Goal: Task Accomplishment & Management: Complete application form

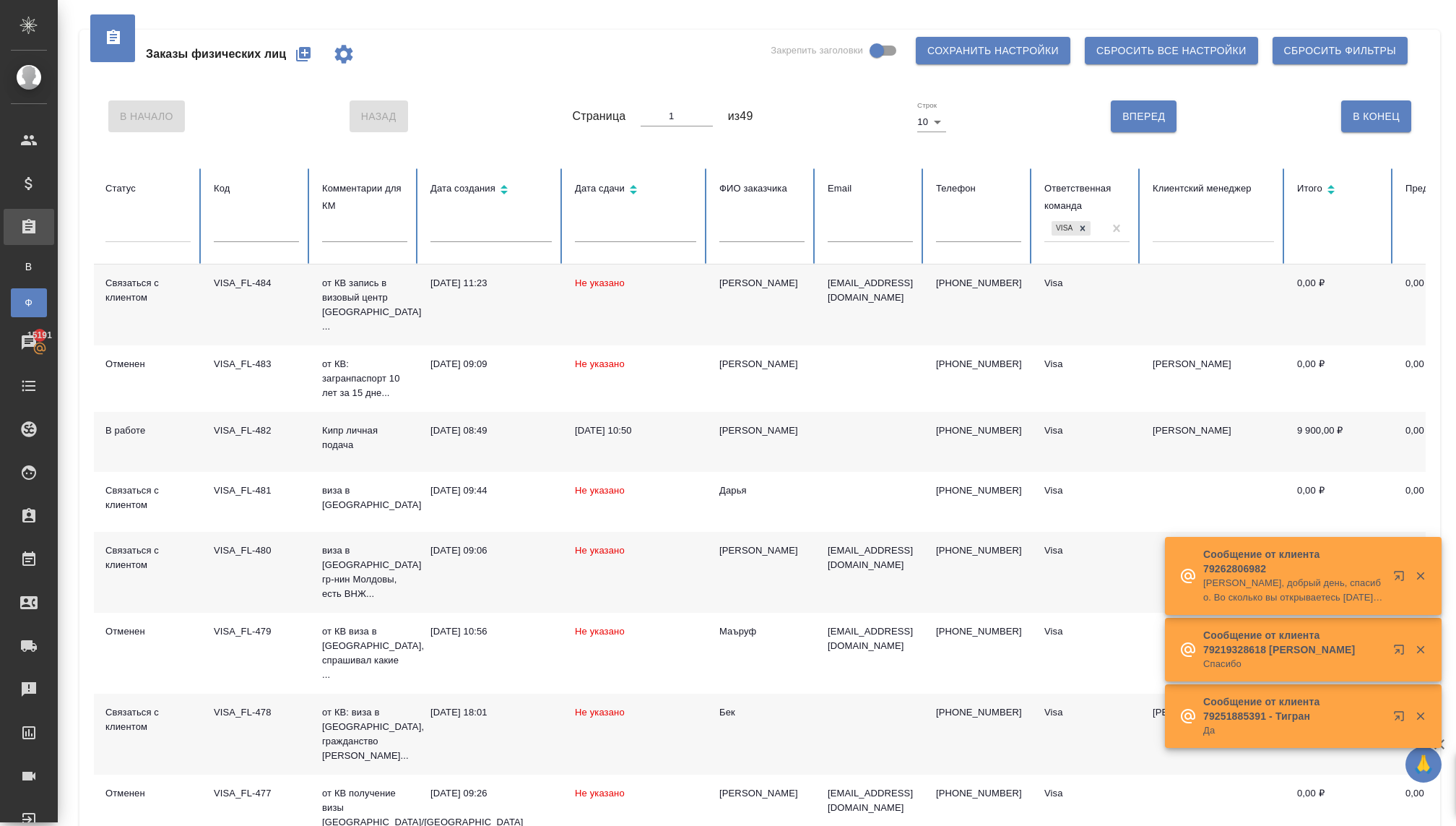
click at [304, 62] on icon "button" at bounding box center [303, 54] width 17 height 17
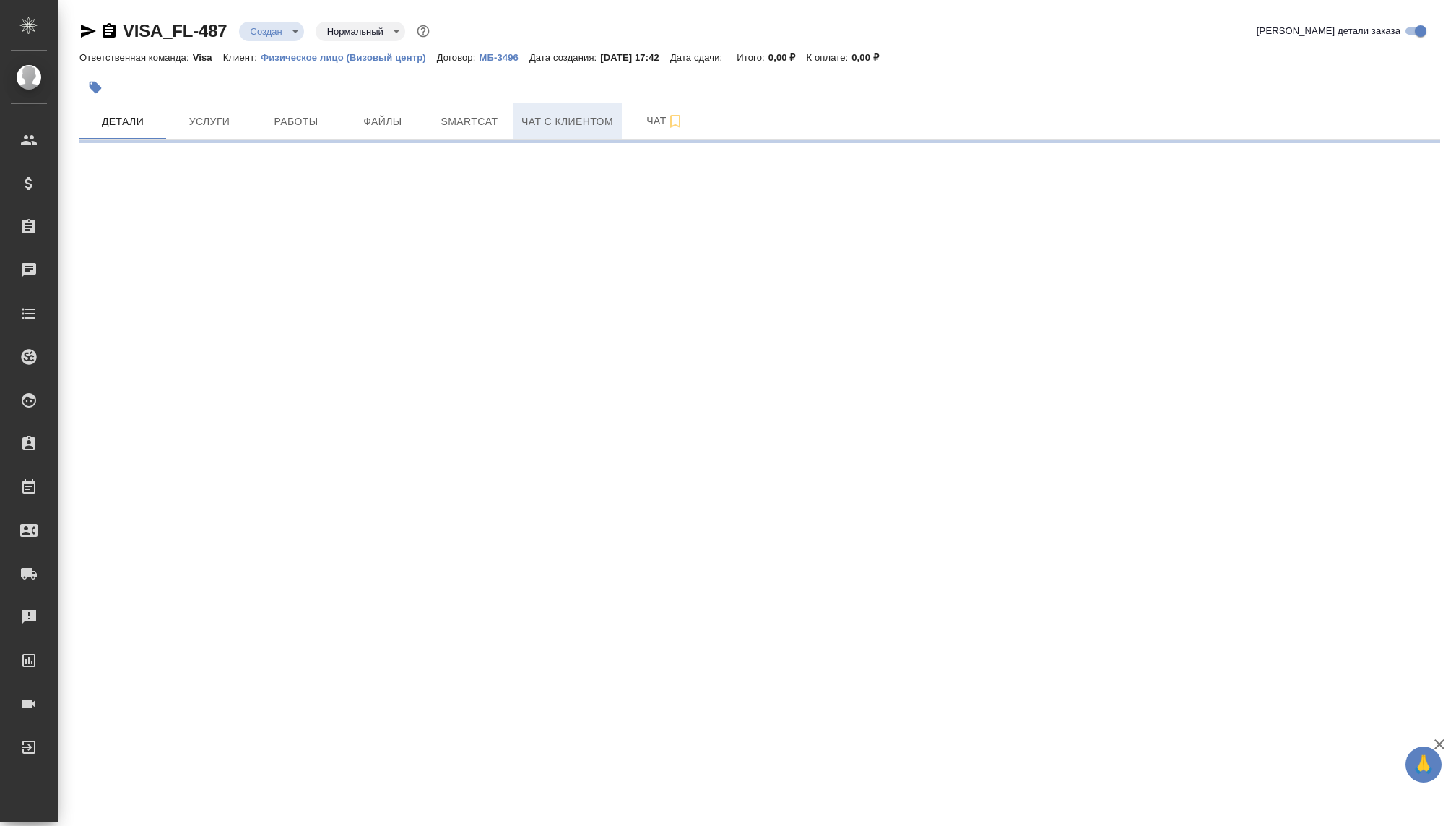
select select "RU"
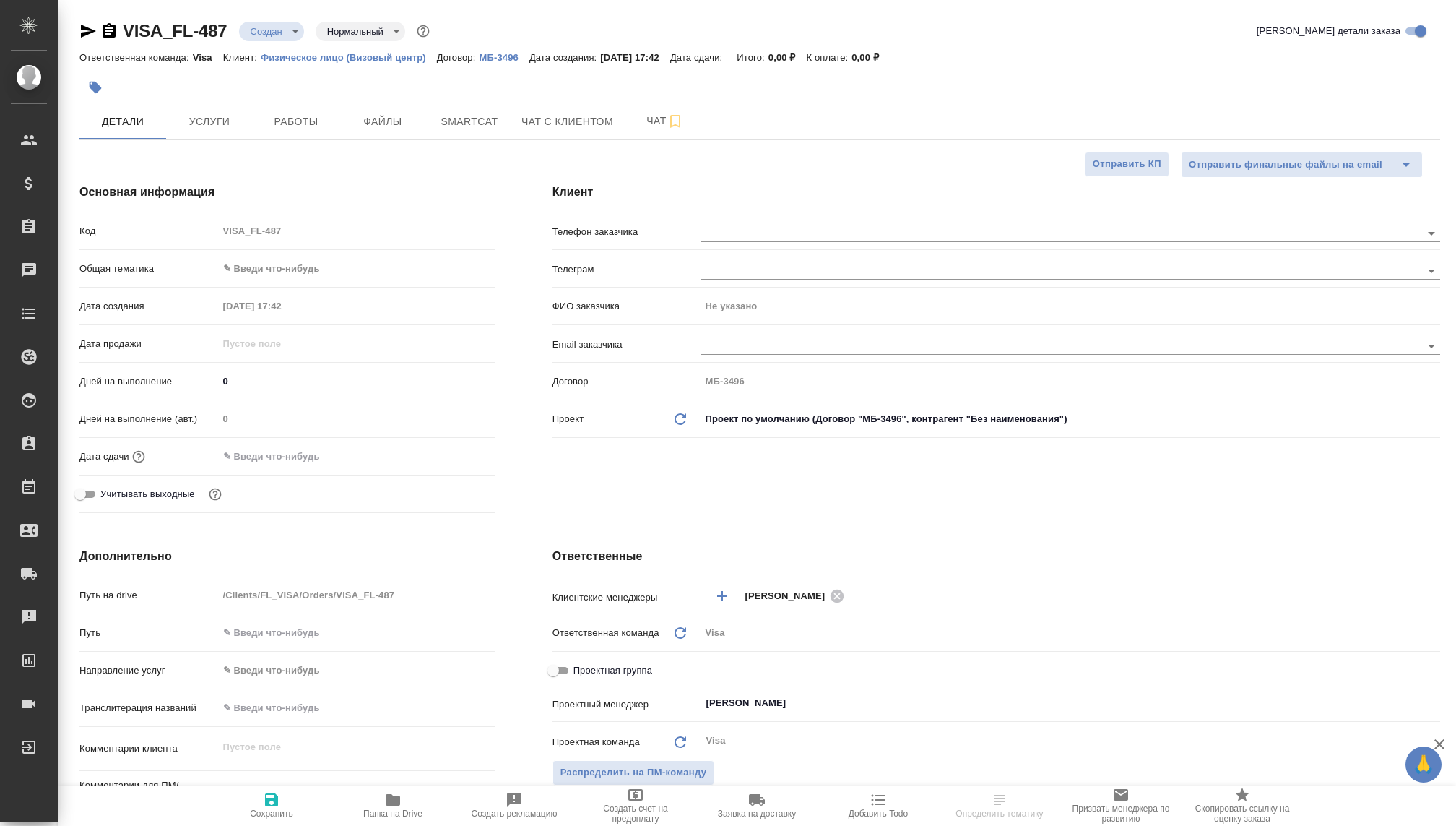
type textarea "x"
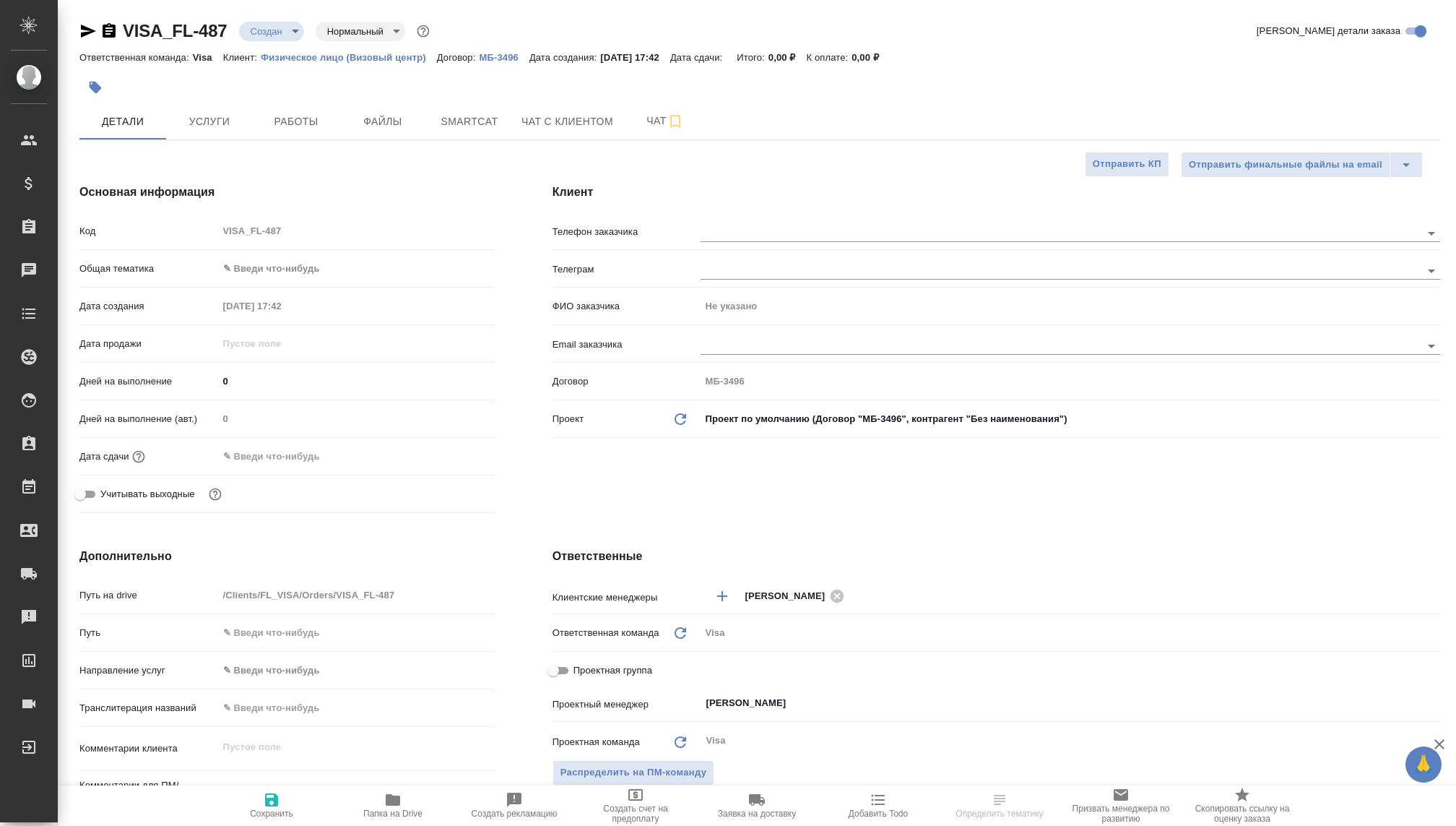
type textarea "x"
click at [719, 230] on input "text" at bounding box center [1035, 232] width 671 height 17
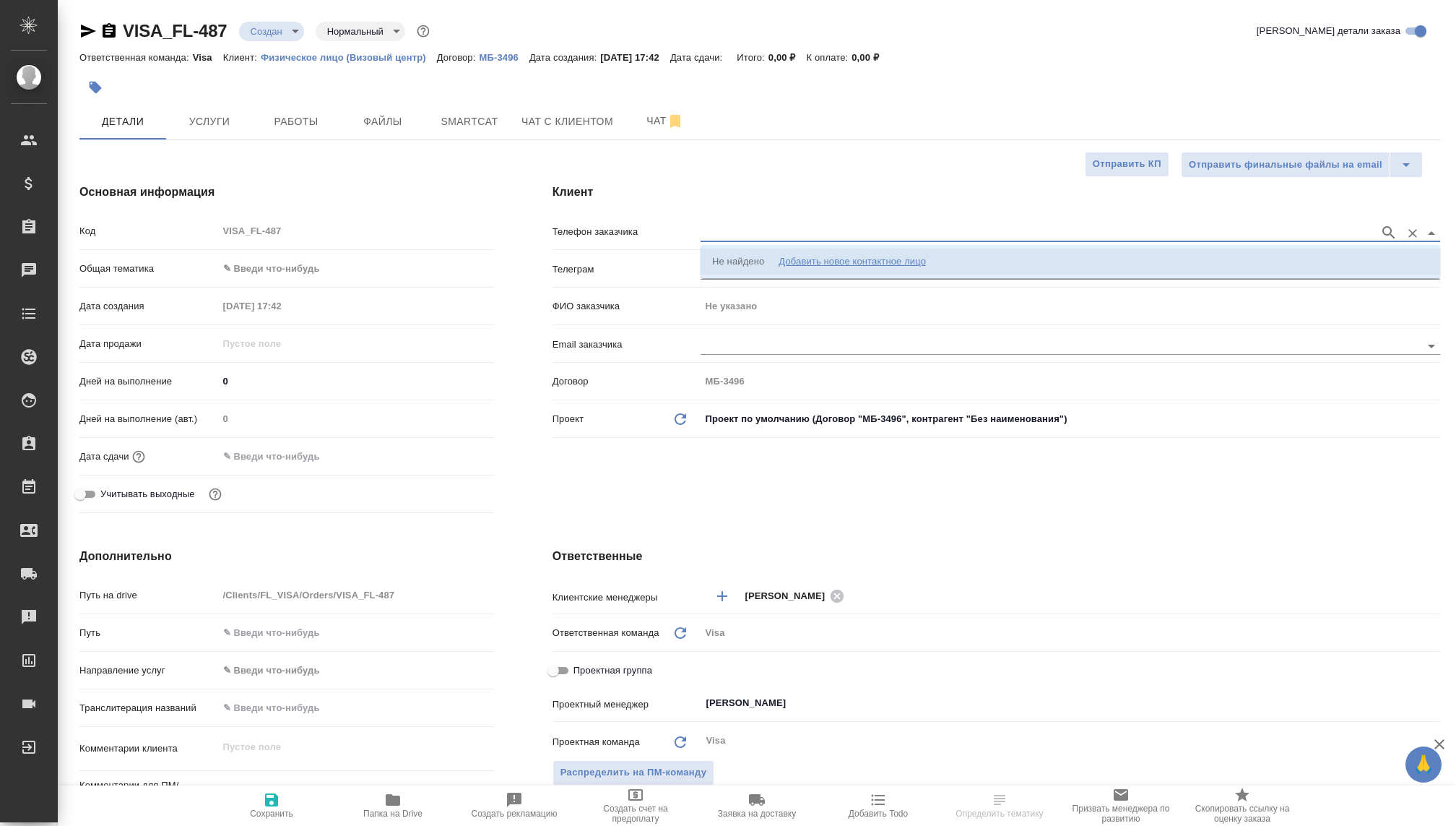
click at [804, 259] on div "Добавить новое контактное лицо" at bounding box center [852, 261] width 148 height 15
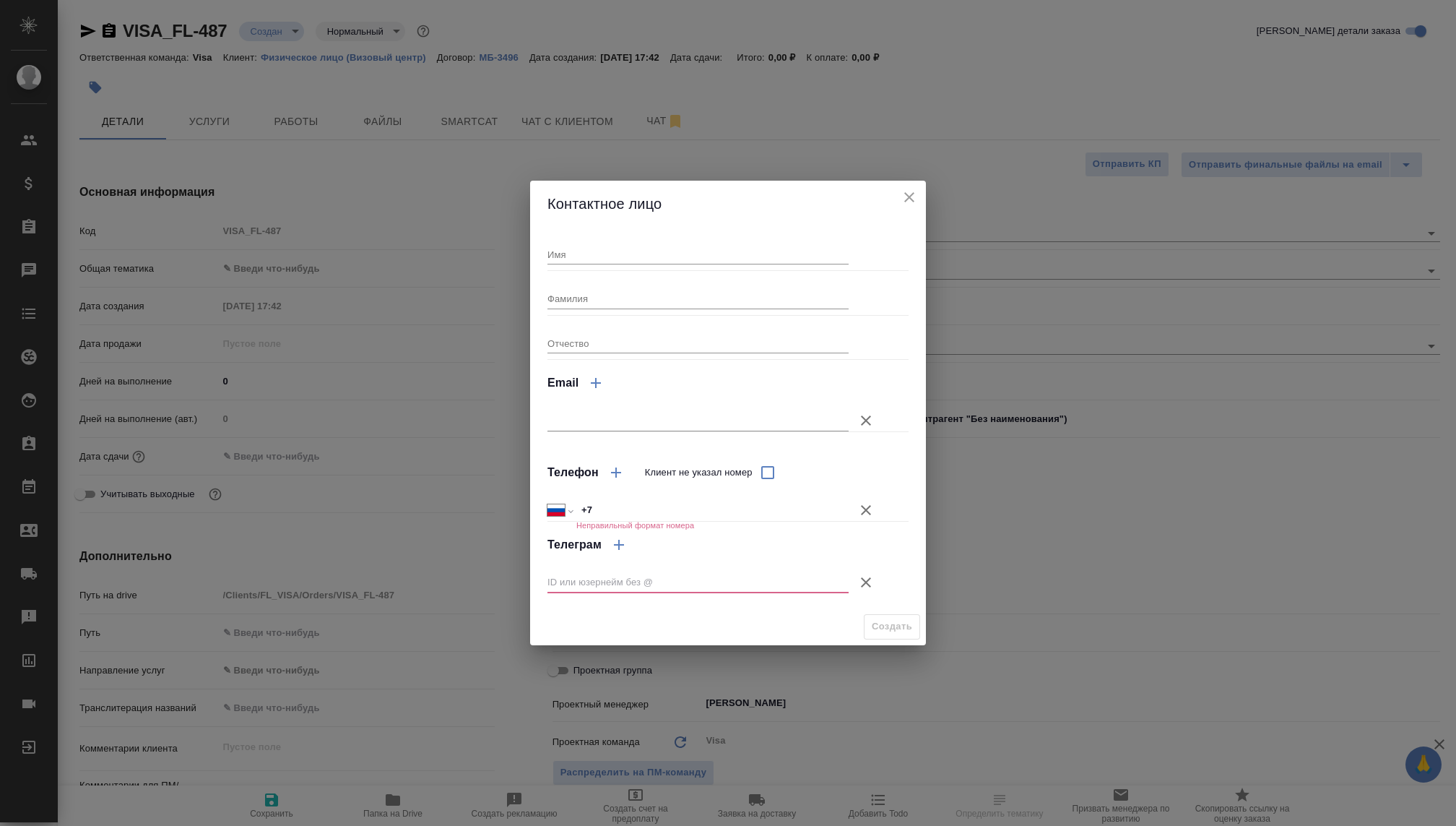
click at [606, 243] on div "Имя" at bounding box center [698, 248] width 301 height 32
click at [608, 251] on input "Имя" at bounding box center [698, 254] width 301 height 20
type input "Тина"
click at [588, 291] on input "Фамилия" at bounding box center [698, 299] width 301 height 20
type input "Игнатьева"
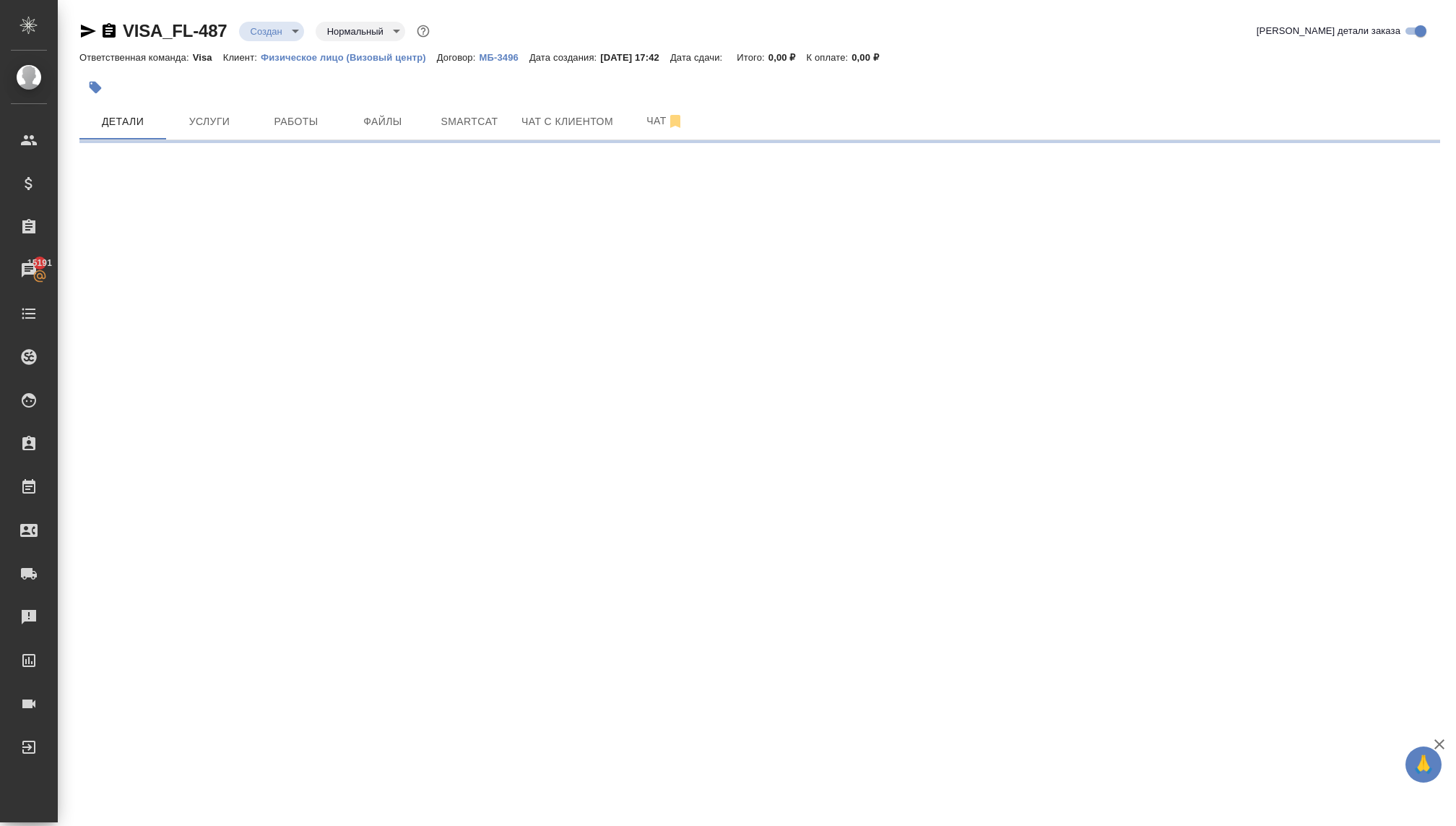
select select "RU"
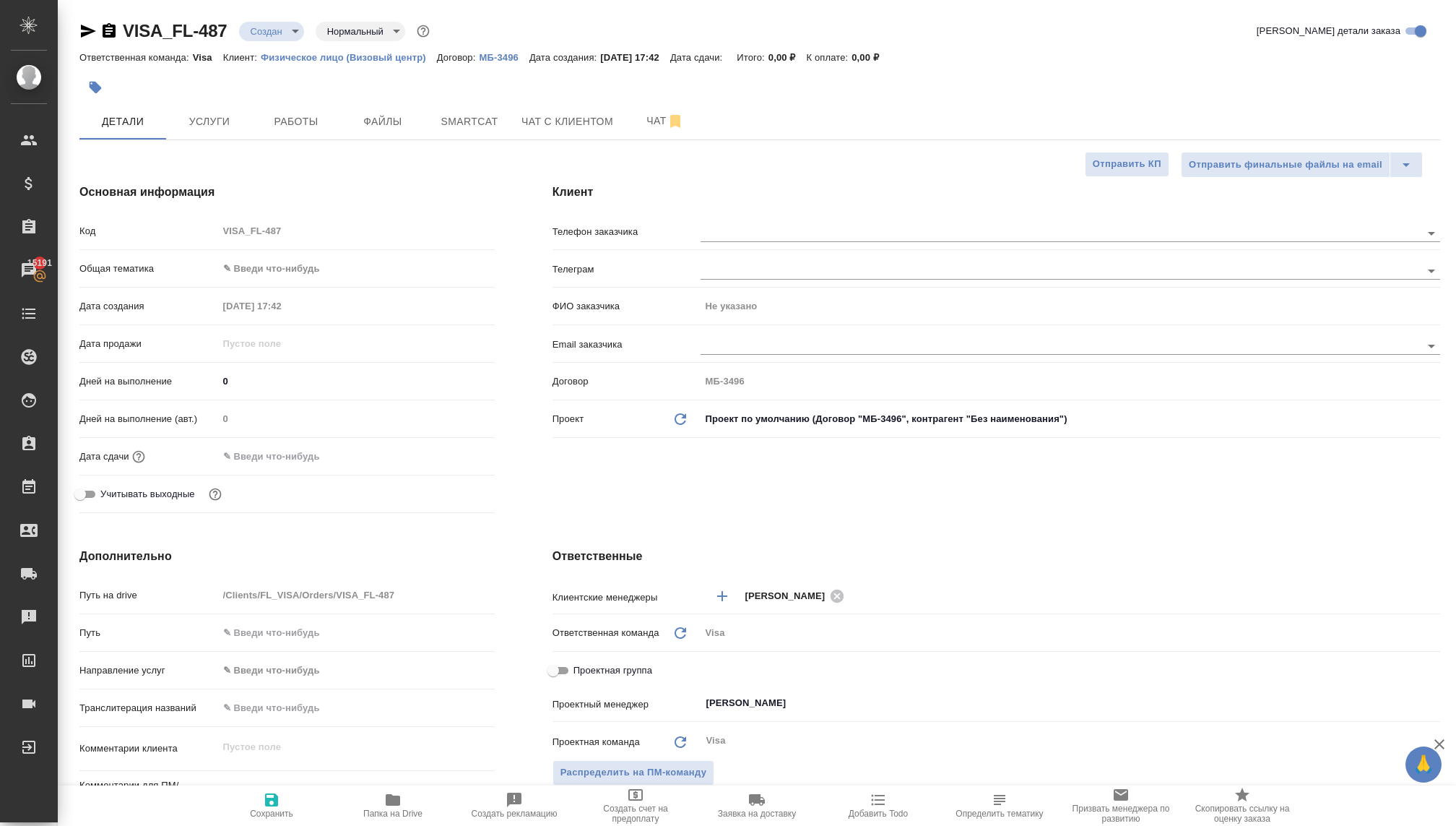
type textarea "x"
click at [753, 228] on input "text" at bounding box center [1035, 232] width 671 height 17
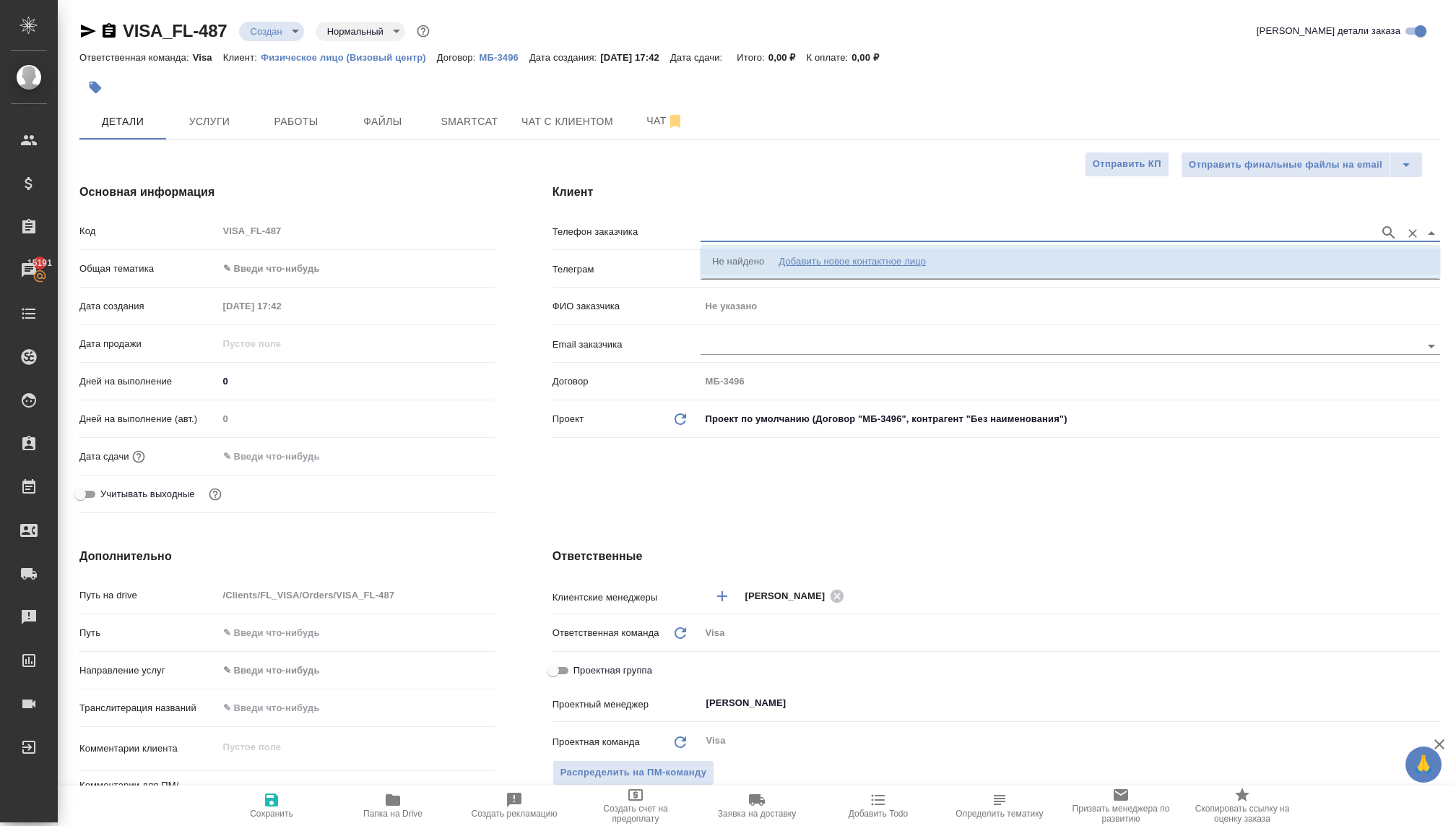
click at [815, 260] on div "Добавить новое контактное лицо" at bounding box center [852, 261] width 148 height 15
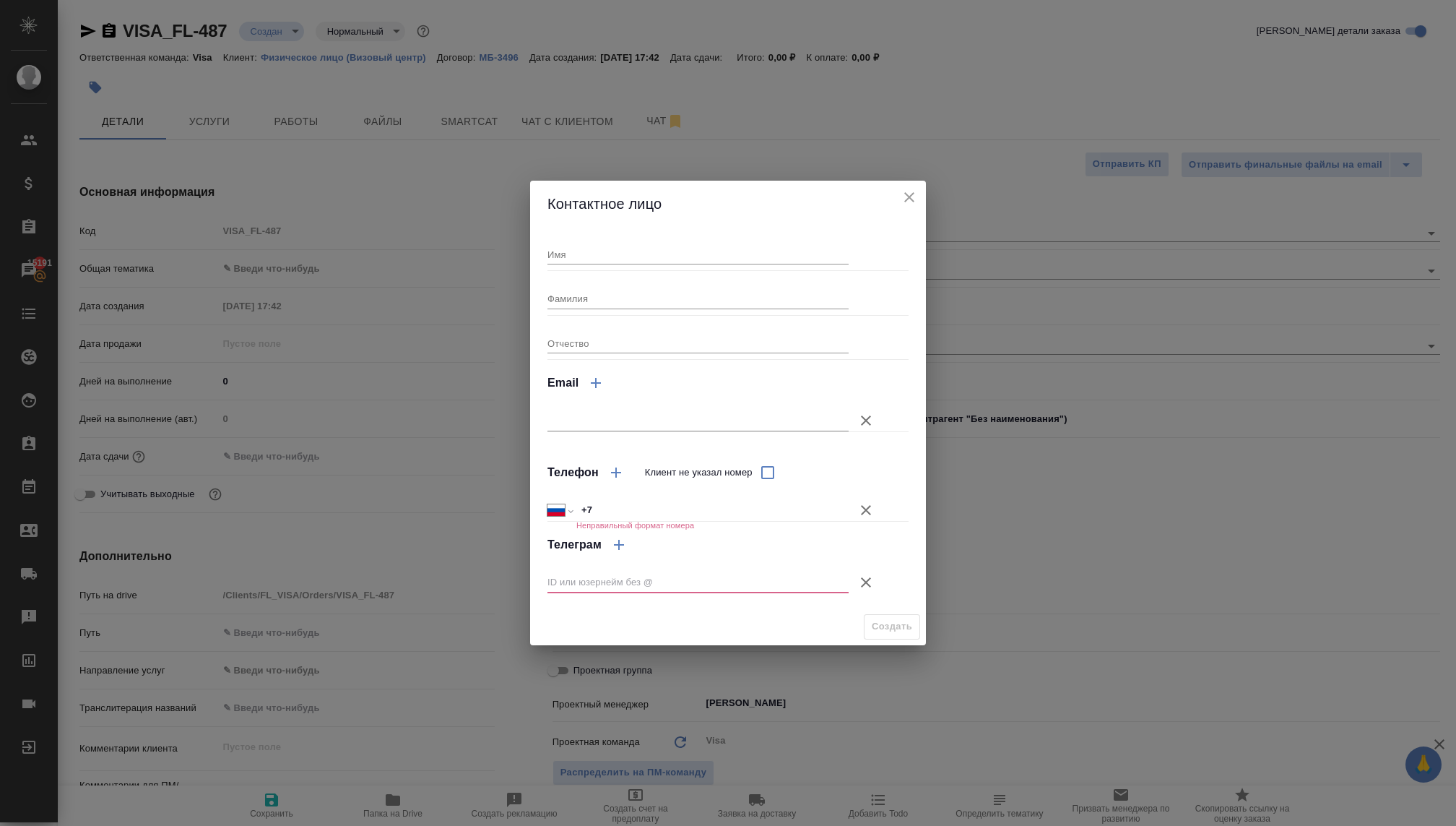
click at [766, 468] on input "Клиент не указал номер" at bounding box center [768, 473] width 31 height 31
checkbox input "true"
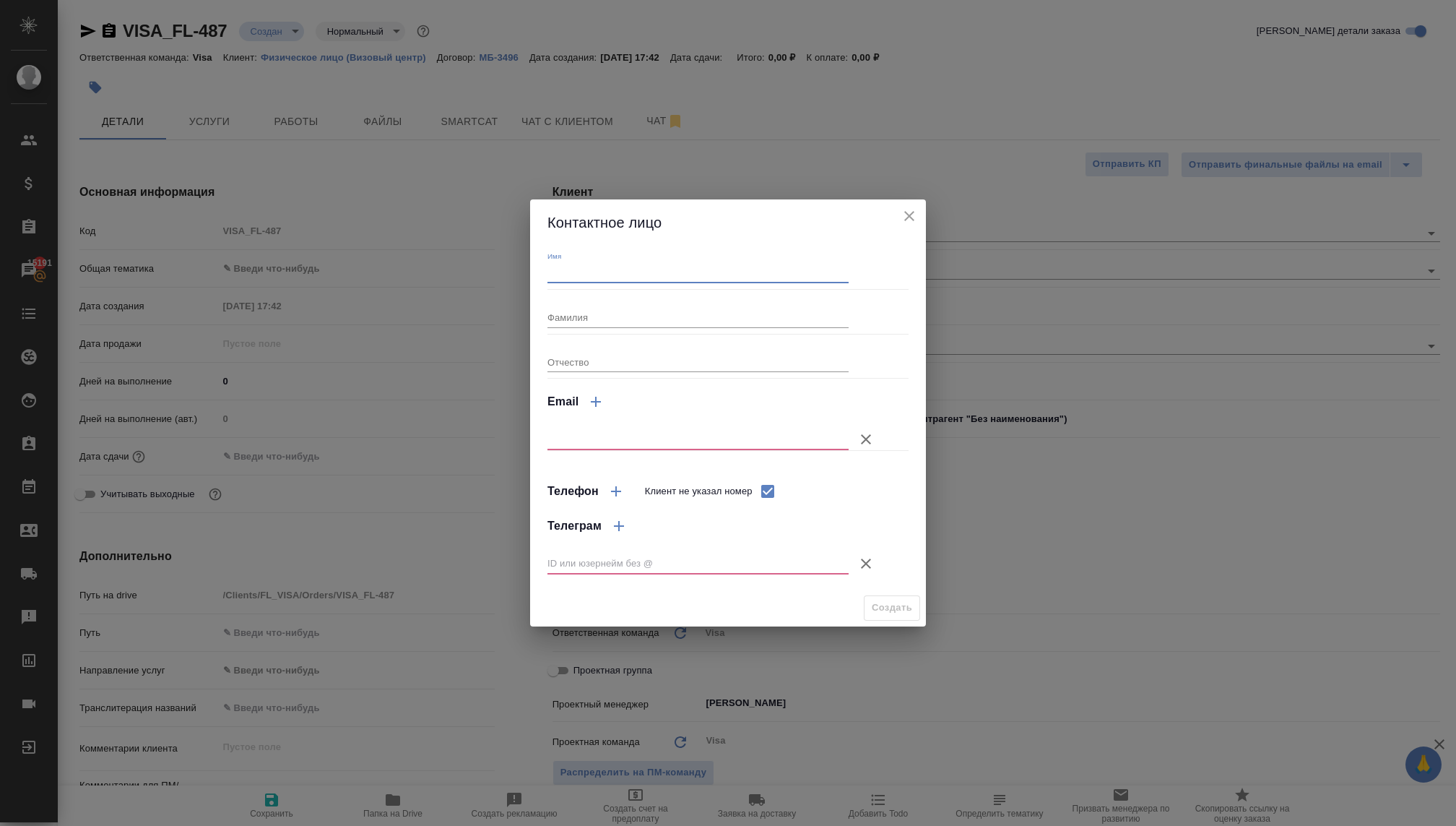
click at [648, 266] on input "Имя" at bounding box center [698, 273] width 301 height 20
type input "Тина"
click at [624, 311] on input "Фамилия" at bounding box center [698, 317] width 301 height 20
type input "Игнатьева"
type textarea "x"
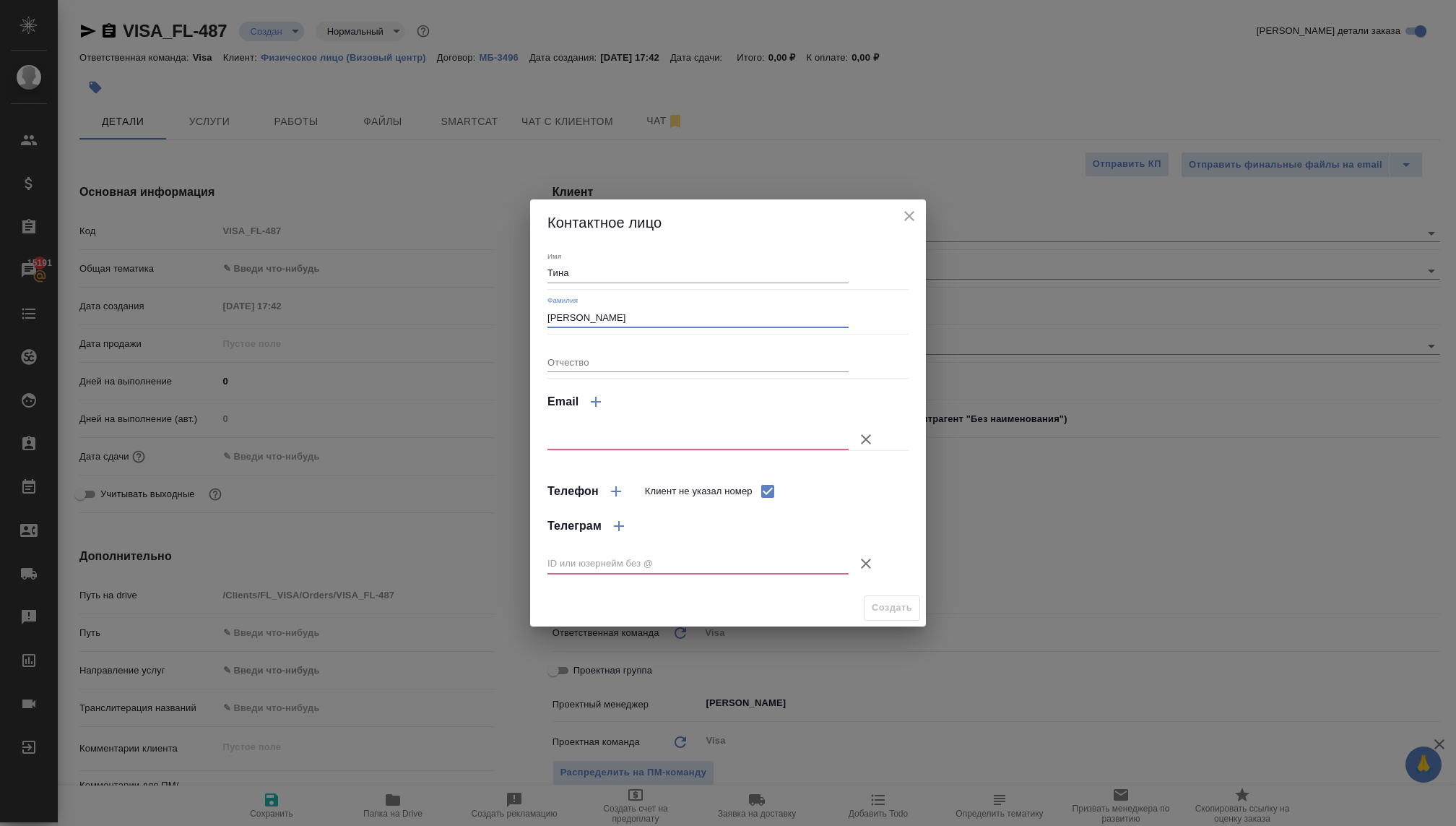
type textarea "x"
type input "Игнатьева"
type textarea "x"
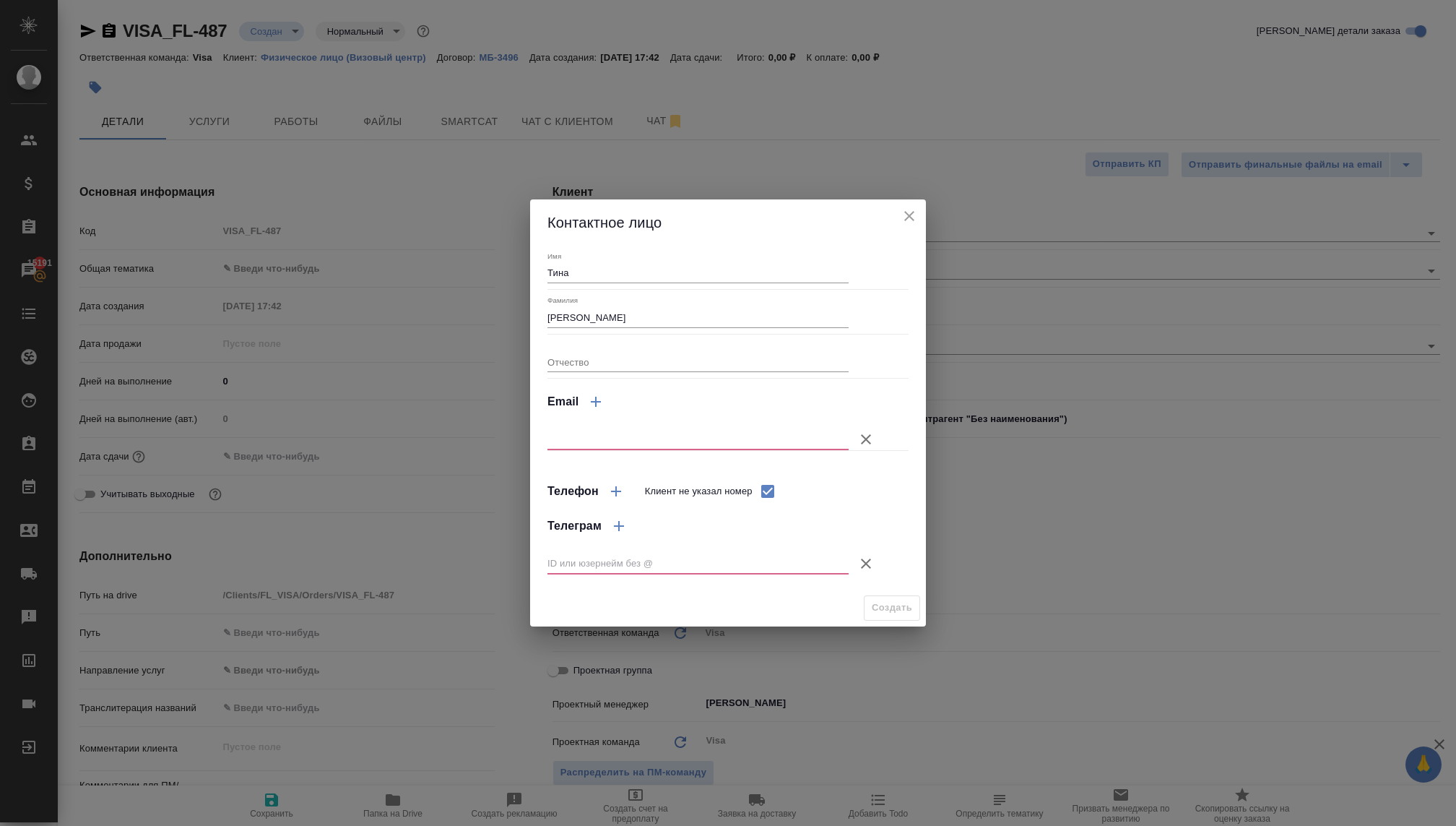
type textarea "x"
click at [624, 556] on input "text" at bounding box center [698, 563] width 301 height 20
paste input "@tina_miss"
click at [553, 559] on input "@tina_miss" at bounding box center [698, 563] width 301 height 20
type input "tina_miss"
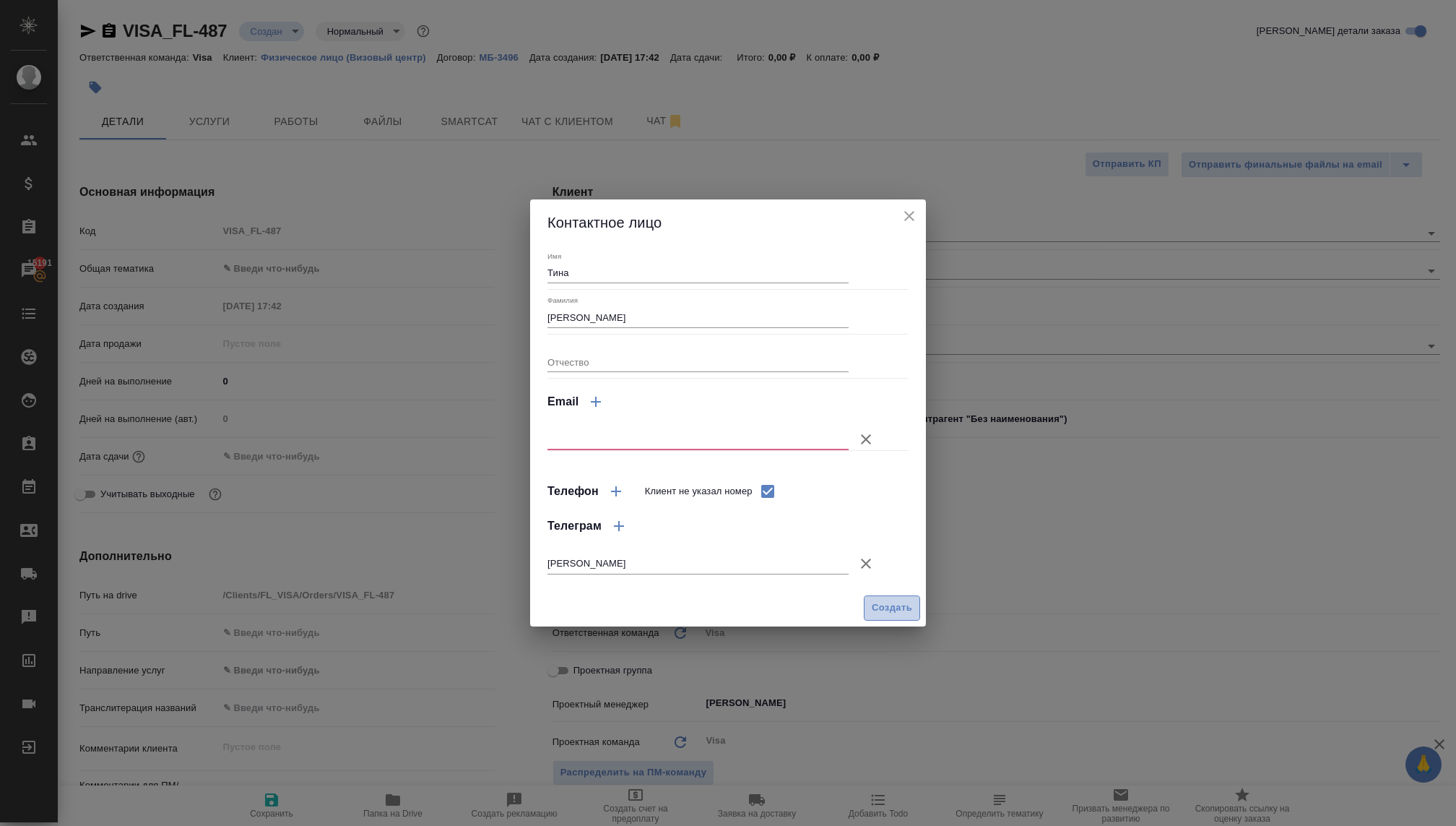
click at [885, 600] on span "Создать" at bounding box center [891, 608] width 40 height 16
type input "[PERSON_NAME]"
type textarea "x"
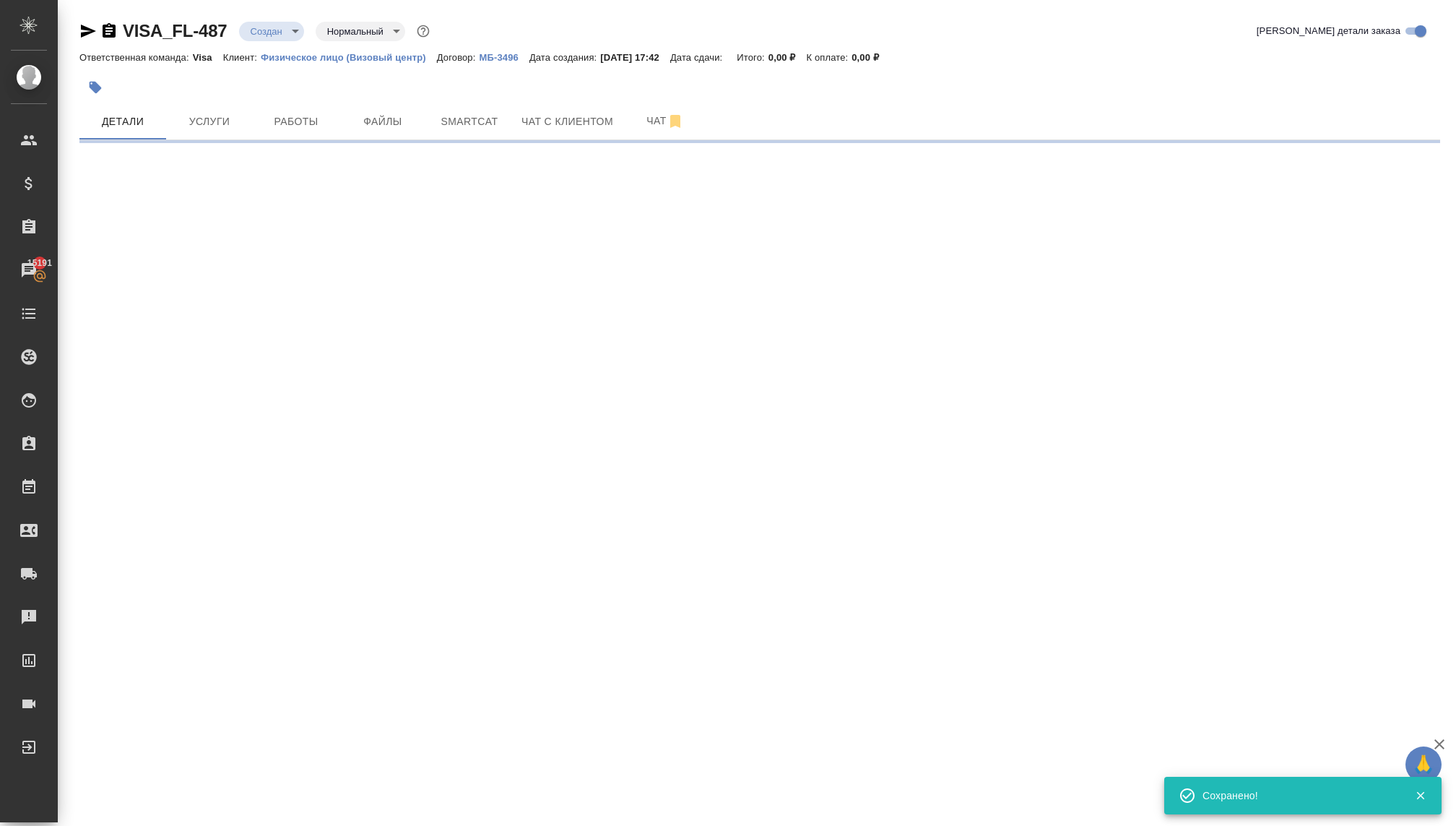
type input "holyTrinity"
select select "RU"
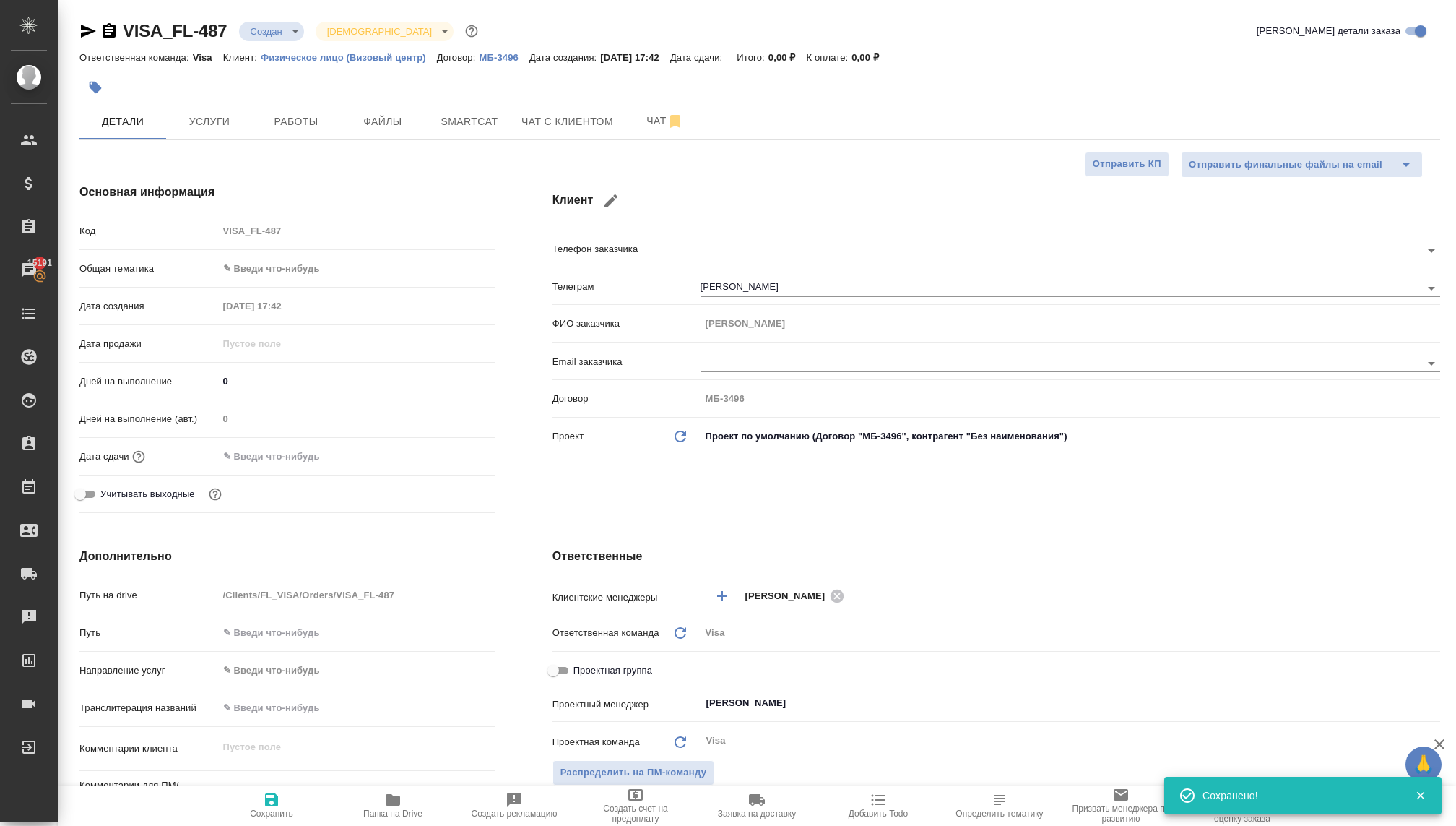
type textarea "x"
click at [264, 265] on body "🙏 .cls-1 fill:#fff; AWATERA Kovaleva Ekaterina Клиенты Спецификации Заказы 1519…" at bounding box center [728, 413] width 1456 height 826
click at [252, 404] on li "Юридическая/Финансовая" at bounding box center [357, 406] width 276 height 23
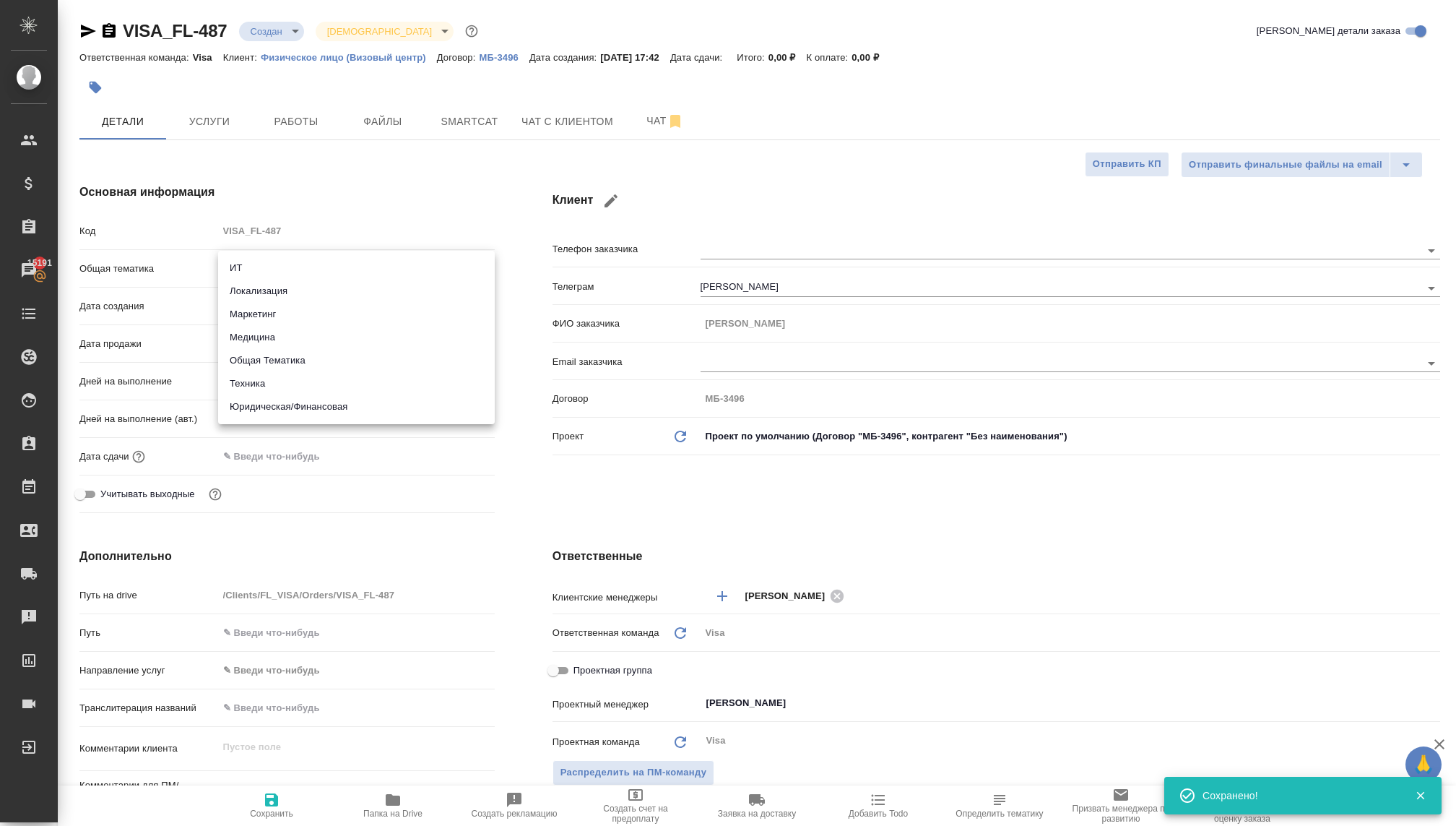
type input "yr-fn"
type textarea "x"
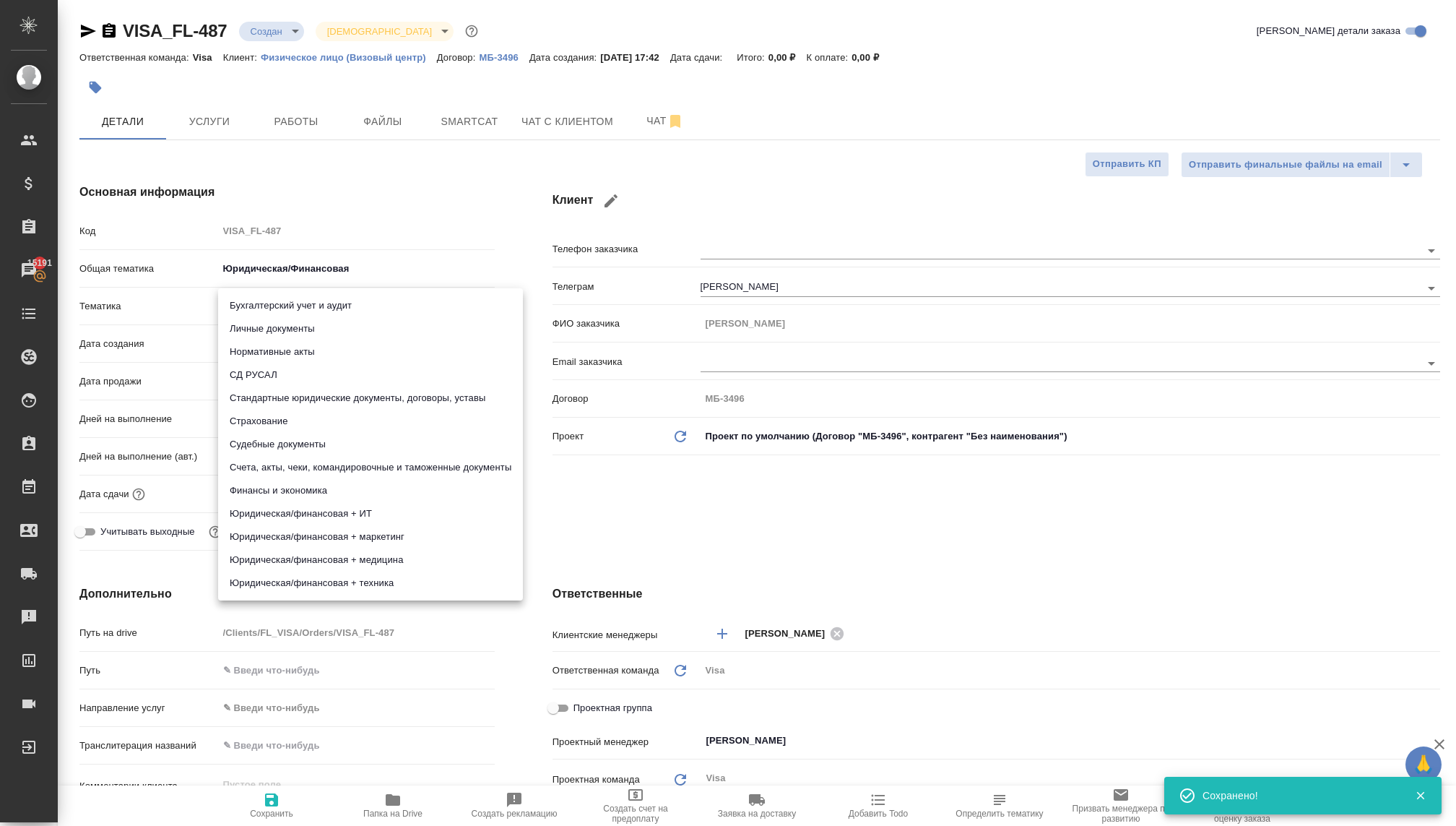
click at [257, 294] on body "🙏 .cls-1 fill:#fff; AWATERA Kovaleva Ekaterina Клиенты Спецификации Заказы 1519…" at bounding box center [728, 413] width 1456 height 826
click at [276, 330] on li "Личные документы" at bounding box center [370, 329] width 305 height 23
type textarea "x"
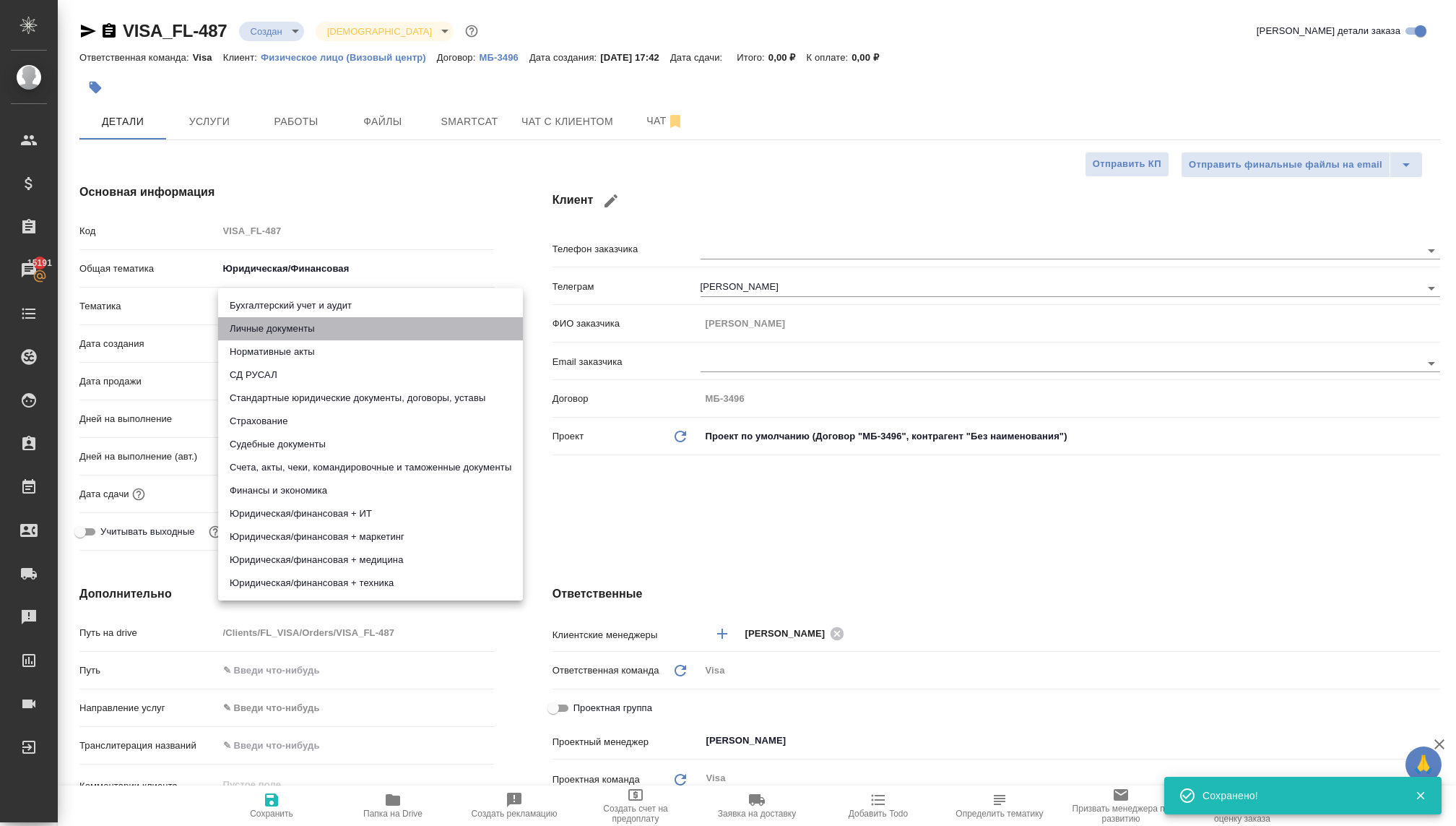
type input "5a8b8b956a9677013d343cfe"
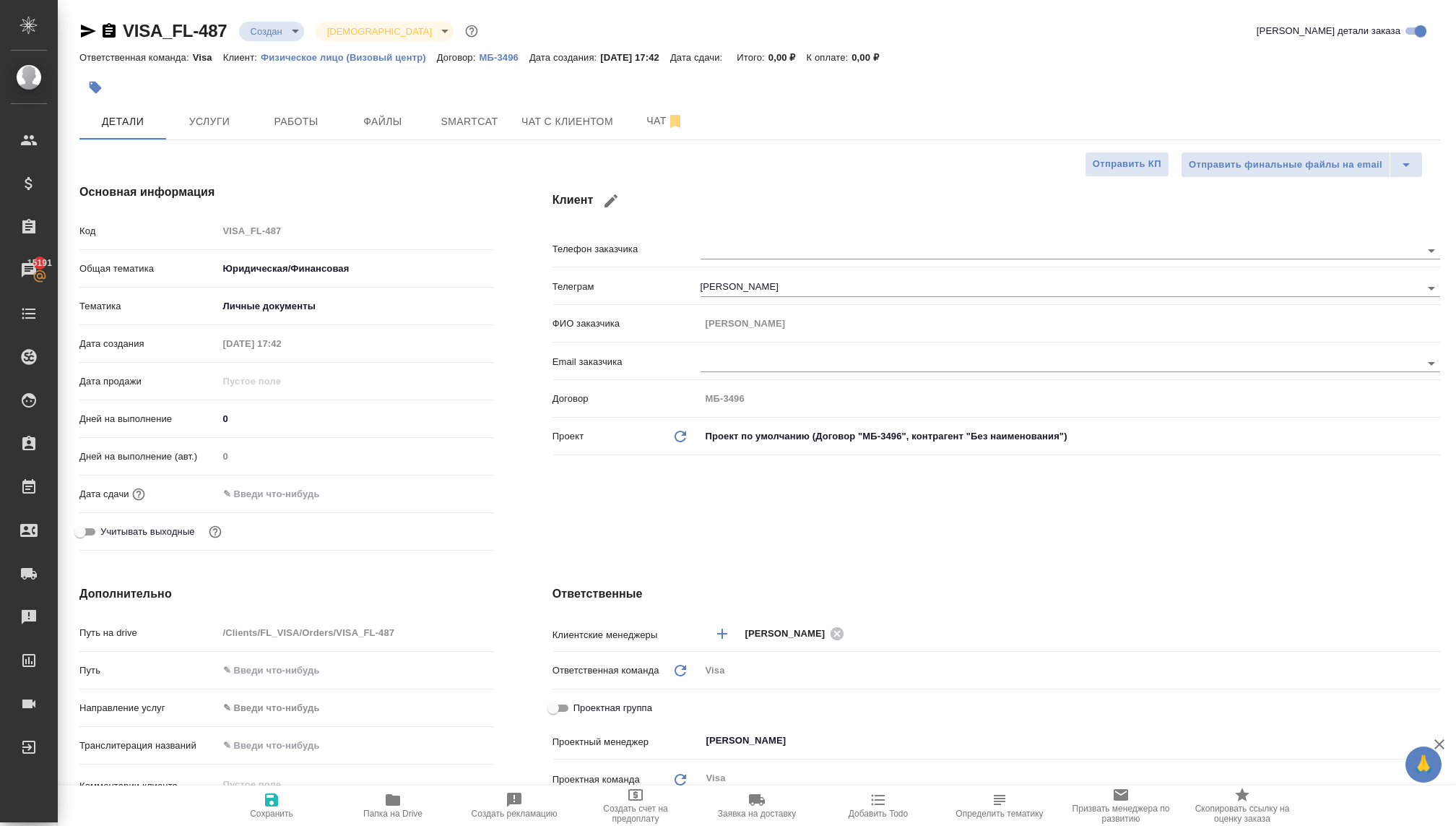
click at [224, 486] on input "text" at bounding box center [281, 493] width 126 height 21
click at [445, 487] on icon "button" at bounding box center [453, 493] width 17 height 17
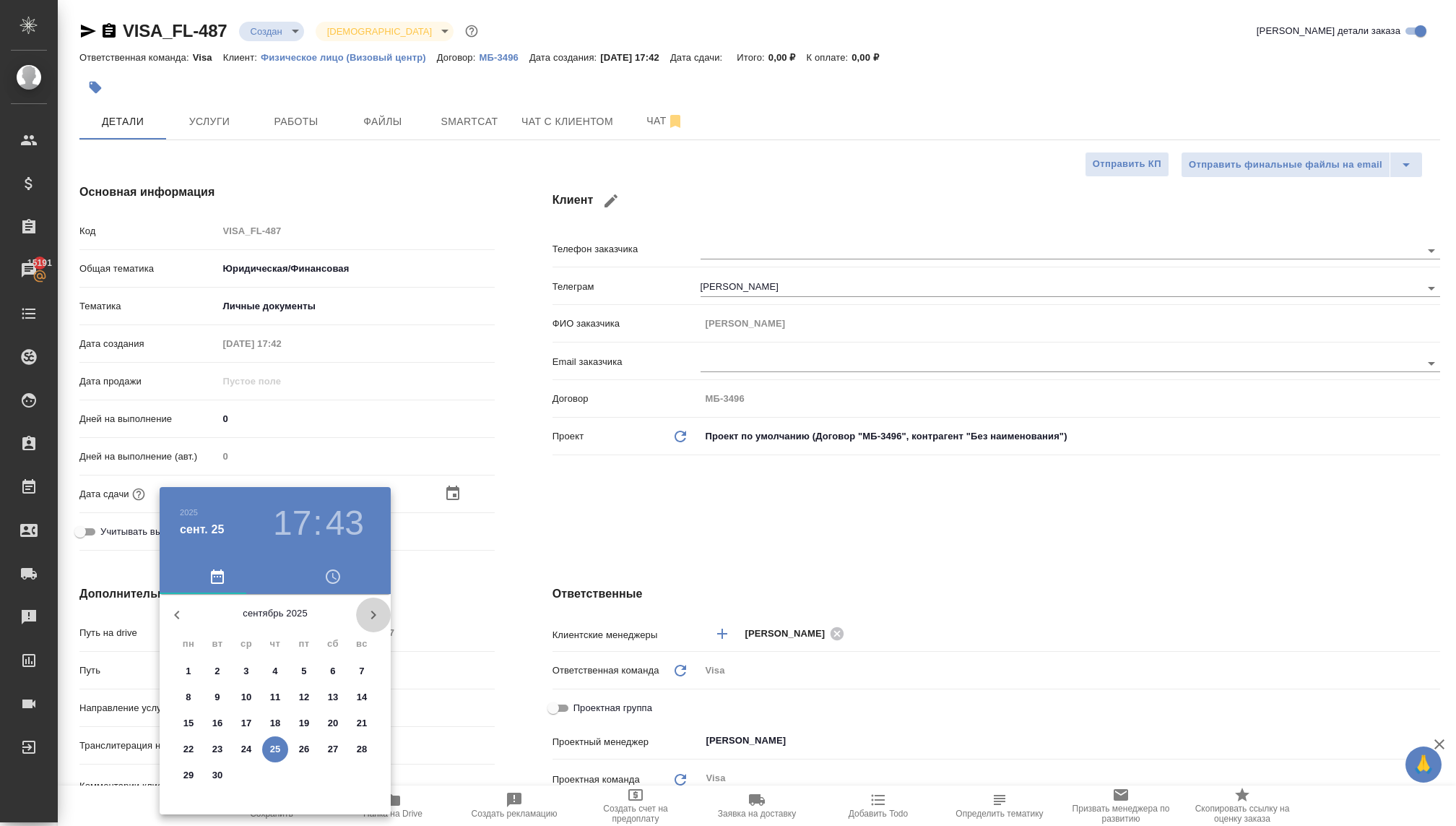
click at [363, 613] on button "button" at bounding box center [373, 614] width 35 height 35
click at [364, 613] on icon "button" at bounding box center [373, 614] width 17 height 17
click at [368, 603] on button "button" at bounding box center [373, 614] width 35 height 35
click at [247, 773] on p "31" at bounding box center [247, 775] width 11 height 15
type input "31.12.2025 17:43"
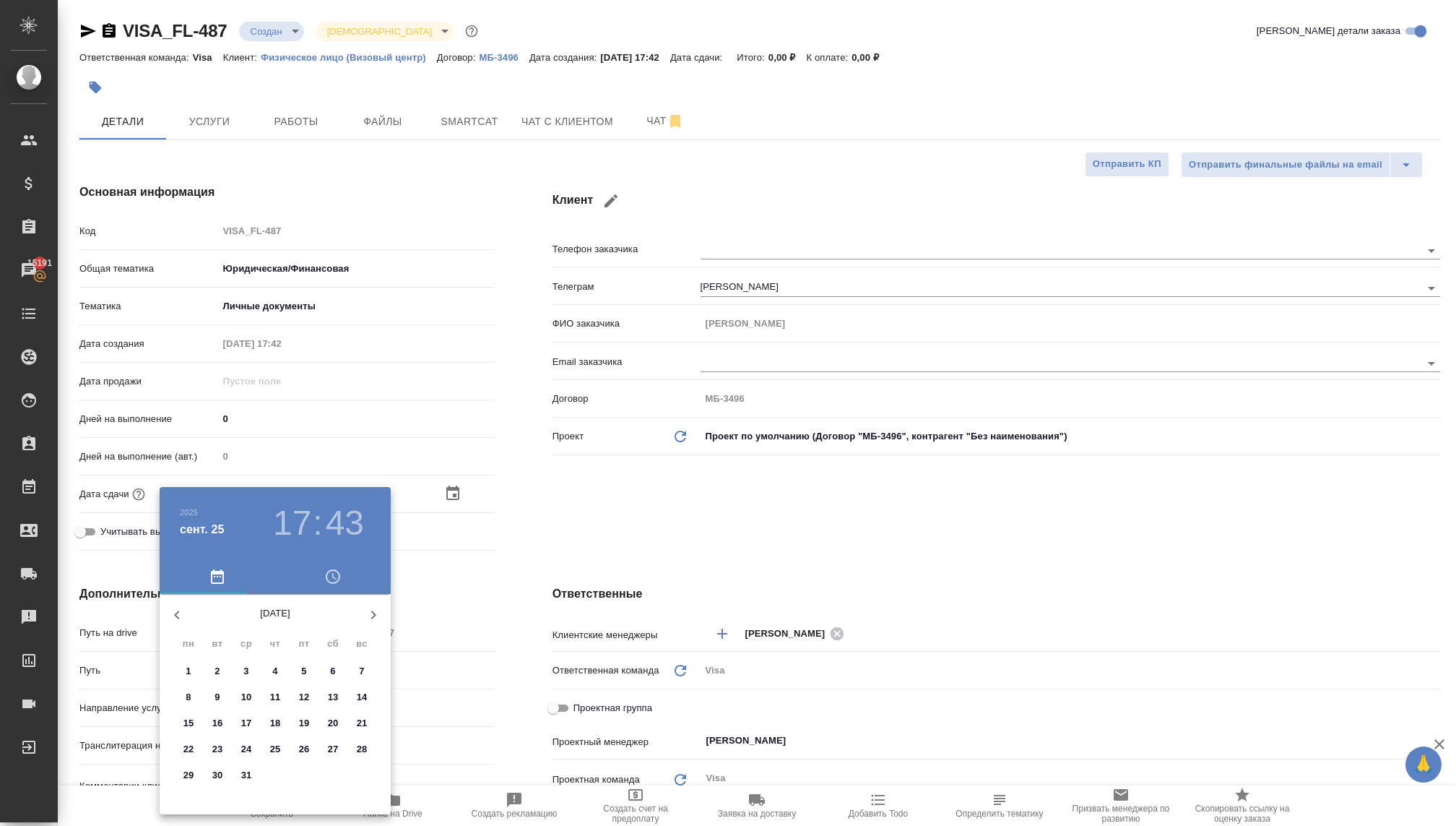
type textarea "x"
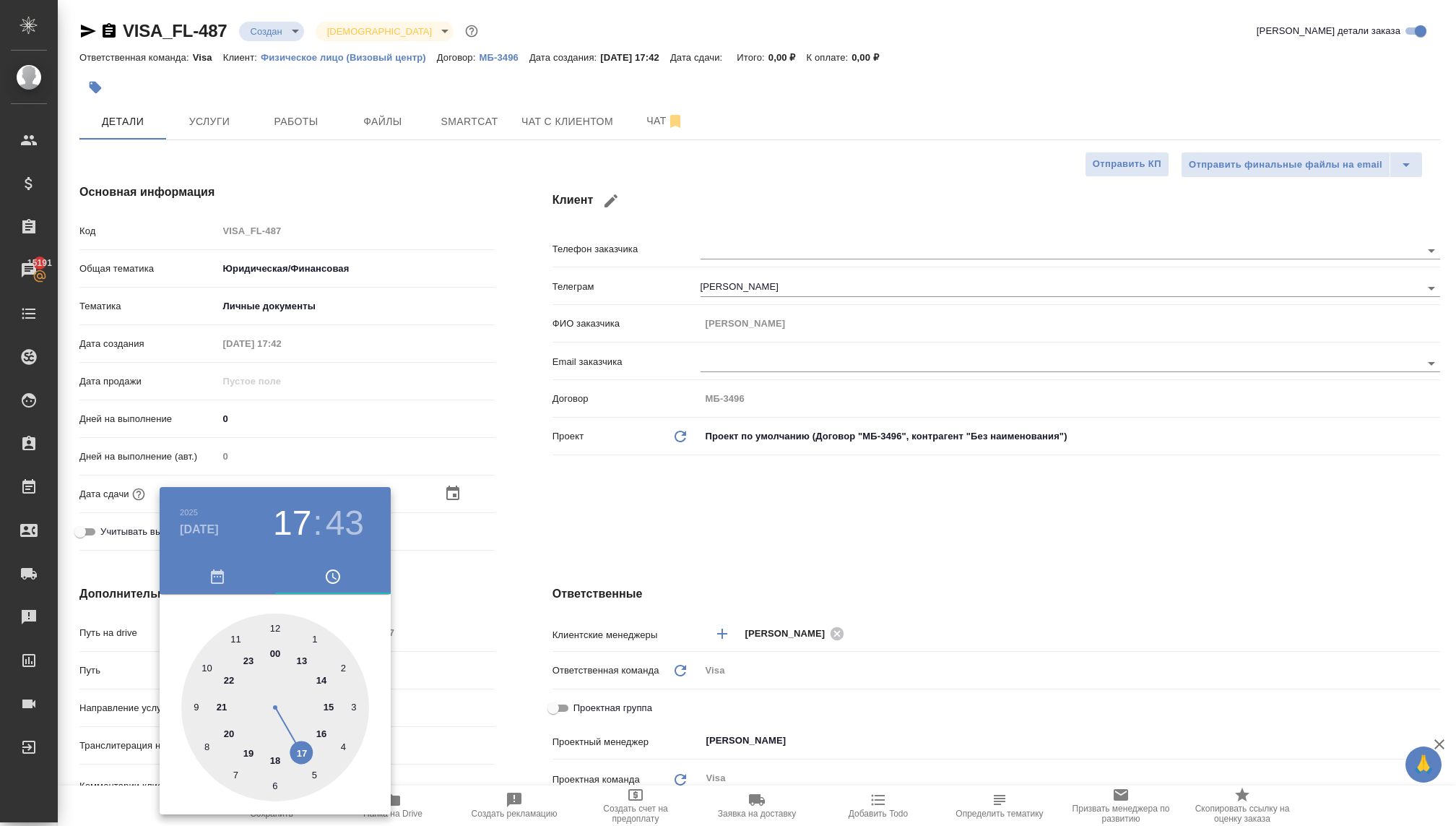
click at [647, 561] on div at bounding box center [728, 413] width 1456 height 826
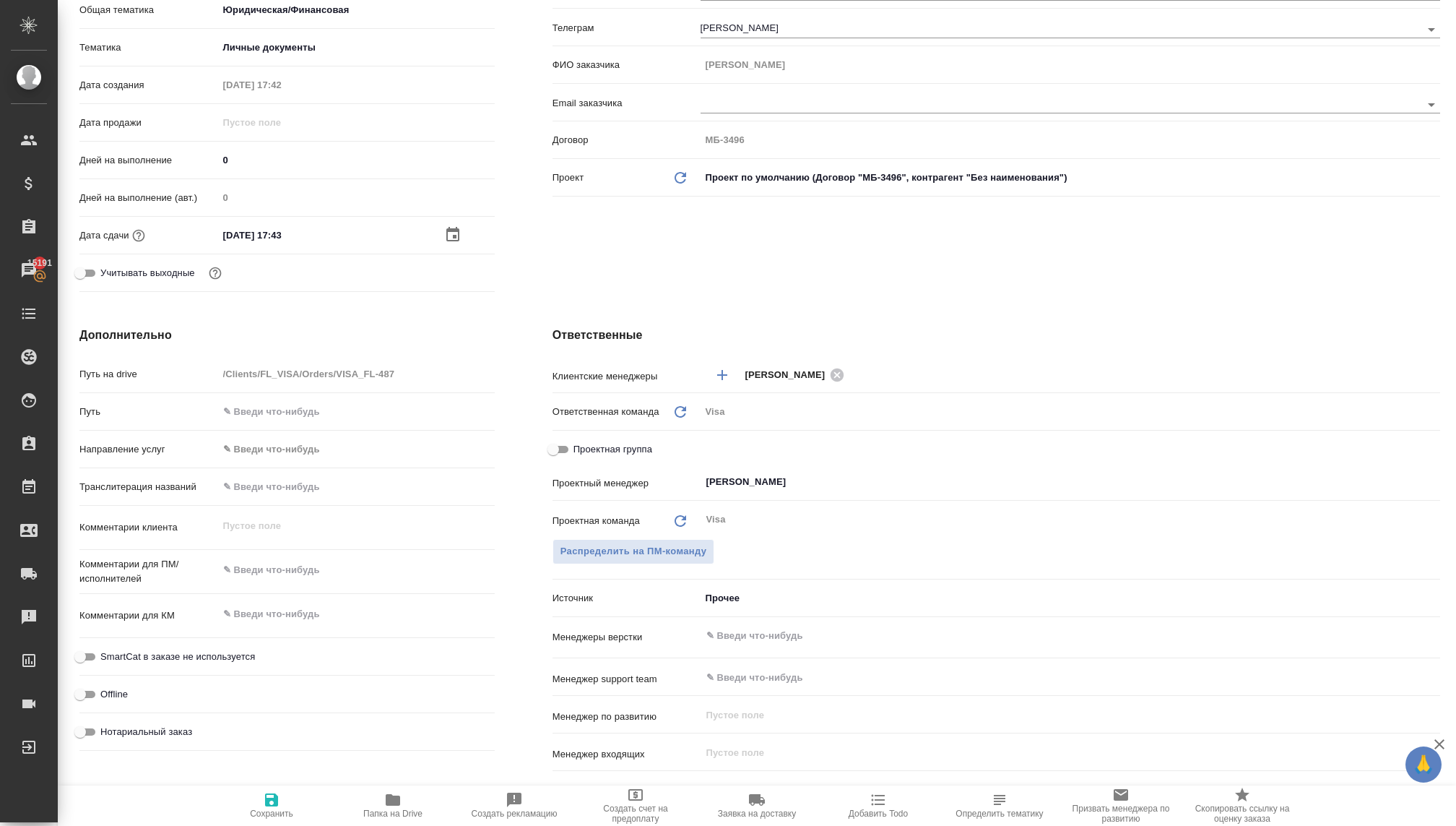
scroll to position [269, 0]
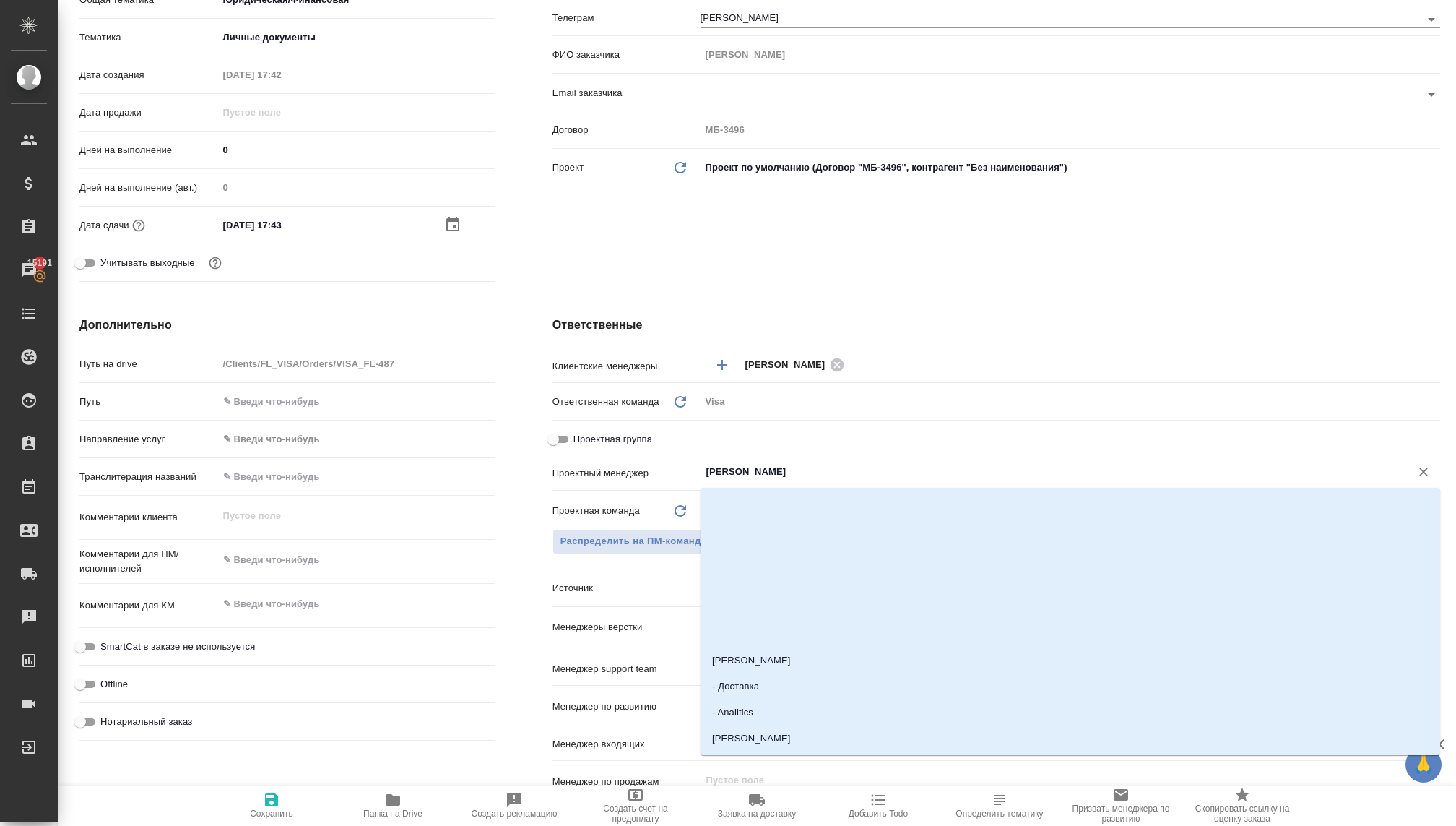
click at [713, 466] on input "Раднаева Саяна" at bounding box center [1046, 472] width 682 height 17
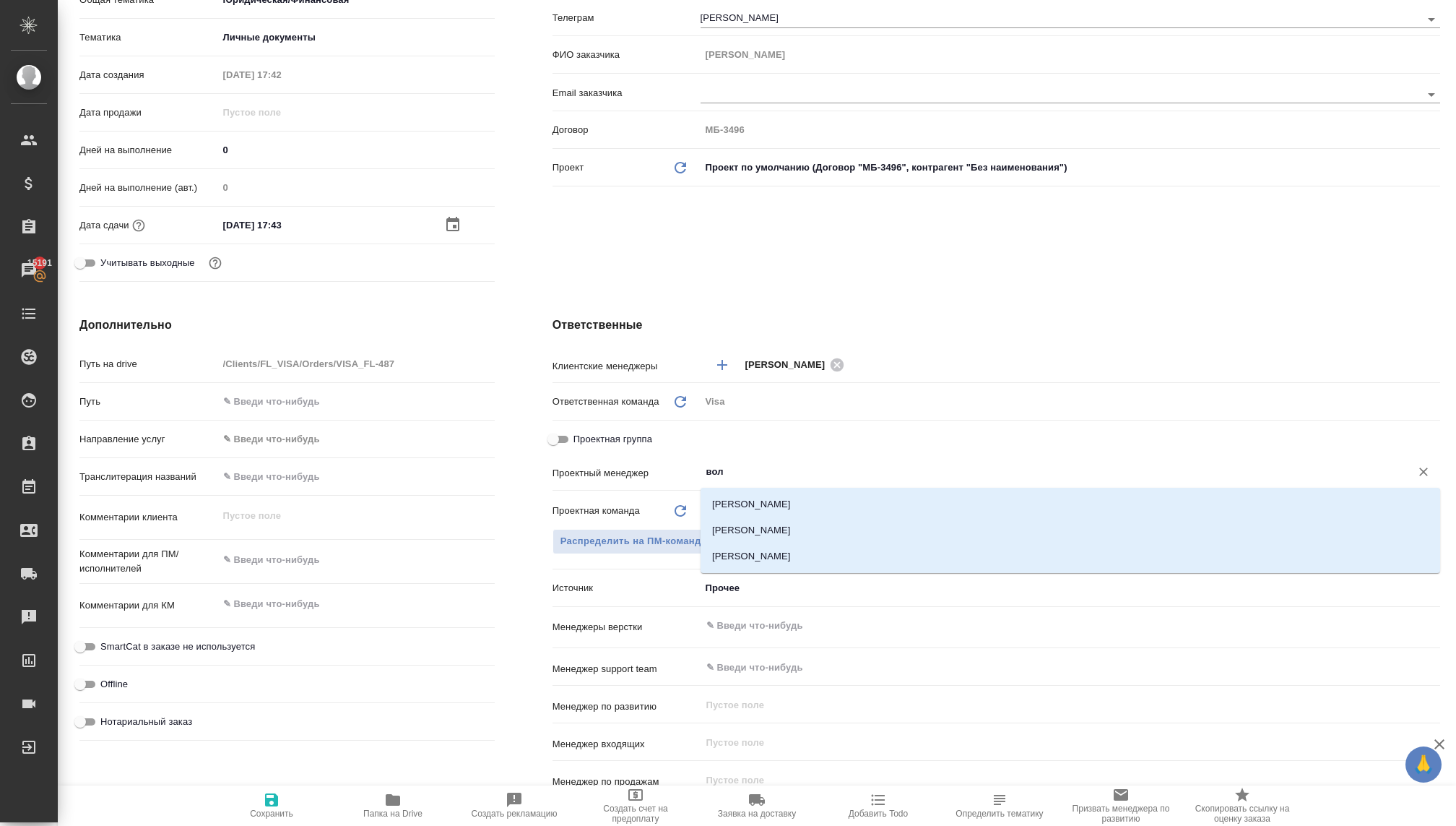
type input "волк"
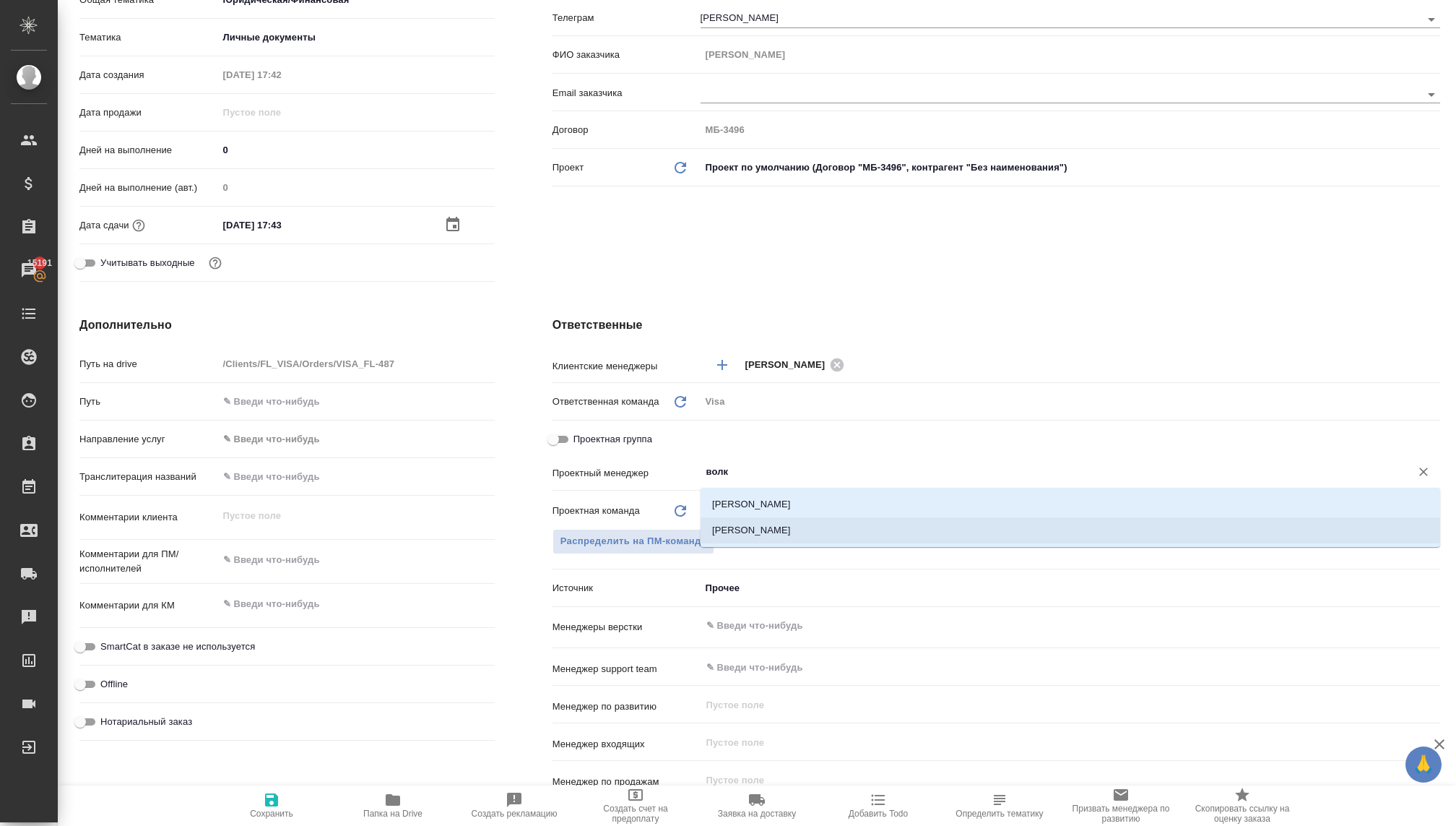
click at [814, 526] on li "Волкова Кристина" at bounding box center [1070, 530] width 740 height 26
type textarea "x"
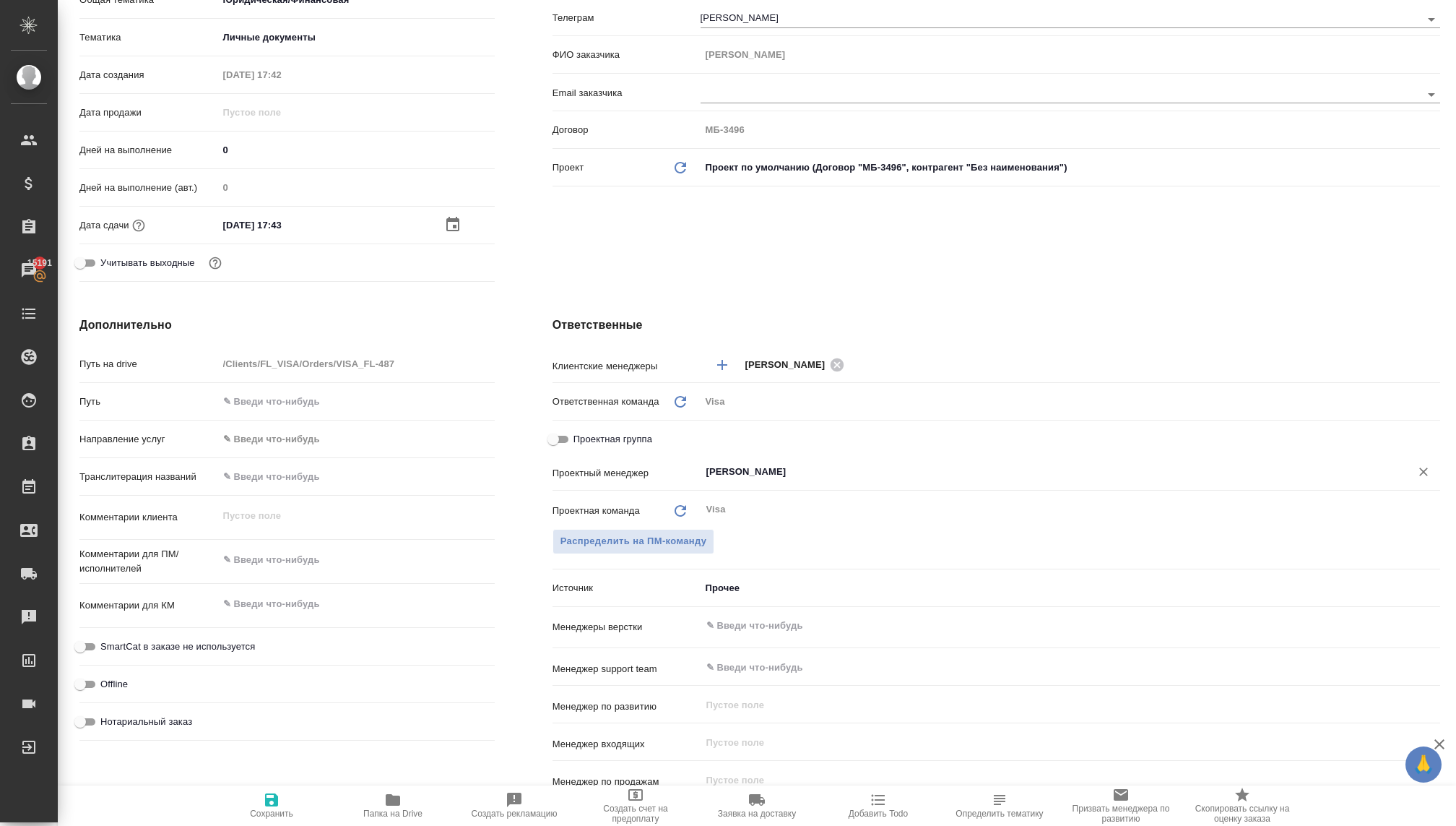
type input "Волкова Кристина"
click at [259, 811] on span "Сохранить" at bounding box center [271, 813] width 44 height 10
type textarea "x"
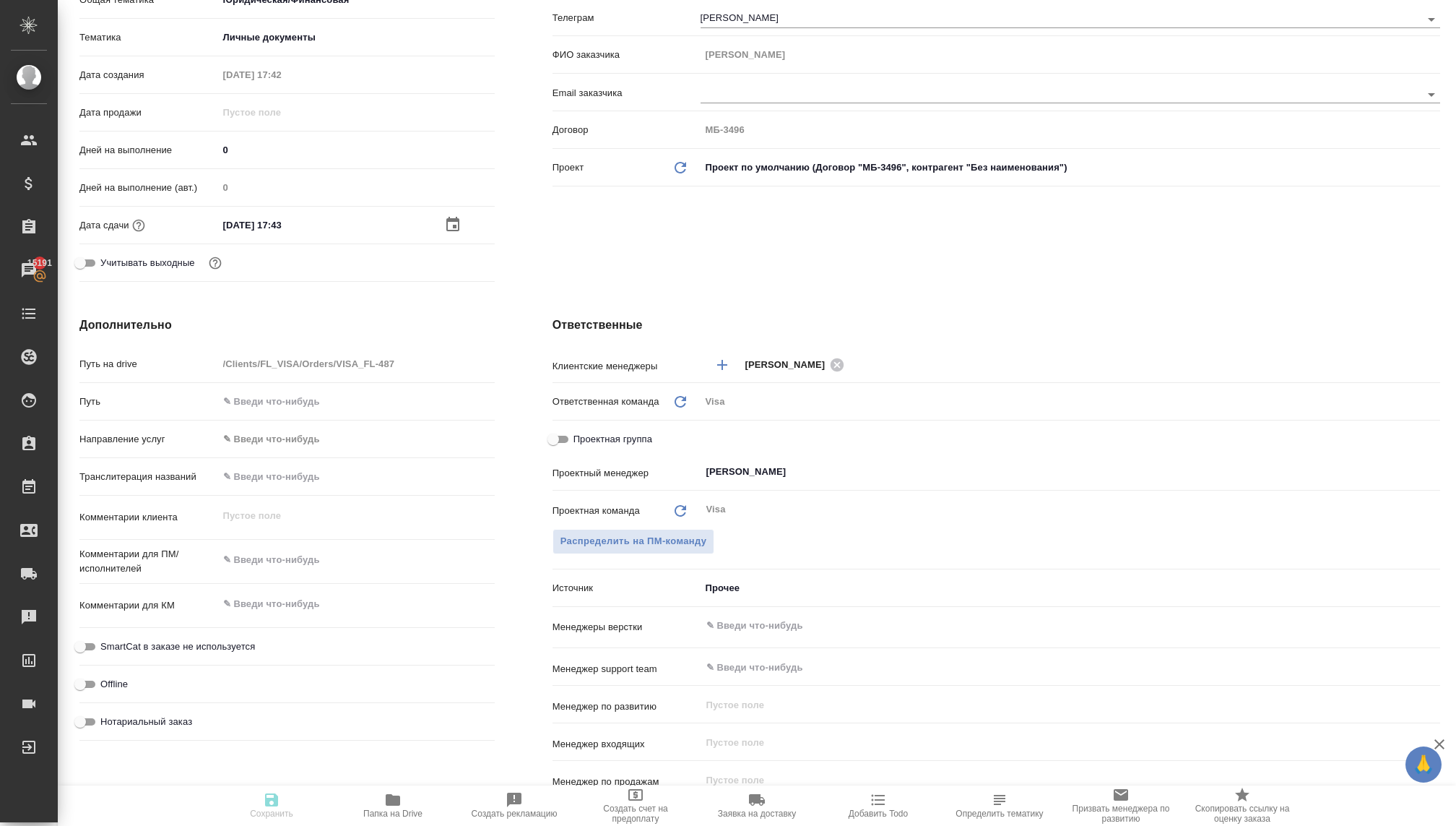
type textarea "x"
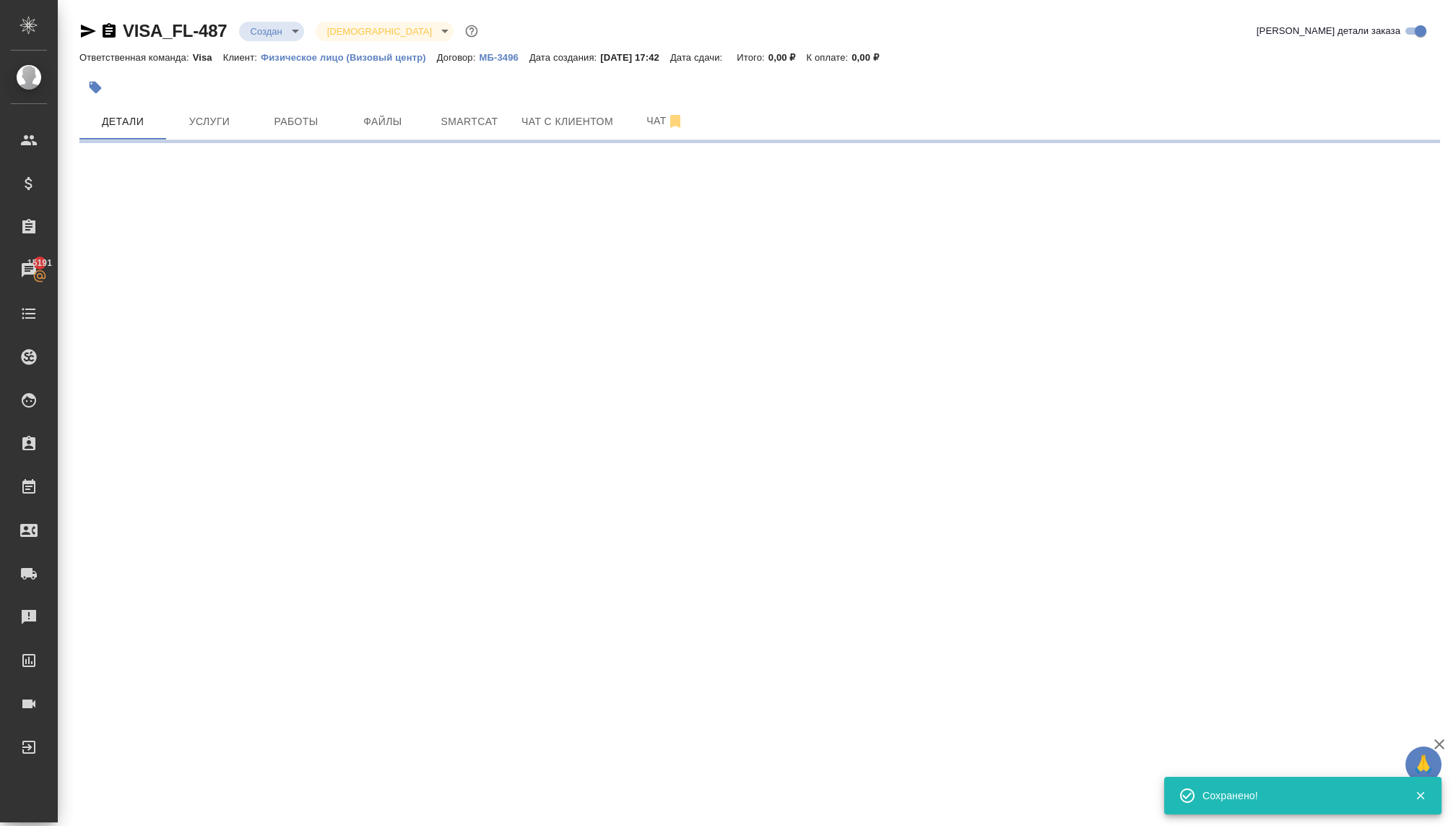
scroll to position [0, 0]
select select "RU"
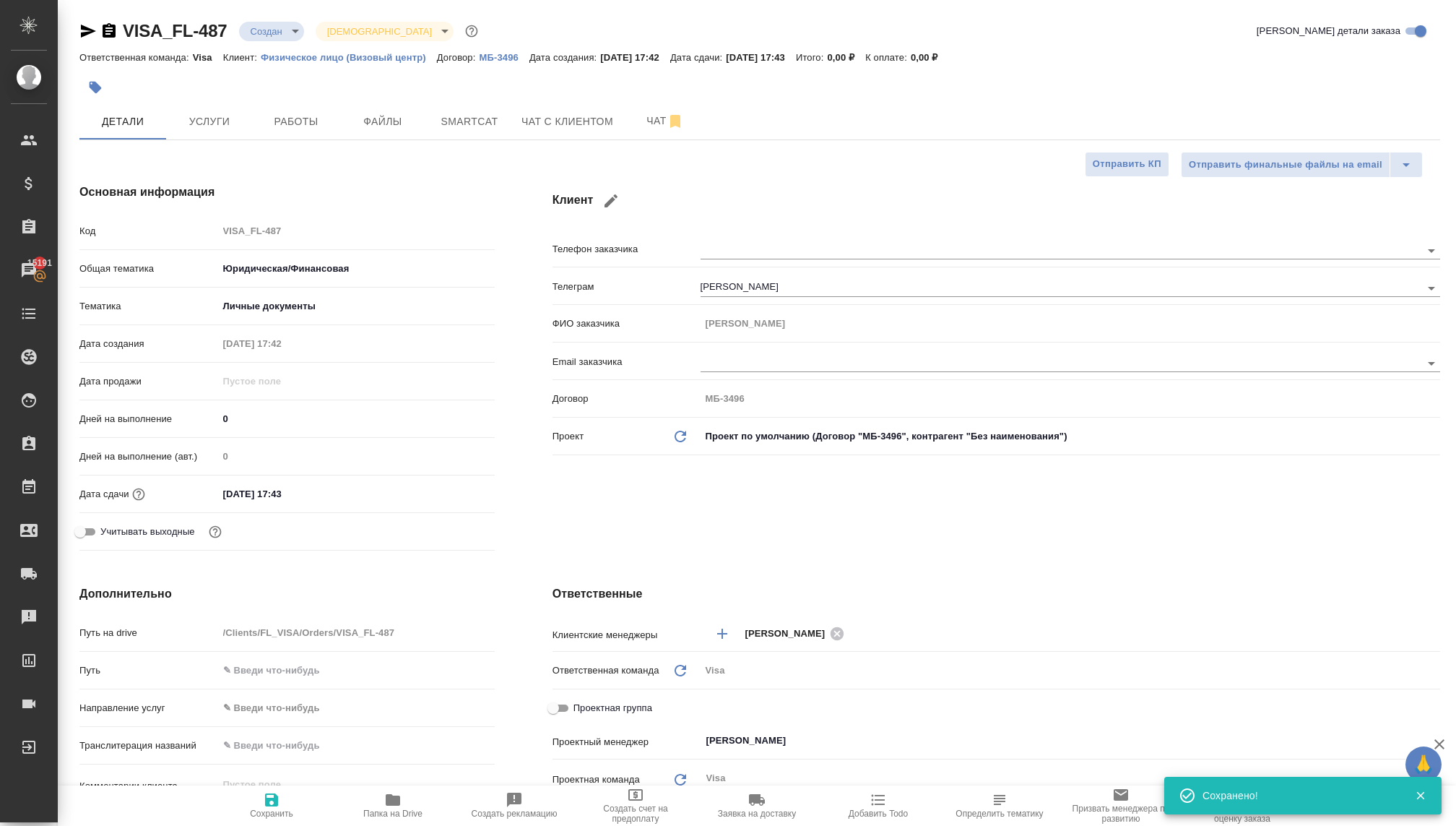
type textarea "x"
click at [281, 27] on body "🙏 .cls-1 fill:#fff; AWATERA Kovaleva Ekaterina Клиенты Спецификации Заказы 1519…" at bounding box center [728, 413] width 1456 height 826
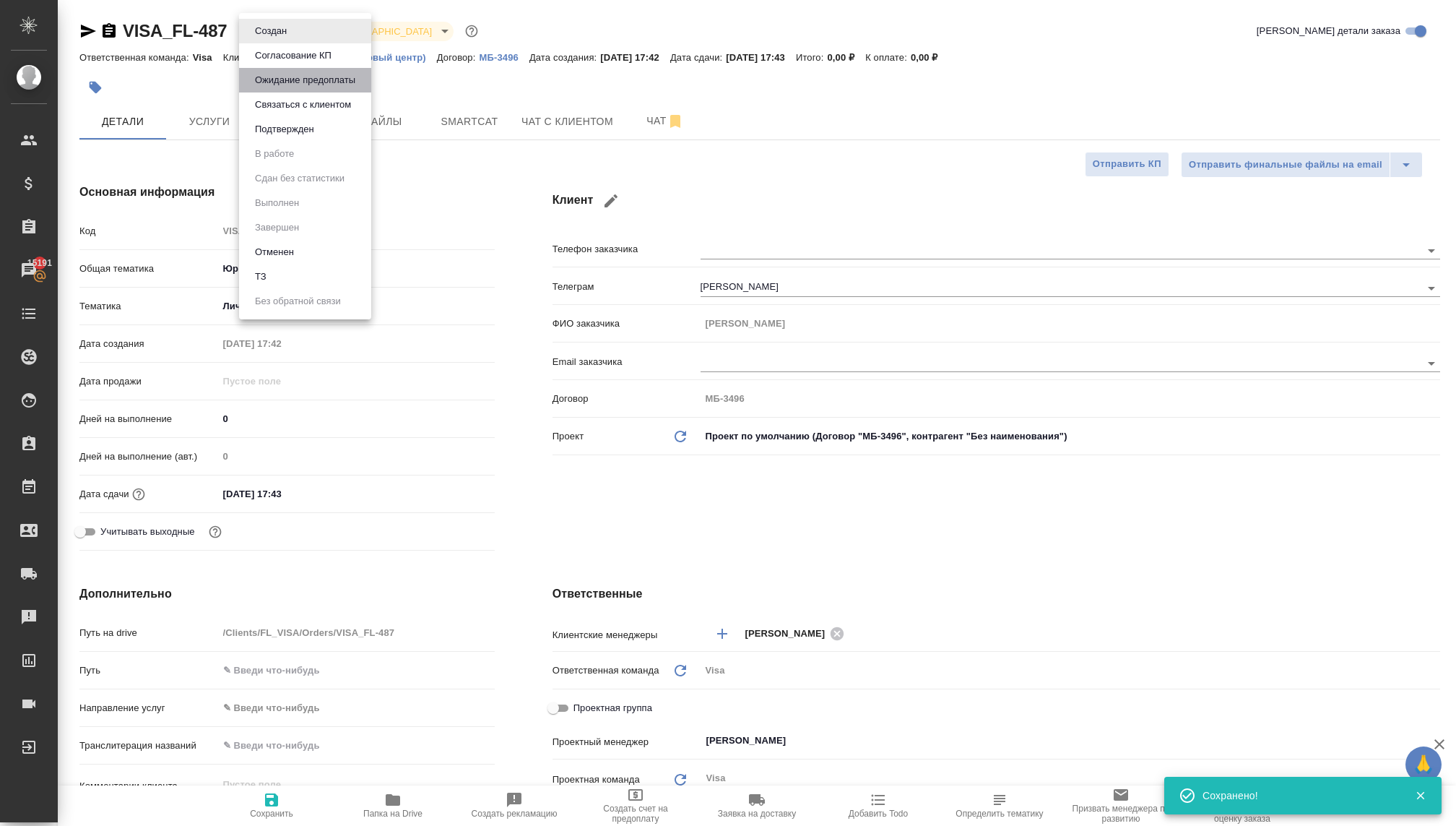
click at [284, 86] on button "Ожидание предоплаты" at bounding box center [305, 80] width 109 height 16
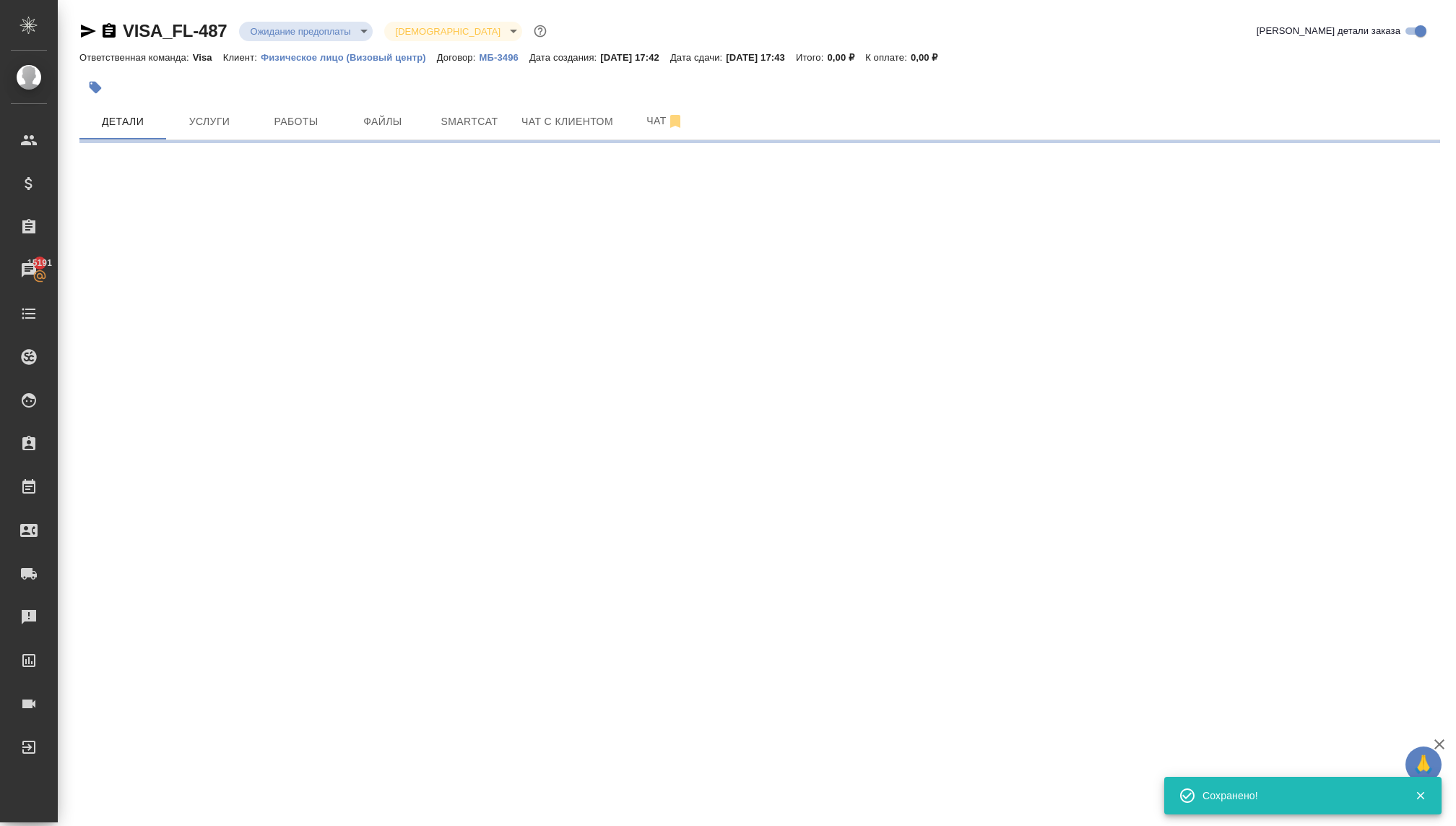
select select "RU"
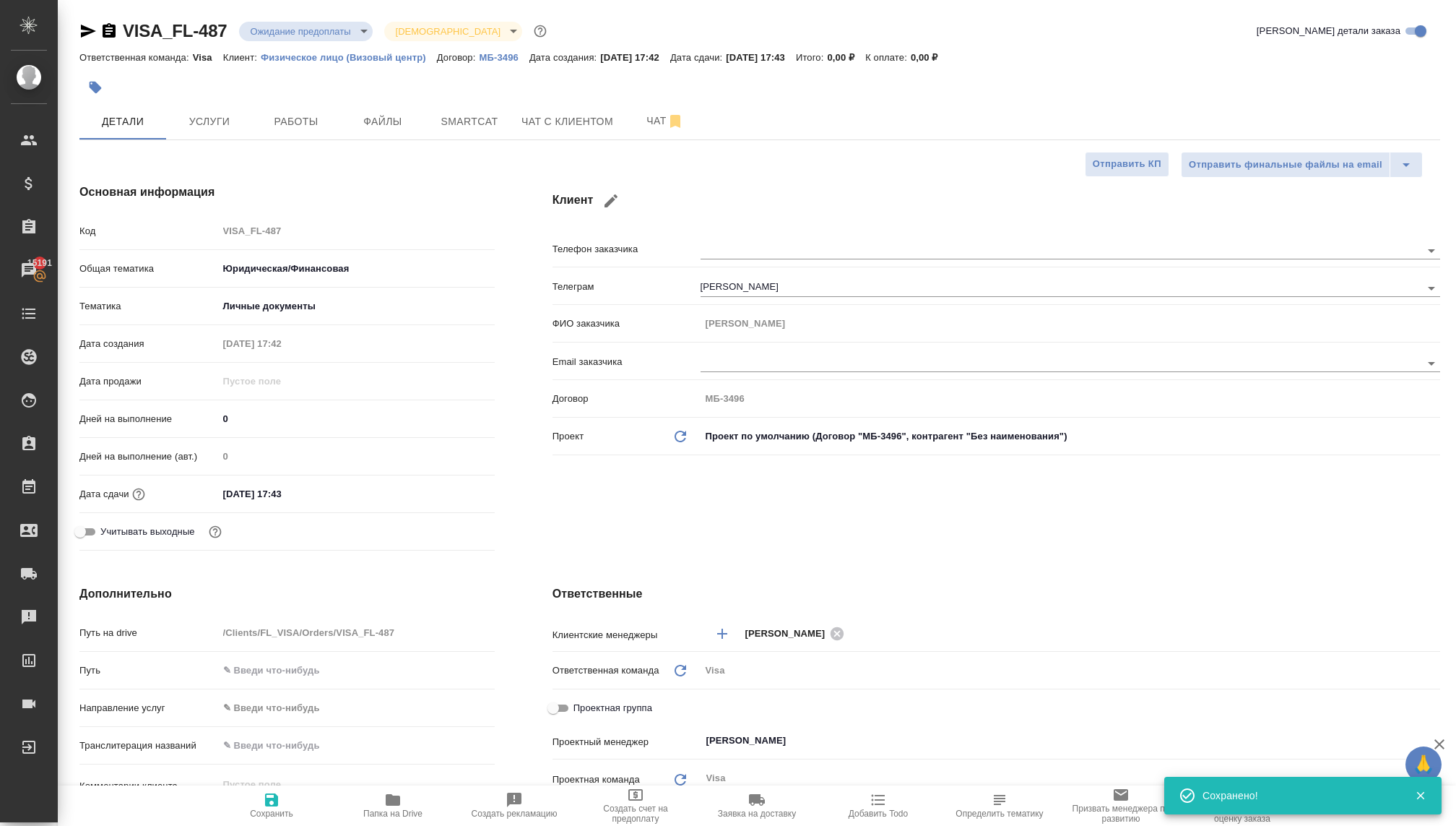
scroll to position [610, 0]
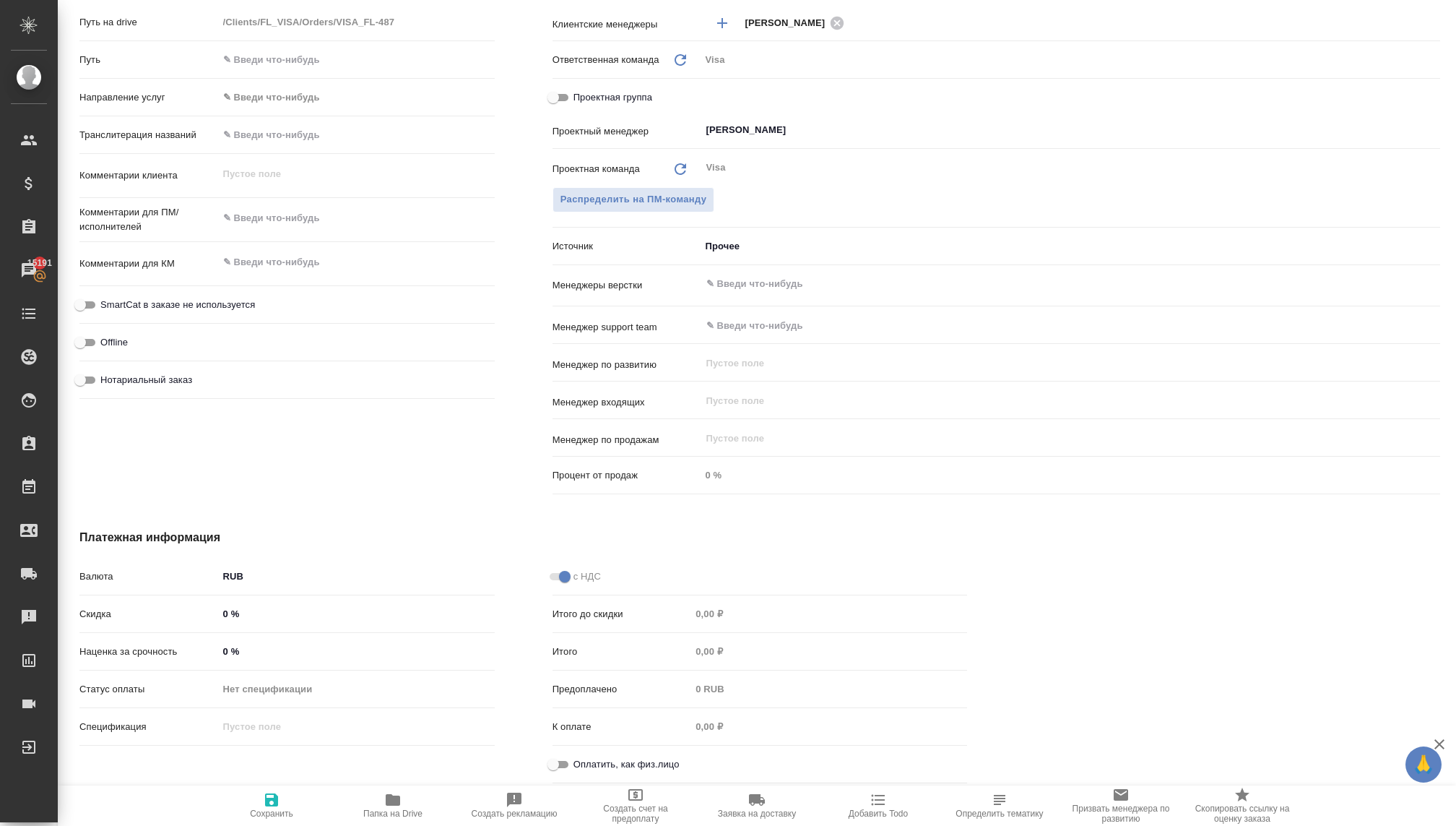
click at [564, 760] on input "Оплатить, как физ.лицо" at bounding box center [553, 764] width 52 height 17
checkbox input "true"
type textarea "x"
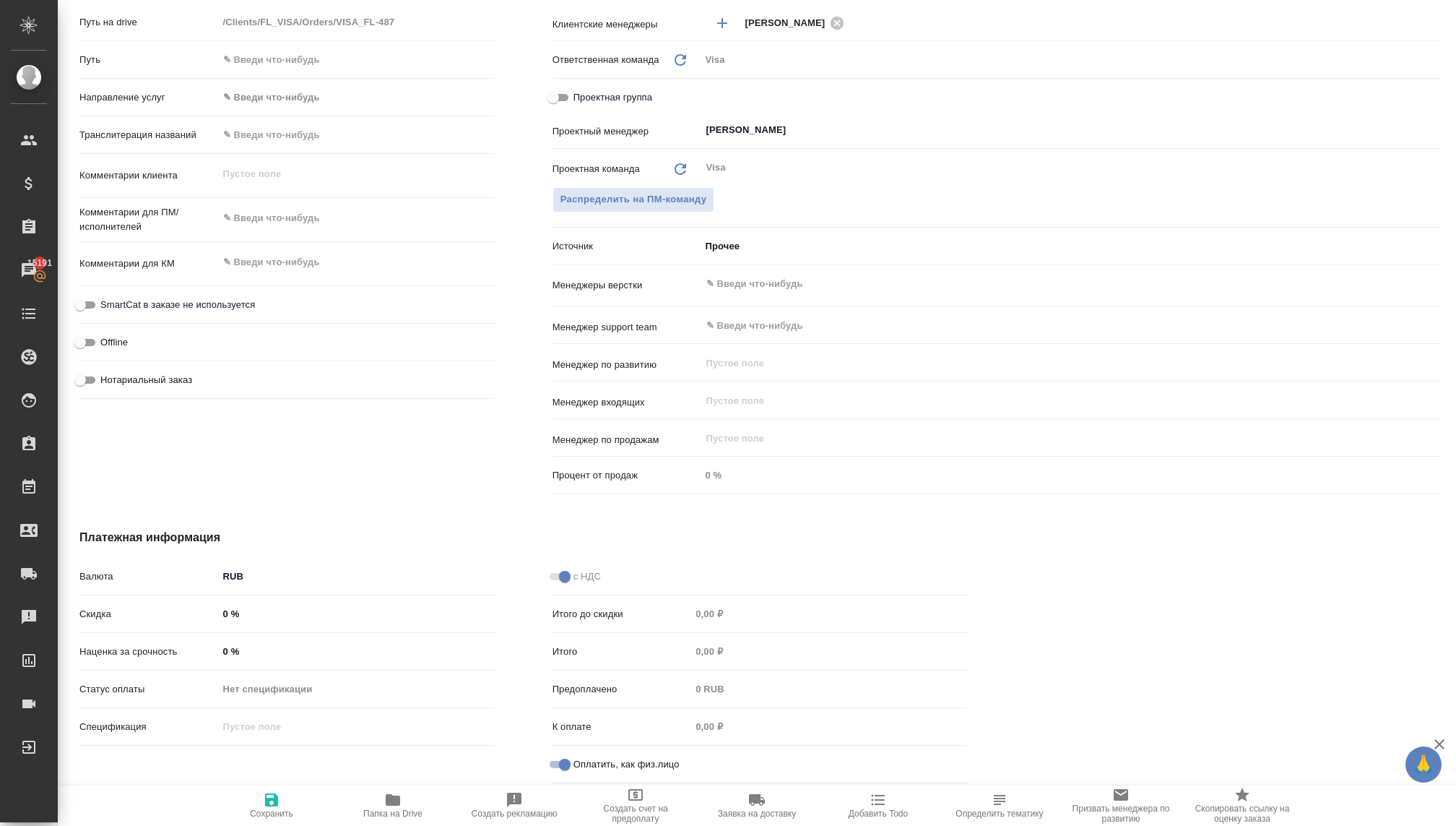
click at [260, 258] on textarea at bounding box center [357, 262] width 276 height 25
type textarea "Ф"
type textarea "x"
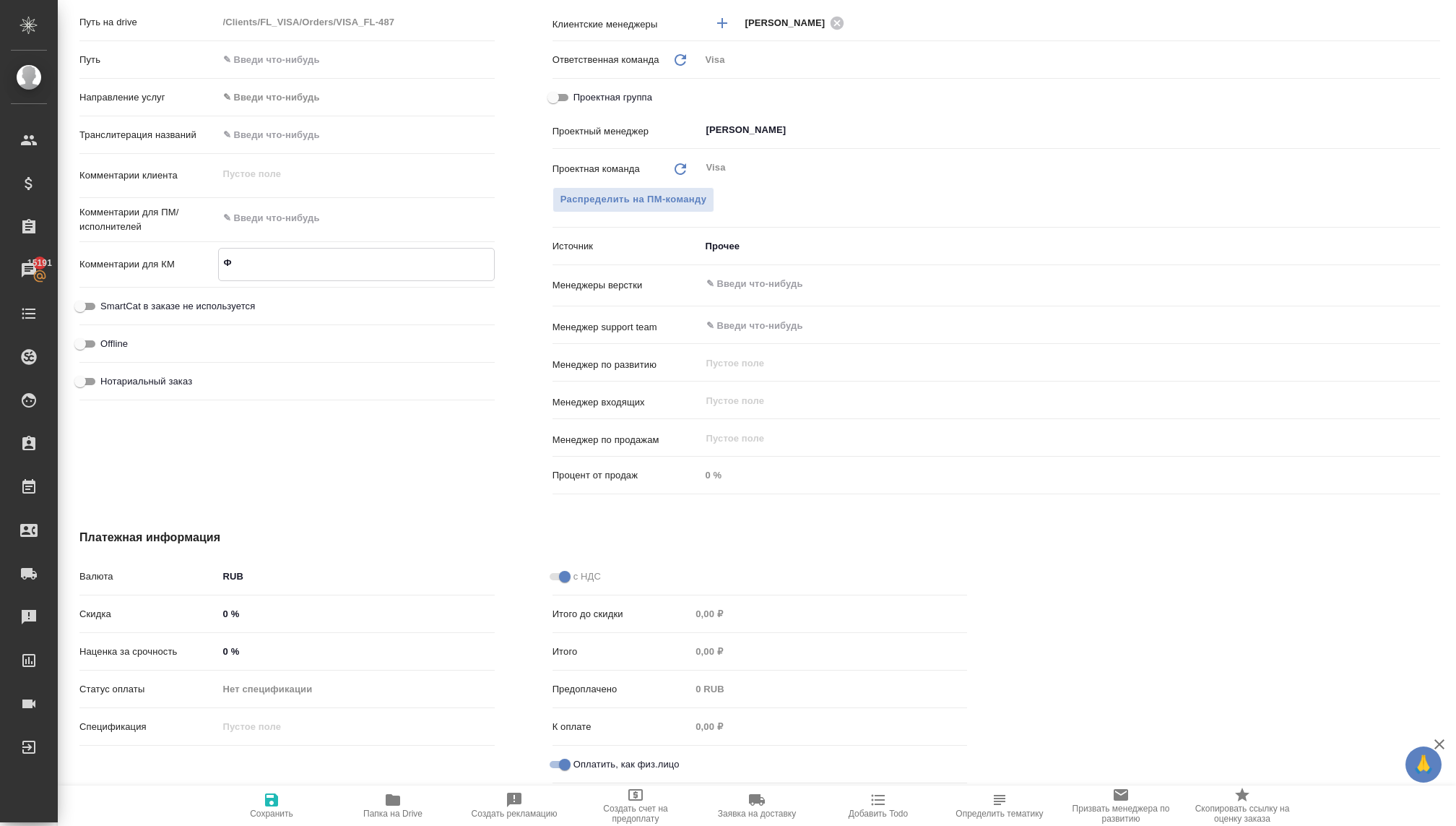
type textarea "x"
type textarea "Фр"
type textarea "x"
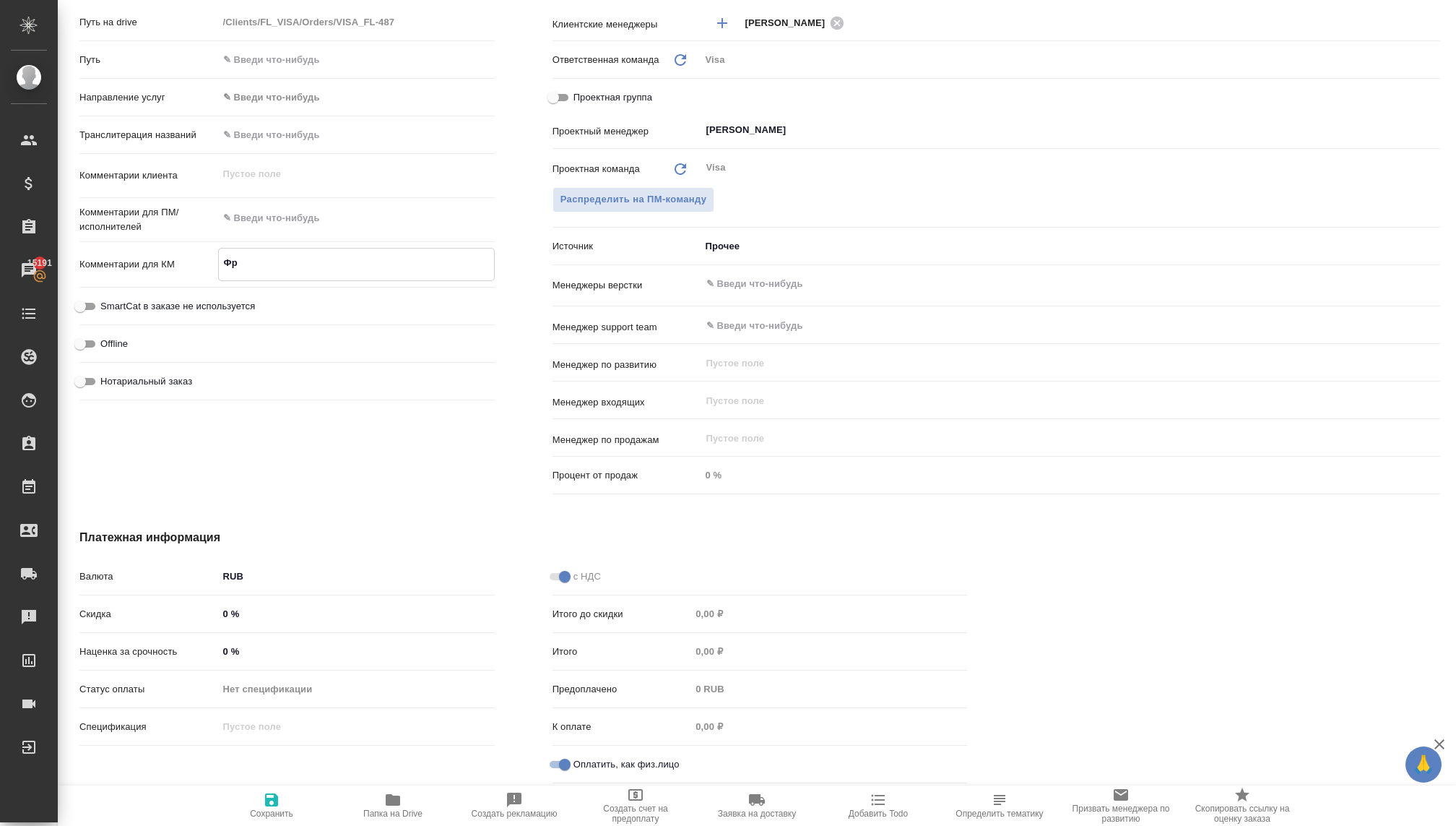
type textarea "x"
type textarea "Фра"
type textarea "x"
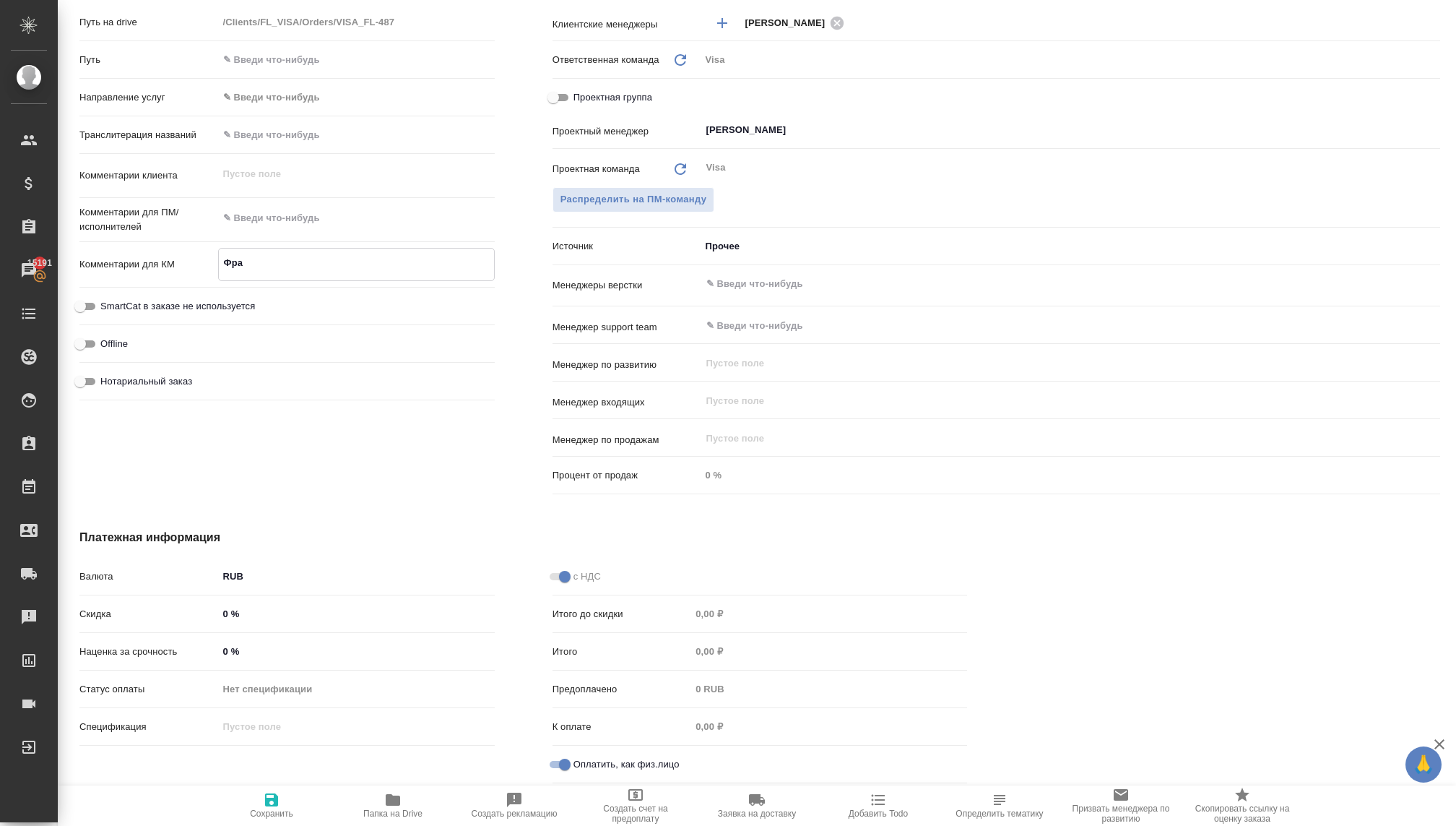
type textarea "Фран"
type textarea "x"
type textarea "Франц"
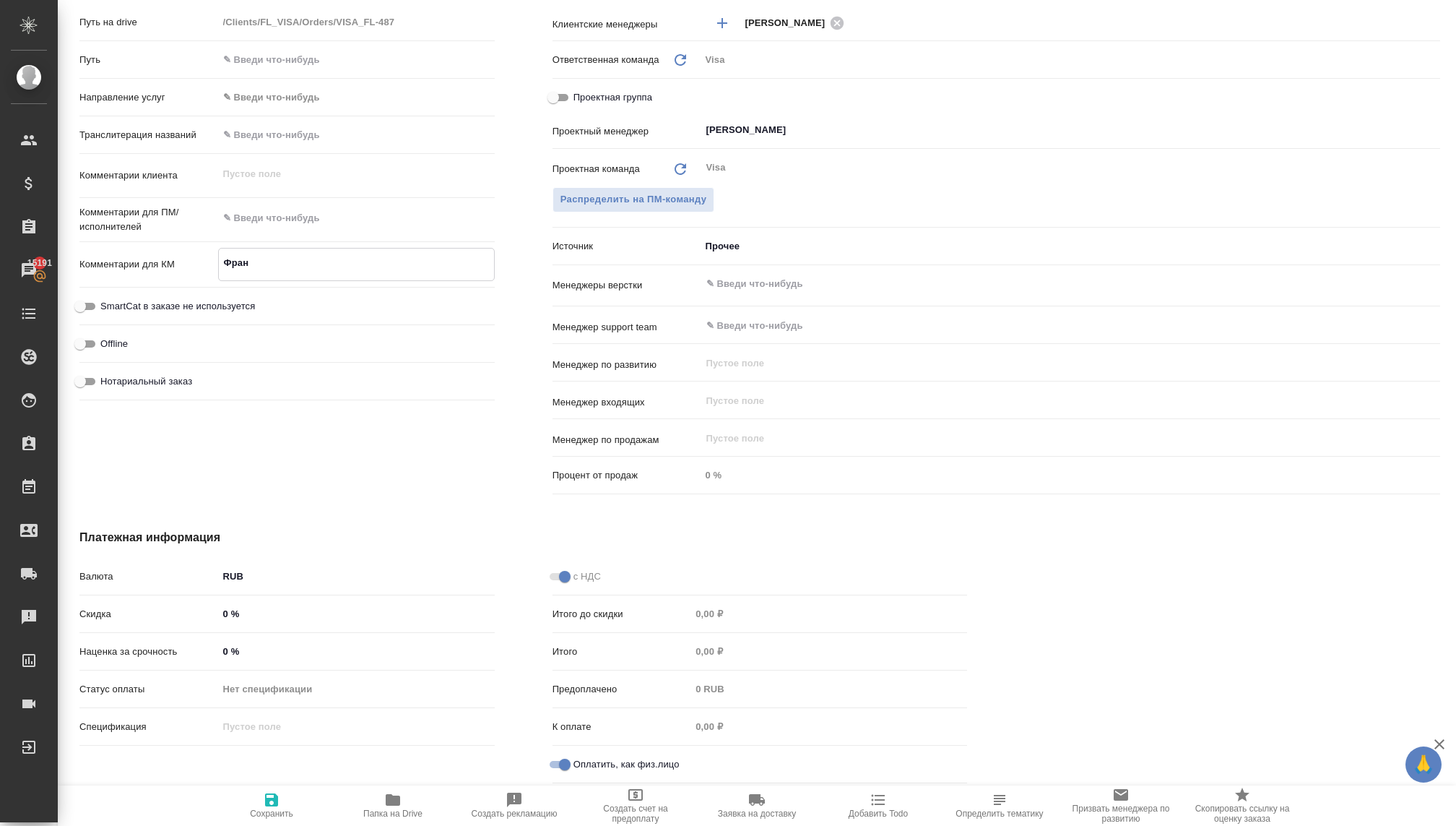
type textarea "x"
type textarea "Франци"
type textarea "x"
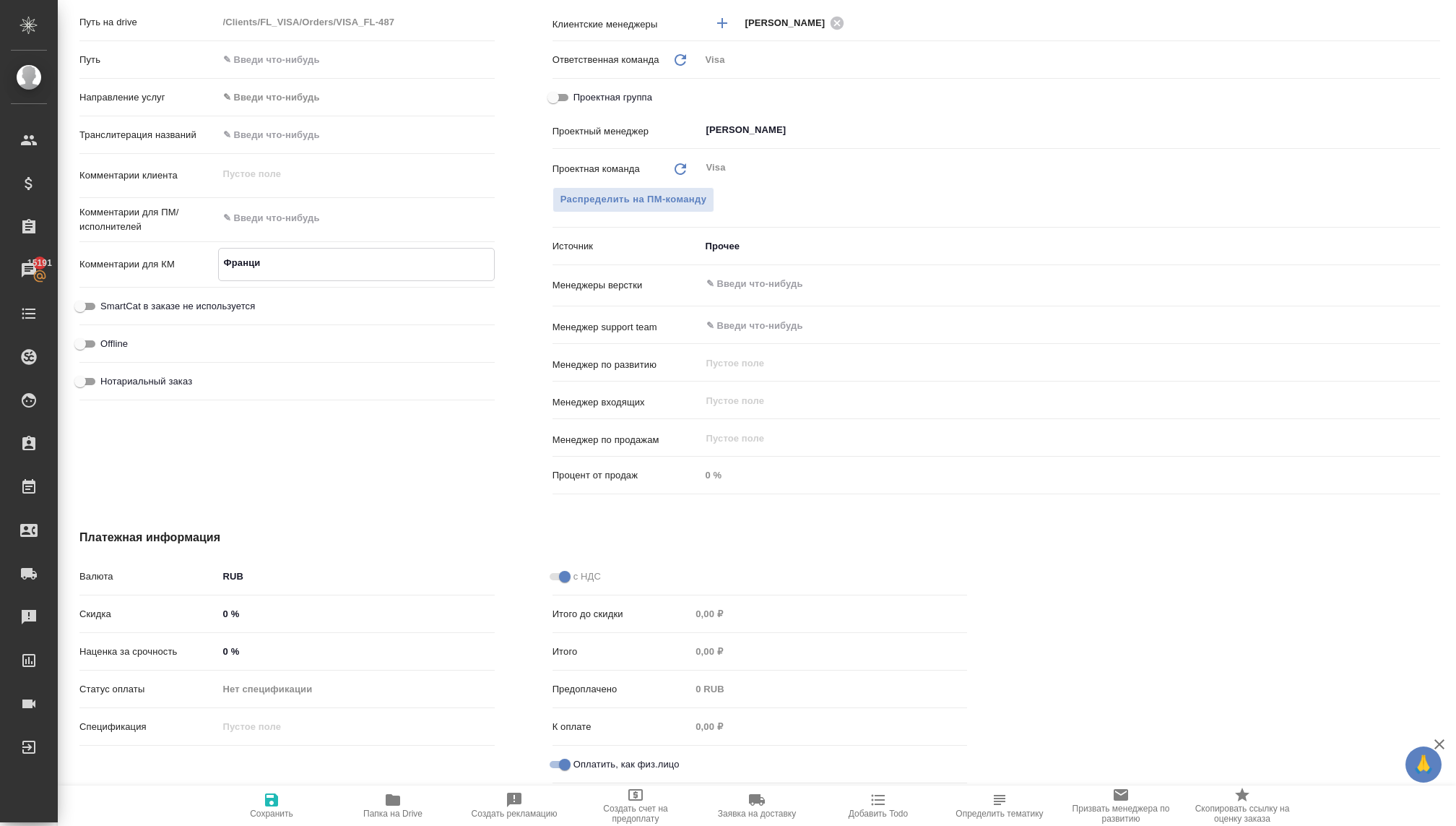
type textarea "x"
type textarea "Франция"
type textarea "x"
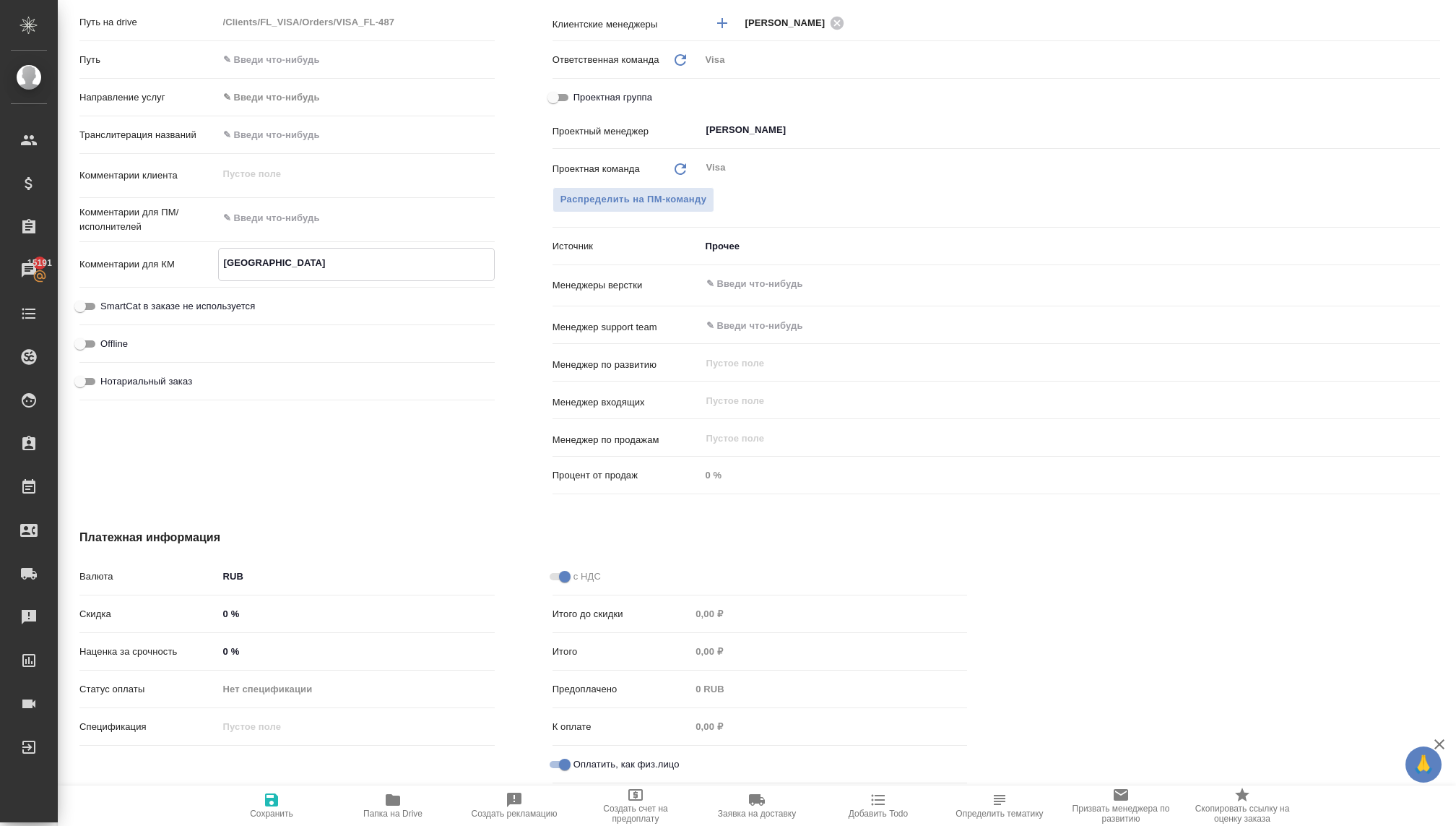
type textarea "x"
type textarea "Франция"
type textarea "x"
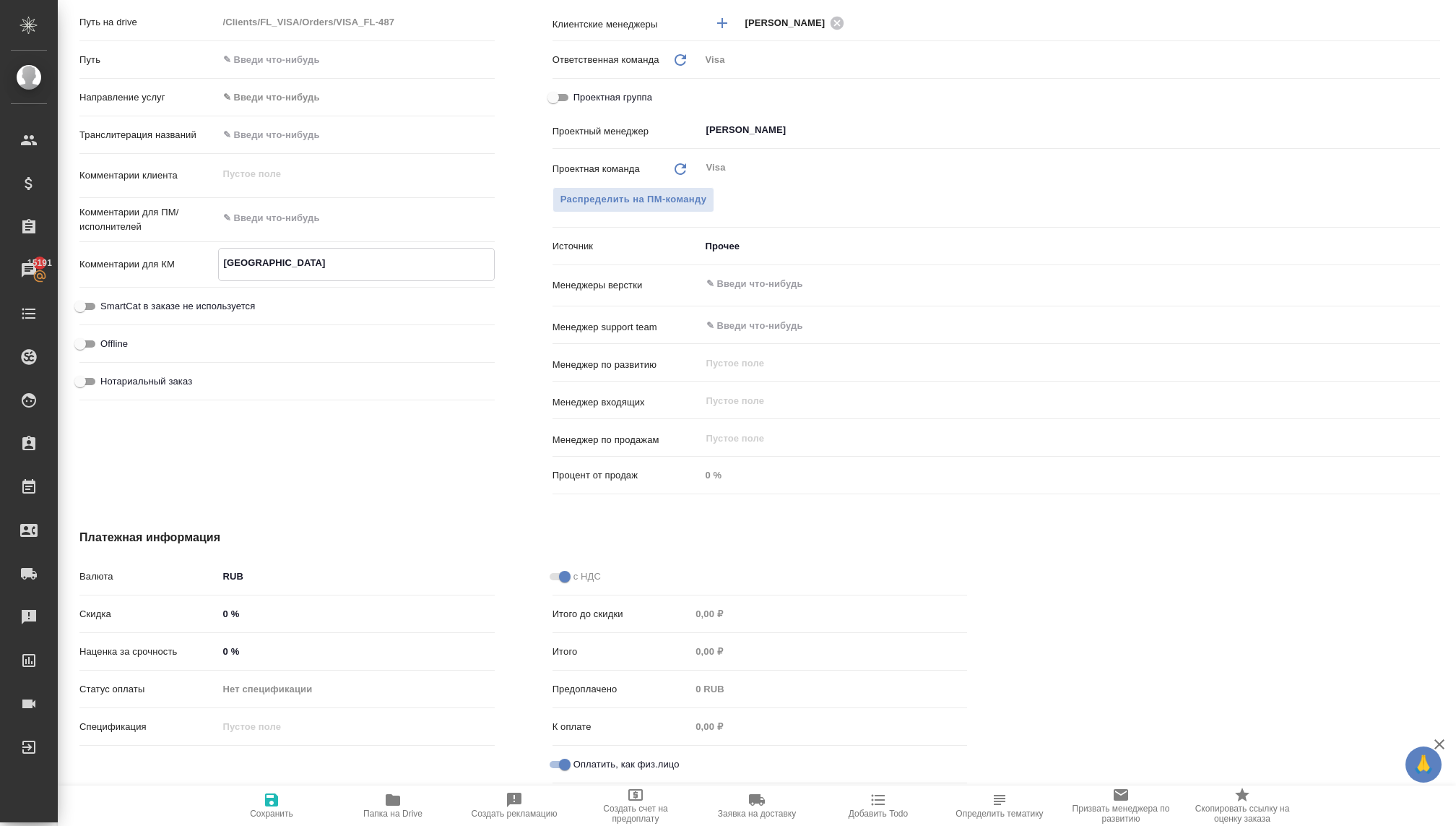
type textarea "Франция"
type textarea "x"
type textarea "Франция."
type textarea "x"
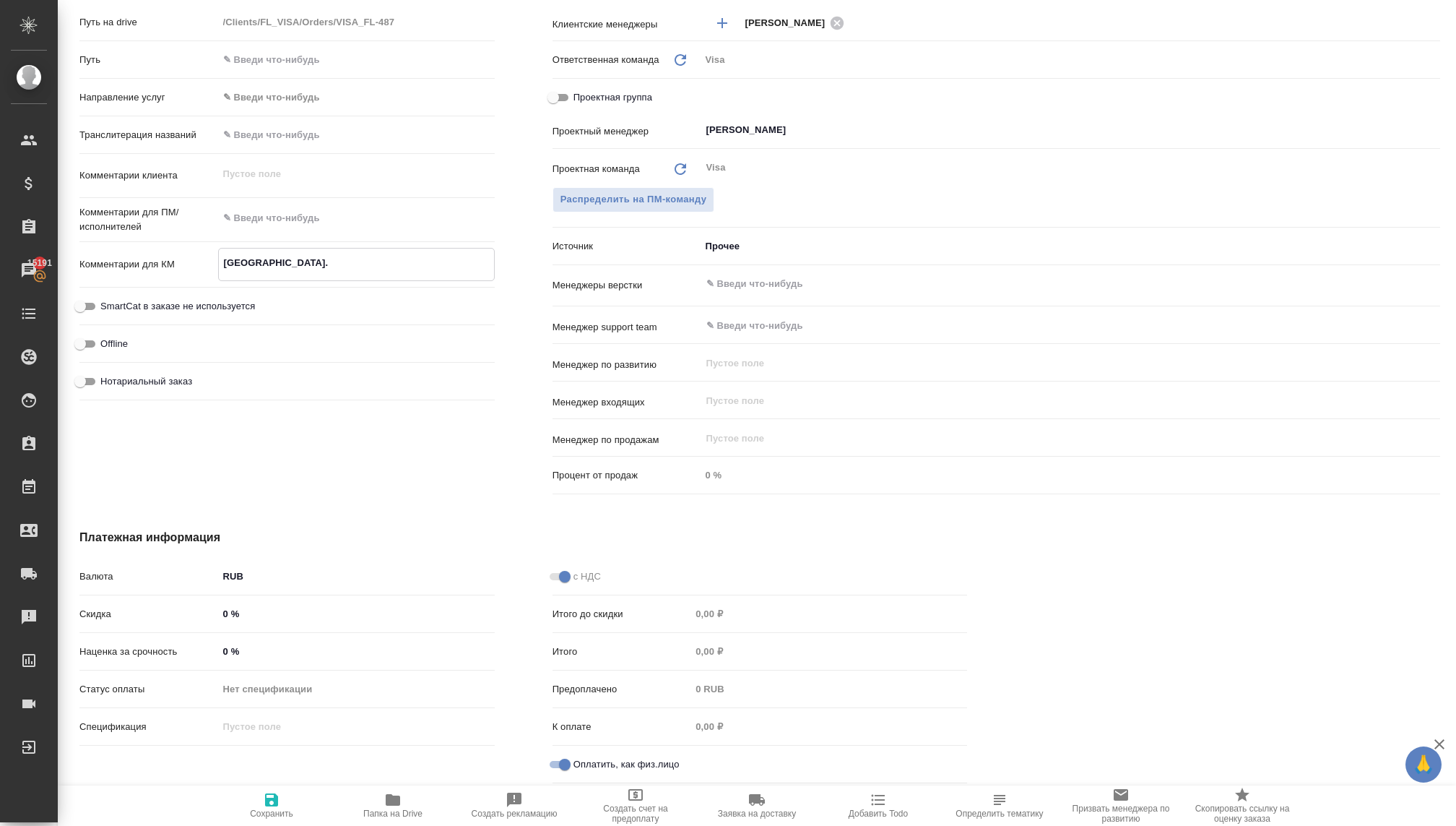
type textarea "x"
type textarea "Франция."
type textarea "x"
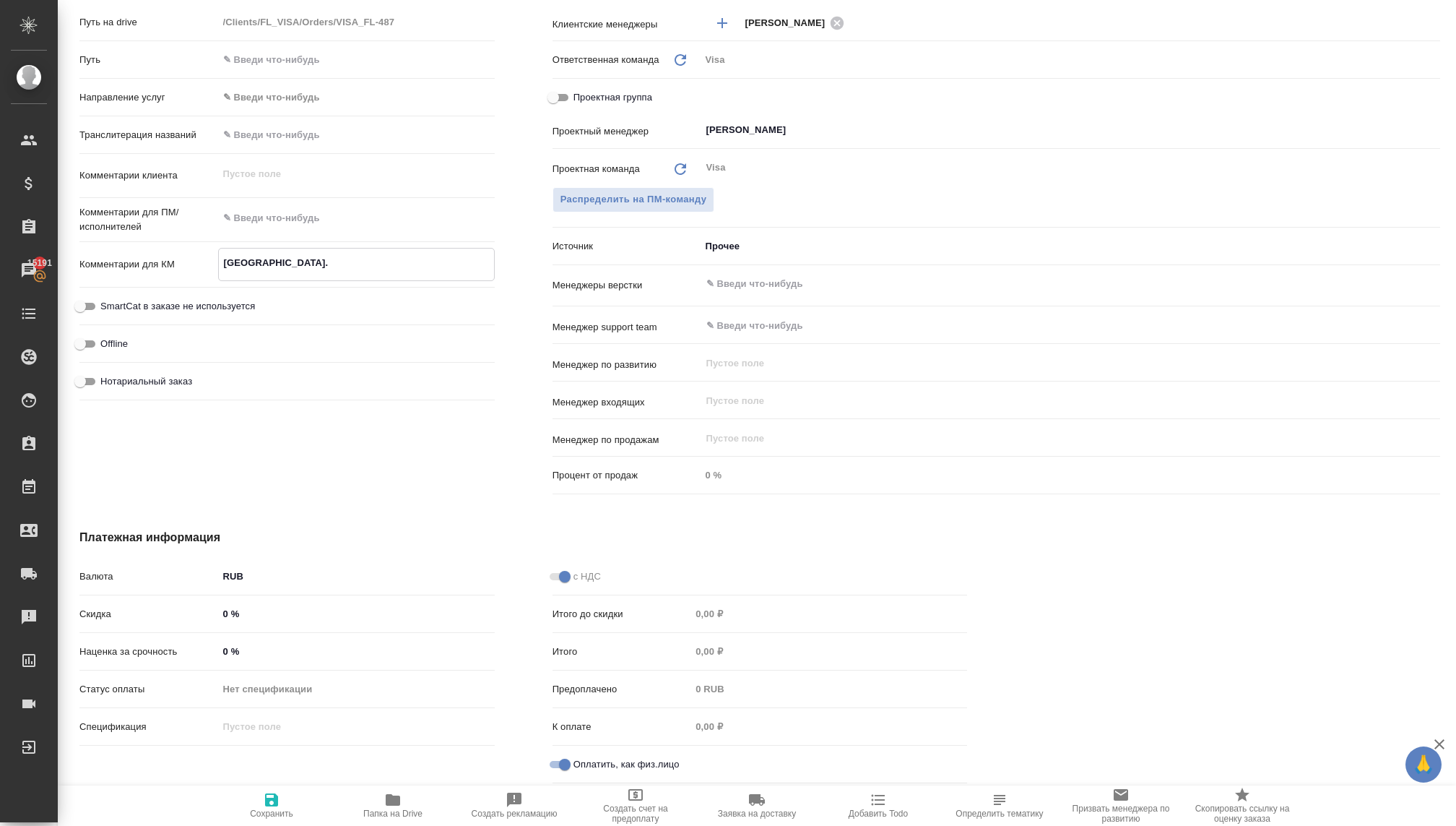
type textarea "Франция. П"
type textarea "x"
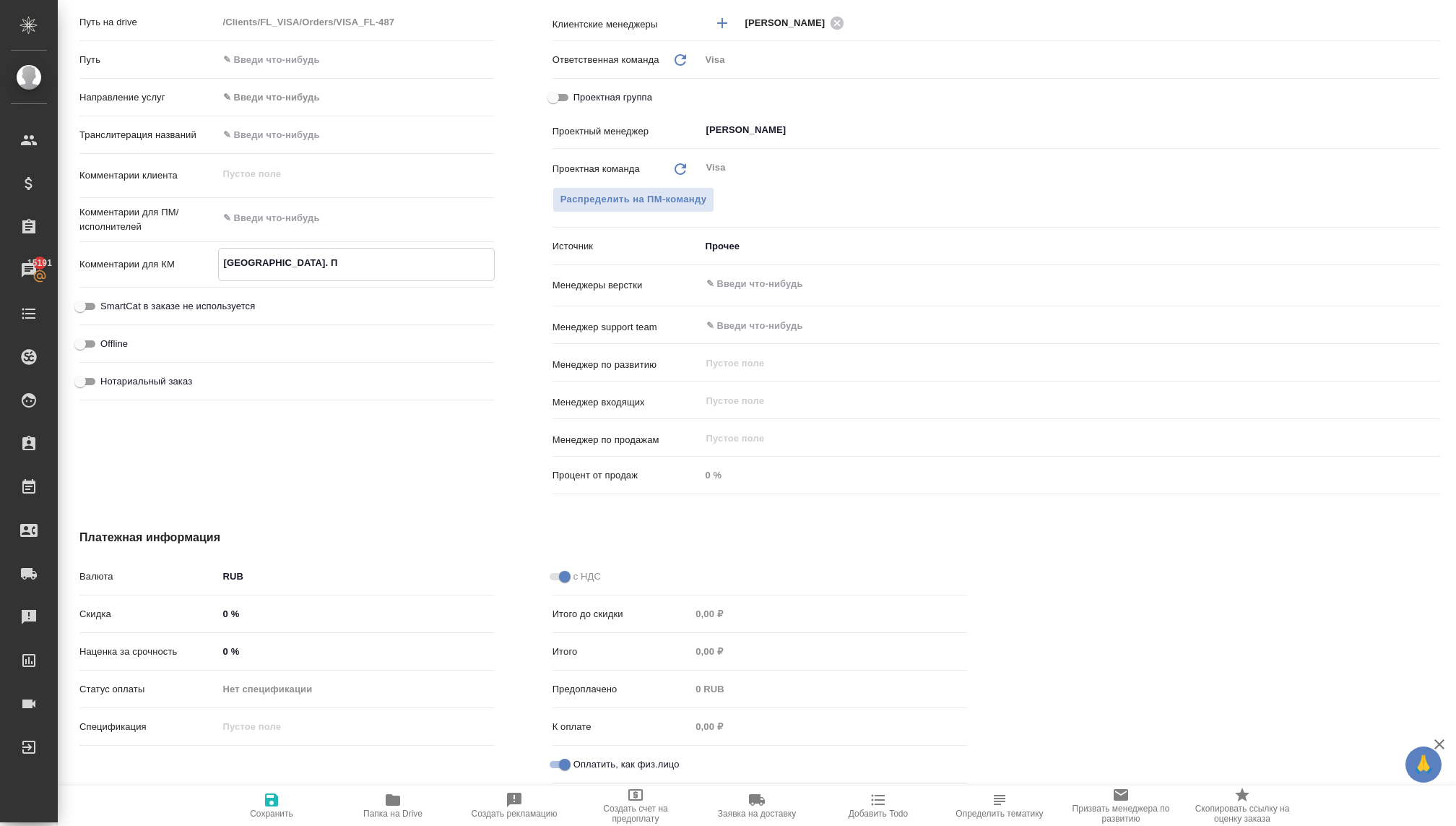
type textarea "x"
type textarea "Франция. По"
type textarea "x"
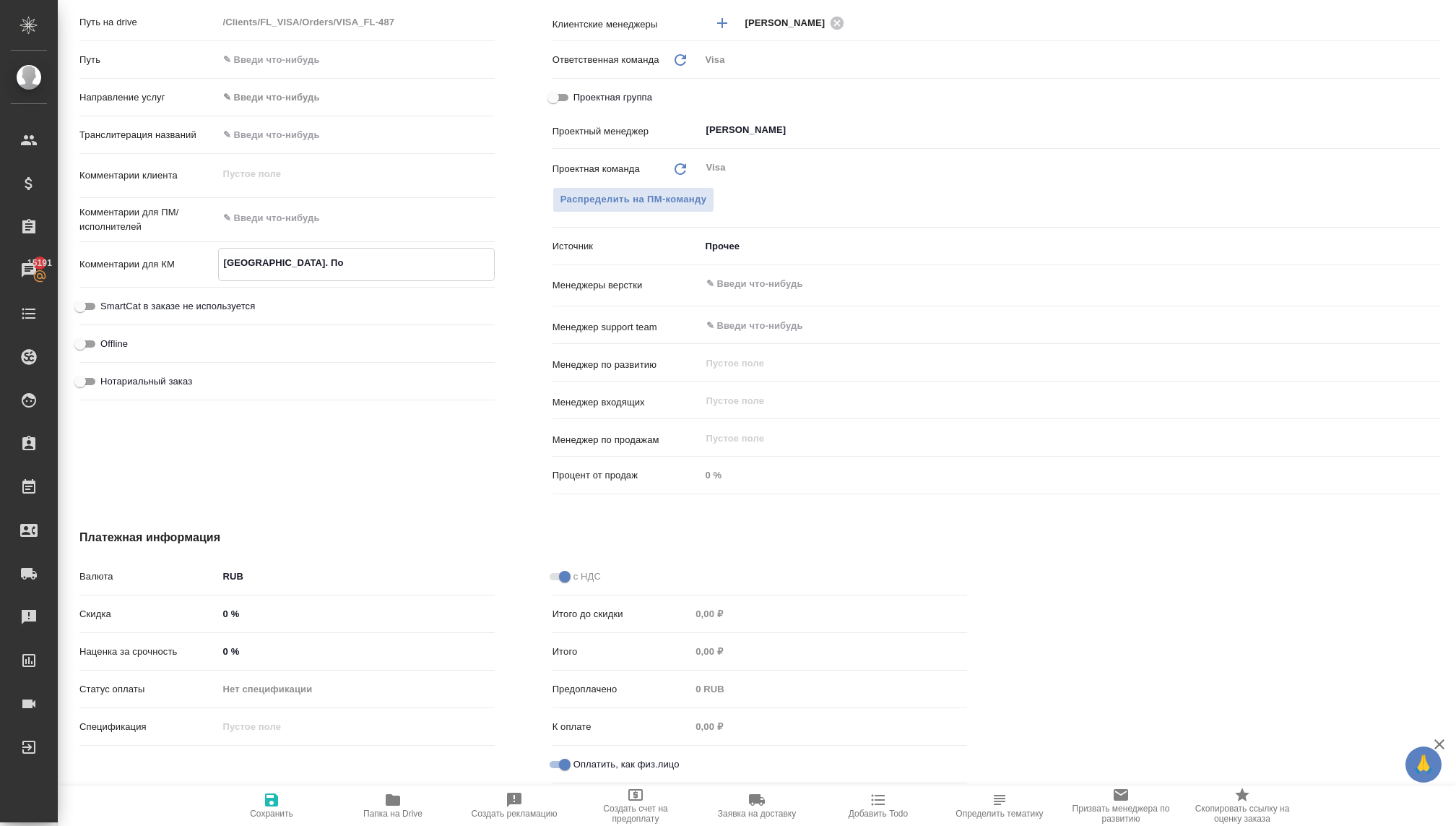
type textarea "Франция. Пое"
type textarea "x"
type textarea "Франция. Поез"
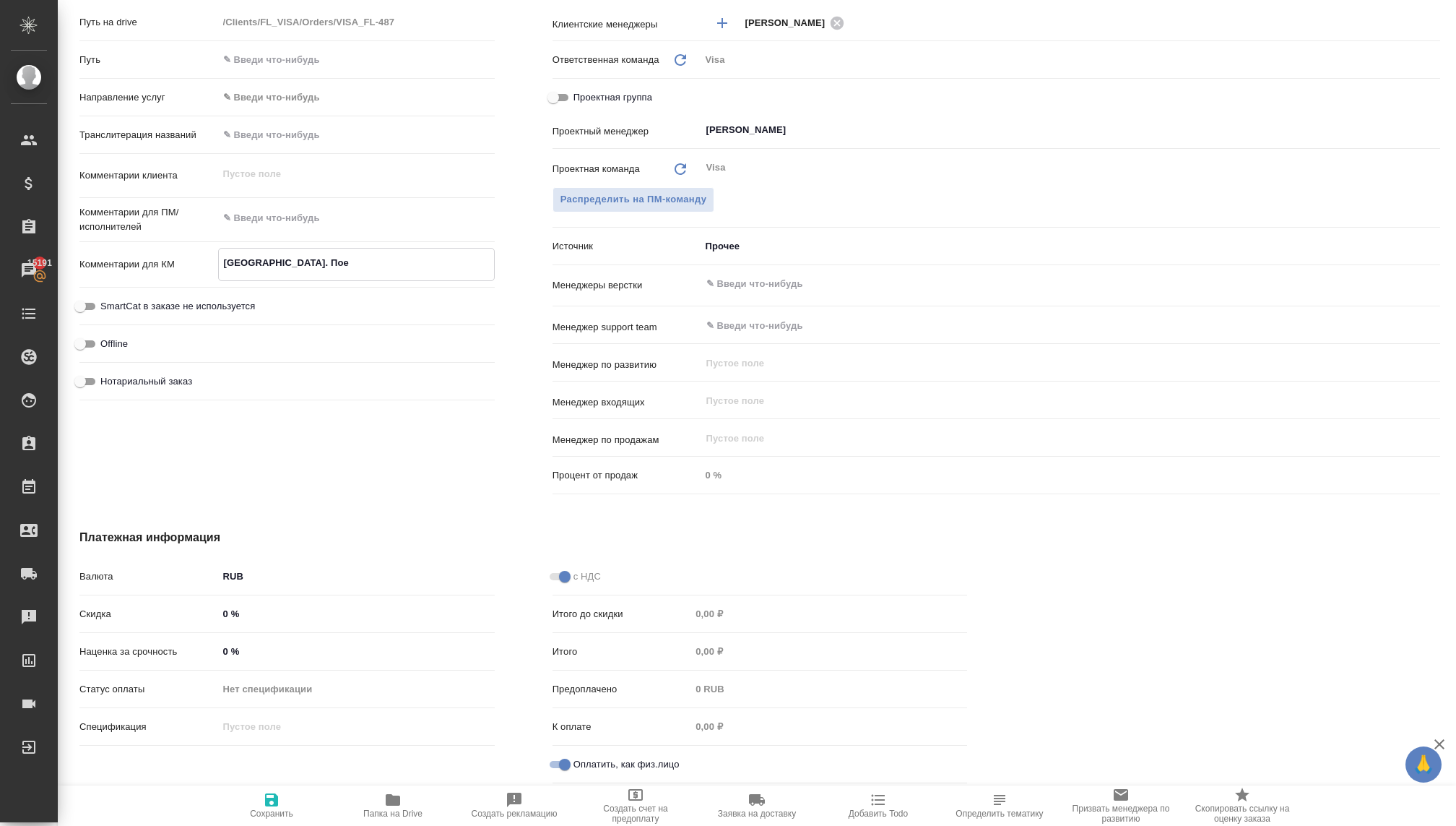
type textarea "x"
type textarea "Франция. Поезк"
type textarea "x"
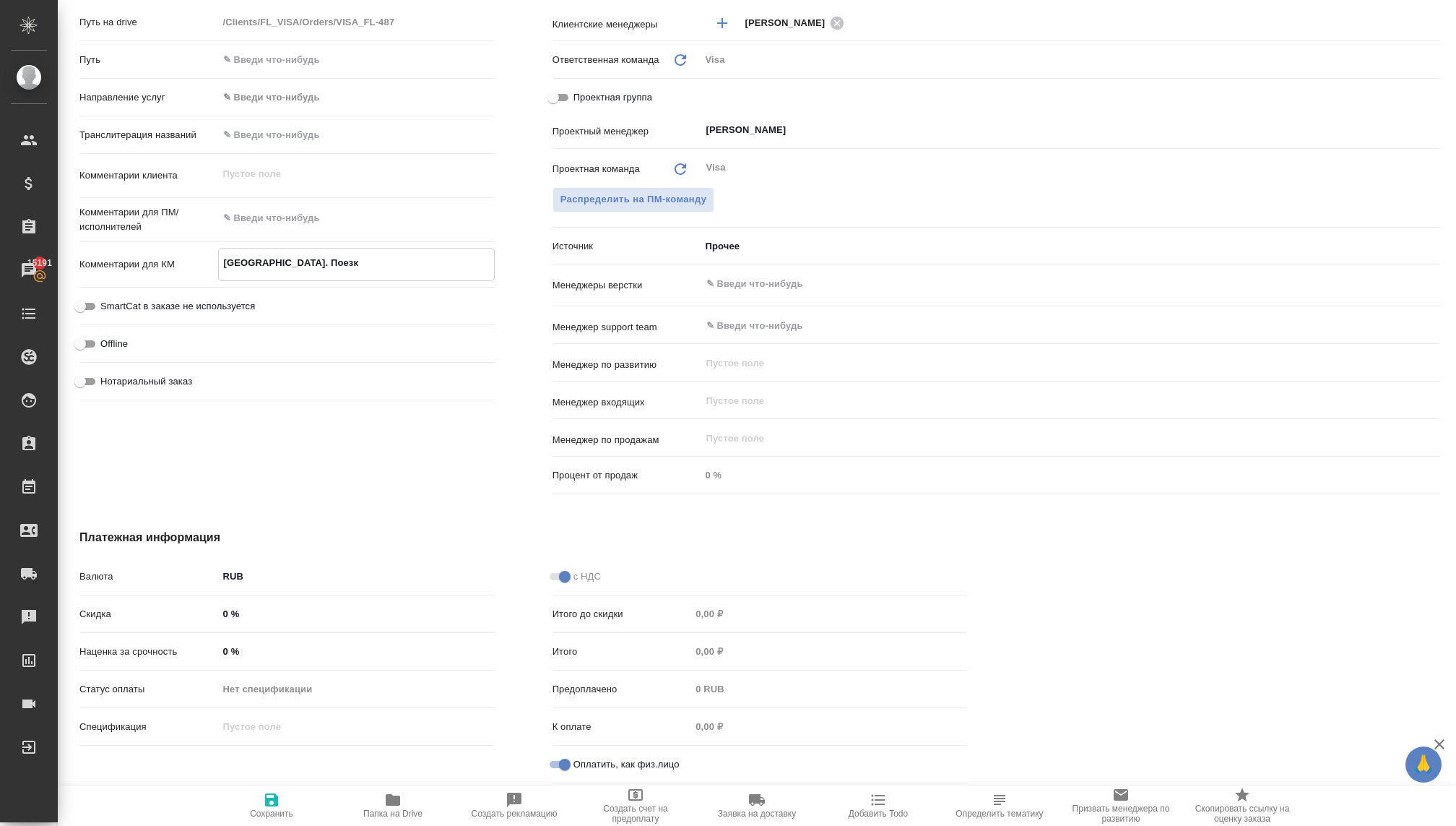
type textarea "x"
type textarea "Франция. Поезкд"
type textarea "x"
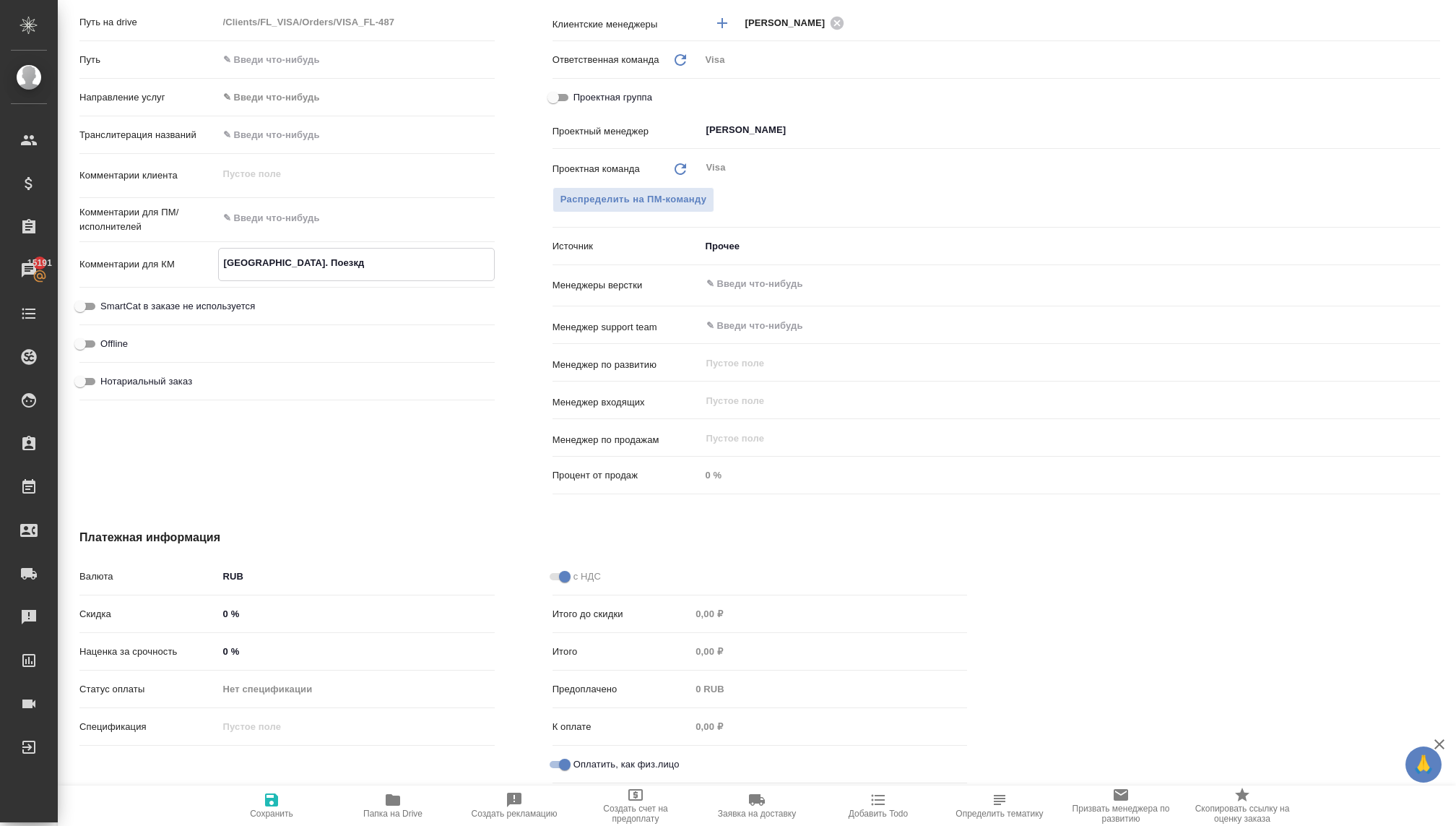
type textarea "x"
type textarea "Франция. Поезкда"
type textarea "x"
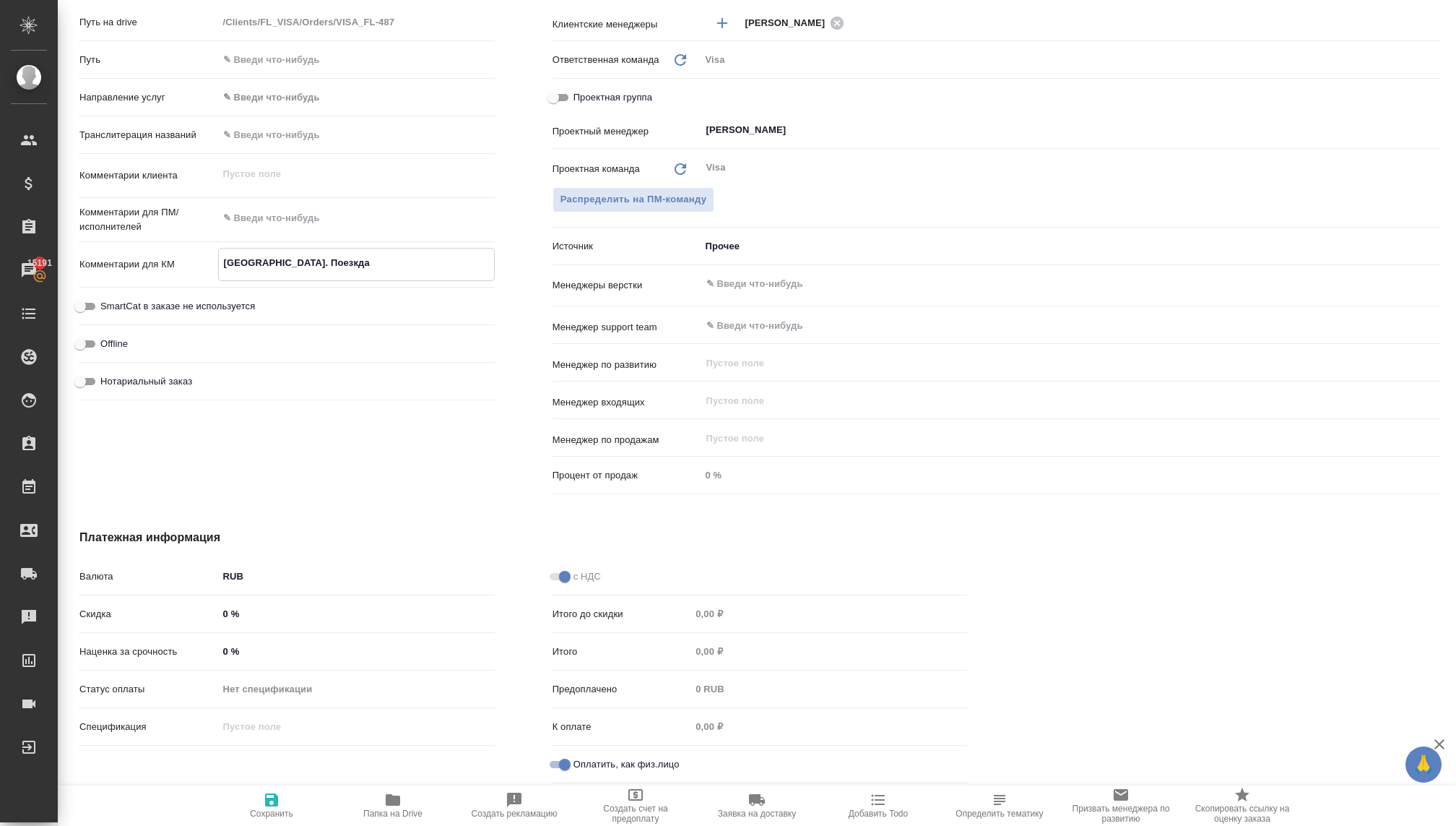
type textarea "Франция. Поезкда"
type textarea "x"
type textarea "Франция. Поезкда 2"
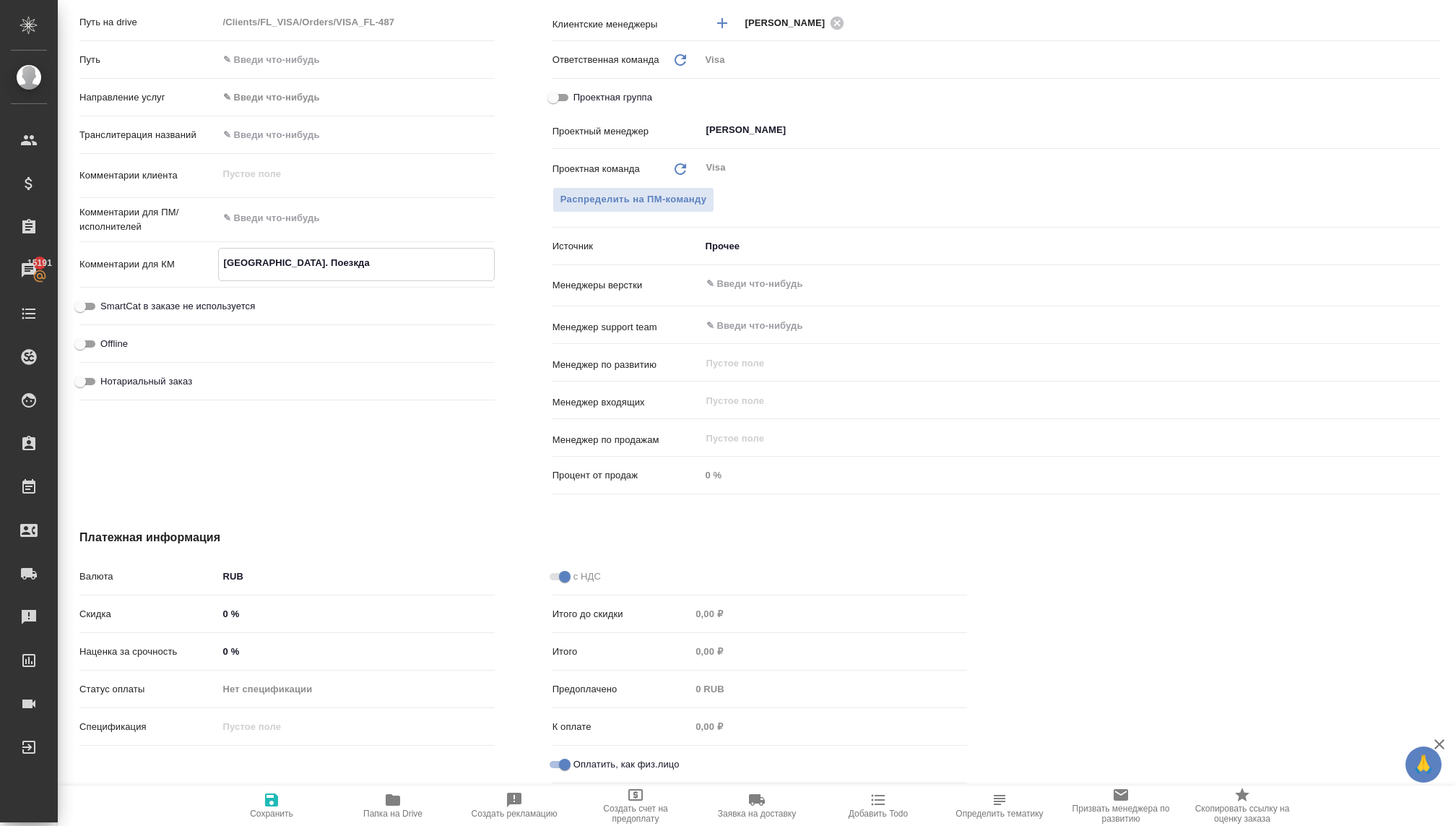
type textarea "x"
type textarea "Франция. Поезкда 2"
type textarea "x"
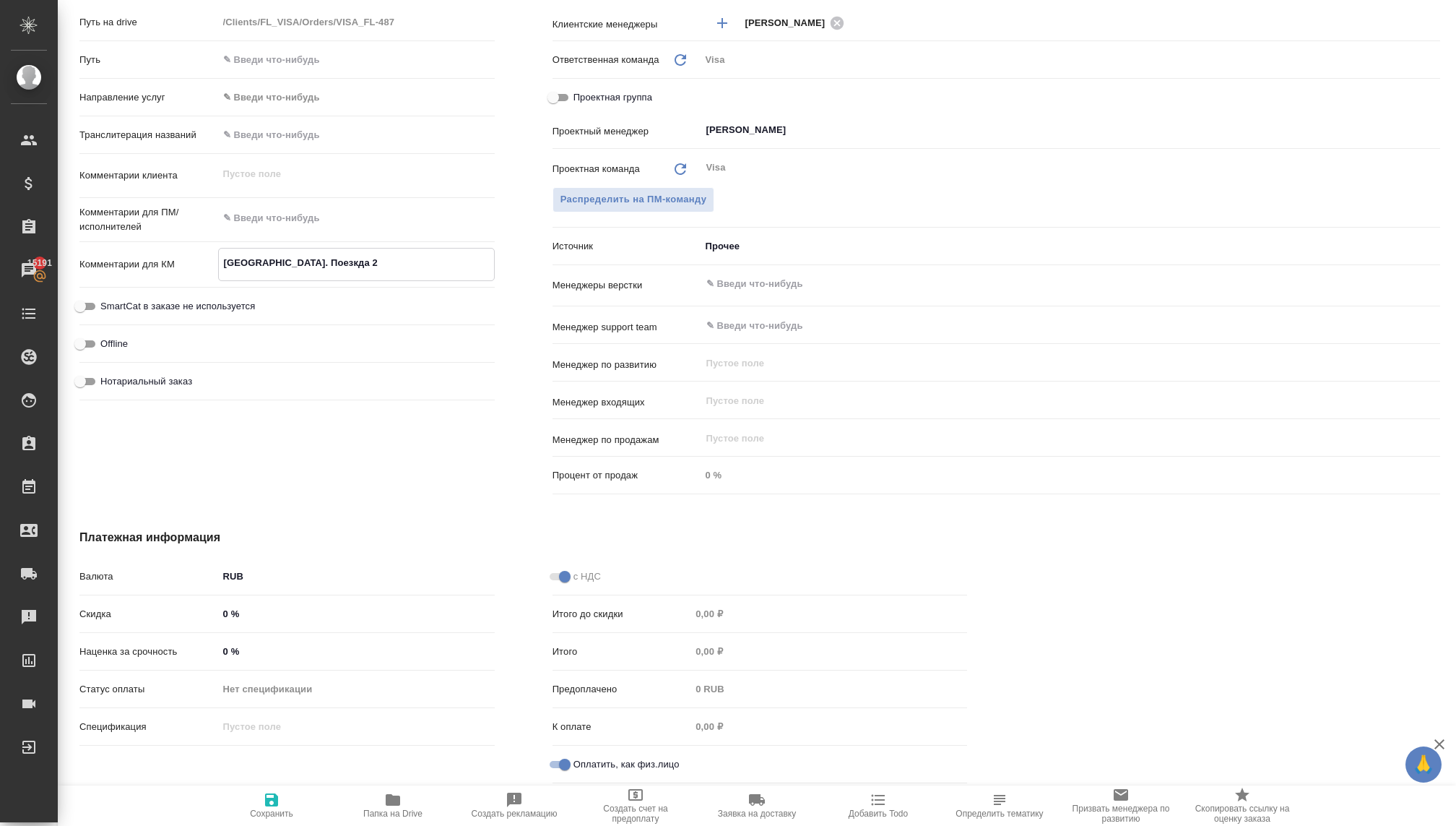
type textarea "x"
type textarea "Франция. Поезкда 2 я"
type textarea "x"
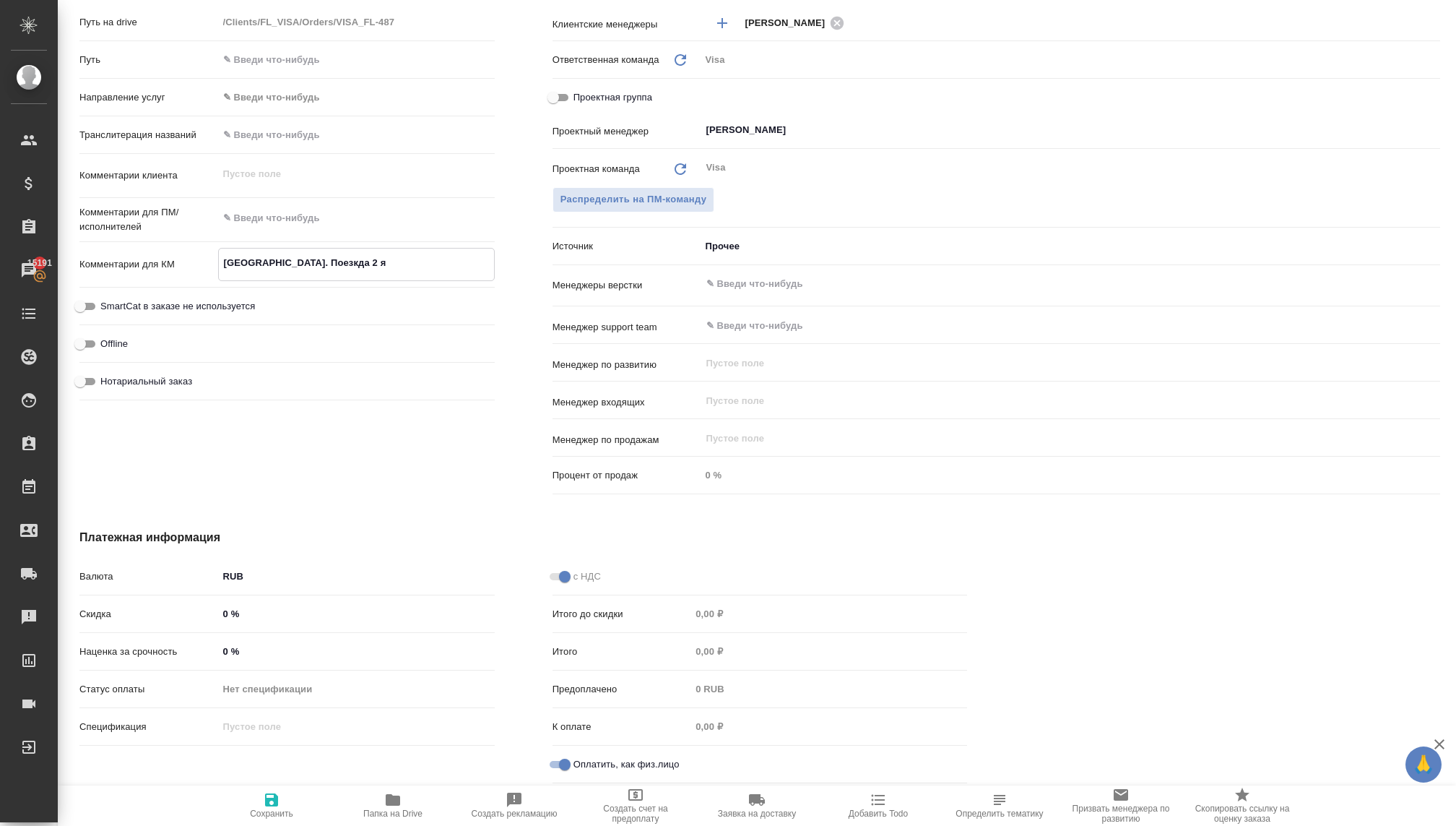
type textarea "x"
type textarea "Франция. Поезкда 2 ян"
type textarea "x"
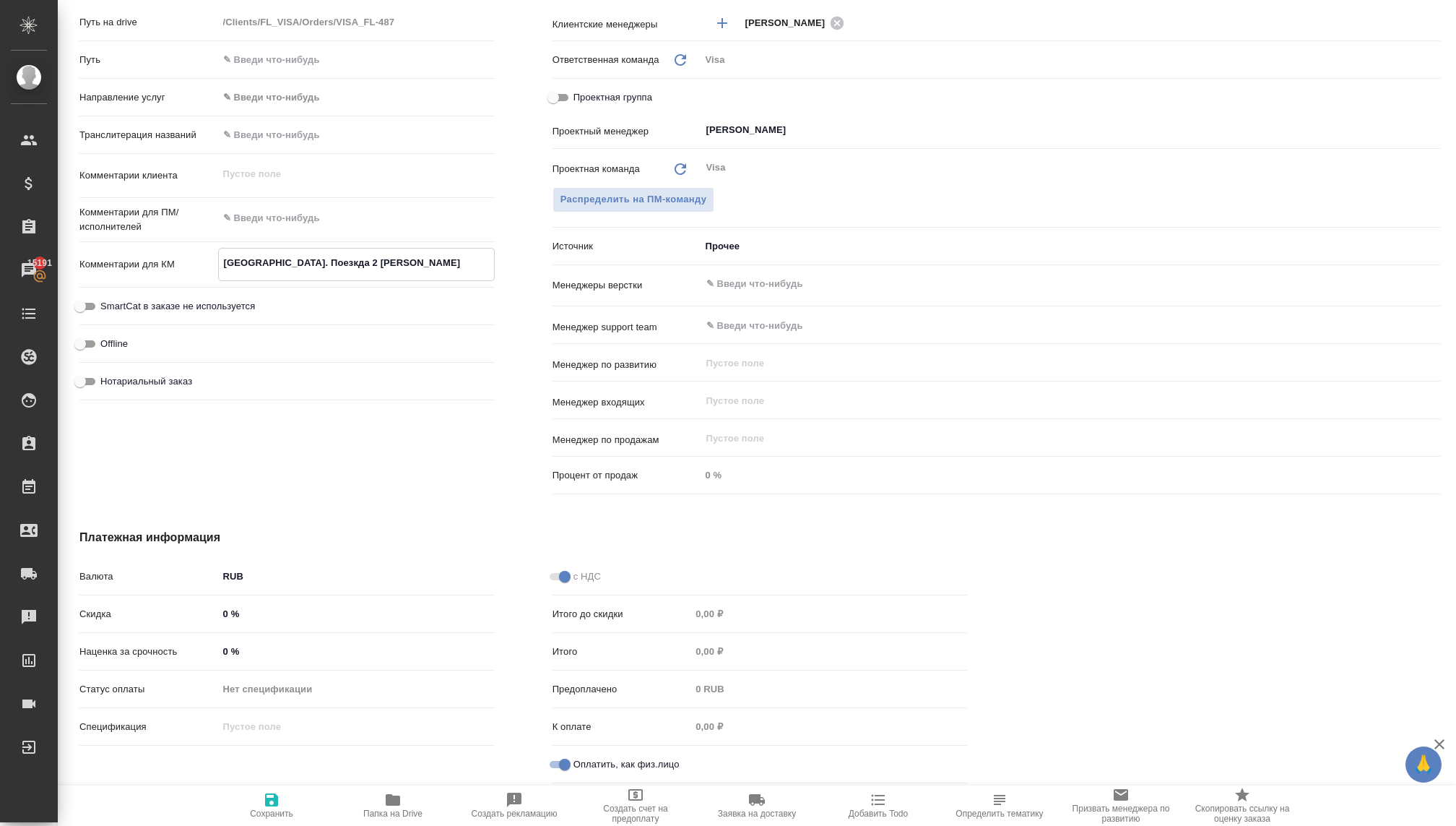
type textarea "Франция. Поезкда 2 янв"
type textarea "x"
type textarea "Франция. Поезкда 2 янва"
type textarea "x"
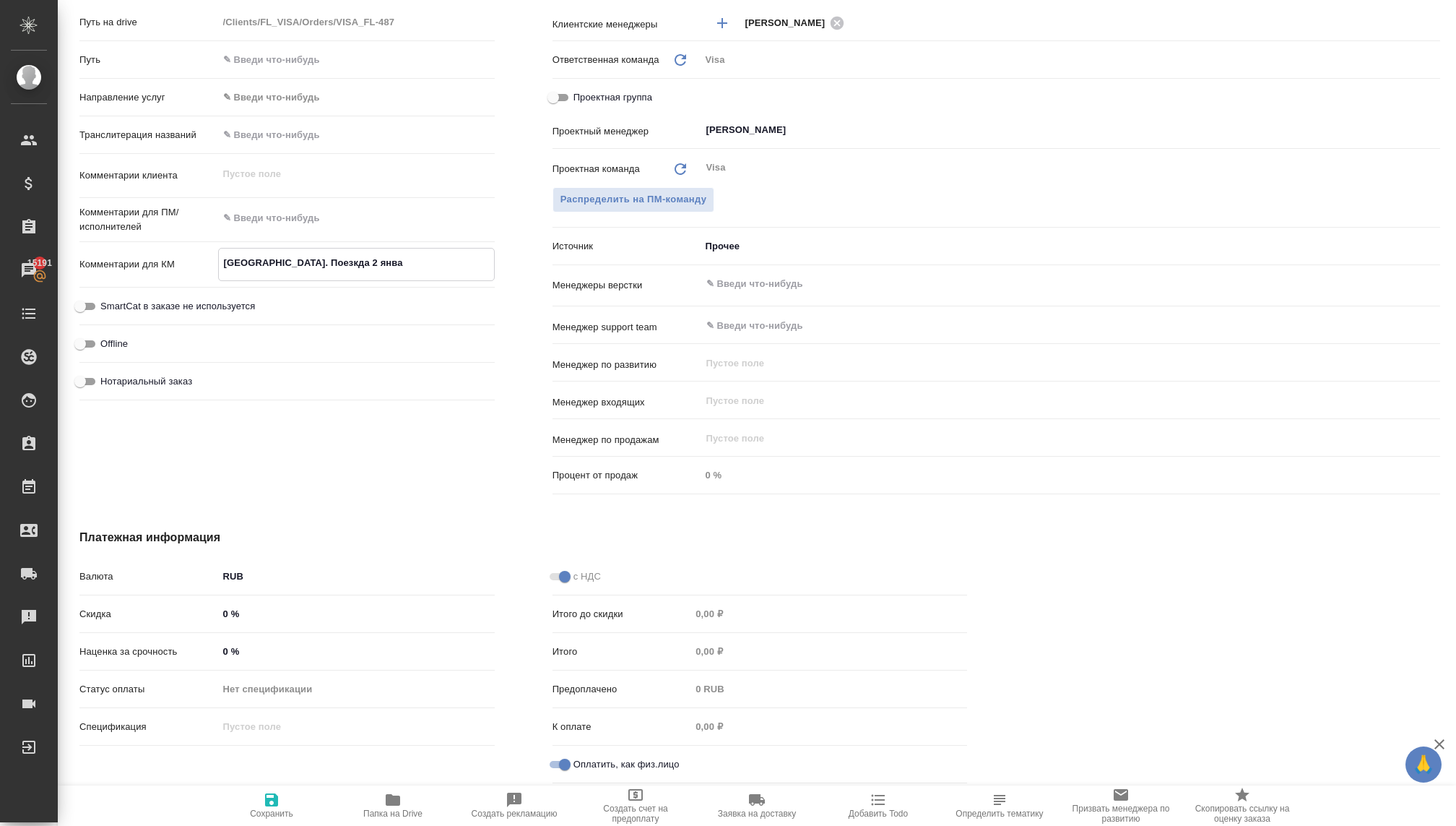
type textarea "x"
type textarea "Франция. Поезкда 2 январ"
type textarea "x"
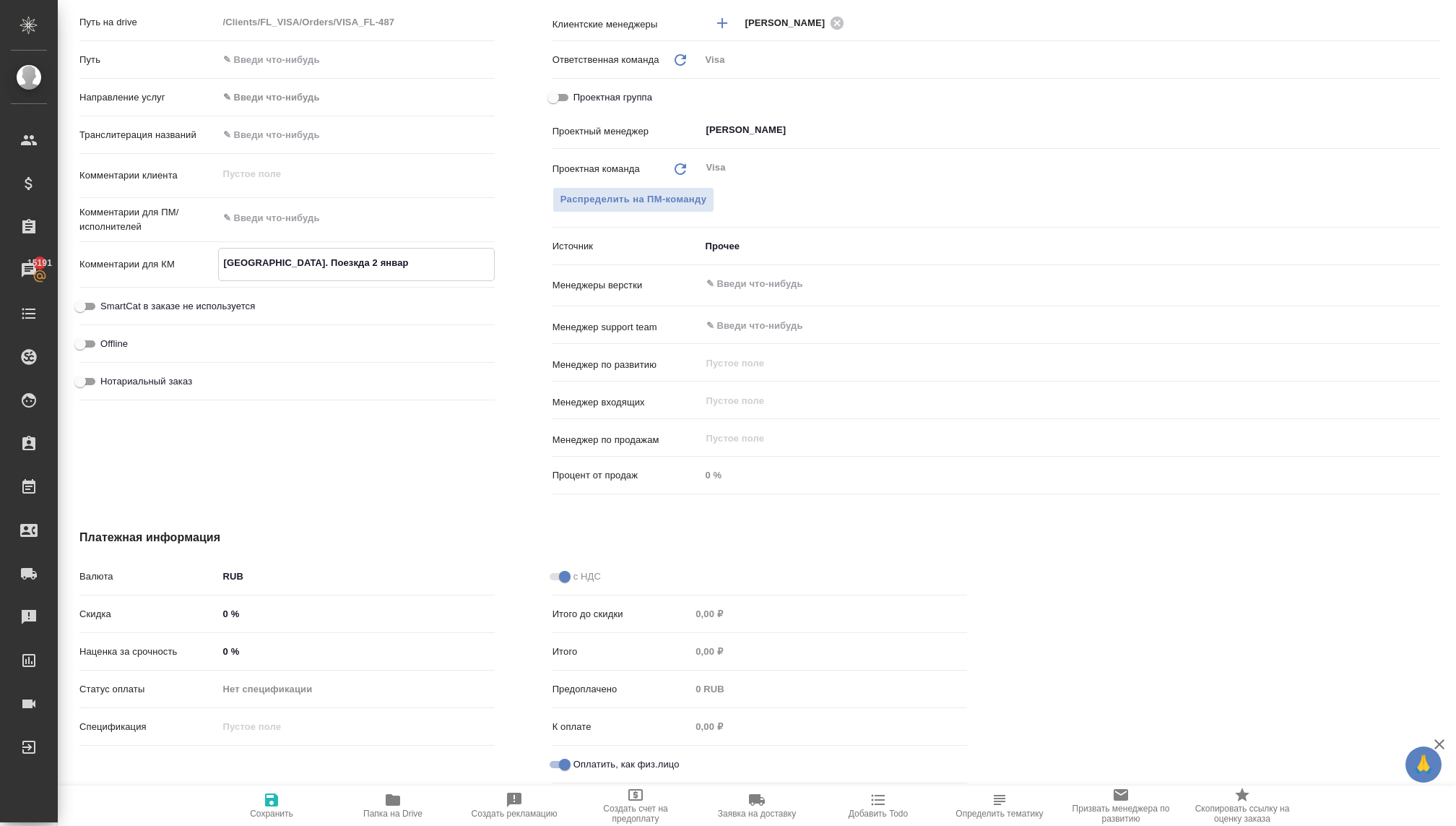
type textarea "x"
type textarea "Франция. Поезкда 2 января"
type textarea "x"
type textarea "Франция. Поезкда 2 января"
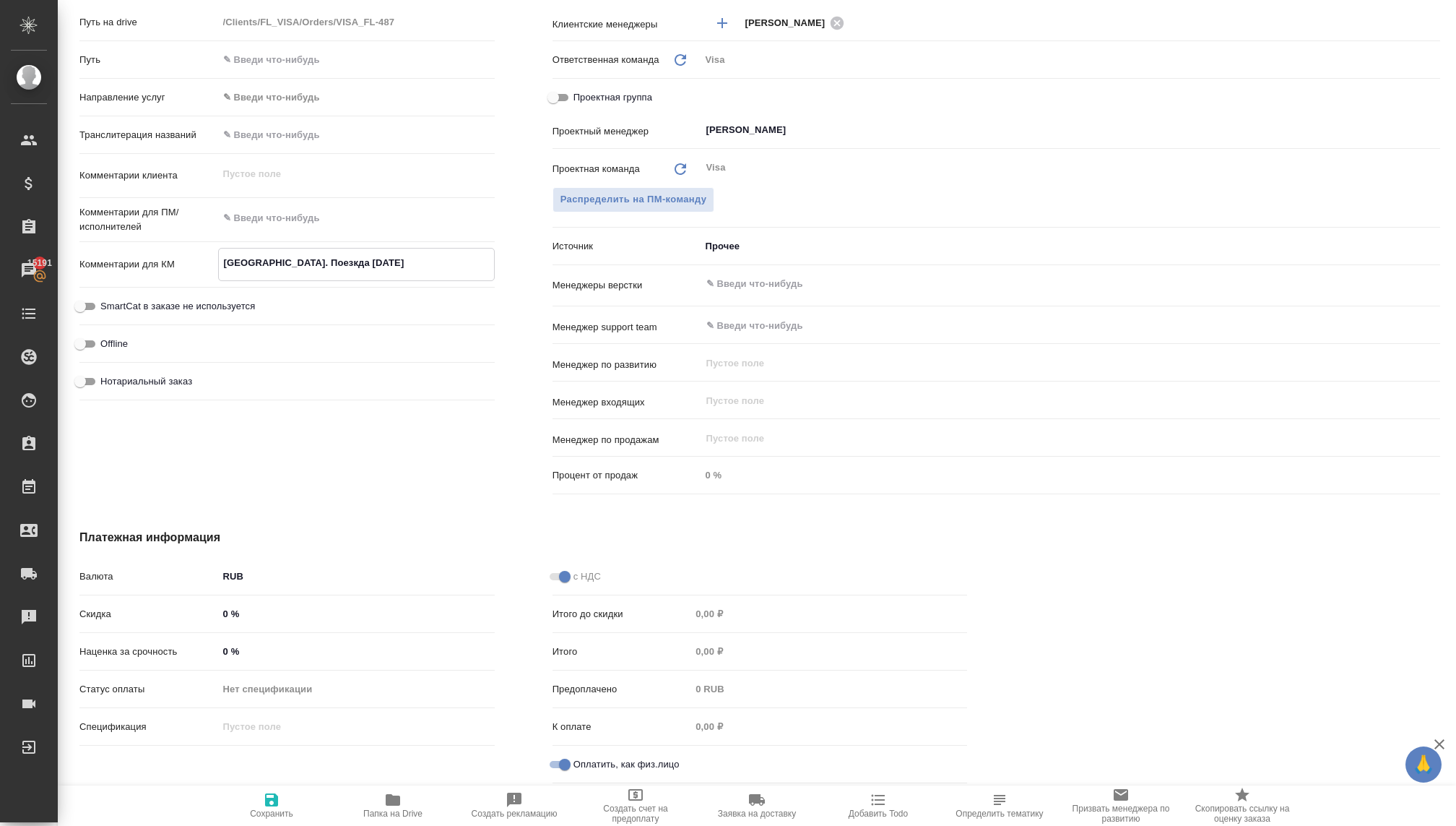
type textarea "x"
click at [263, 795] on icon "button" at bounding box center [271, 800] width 17 height 17
type textarea "x"
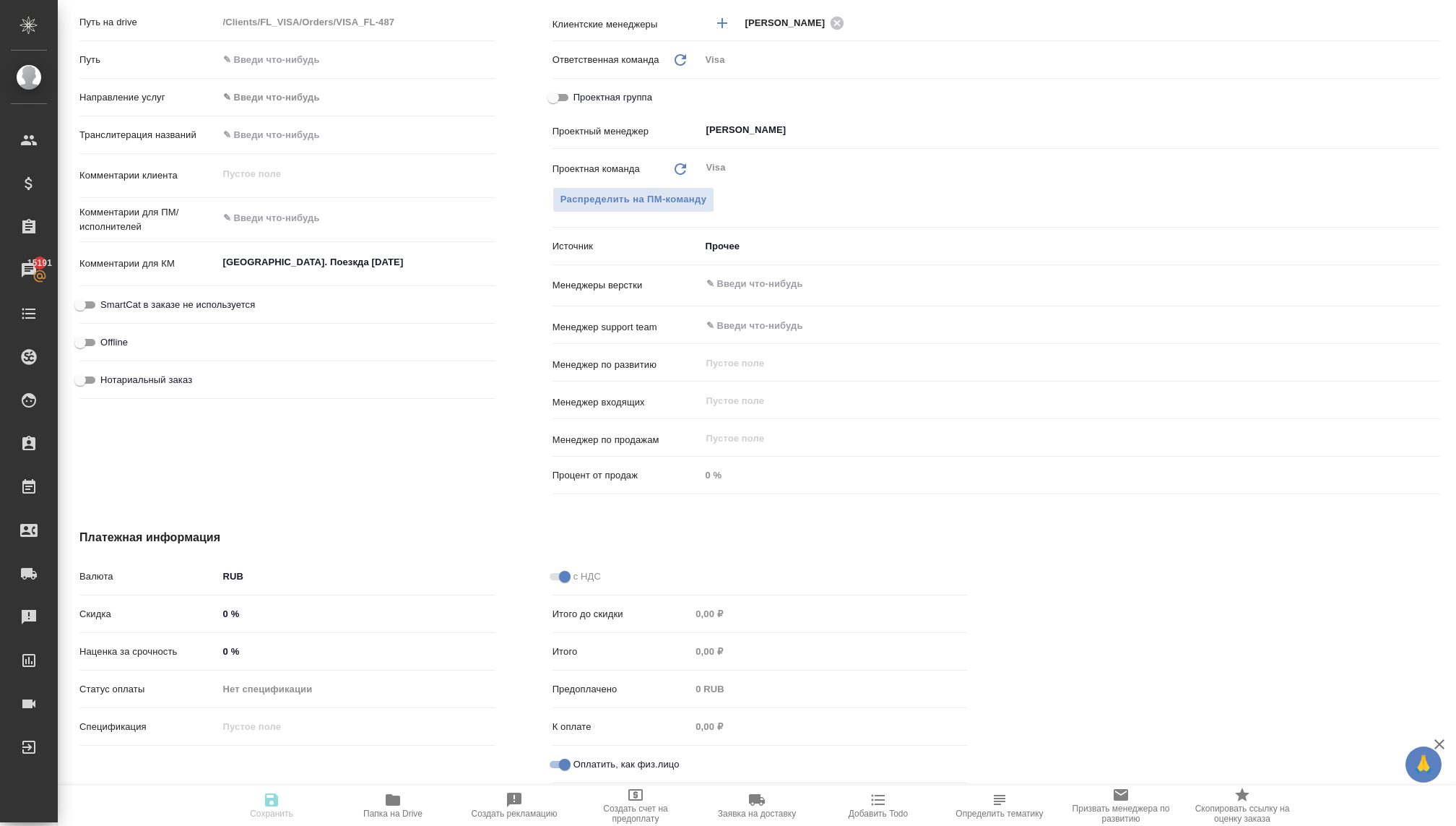
type textarea "x"
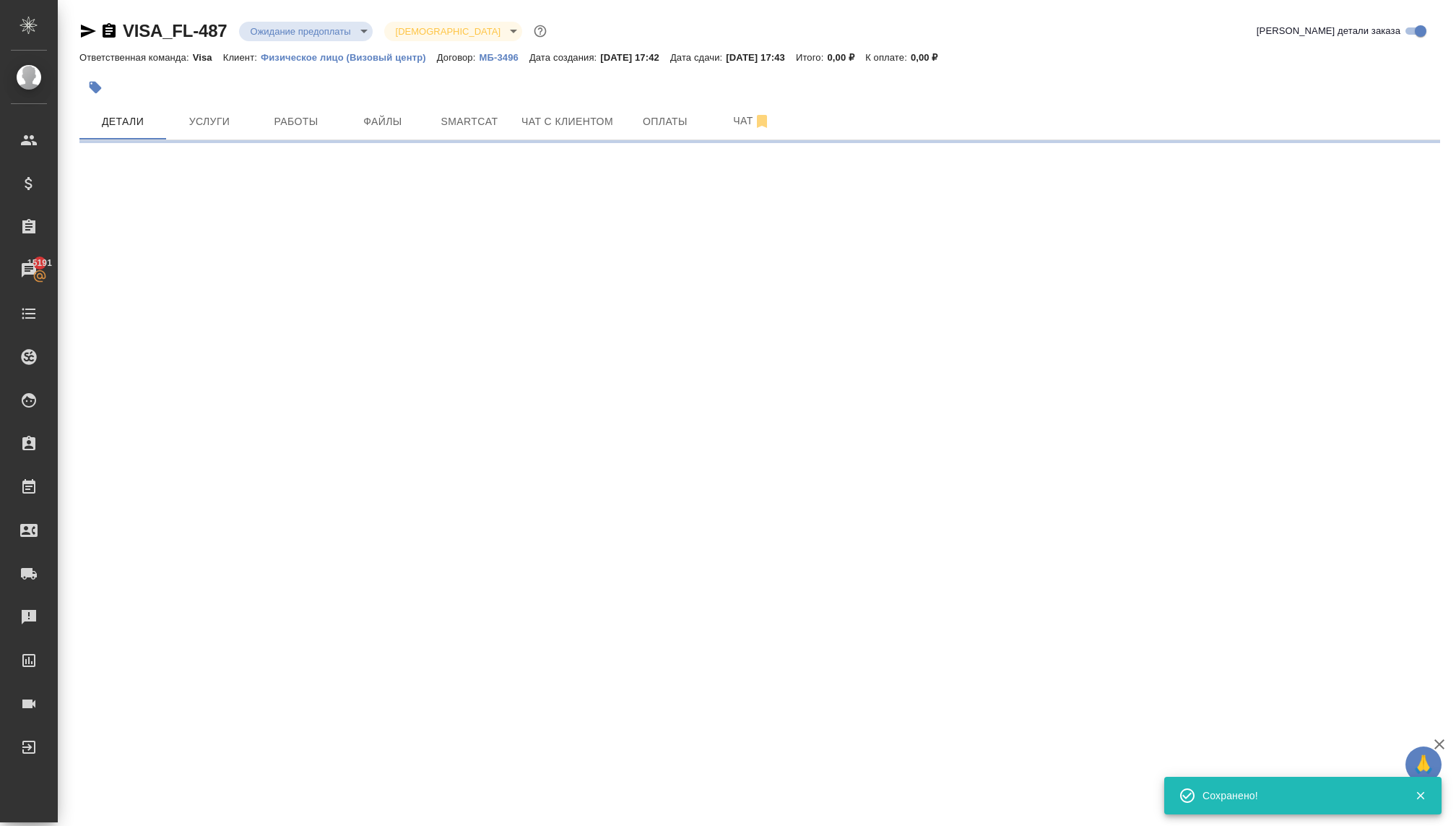
select select "RU"
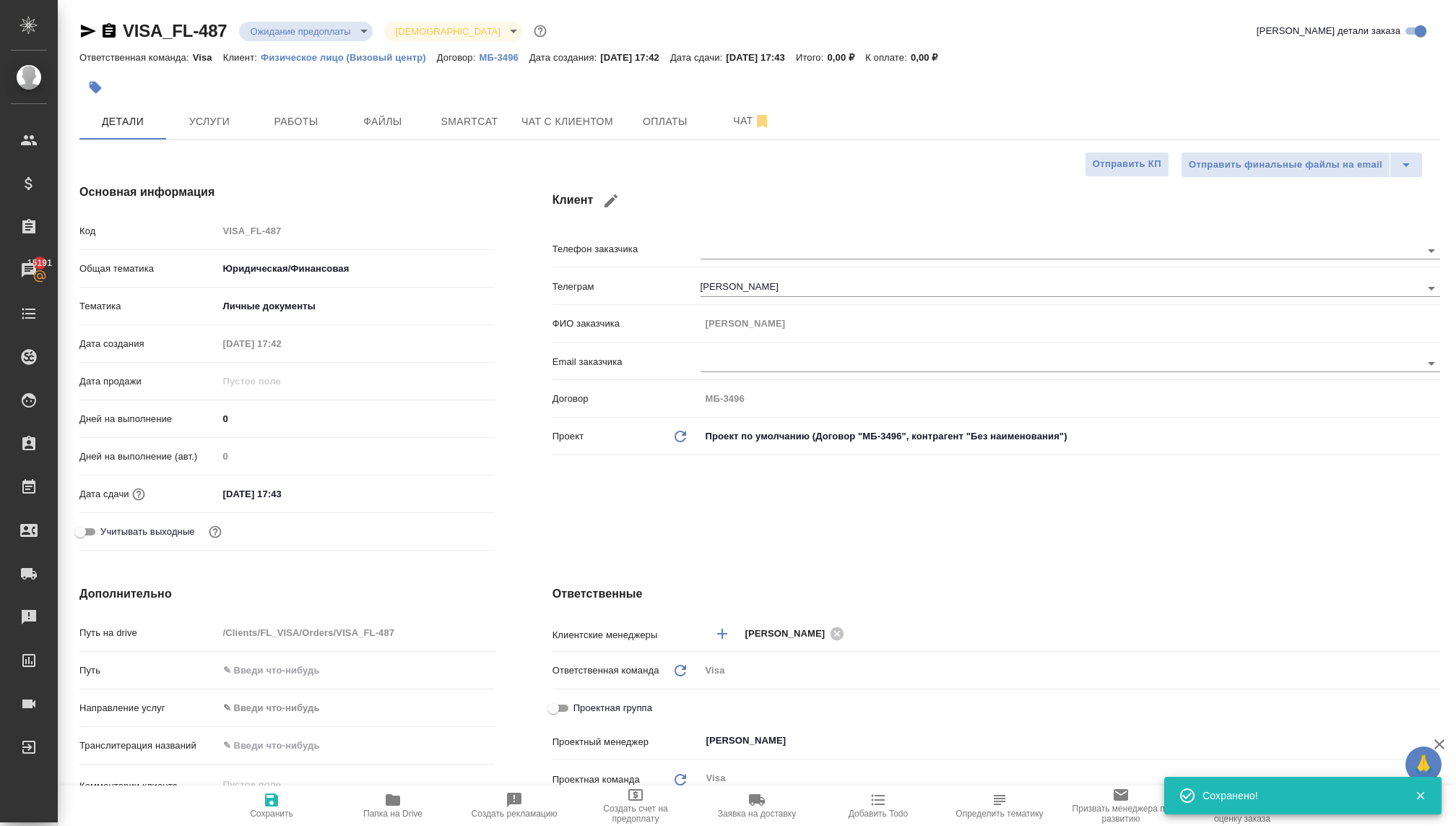
type textarea "x"
click at [209, 113] on span "Услуги" at bounding box center [209, 121] width 69 height 18
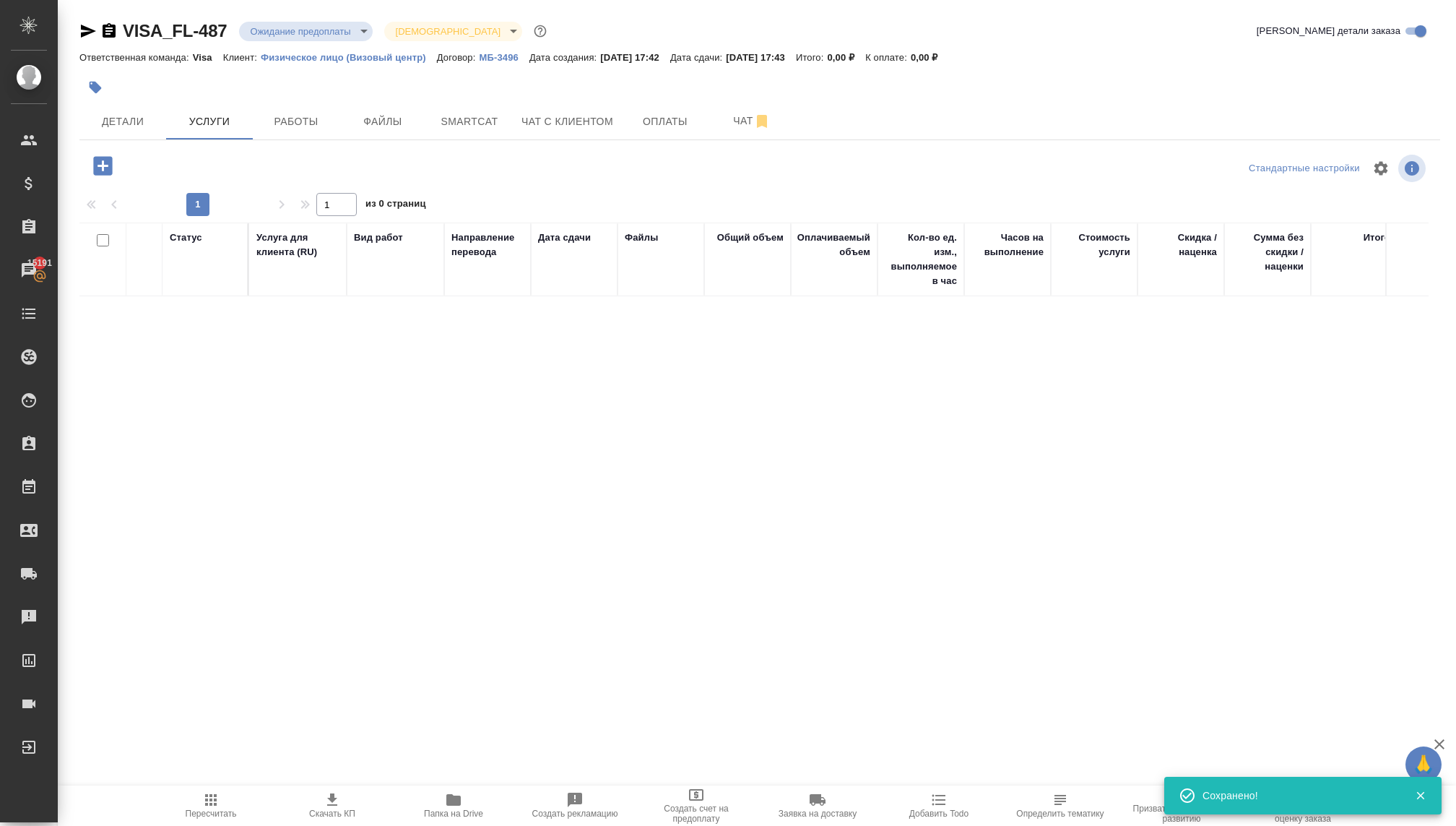
click at [90, 166] on icon "button" at bounding box center [103, 166] width 26 height 26
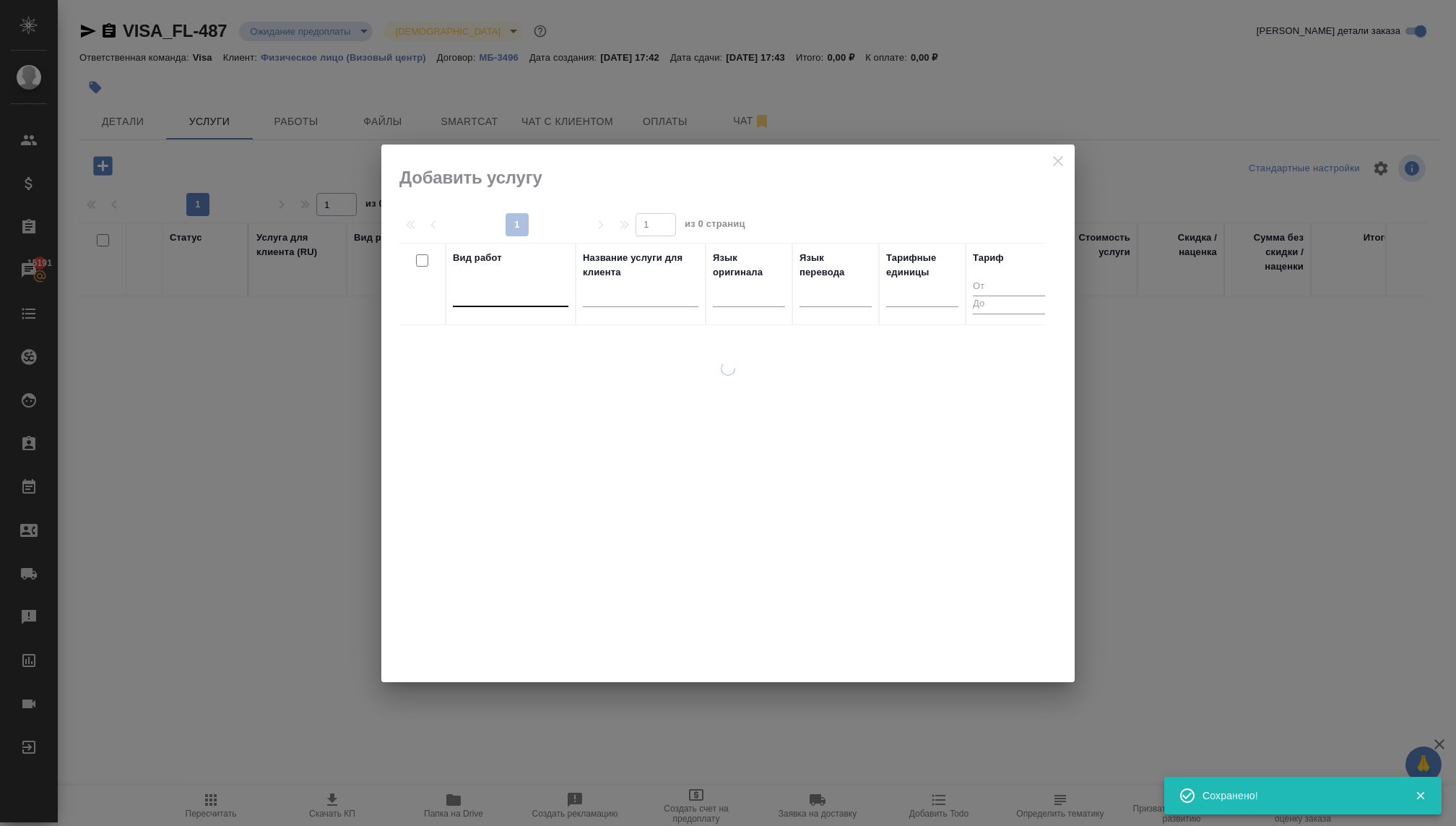
click at [496, 287] on div at bounding box center [510, 292] width 115 height 21
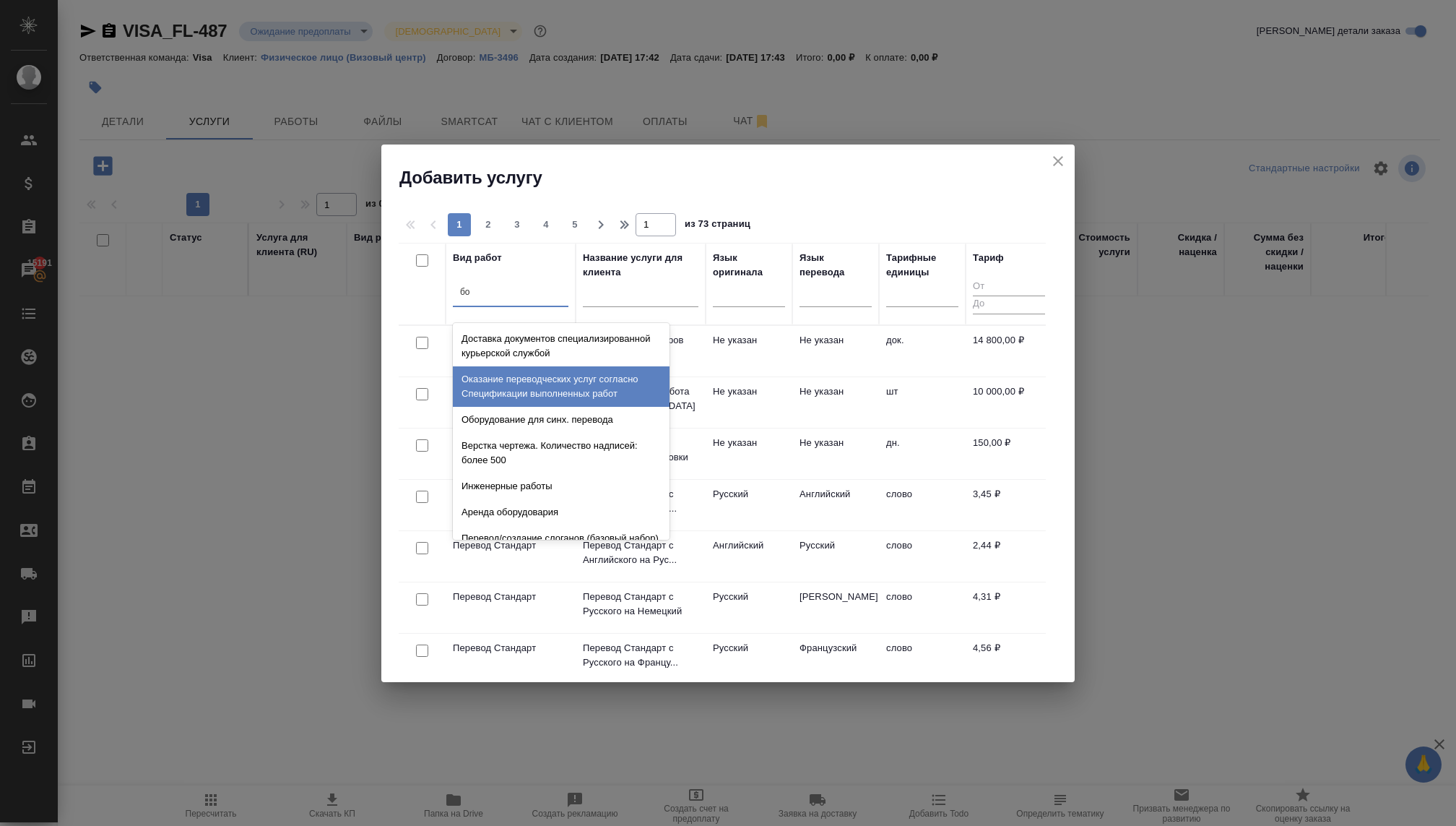
type input "б"
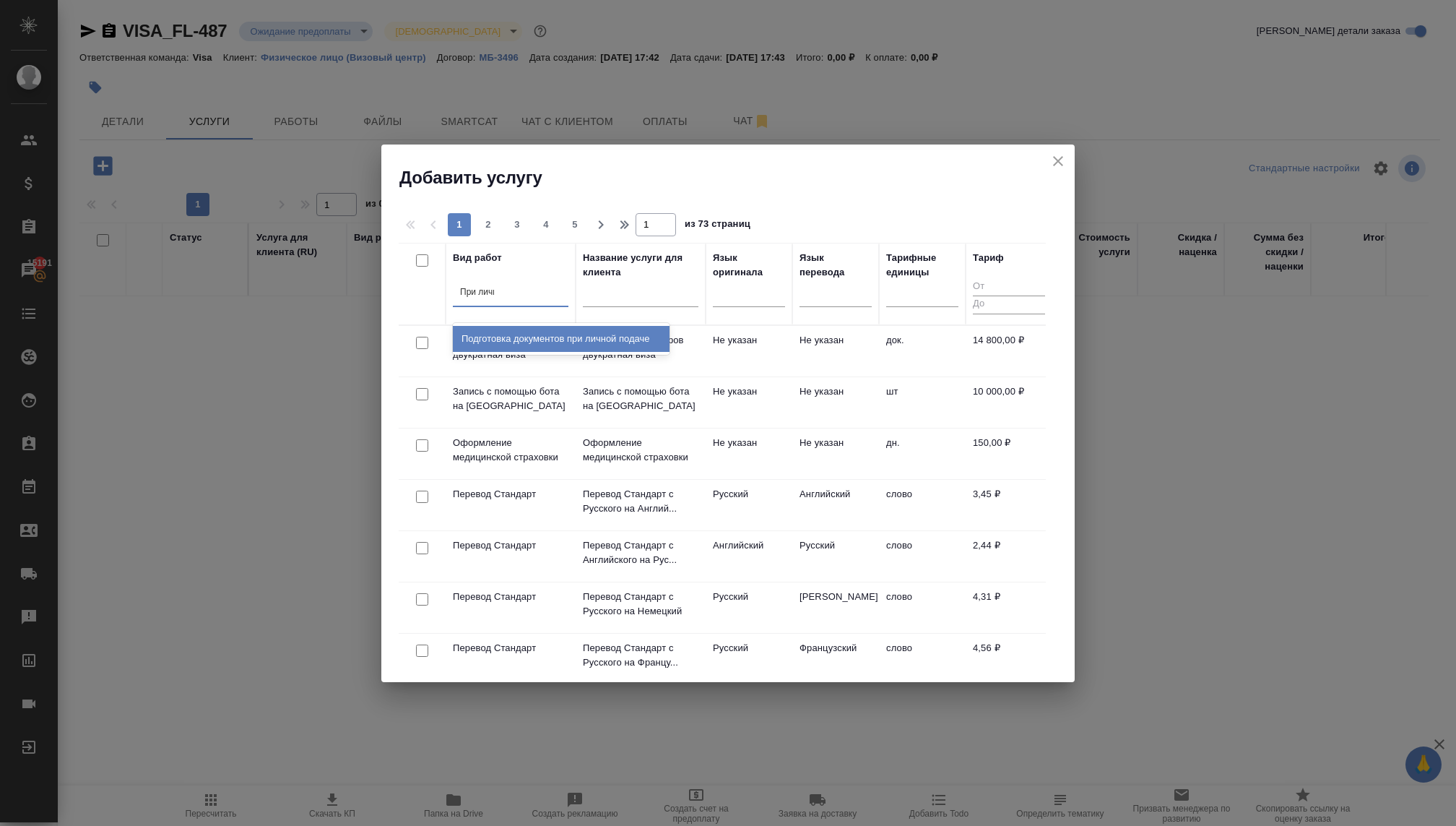
type input "При лично"
click at [580, 336] on div "Подготовка документов при личной подаче" at bounding box center [561, 339] width 217 height 26
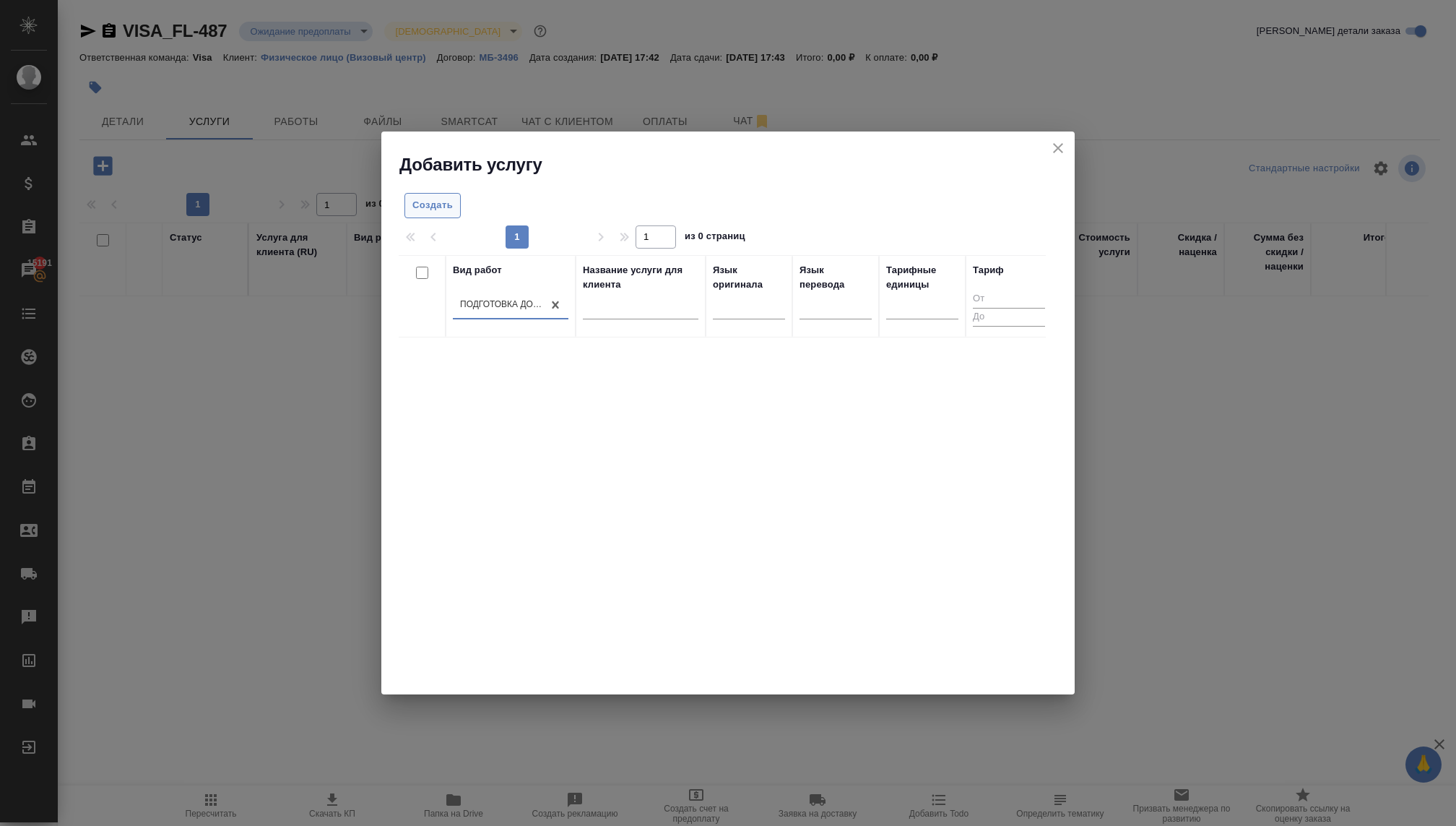
click at [437, 200] on span "Создать" at bounding box center [432, 205] width 40 height 16
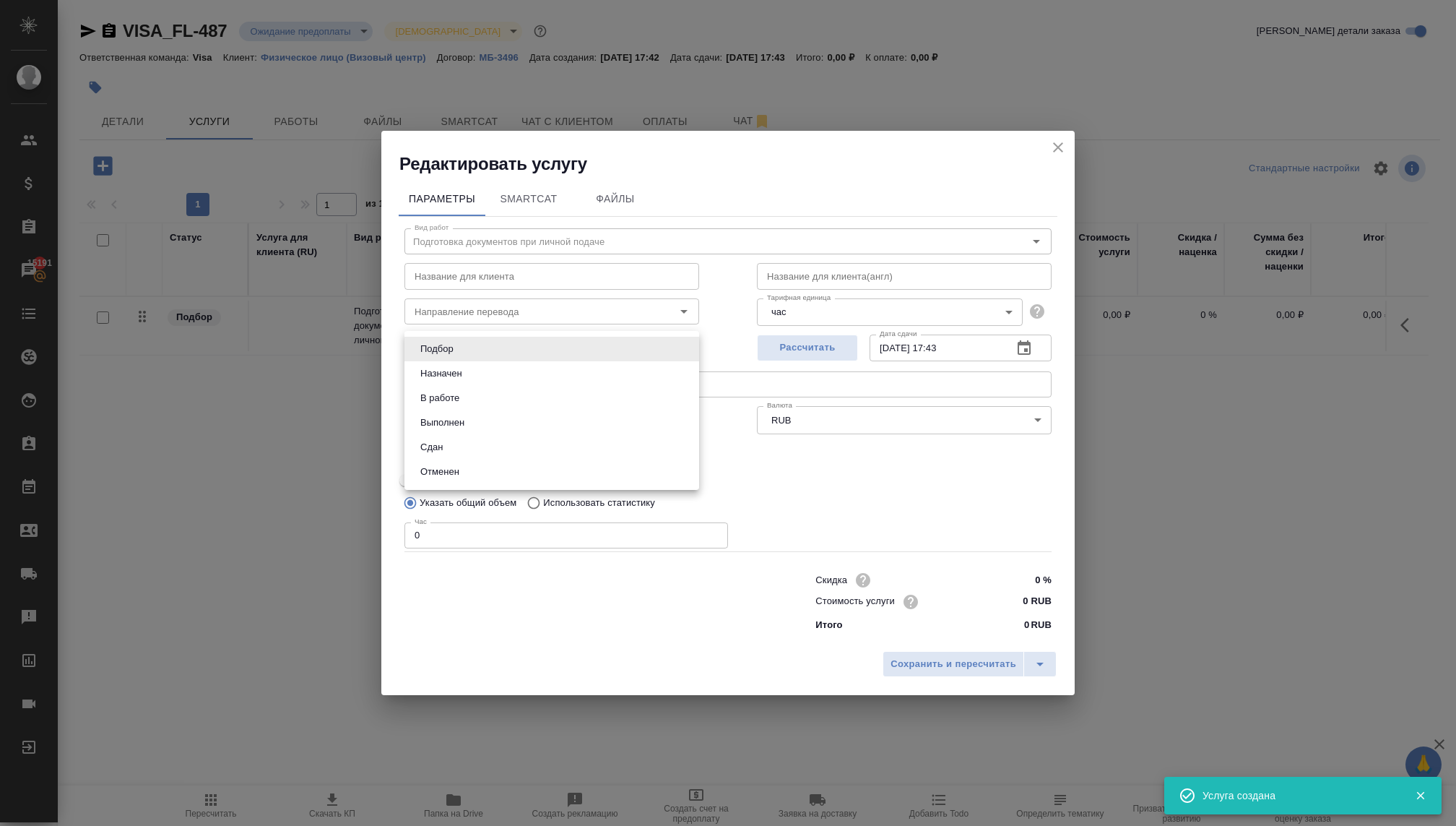
click at [484, 334] on body "🙏 .cls-1 fill:#fff; AWATERA Kovaleva Ekaterina Клиенты Спецификации Заказы 1519…" at bounding box center [728, 413] width 1456 height 826
click at [461, 394] on button "В работе" at bounding box center [440, 398] width 48 height 16
type input "inProgress"
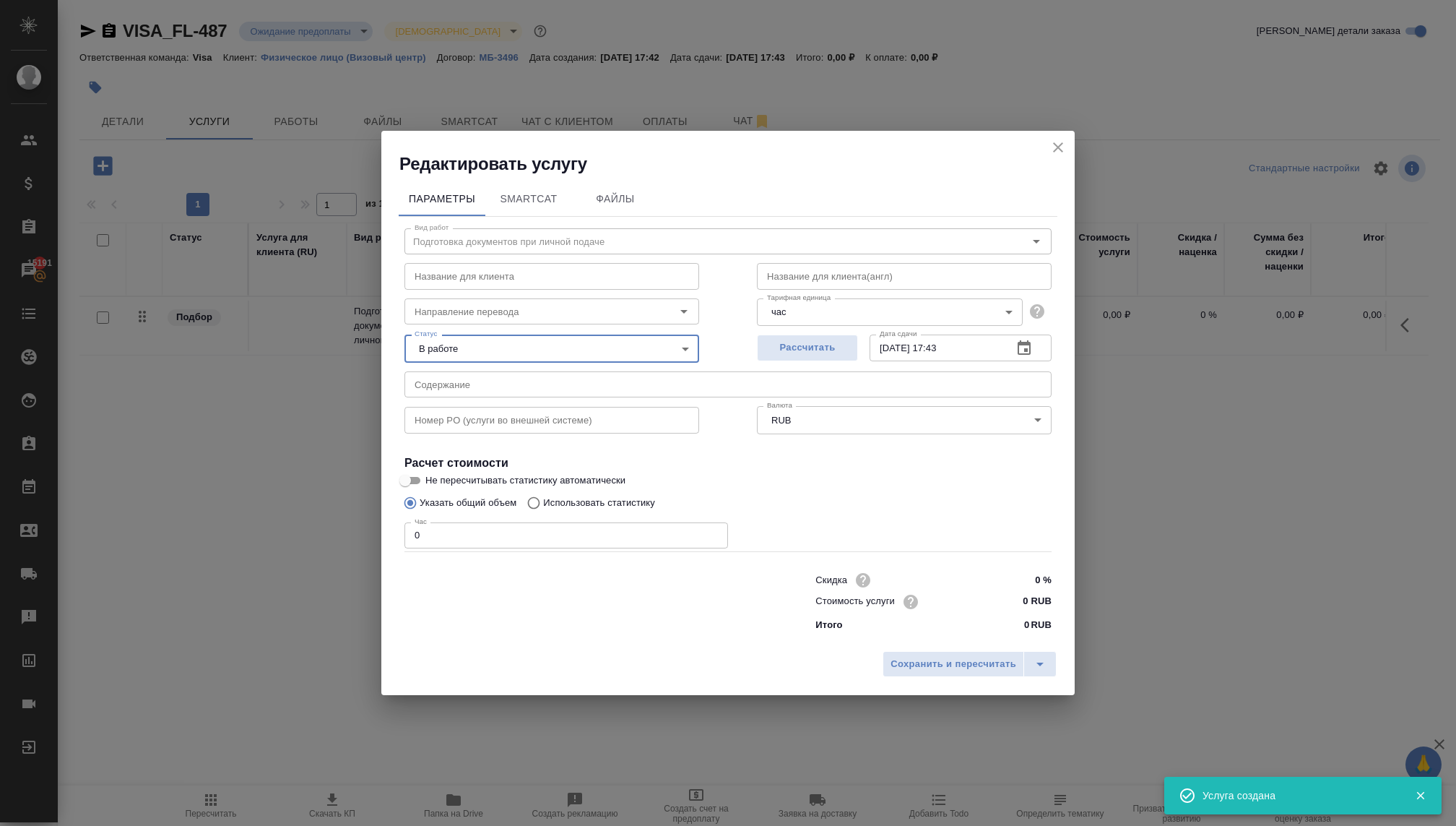
click at [525, 534] on input "0" at bounding box center [566, 535] width 323 height 26
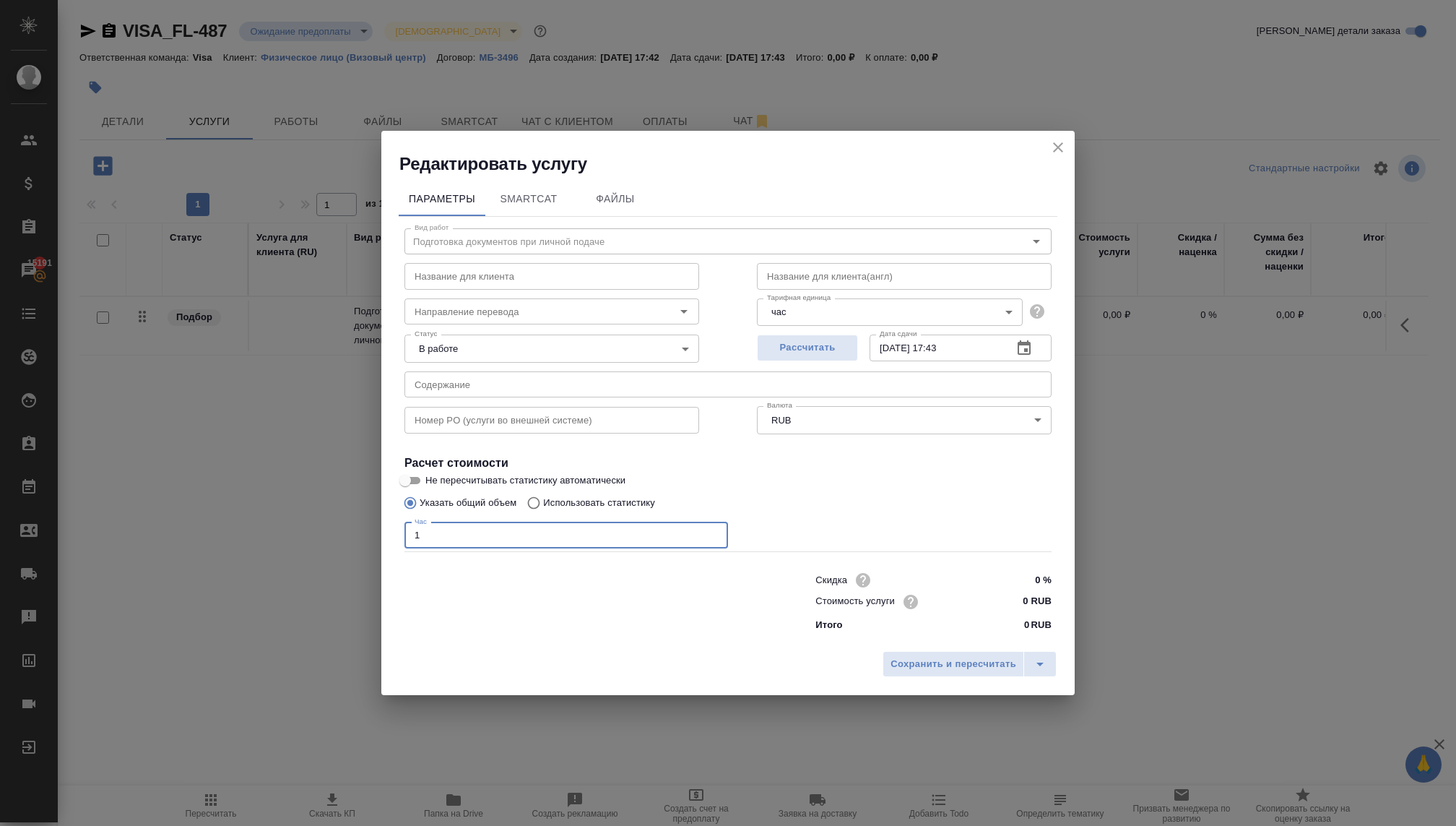
type input "1"
click at [1003, 608] on input "0 RUB" at bounding box center [1024, 601] width 54 height 21
paste input "658333"
click at [1009, 603] on input "06583.33 RUB" at bounding box center [1024, 601] width 53 height 21
type input "6583.33 RUB"
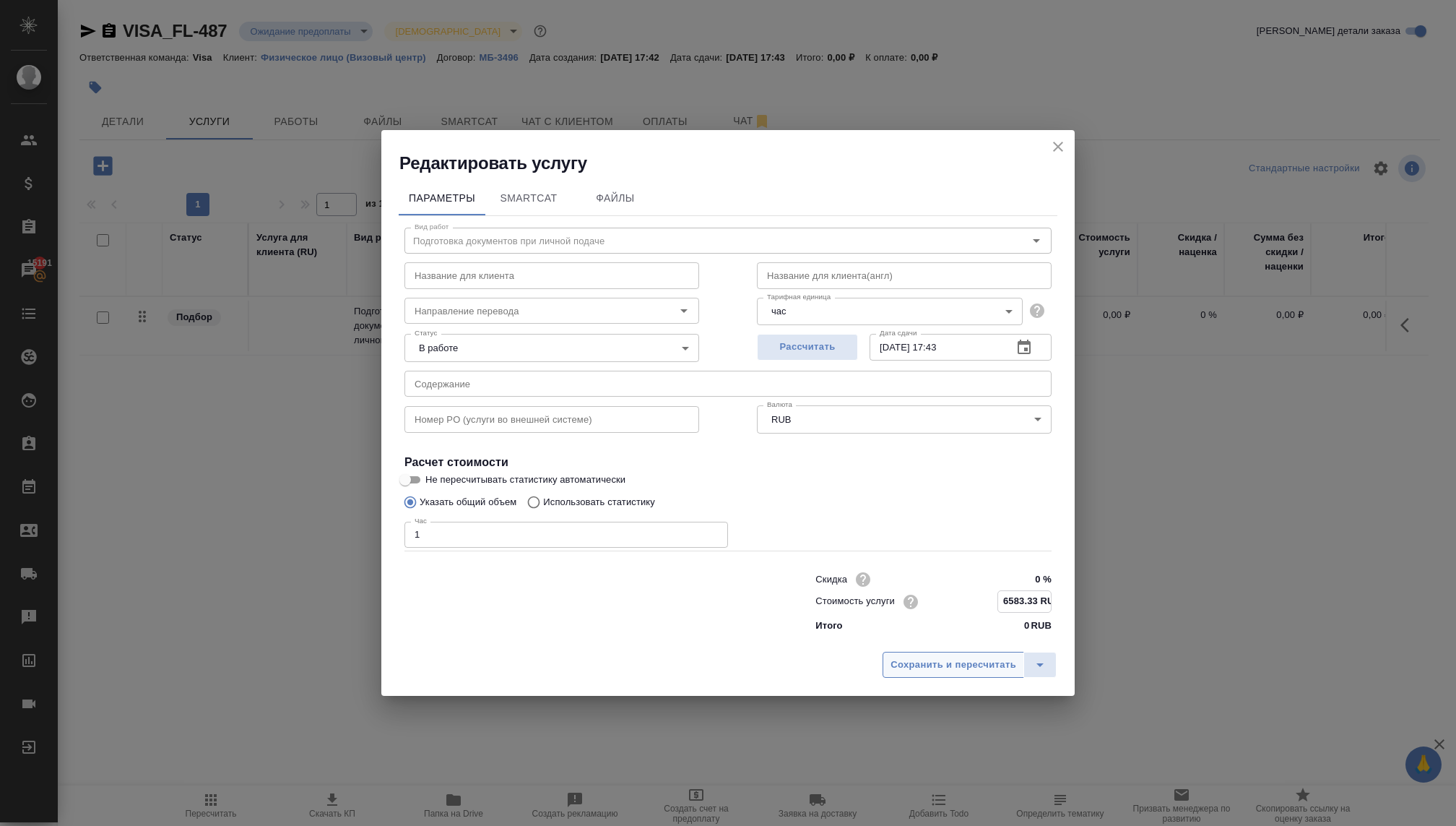
click at [981, 663] on span "Сохранить и пересчитать" at bounding box center [953, 664] width 125 height 16
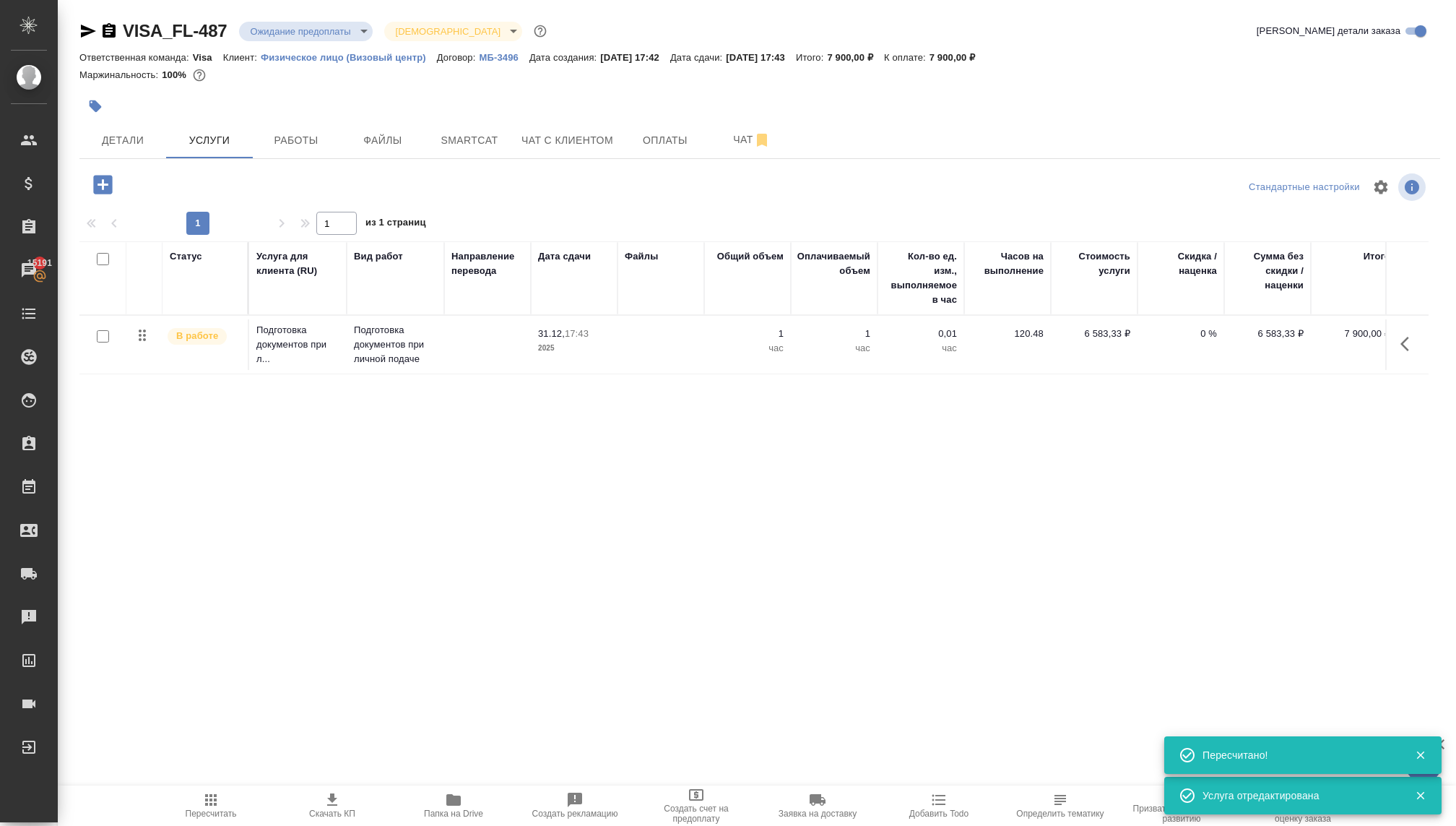
click at [107, 181] on icon "button" at bounding box center [102, 184] width 19 height 19
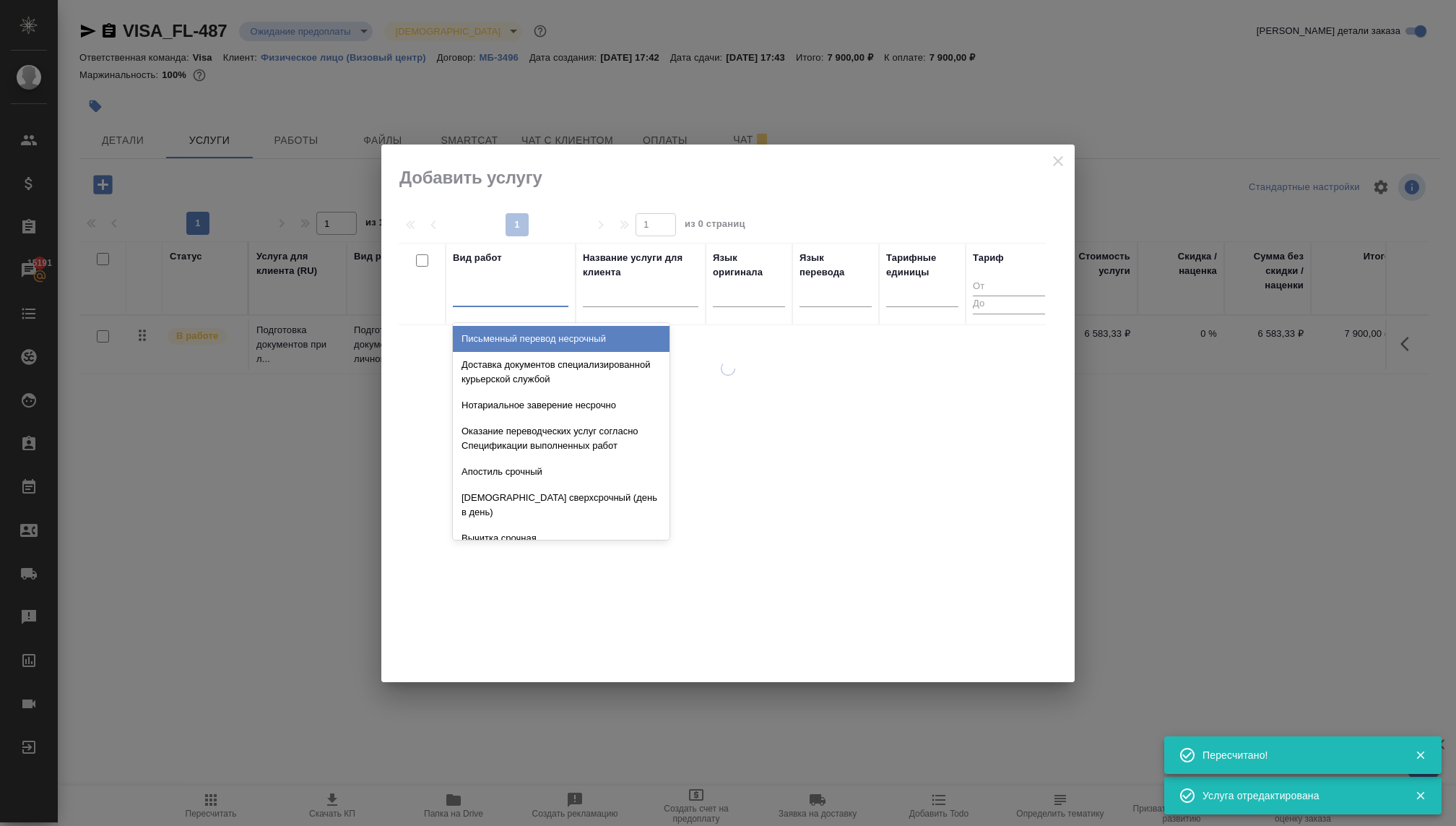
click at [531, 300] on div at bounding box center [510, 292] width 115 height 21
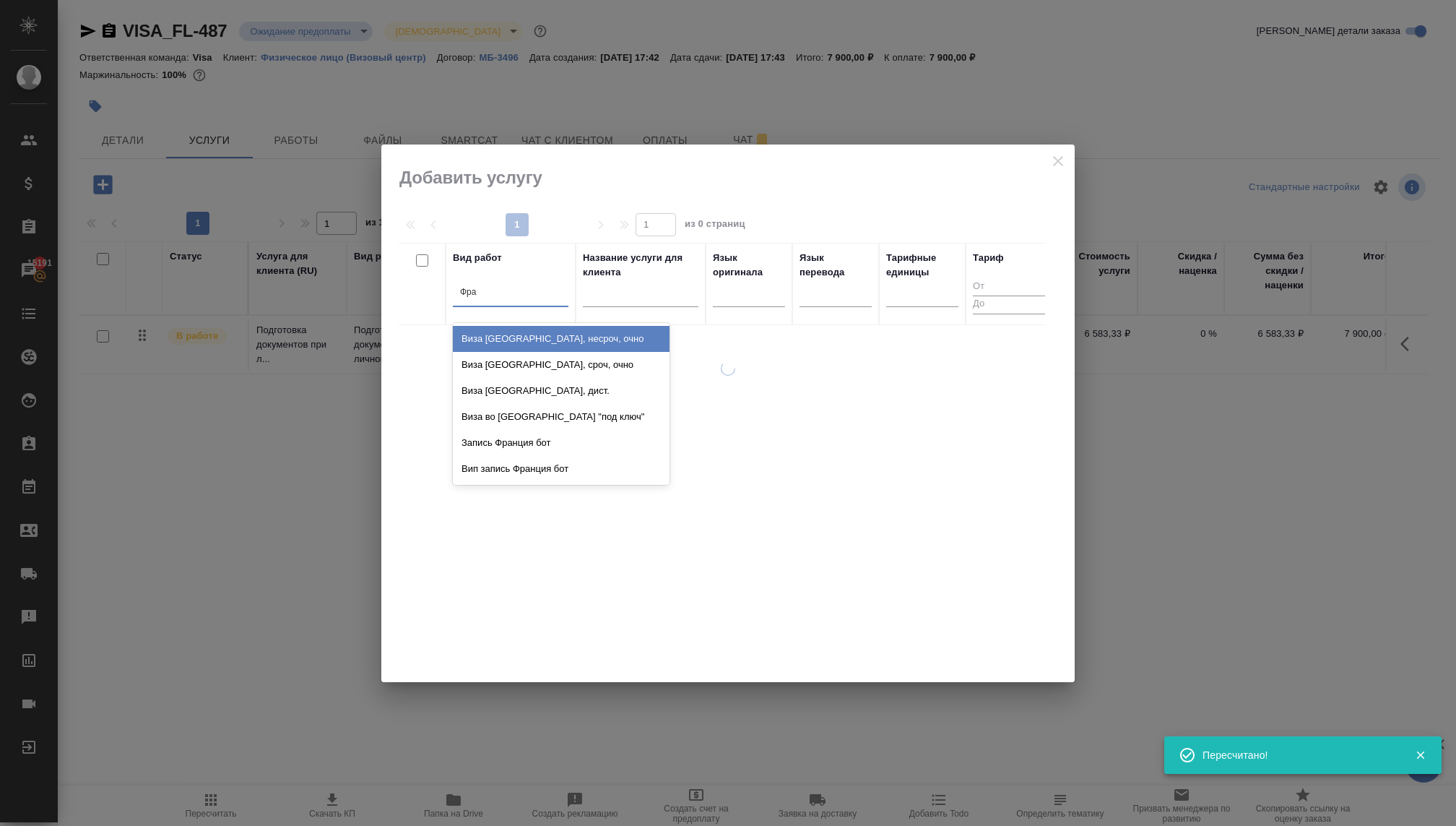
type input "Фран"
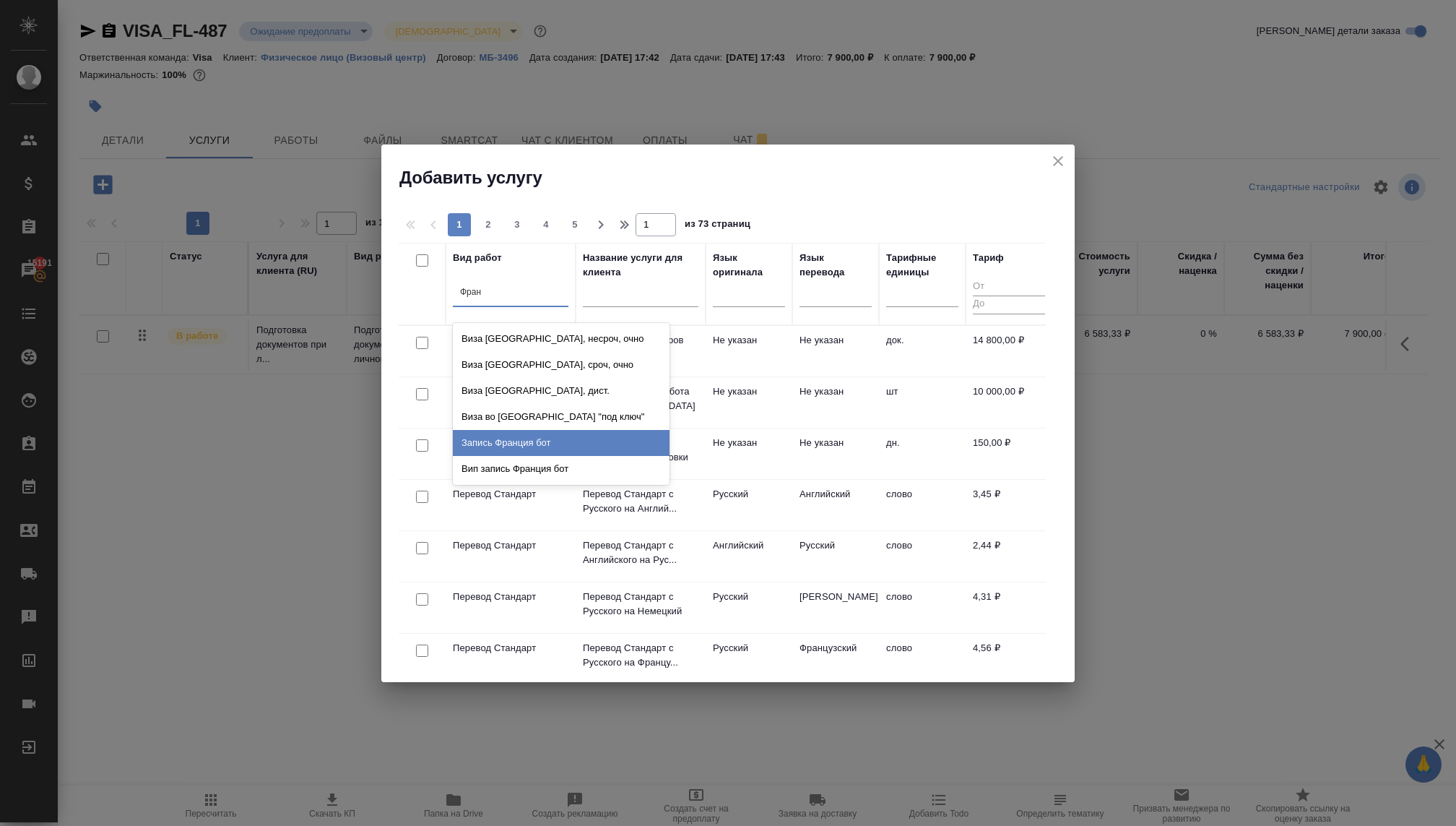
click at [554, 442] on div "Запись Франция бот" at bounding box center [561, 443] width 217 height 26
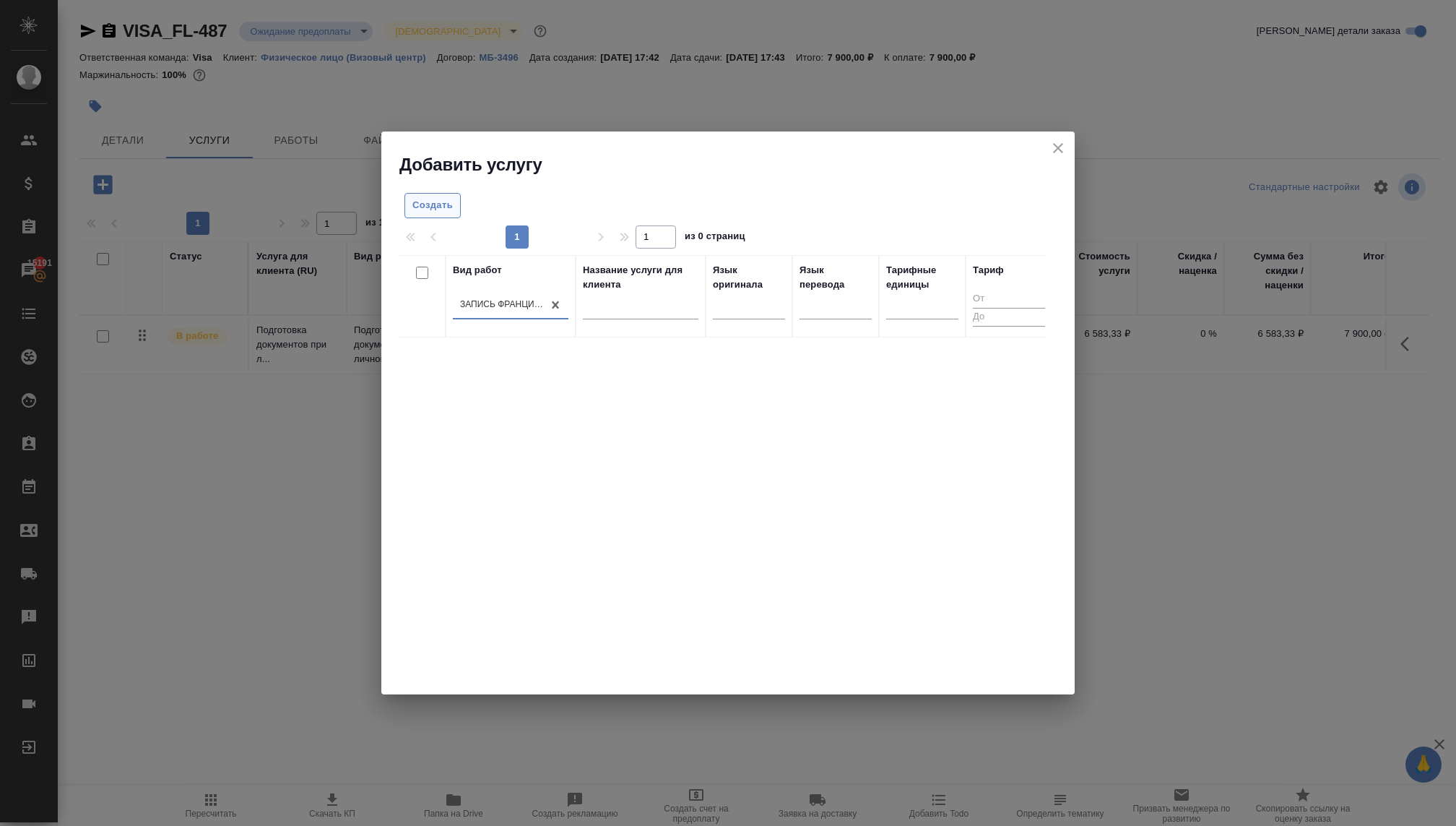
click at [439, 202] on span "Создать" at bounding box center [432, 205] width 40 height 16
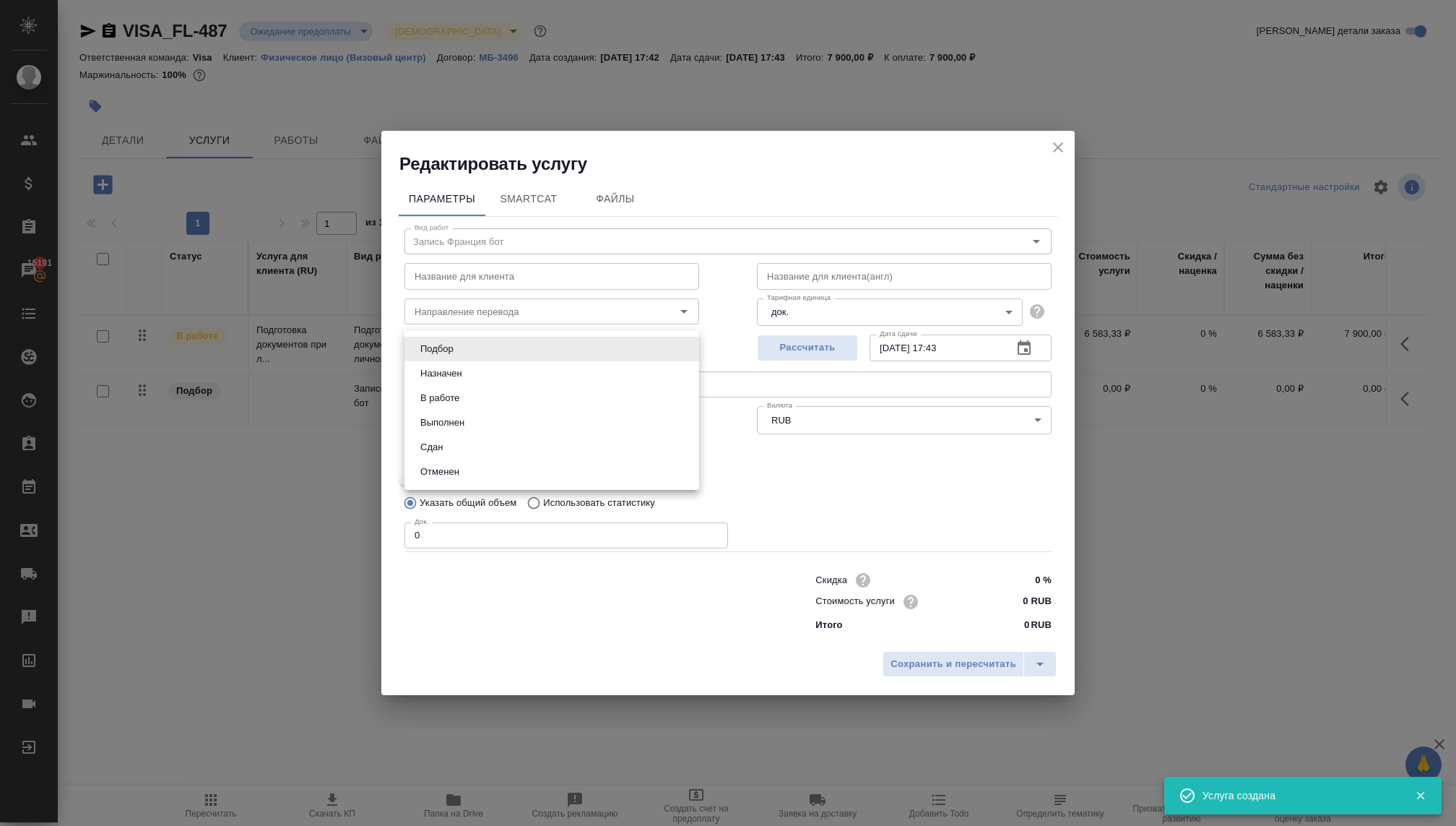
click at [513, 349] on body "🙏 .cls-1 fill:#fff; AWATERA Kovaleva Ekaterina Клиенты Спецификации Заказы 1519…" at bounding box center [728, 413] width 1456 height 826
click at [467, 398] on li "В работе" at bounding box center [551, 398] width 294 height 25
type input "inProgress"
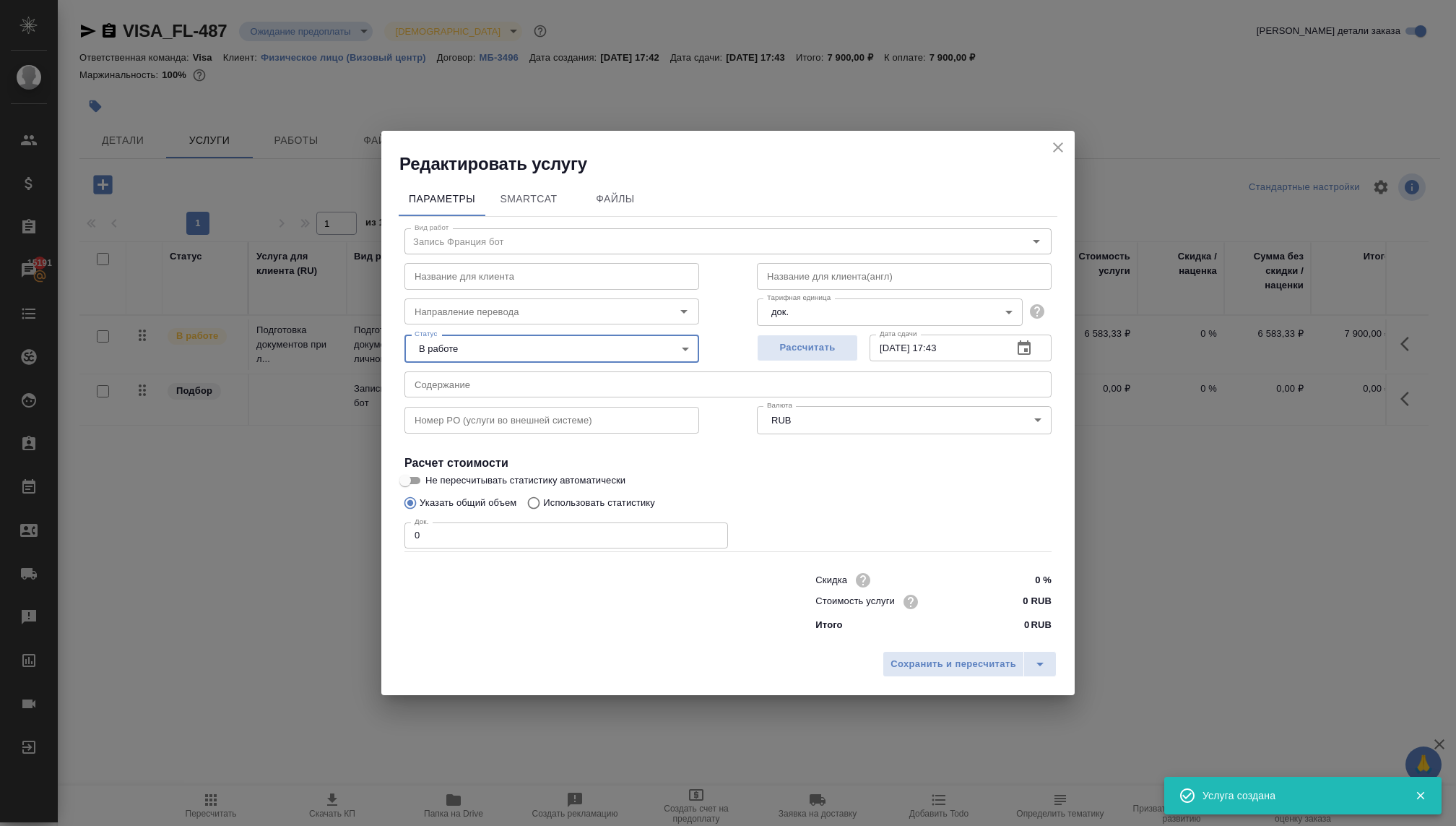
click at [436, 524] on input "0" at bounding box center [566, 535] width 323 height 26
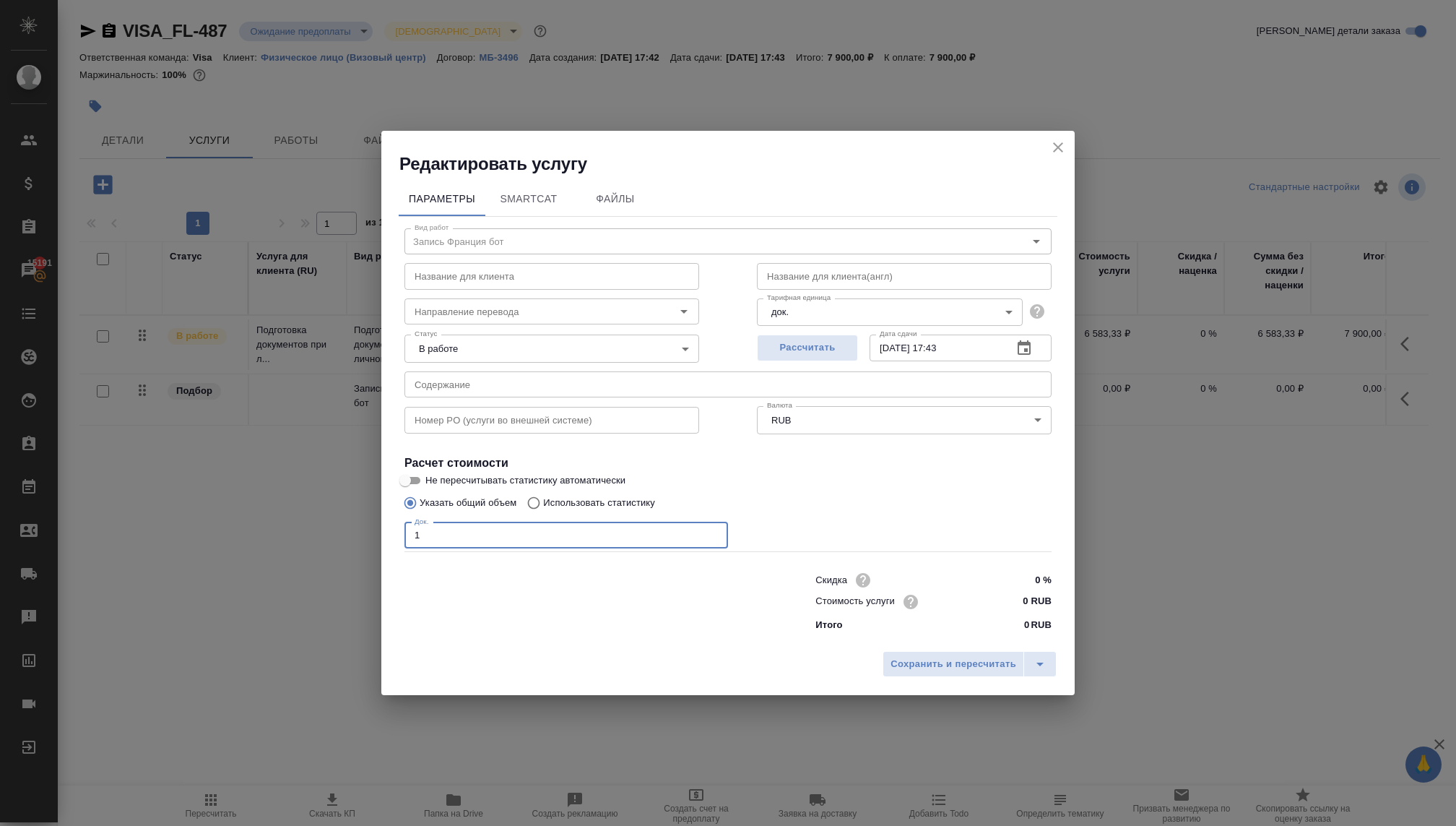
type input "1"
click at [990, 602] on div "Стоимость услуги 0 RUB" at bounding box center [933, 601] width 236 height 21
click at [1021, 608] on input "0 RUB" at bounding box center [1024, 601] width 53 height 21
type input "13000 RUB"
click at [969, 650] on div "Сохранить и пересчитать" at bounding box center [728, 669] width 693 height 51
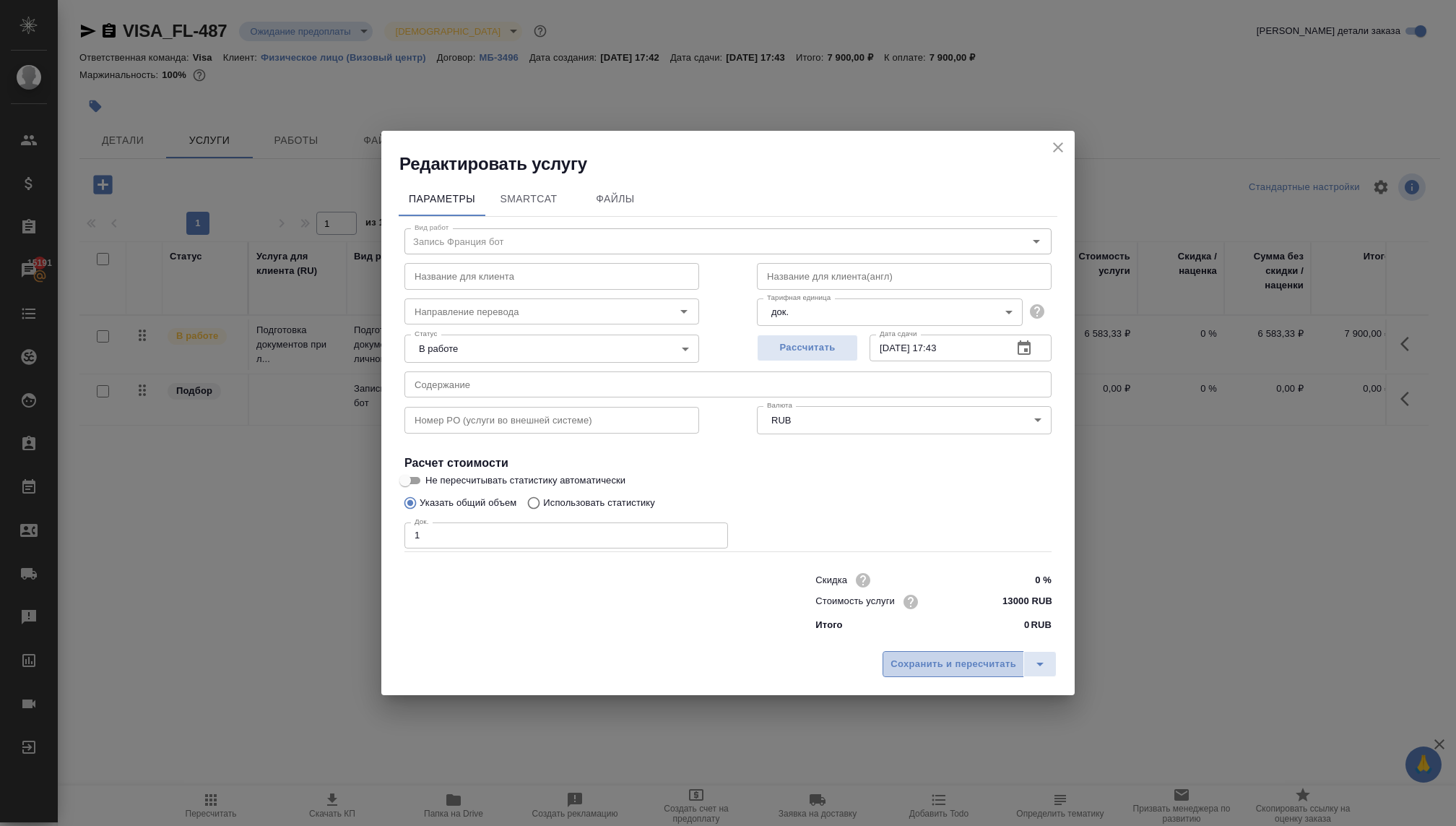
click at [972, 666] on span "Сохранить и пересчитать" at bounding box center [953, 664] width 125 height 16
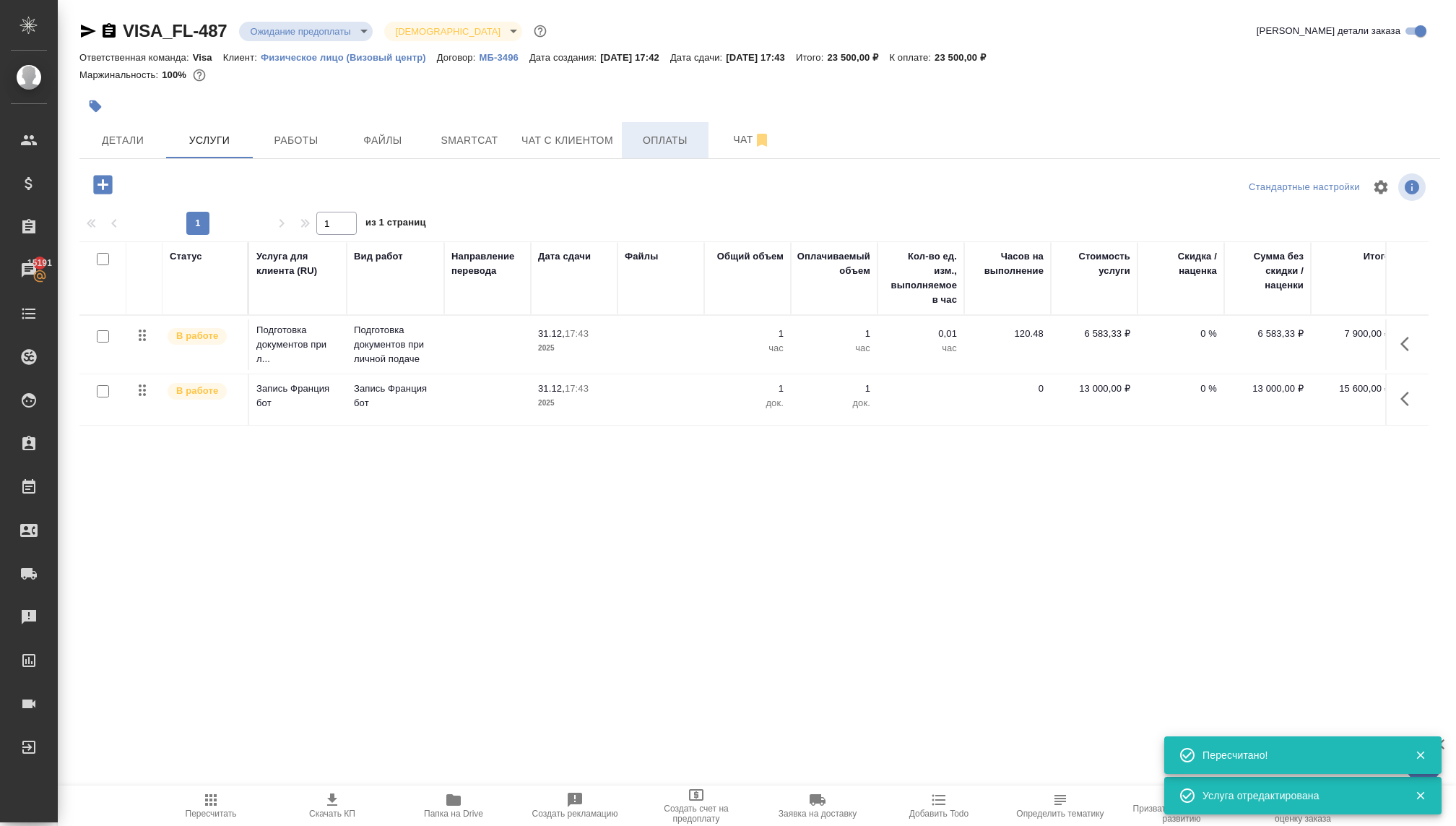
click at [646, 141] on span "Оплаты" at bounding box center [664, 140] width 69 height 18
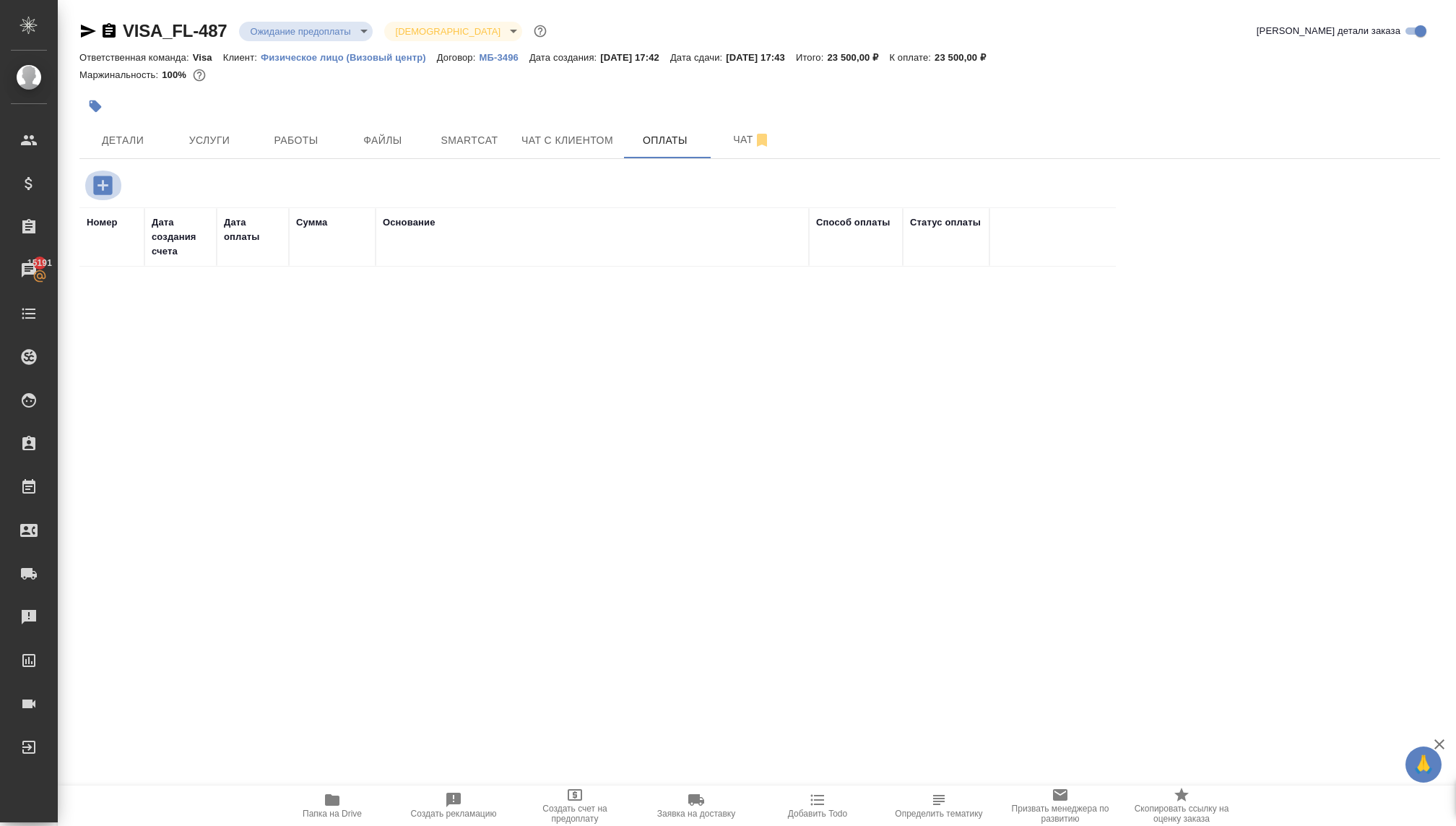
click at [112, 182] on icon "button" at bounding box center [103, 185] width 26 height 26
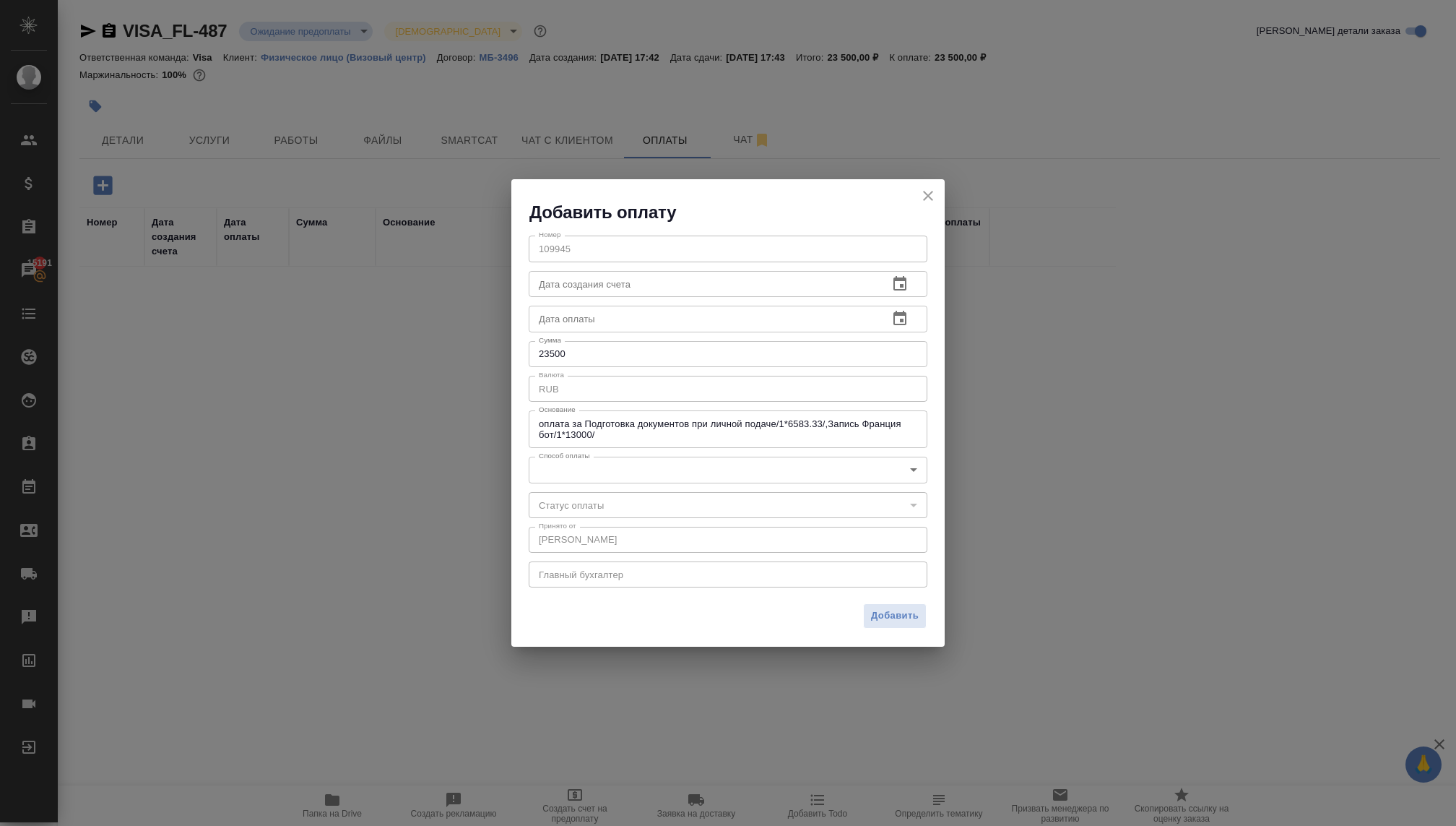
click at [586, 459] on body "🙏 .cls-1 fill:#fff; AWATERA Kovaleva Ekaterina Клиенты Спецификации Заказы 1519…" at bounding box center [728, 413] width 1456 height 826
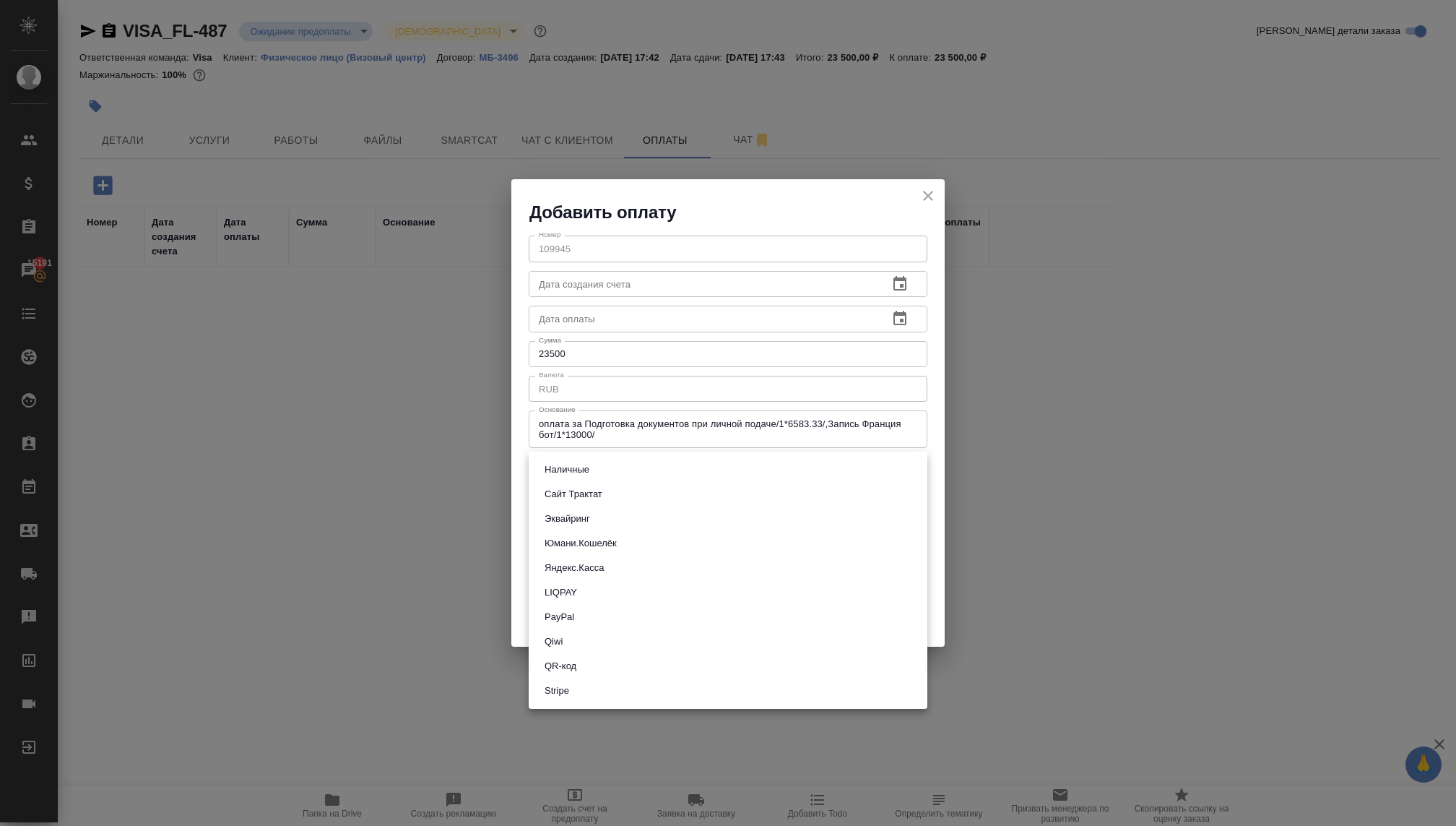
click at [582, 478] on li "Наличные" at bounding box center [728, 469] width 398 height 25
click at [581, 475] on body "🙏 .cls-1 fill:#fff; AWATERA Kovaleva Ekaterina Клиенты Спецификации Заказы 1519…" at bounding box center [728, 413] width 1456 height 826
click at [580, 498] on button "Сайт Трактат" at bounding box center [573, 494] width 67 height 16
type input "site-traktat"
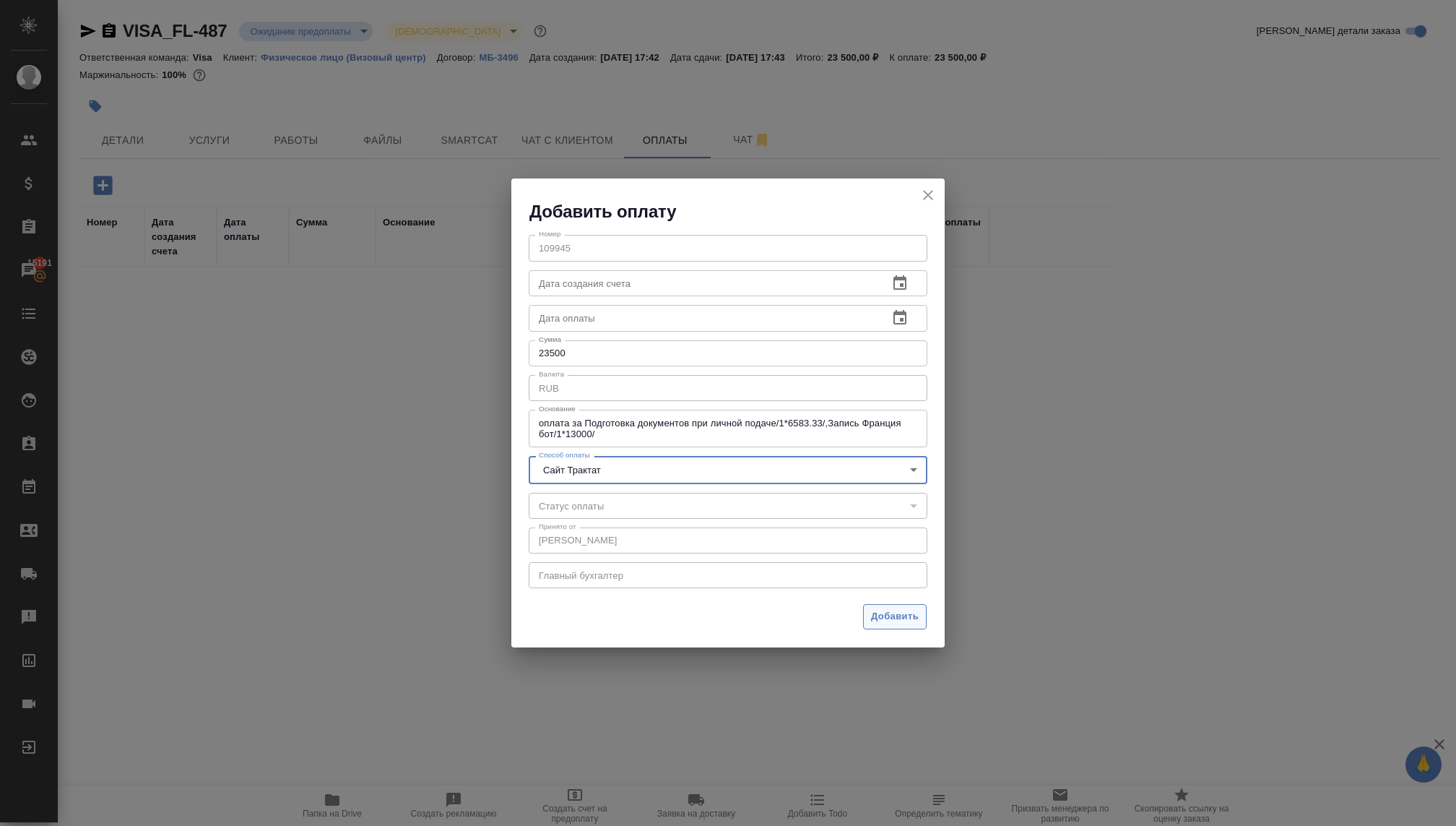
click at [896, 623] on span "Добавить" at bounding box center [895, 616] width 48 height 16
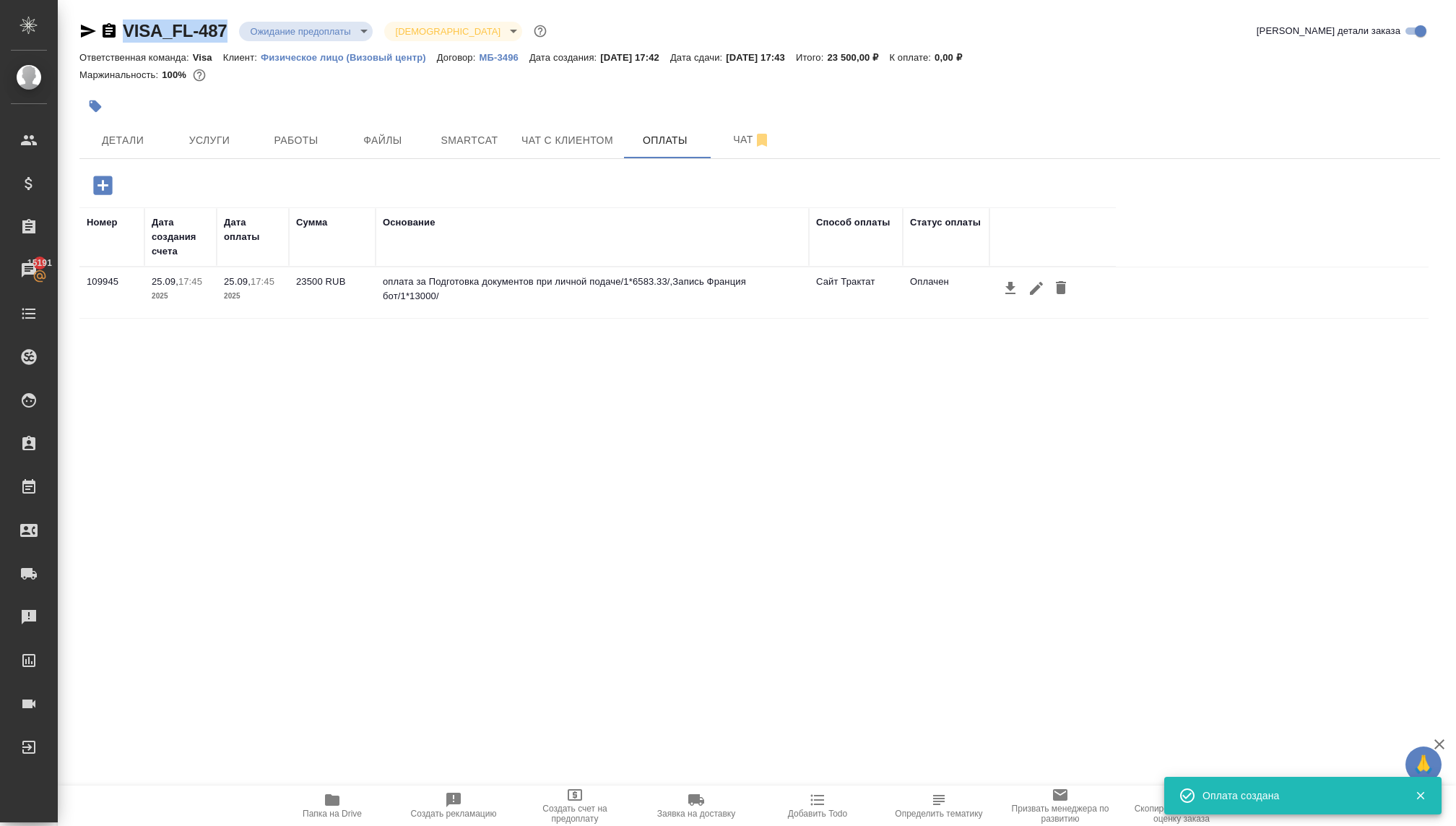
copy link "VISA_FL-487"
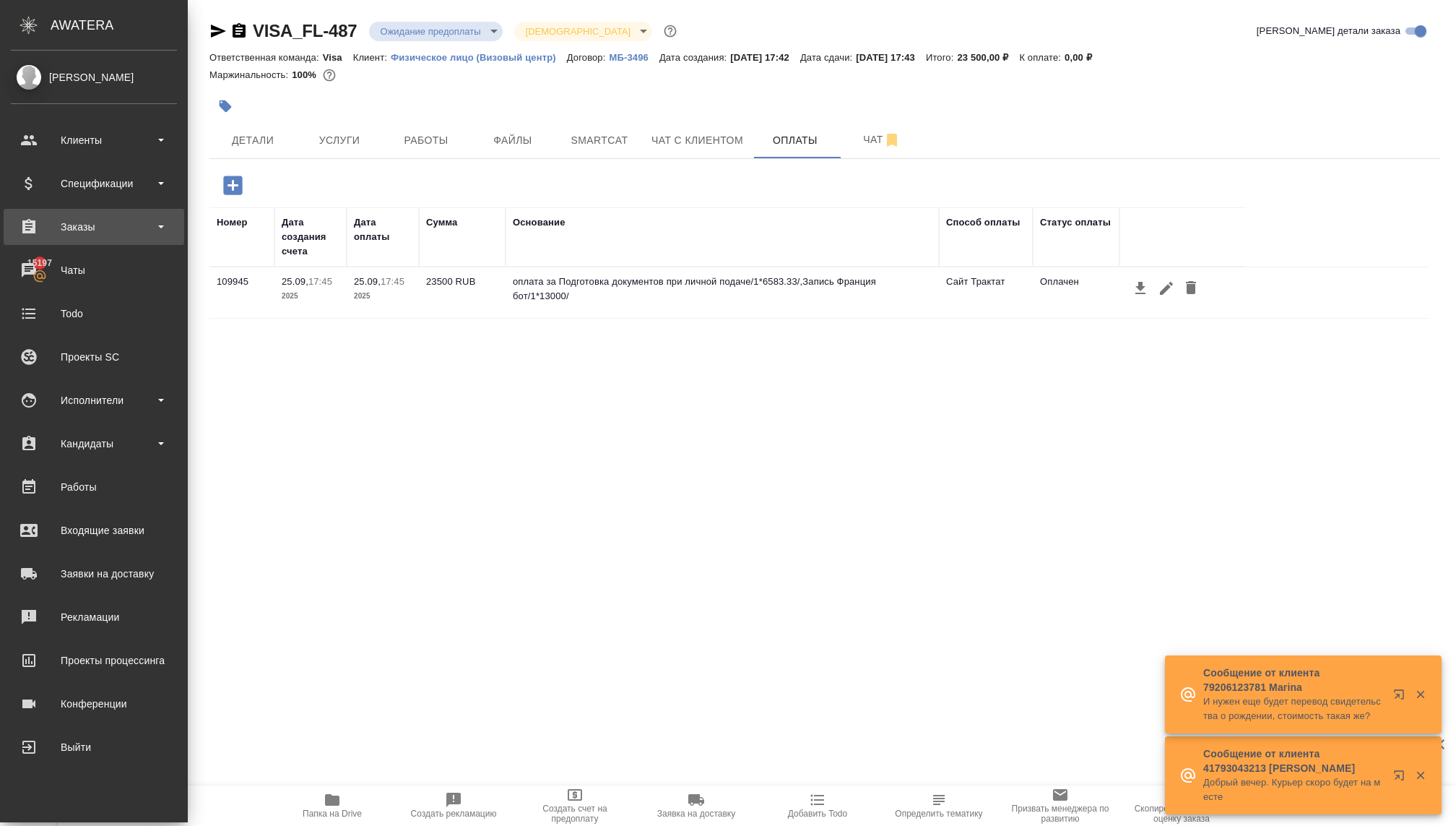
click at [87, 233] on div "Заказы" at bounding box center [94, 226] width 166 height 21
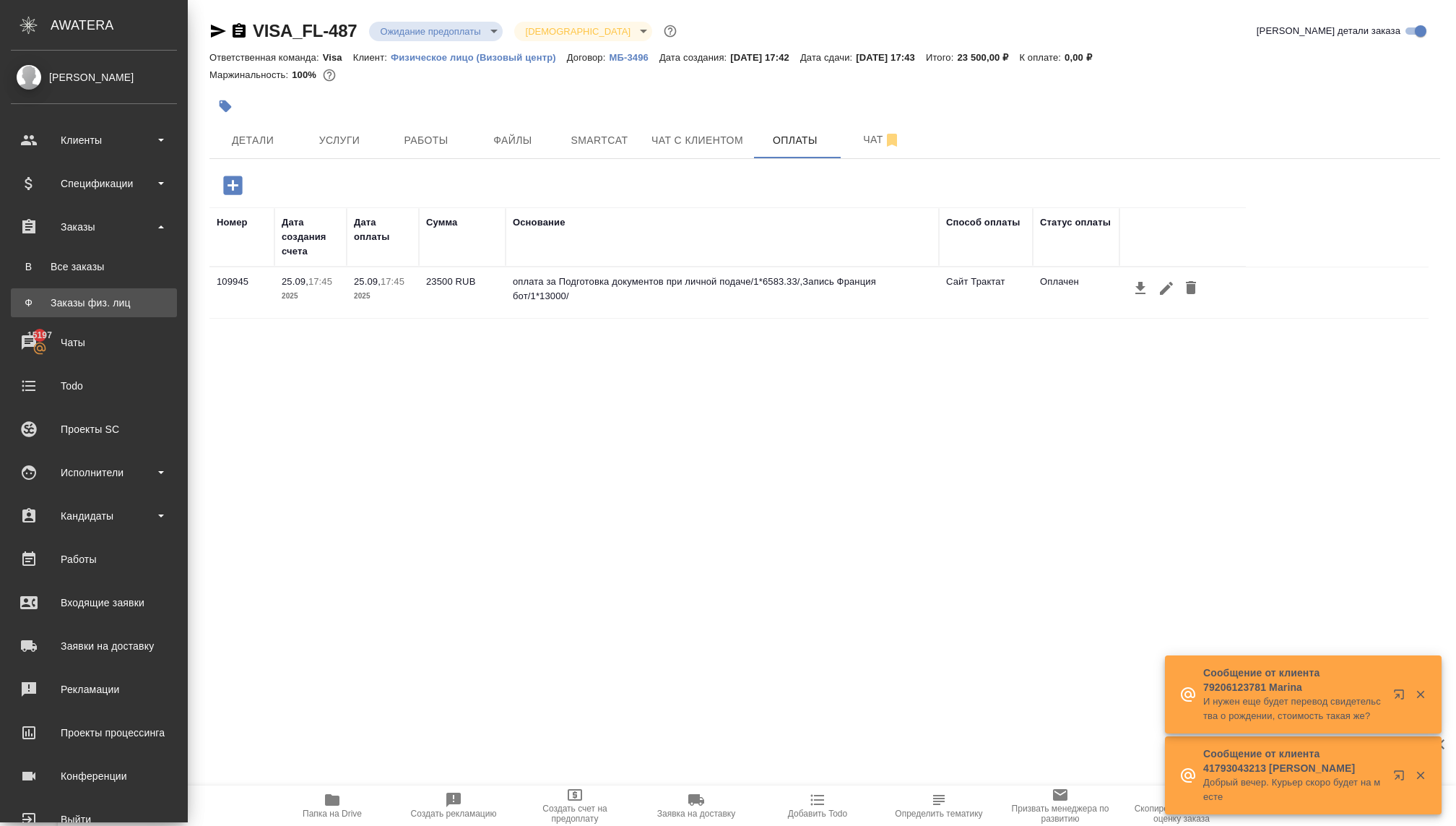
click at [78, 310] on link "Ф Заказы физ. лиц" at bounding box center [94, 303] width 166 height 29
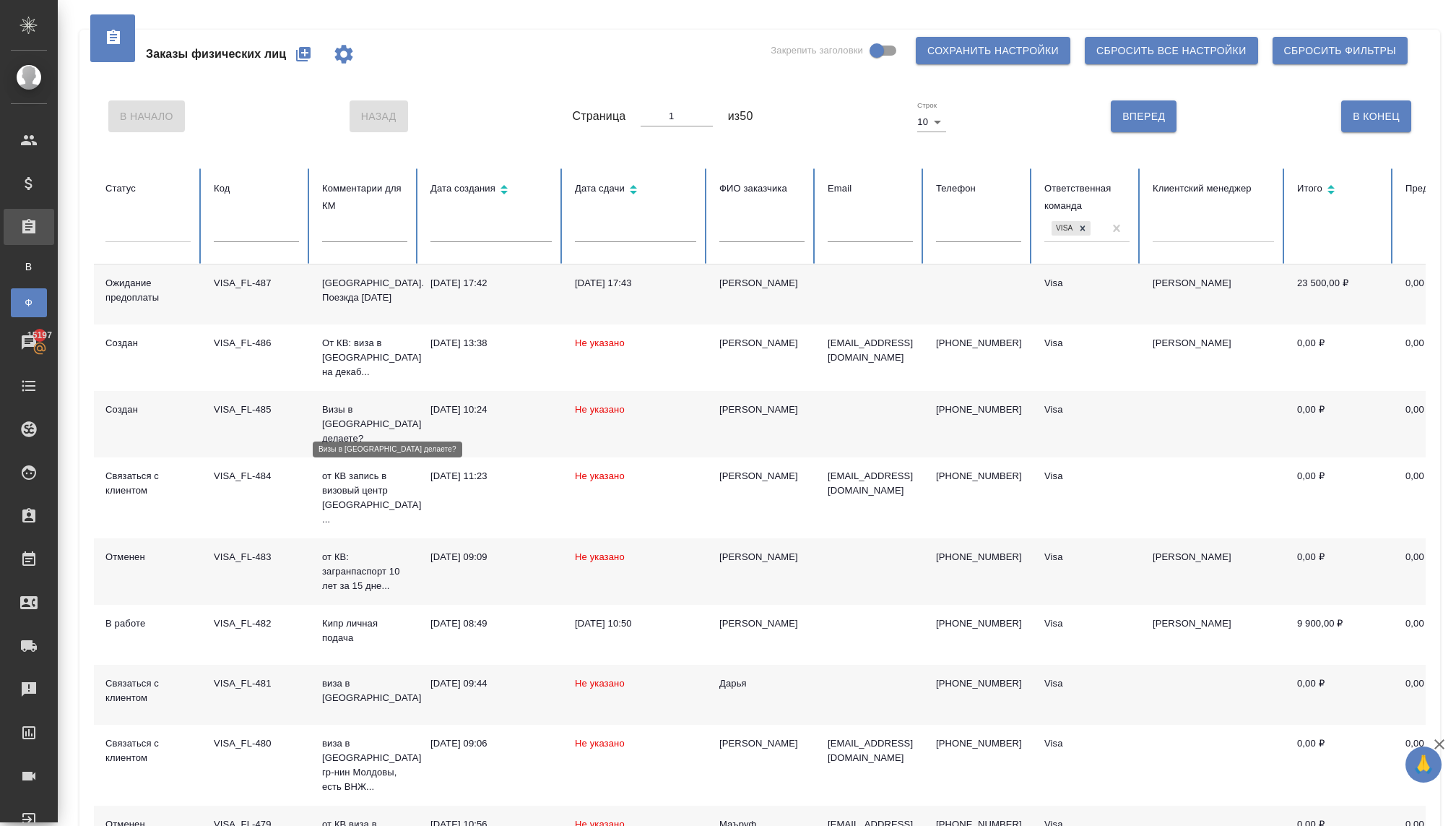
click at [338, 415] on p "Визы в [GEOGRAPHIC_DATA] делаете?" at bounding box center [365, 424] width 85 height 44
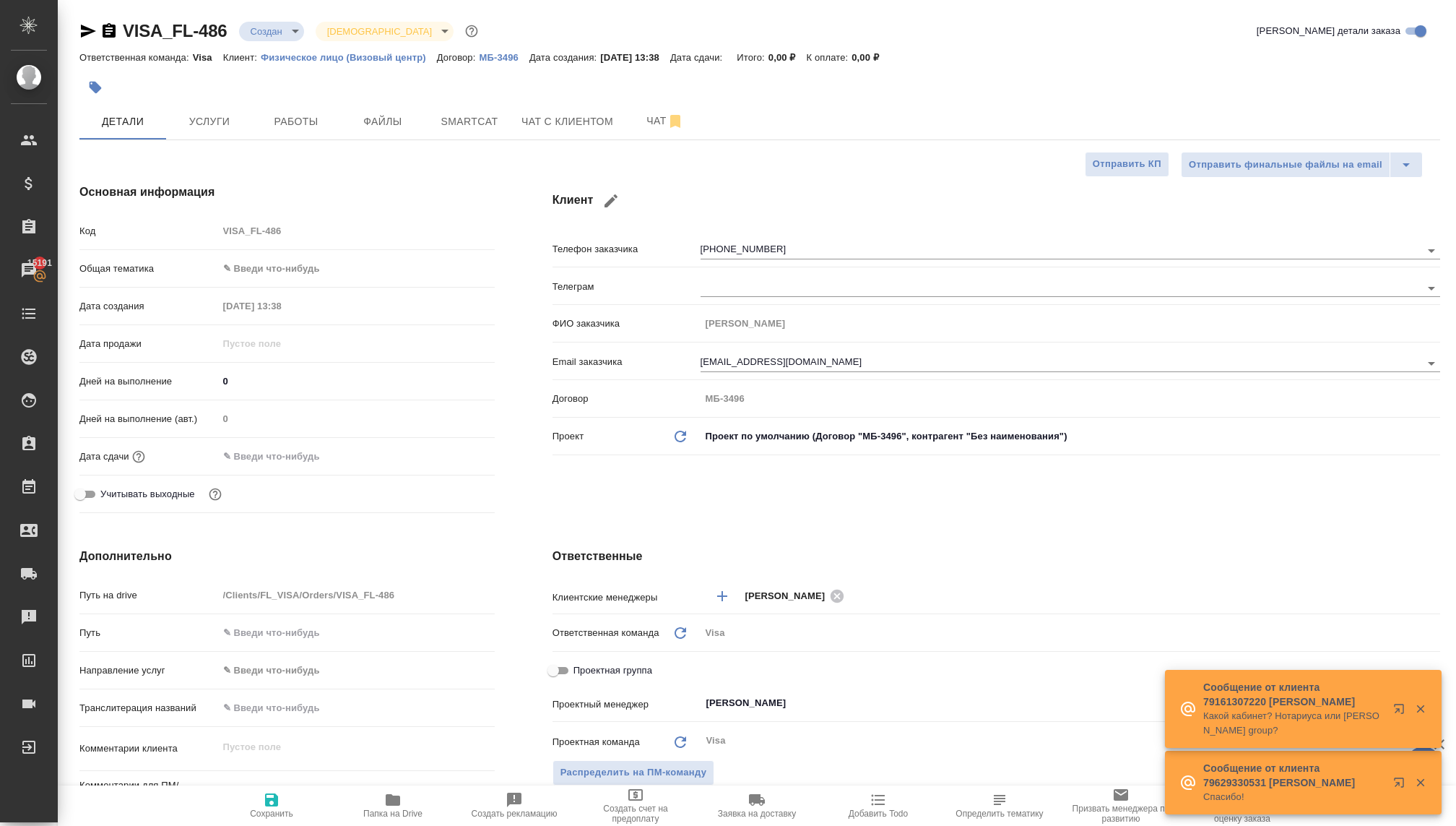
select select "RU"
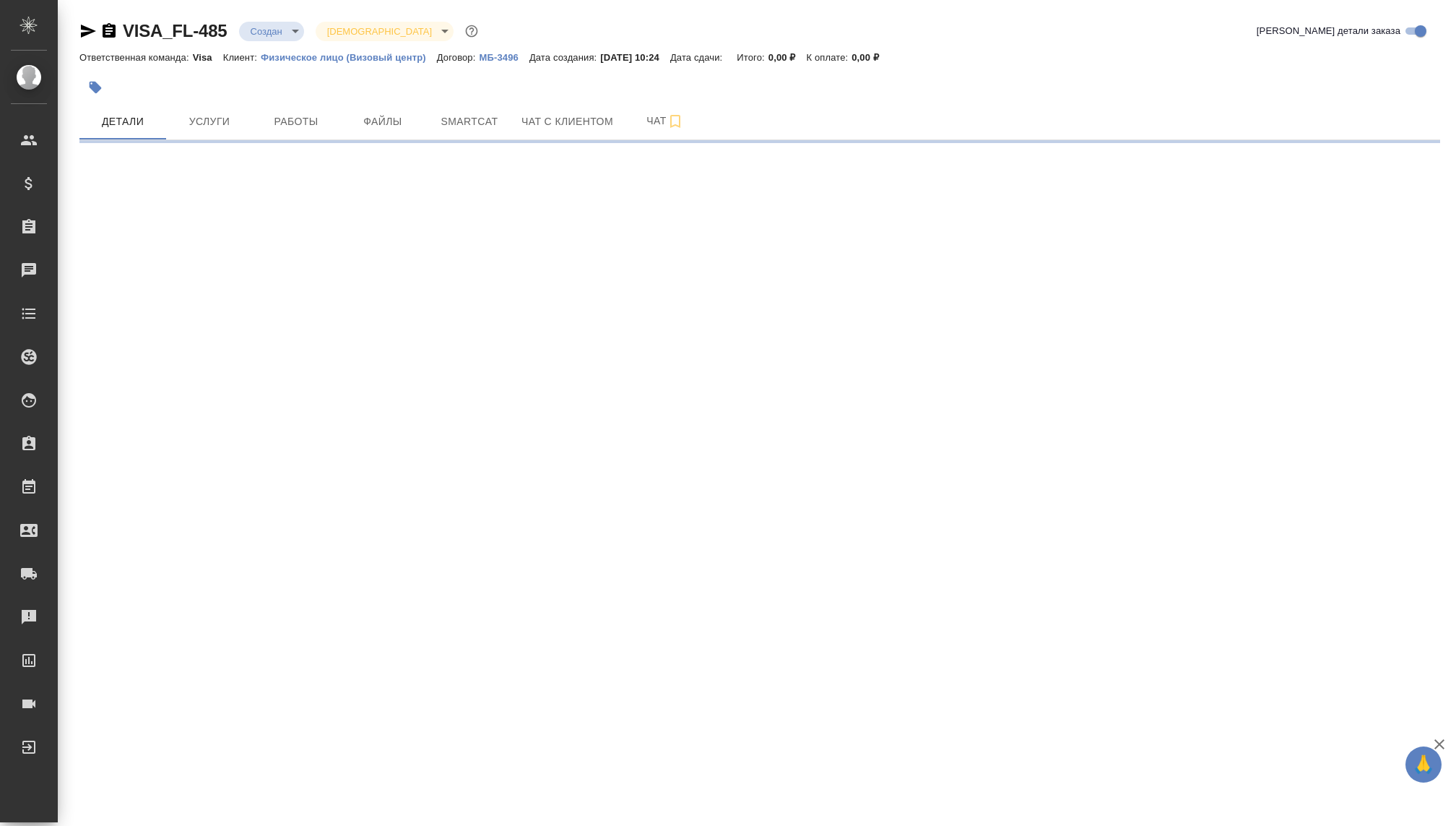
select select "RU"
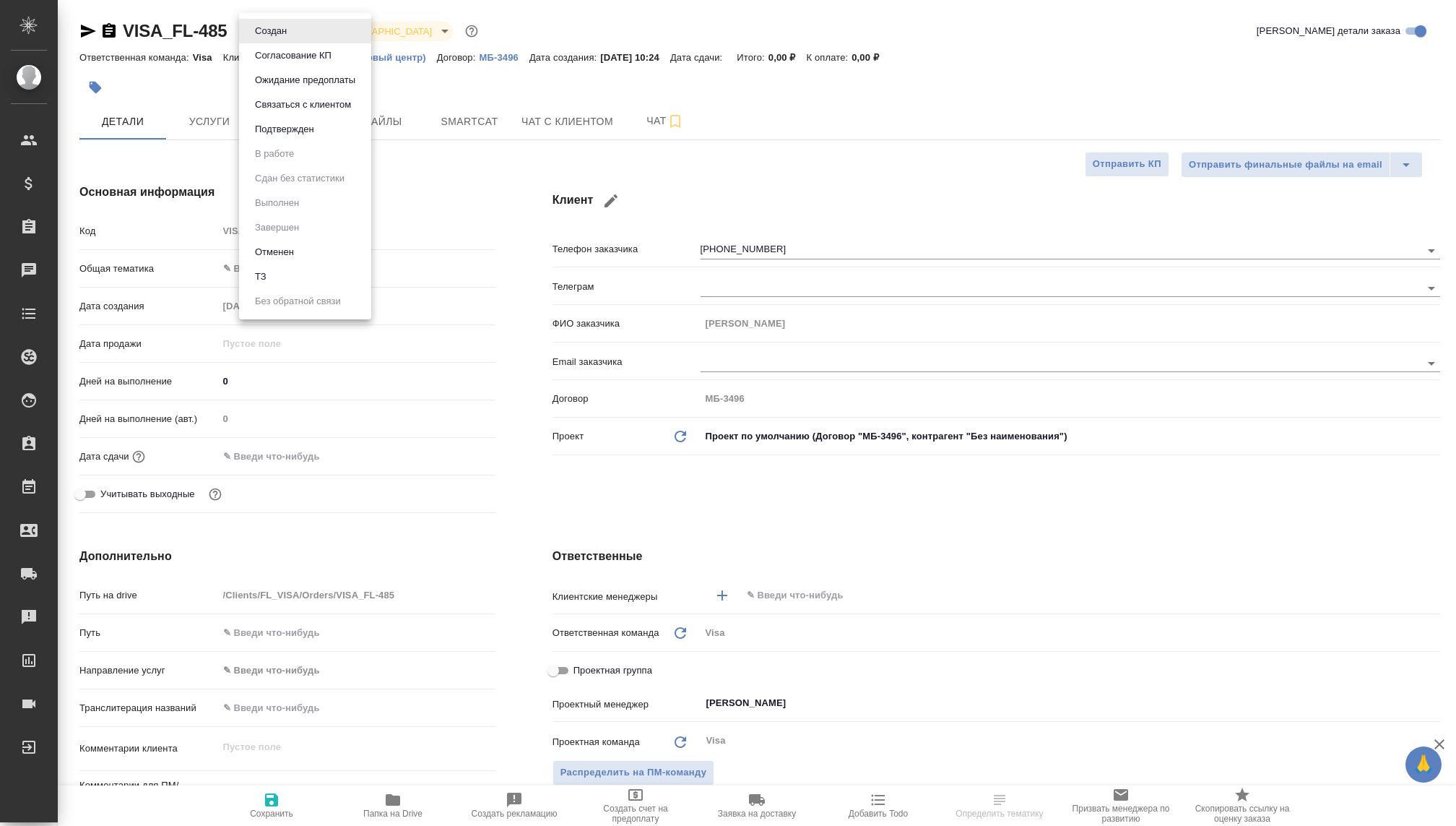
click at [258, 38] on body "🙏 .cls-1 fill:#fff; AWATERA Kovaleva Ekaterina Клиенты Спецификации Заказы Чаты…" at bounding box center [728, 413] width 1456 height 826
type textarea "x"
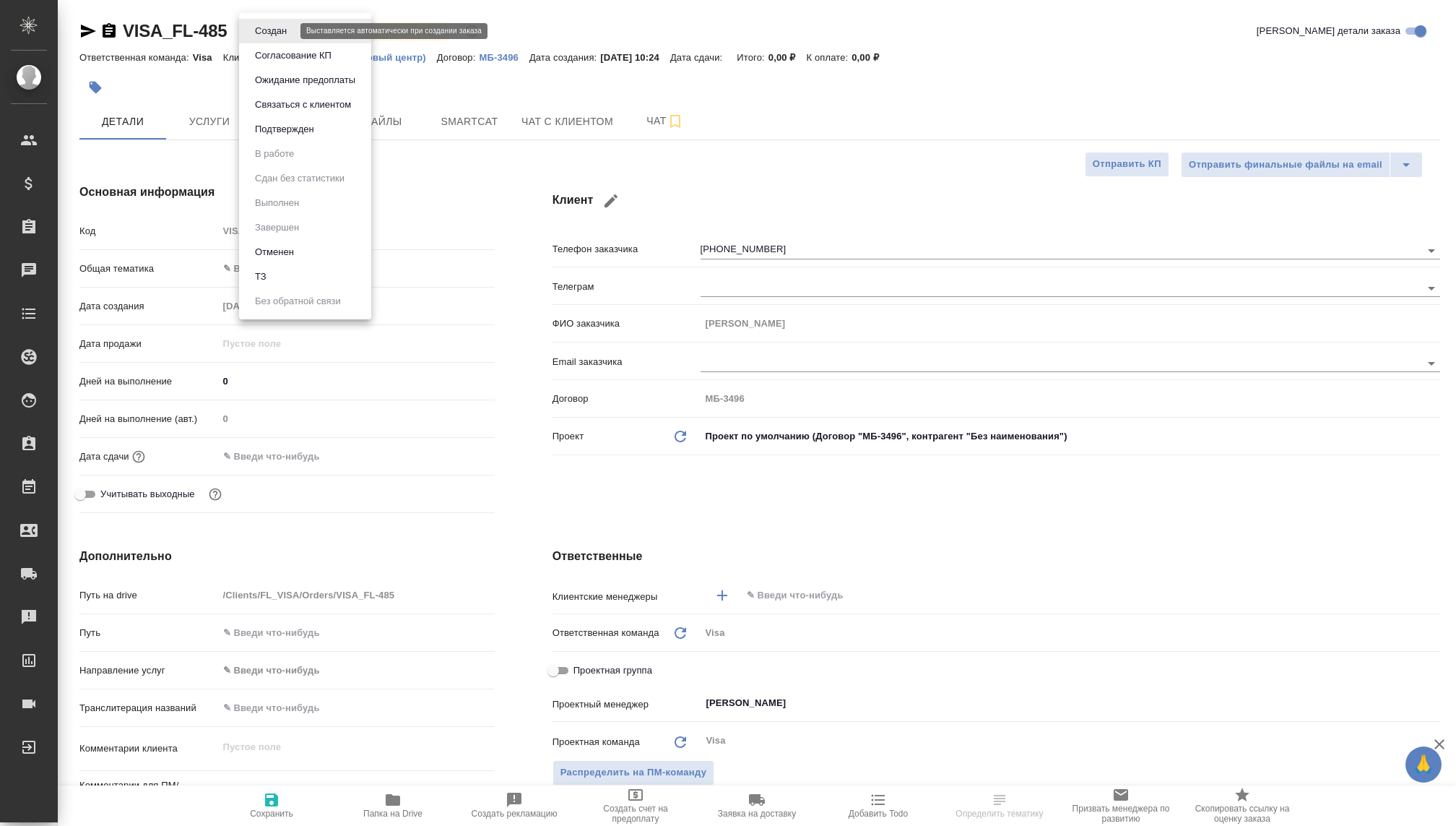
type textarea "x"
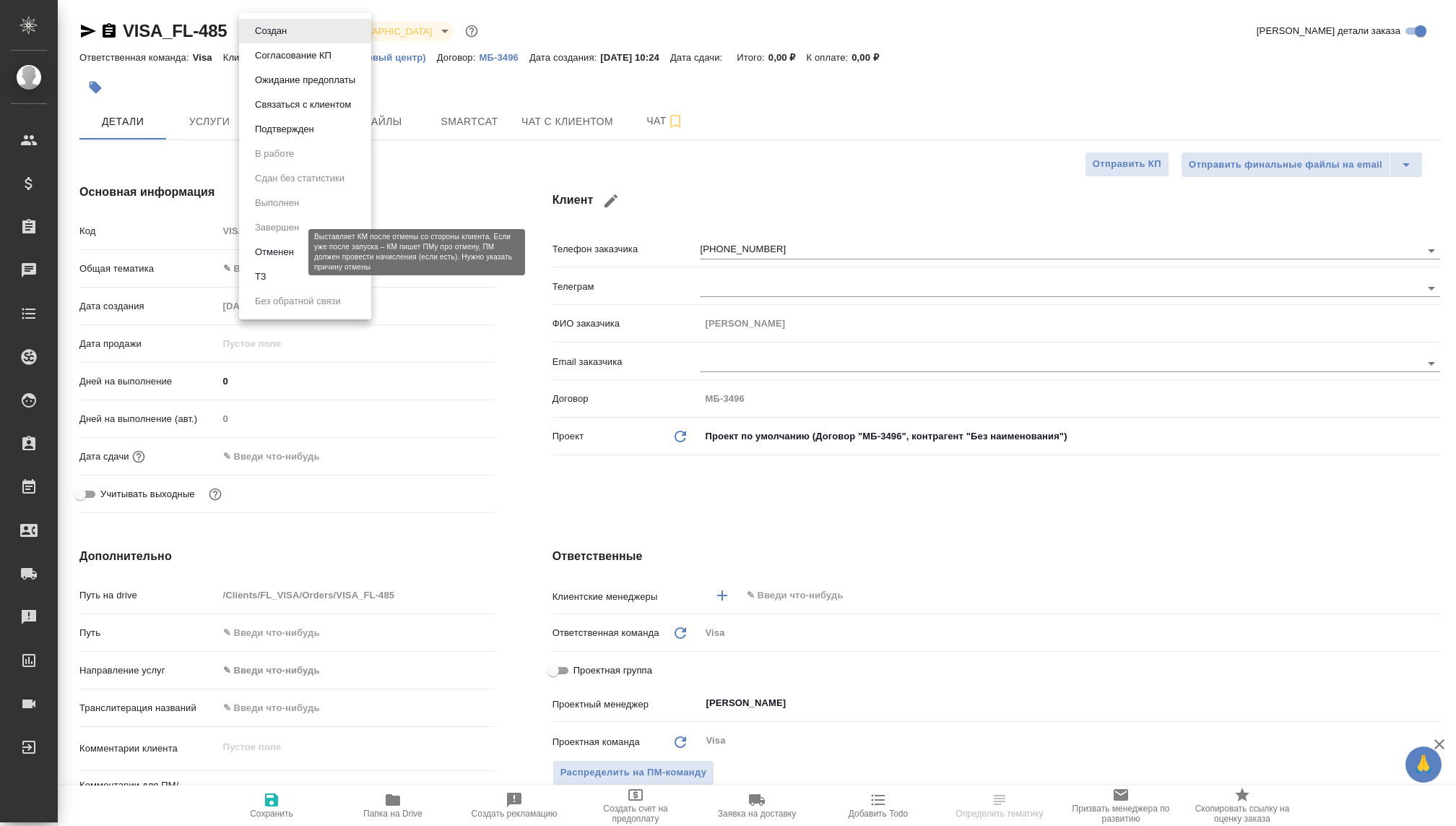
click at [278, 253] on button "Отменен" at bounding box center [275, 252] width 48 height 16
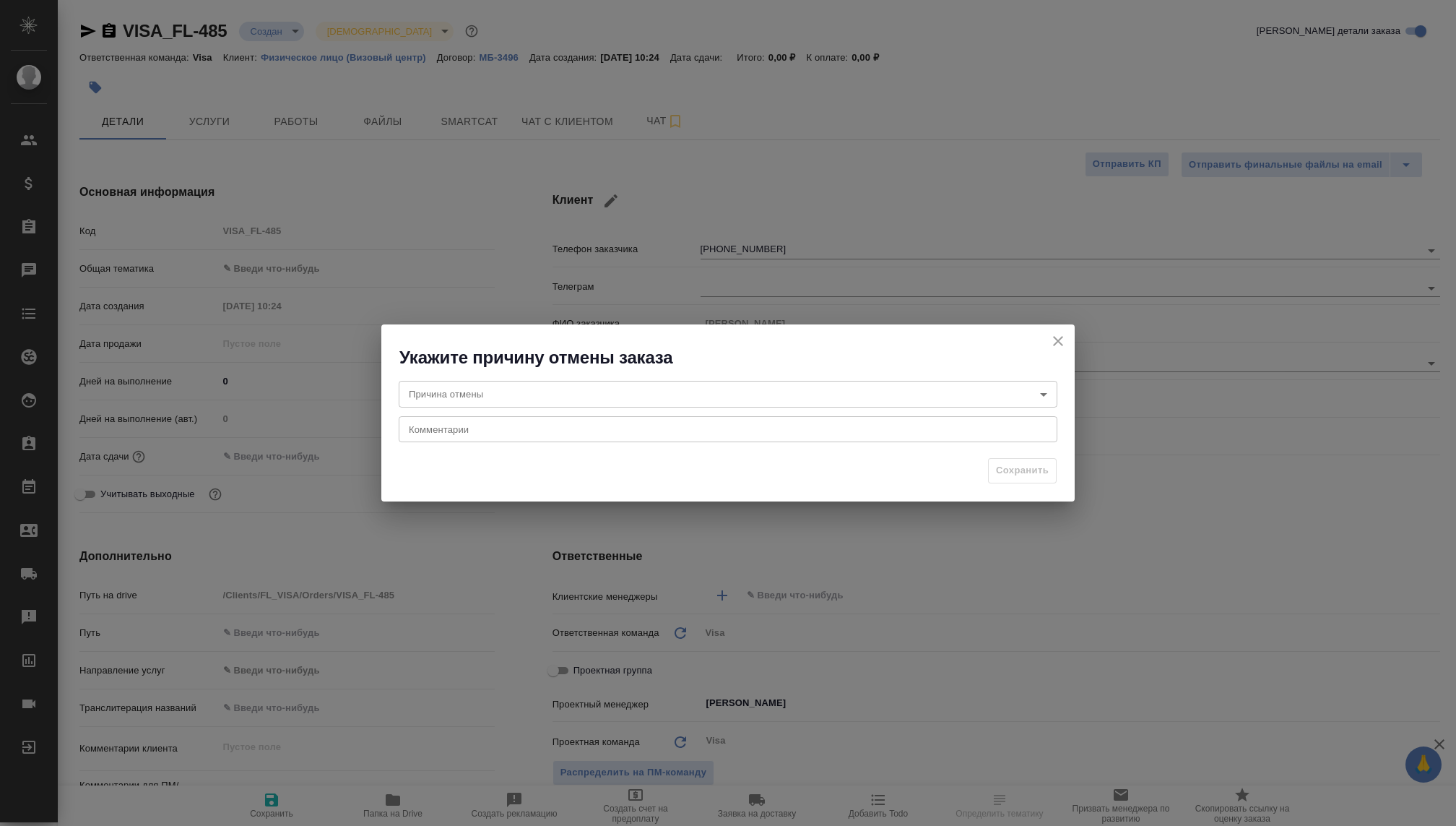
click at [525, 403] on body "🙏 .cls-1 fill:#fff; AWATERA Kovaleva Ekaterina Клиенты Спецификации Заказы Чаты…" at bounding box center [728, 413] width 1456 height 826
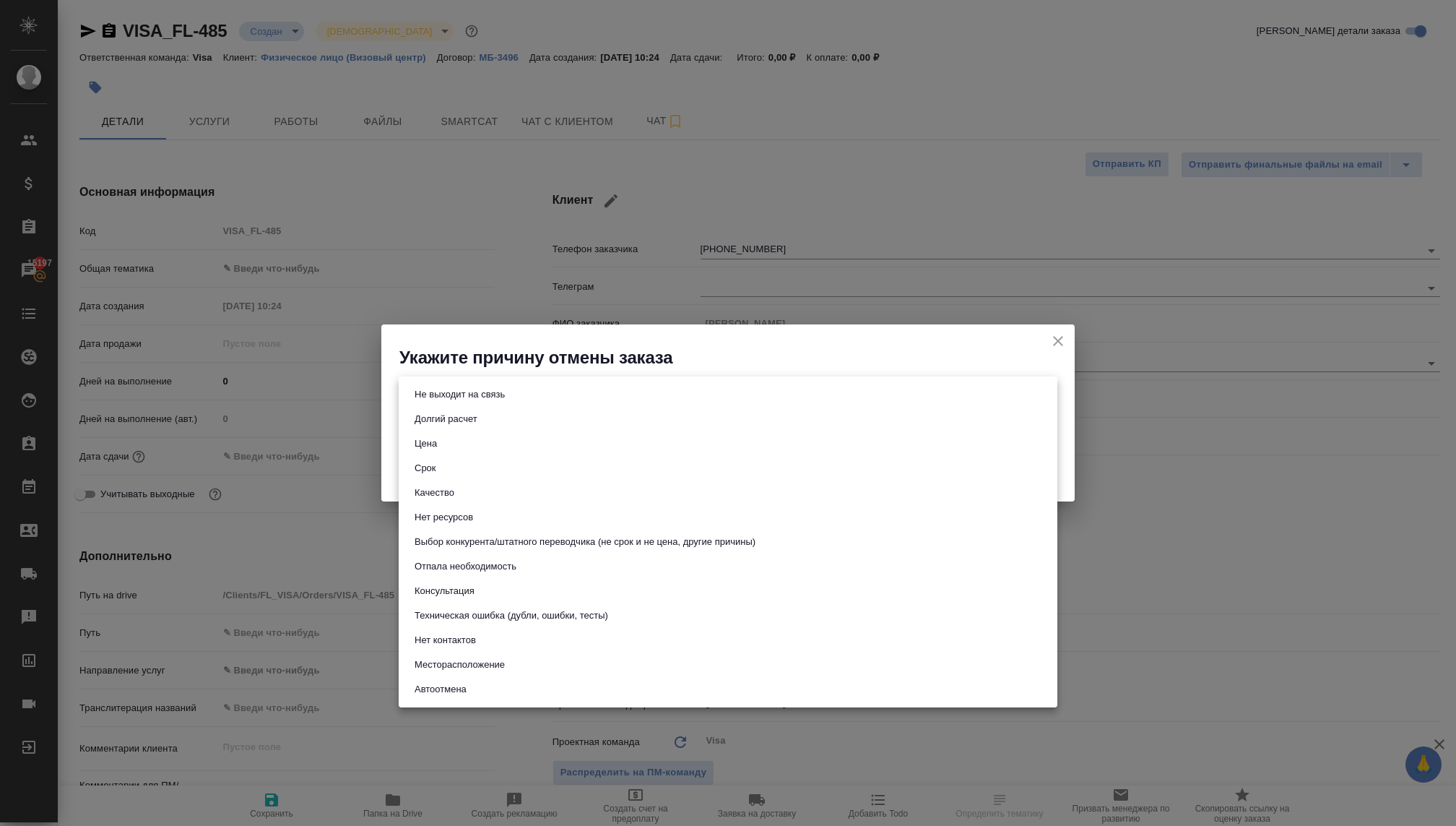
click at [441, 517] on button "Нет ресурсов" at bounding box center [444, 517] width 67 height 16
type input "noResources"
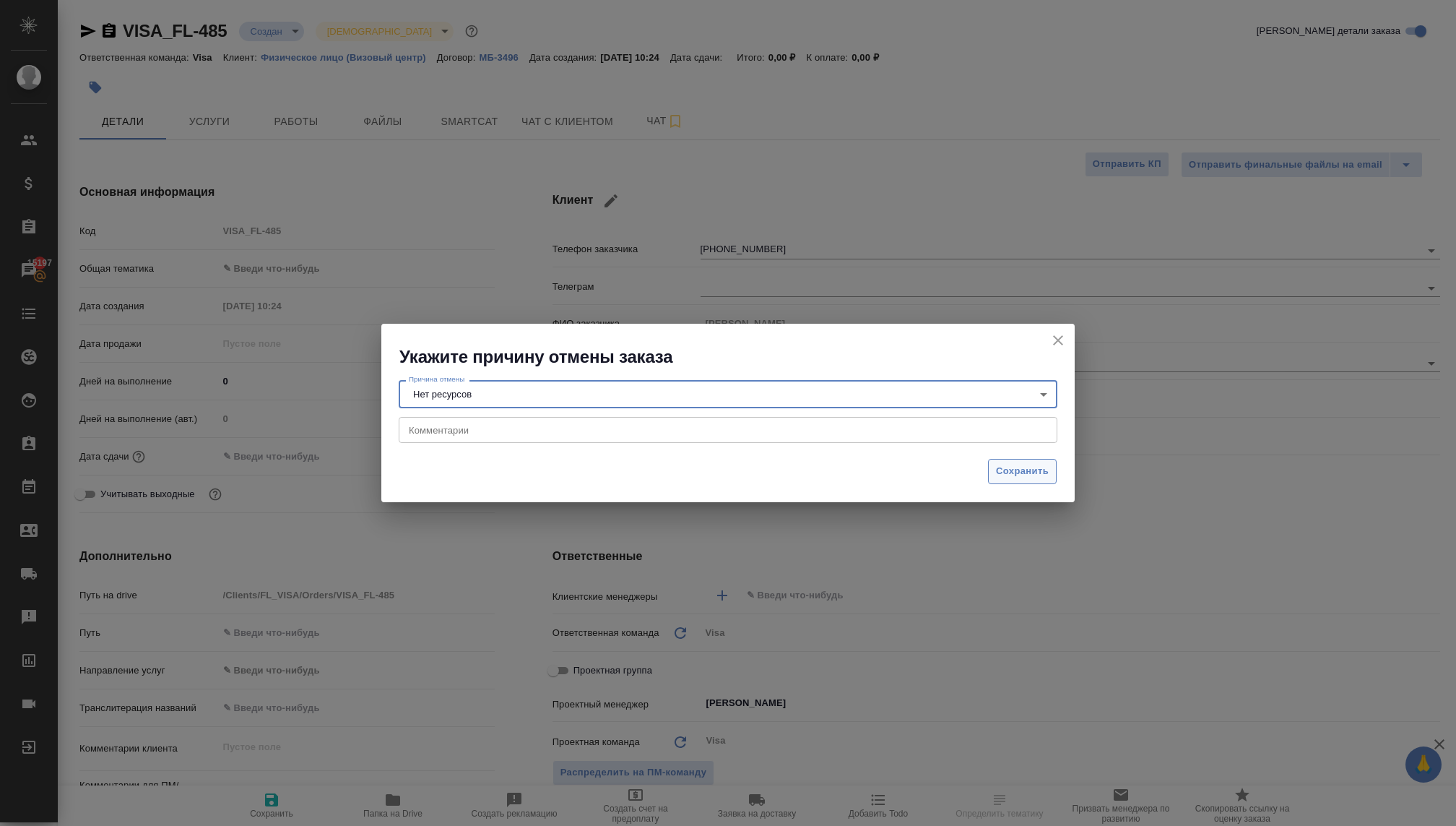
click at [1007, 471] on span "Сохранить" at bounding box center [1022, 471] width 53 height 16
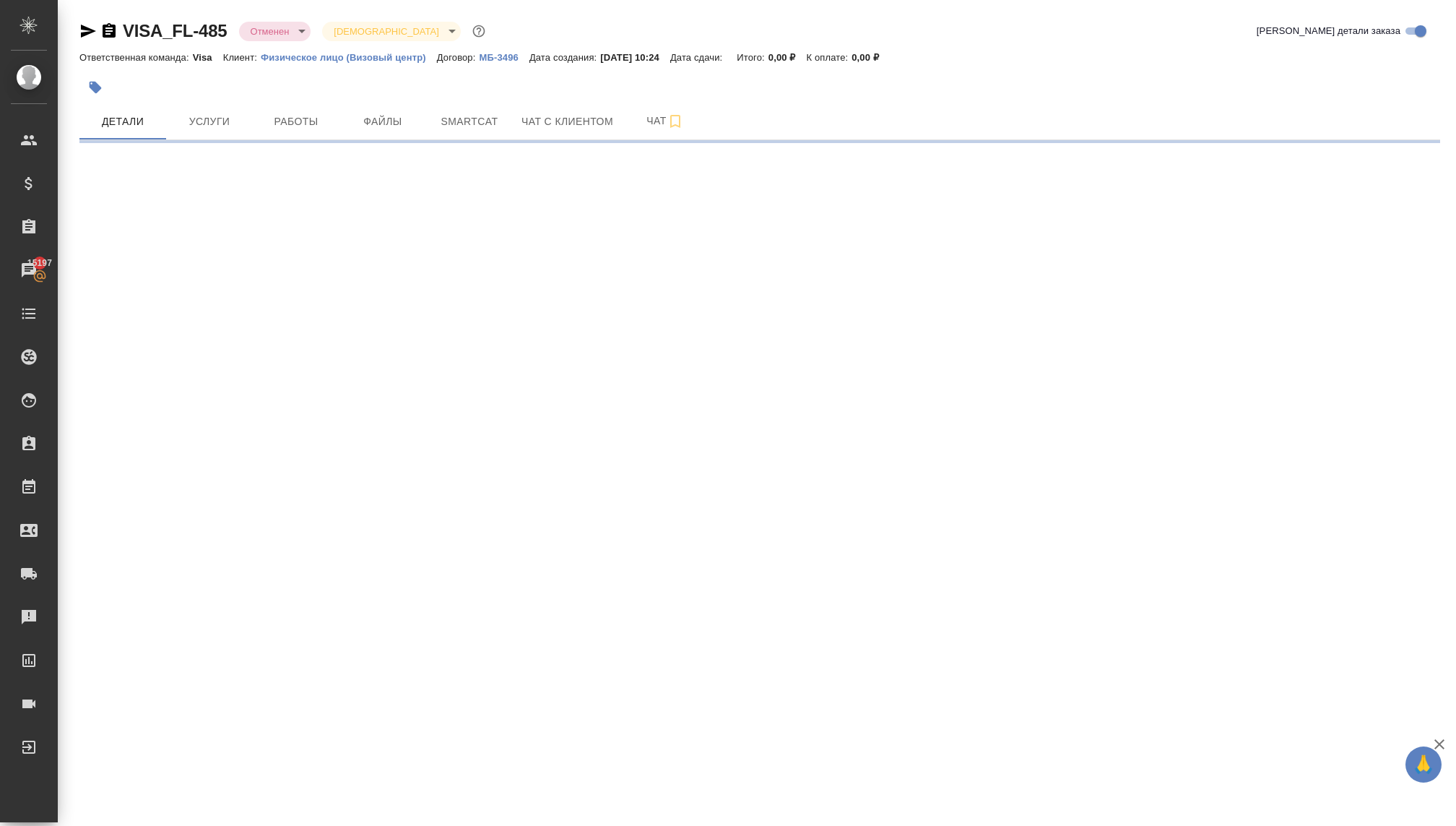
select select "RU"
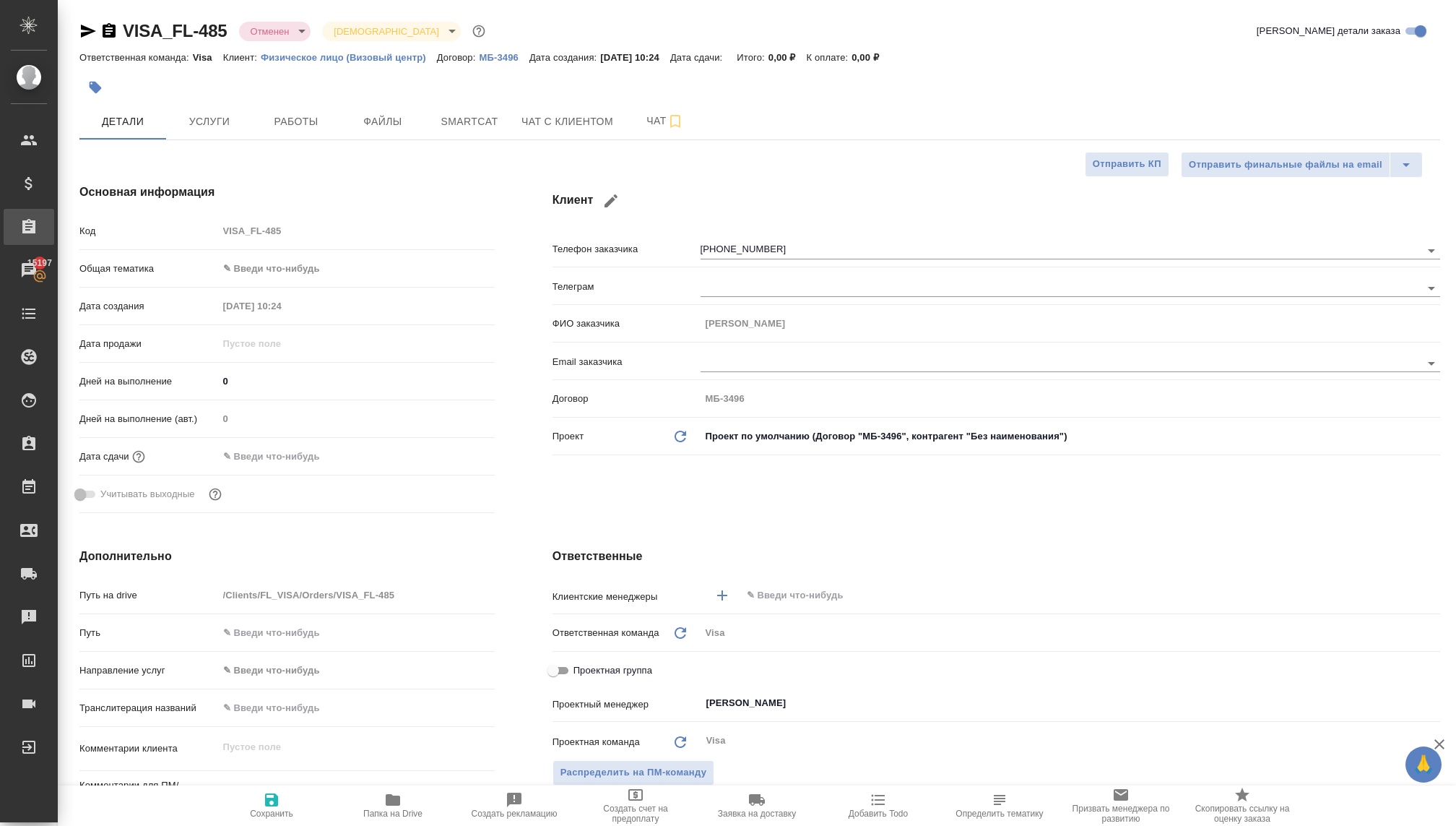
type textarea "x"
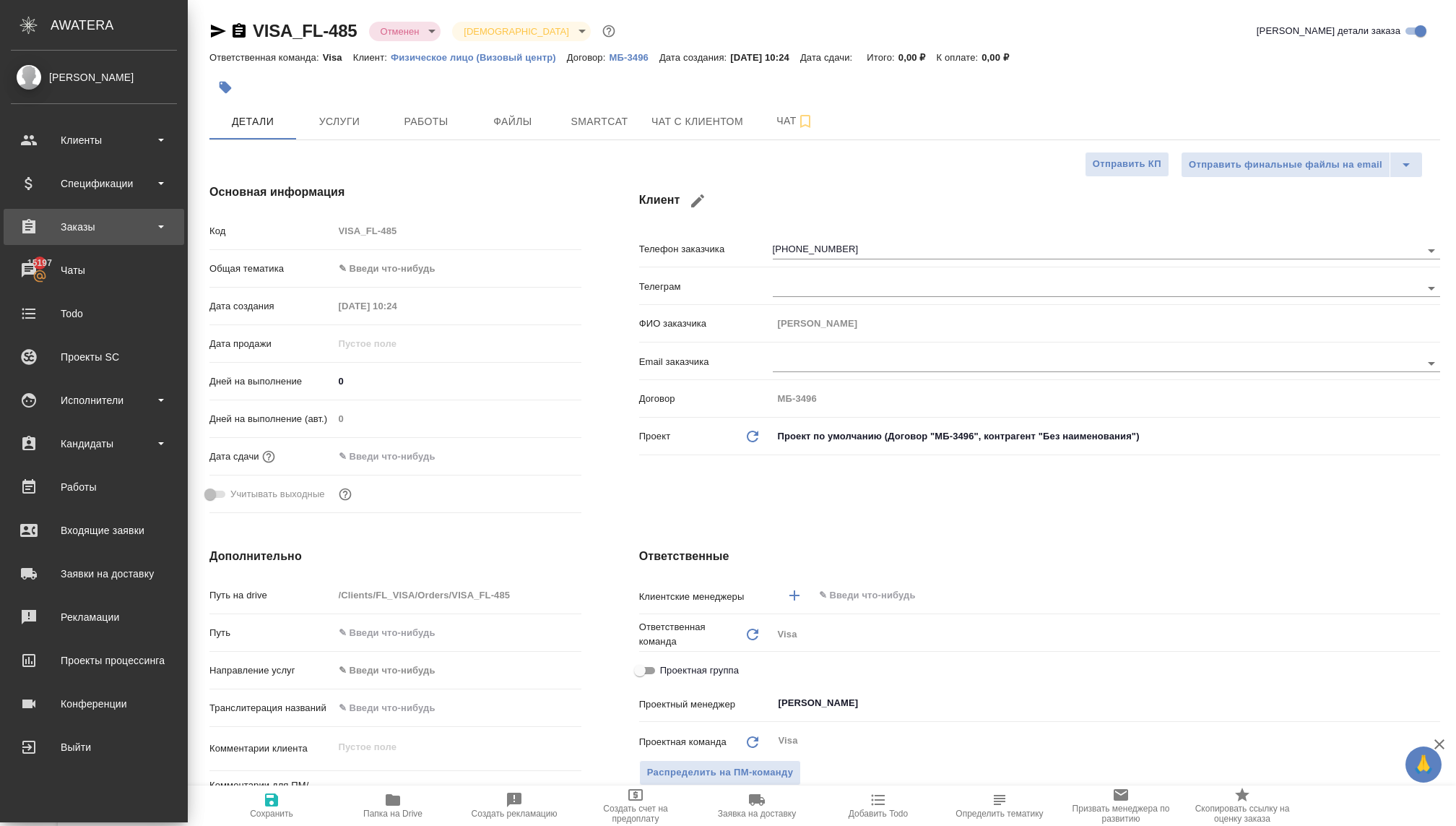
click at [43, 226] on div "Заказы" at bounding box center [94, 226] width 166 height 21
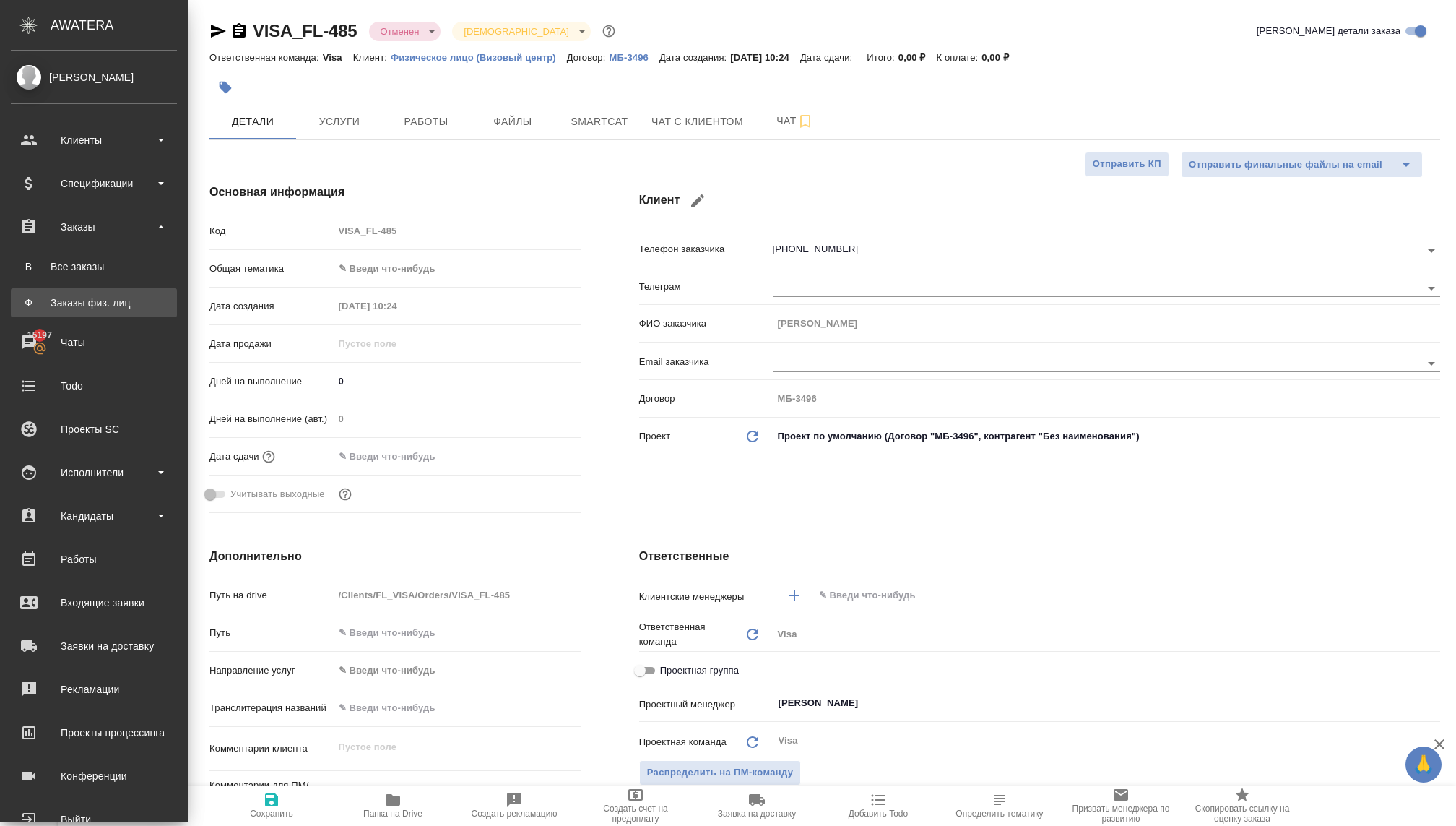
type textarea "x"
click at [67, 309] on div "Заказы физ. лиц" at bounding box center [94, 302] width 152 height 15
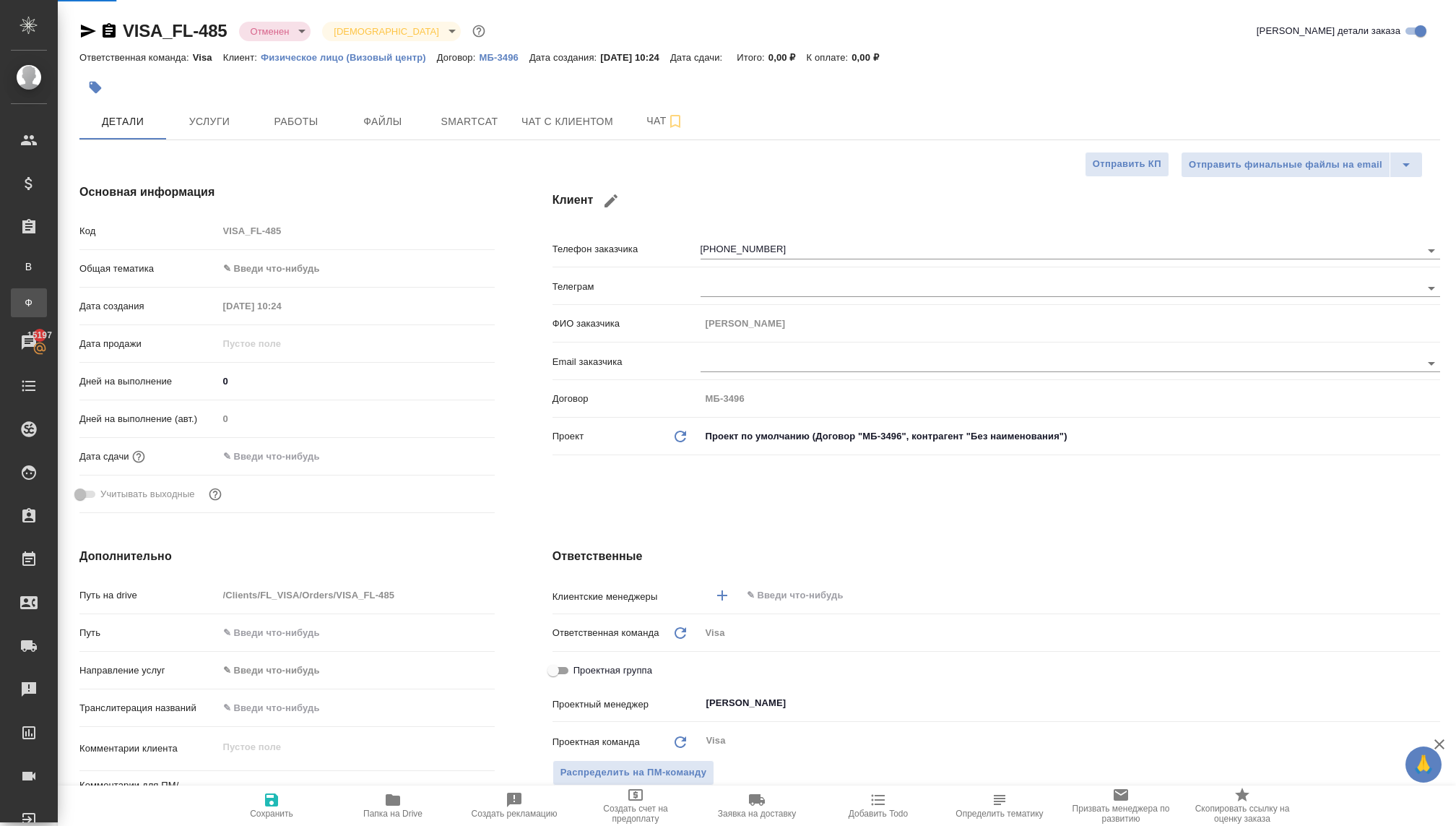
type textarea "x"
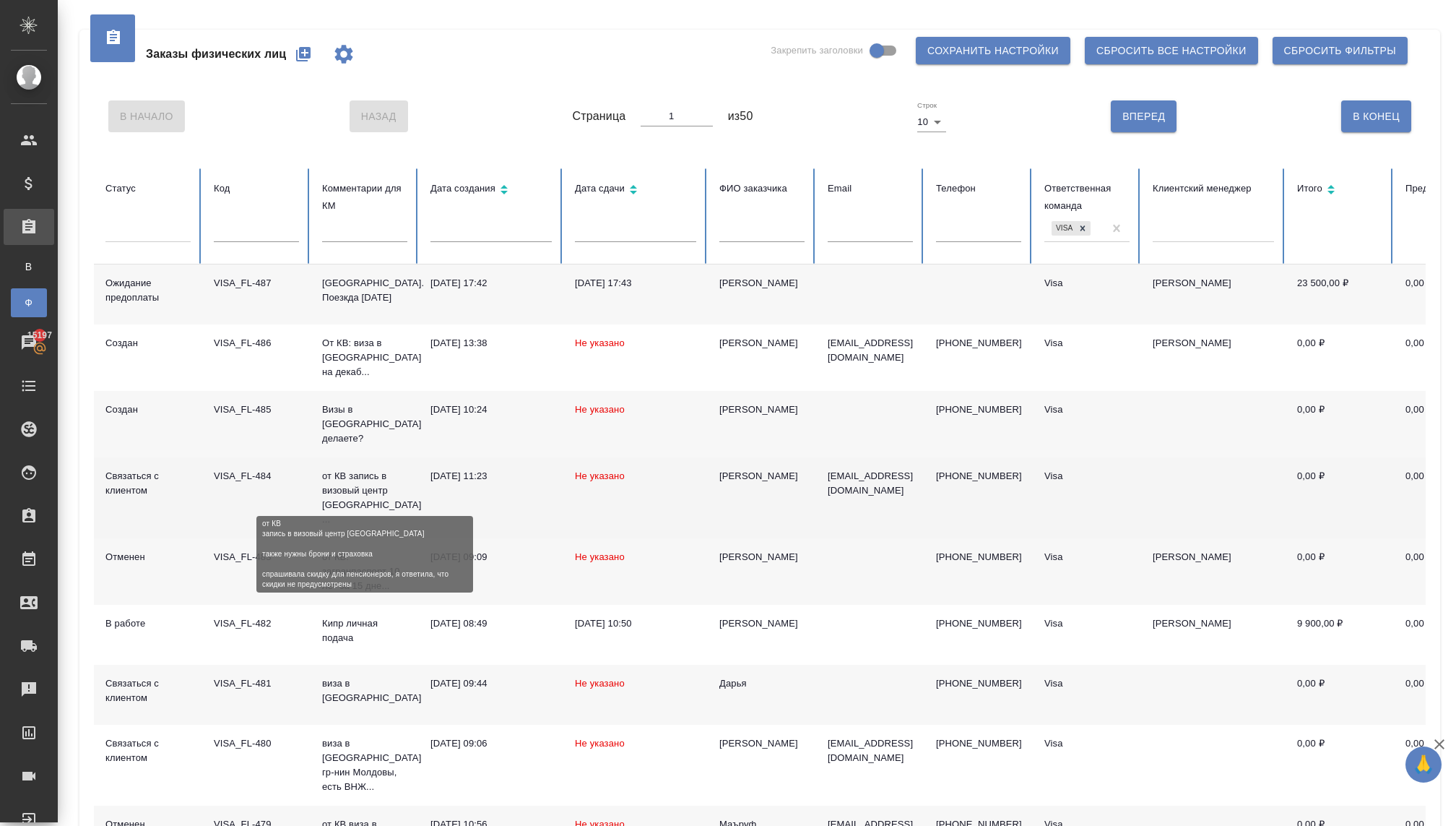
click at [346, 488] on p "от КВ запись в визовый центр [GEOGRAPHIC_DATA] ..." at bounding box center [365, 497] width 85 height 58
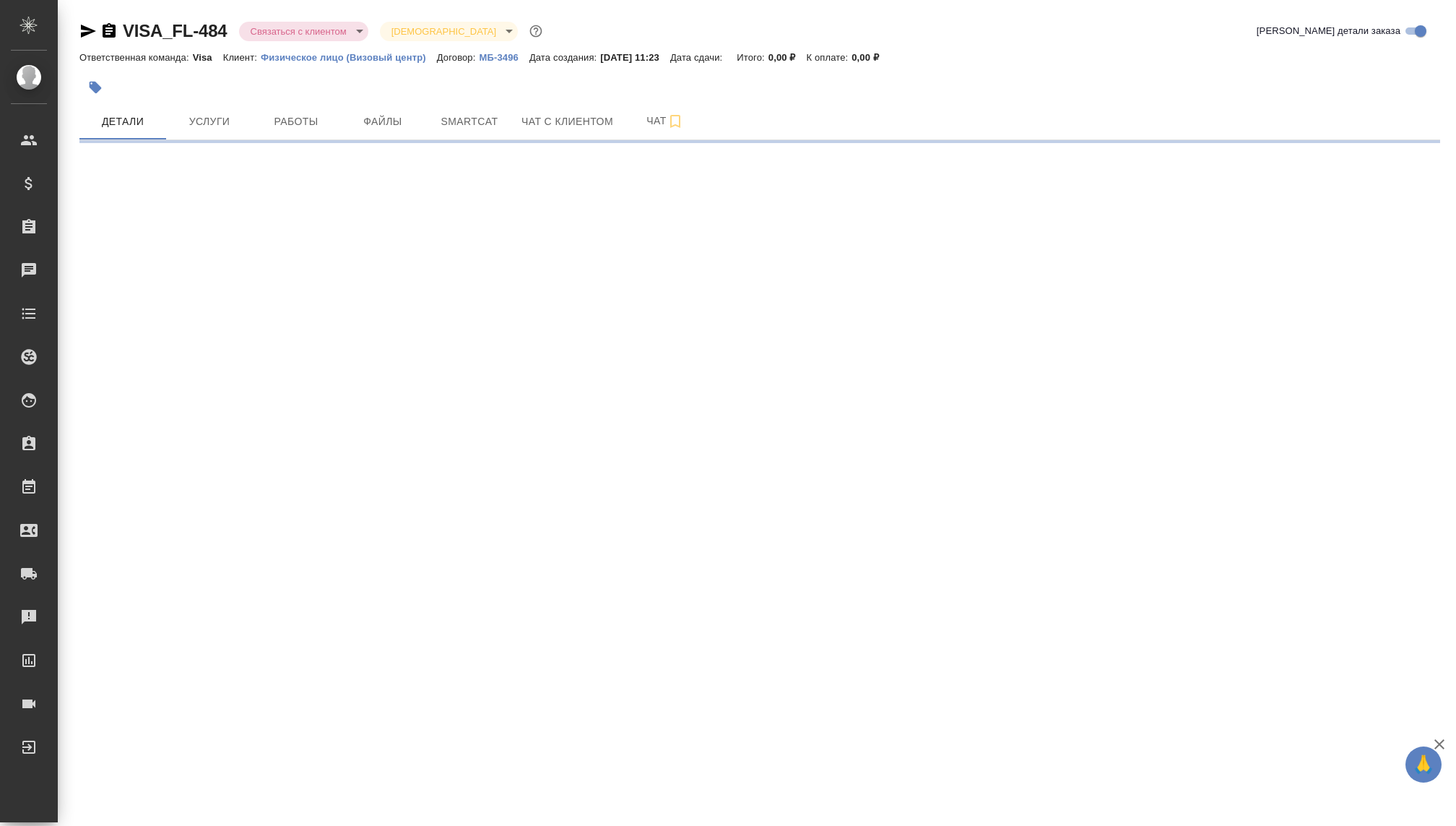
click at [280, 32] on body "🙏 .cls-1 fill:#fff; AWATERA Kovaleva Ekaterina Клиенты Спецификации Заказы Чаты…" at bounding box center [728, 413] width 1456 height 826
select select "RU"
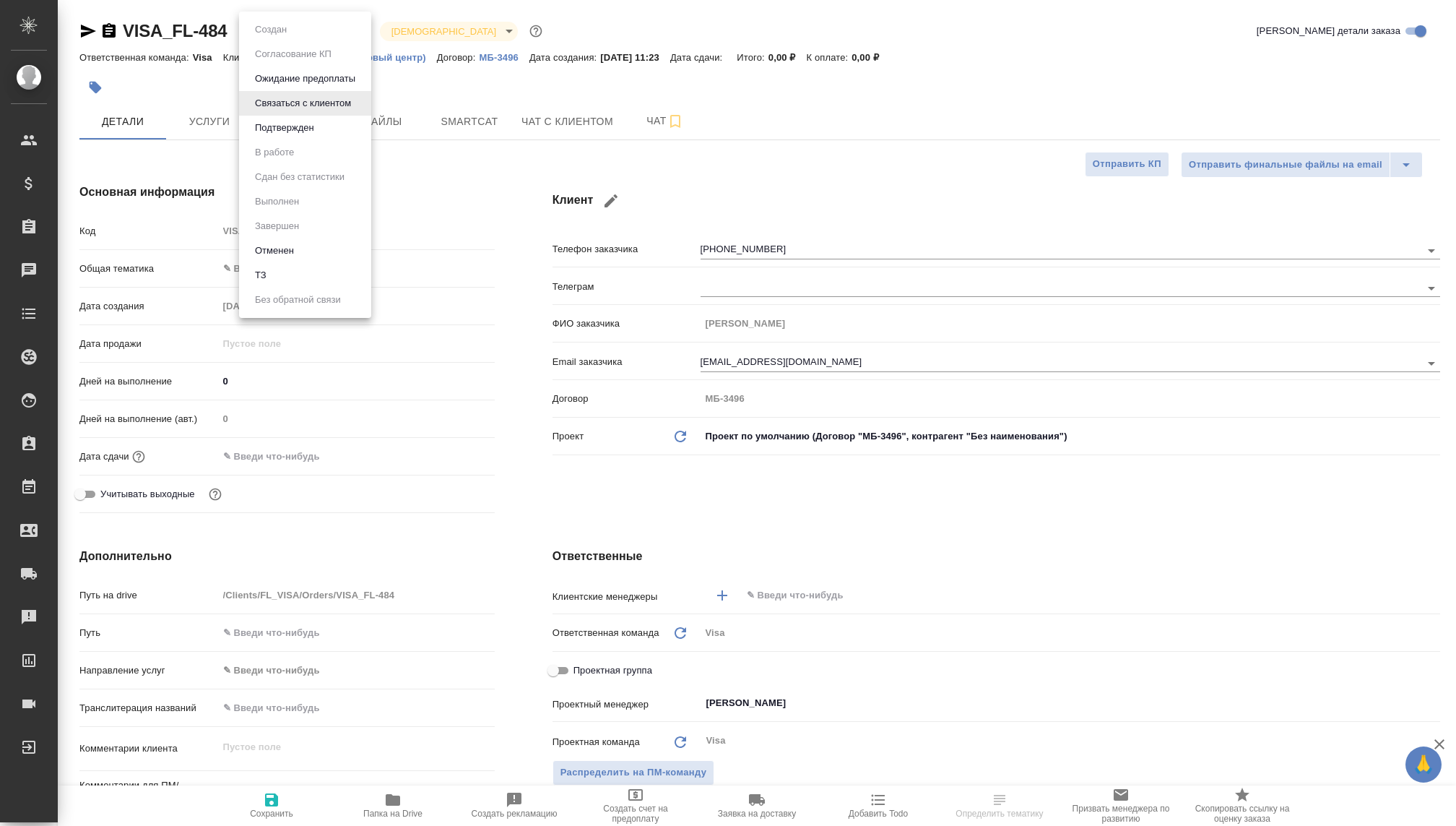
type textarea "x"
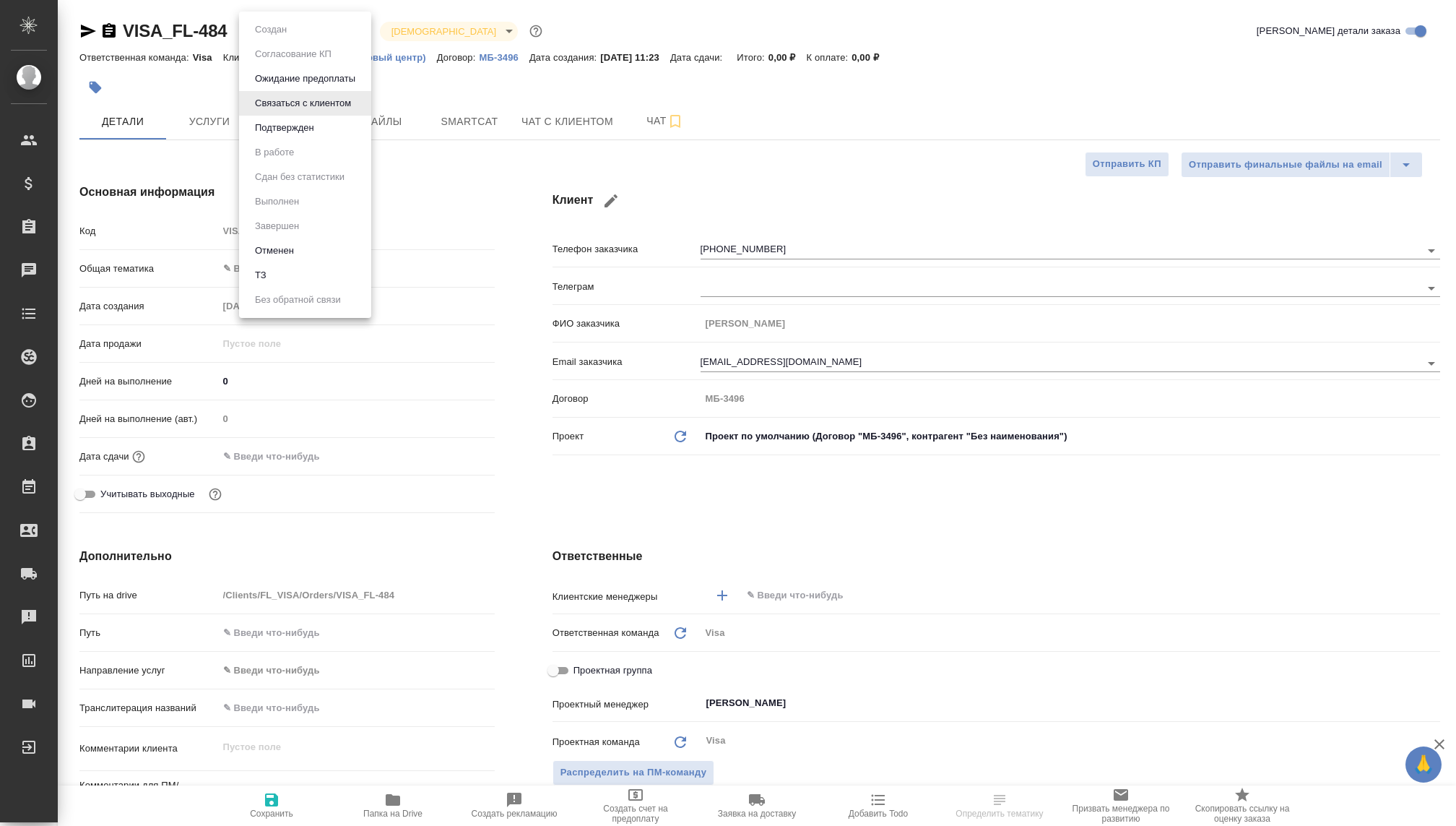
type textarea "x"
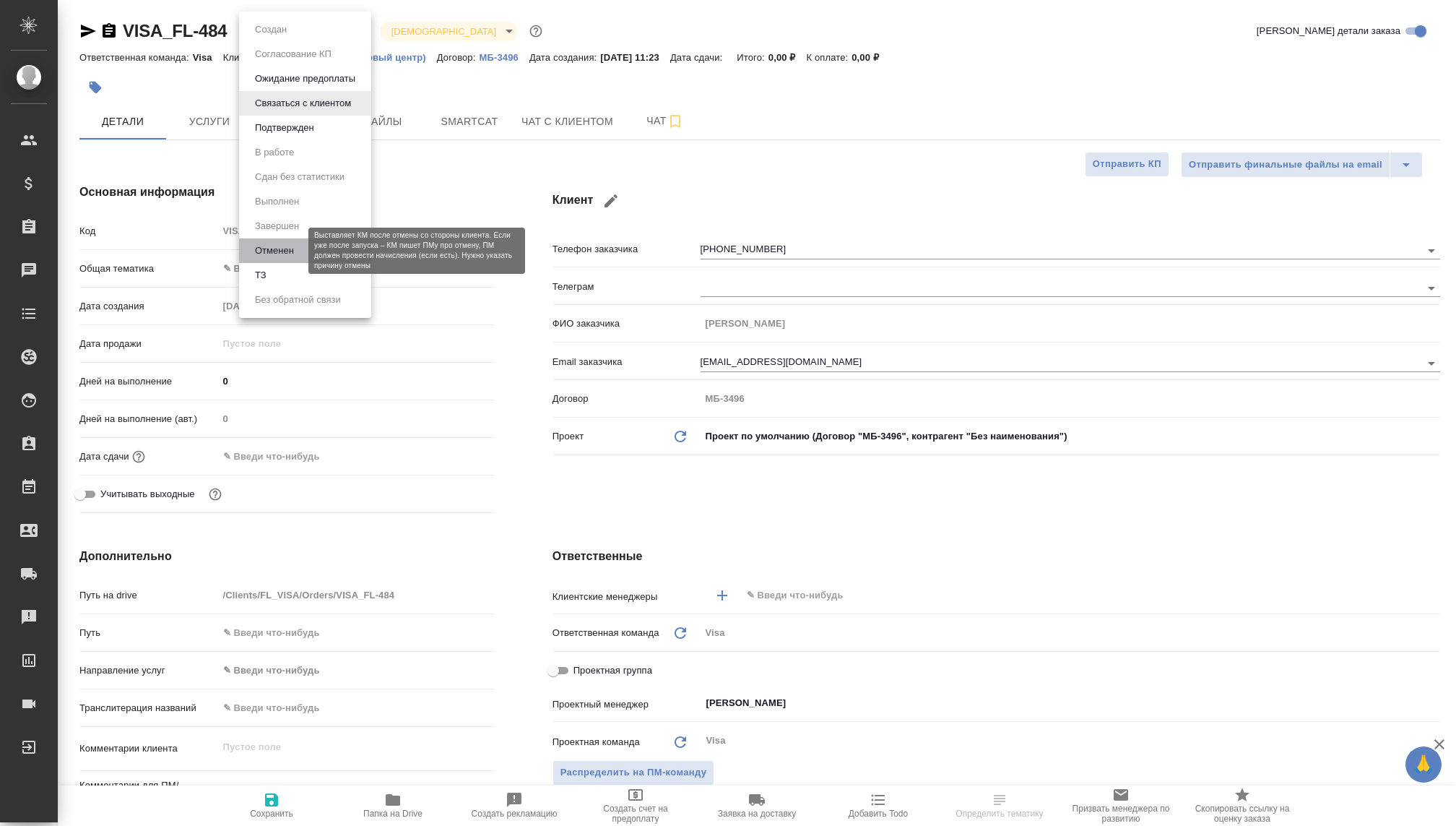
click at [271, 256] on button "Отменен" at bounding box center [275, 250] width 48 height 16
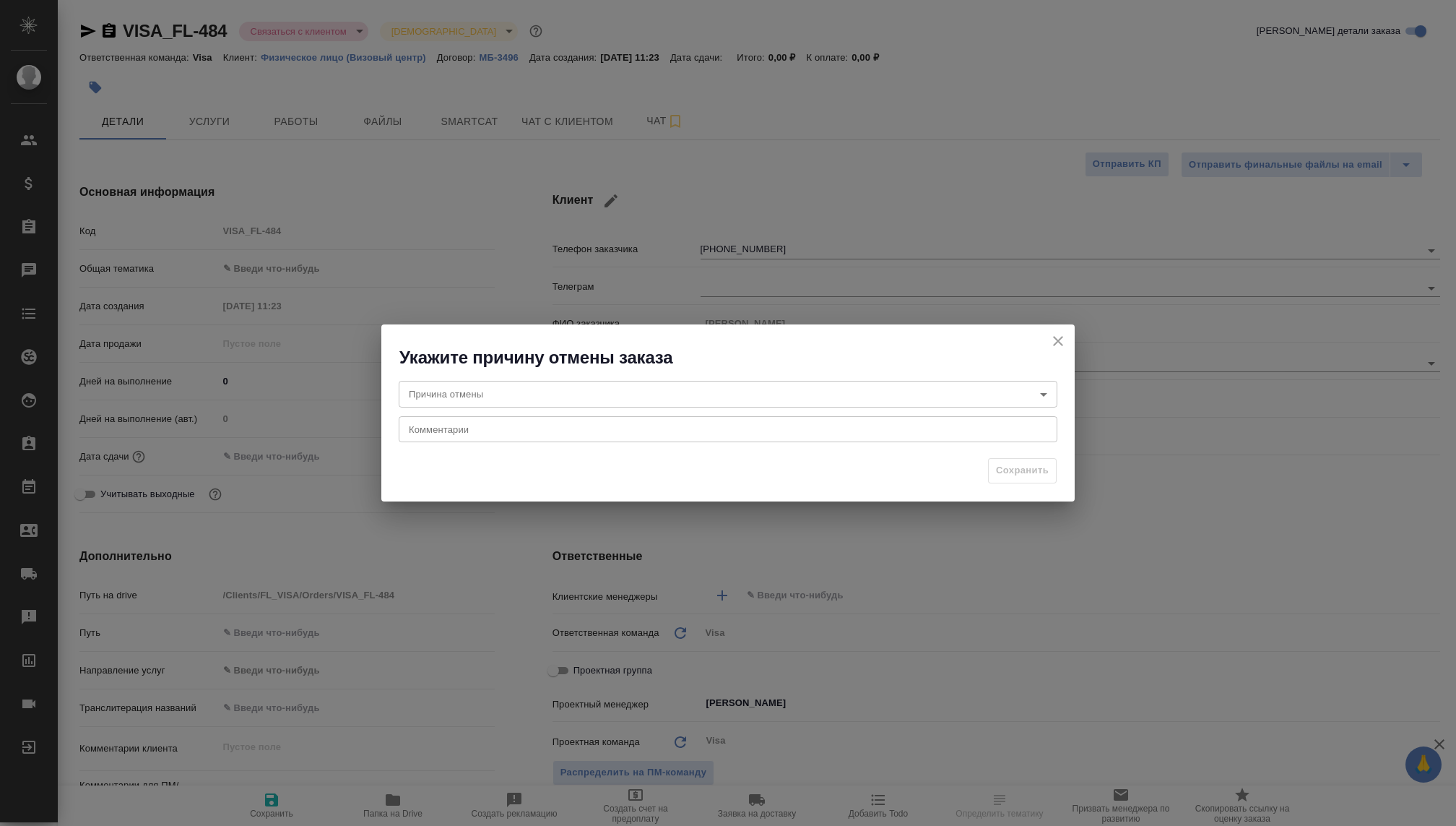
click at [456, 399] on body "🙏 .cls-1 fill:#fff; AWATERA Kovaleva Ekaterina Клиенты Спецификации Заказы Чаты…" at bounding box center [728, 413] width 1456 height 826
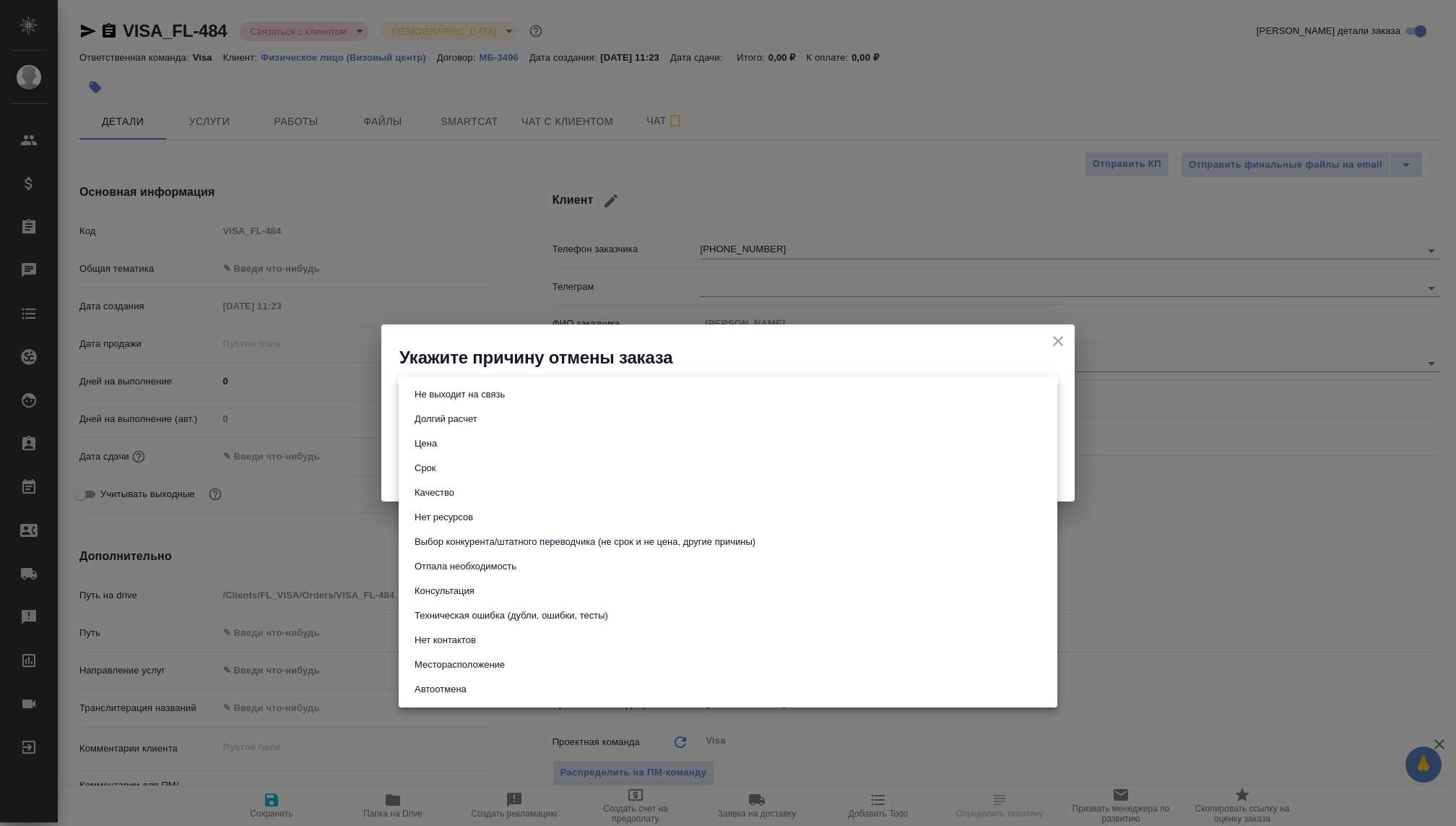
click at [436, 574] on li "Отпала необходимость" at bounding box center [728, 566] width 658 height 25
type input "noNeed"
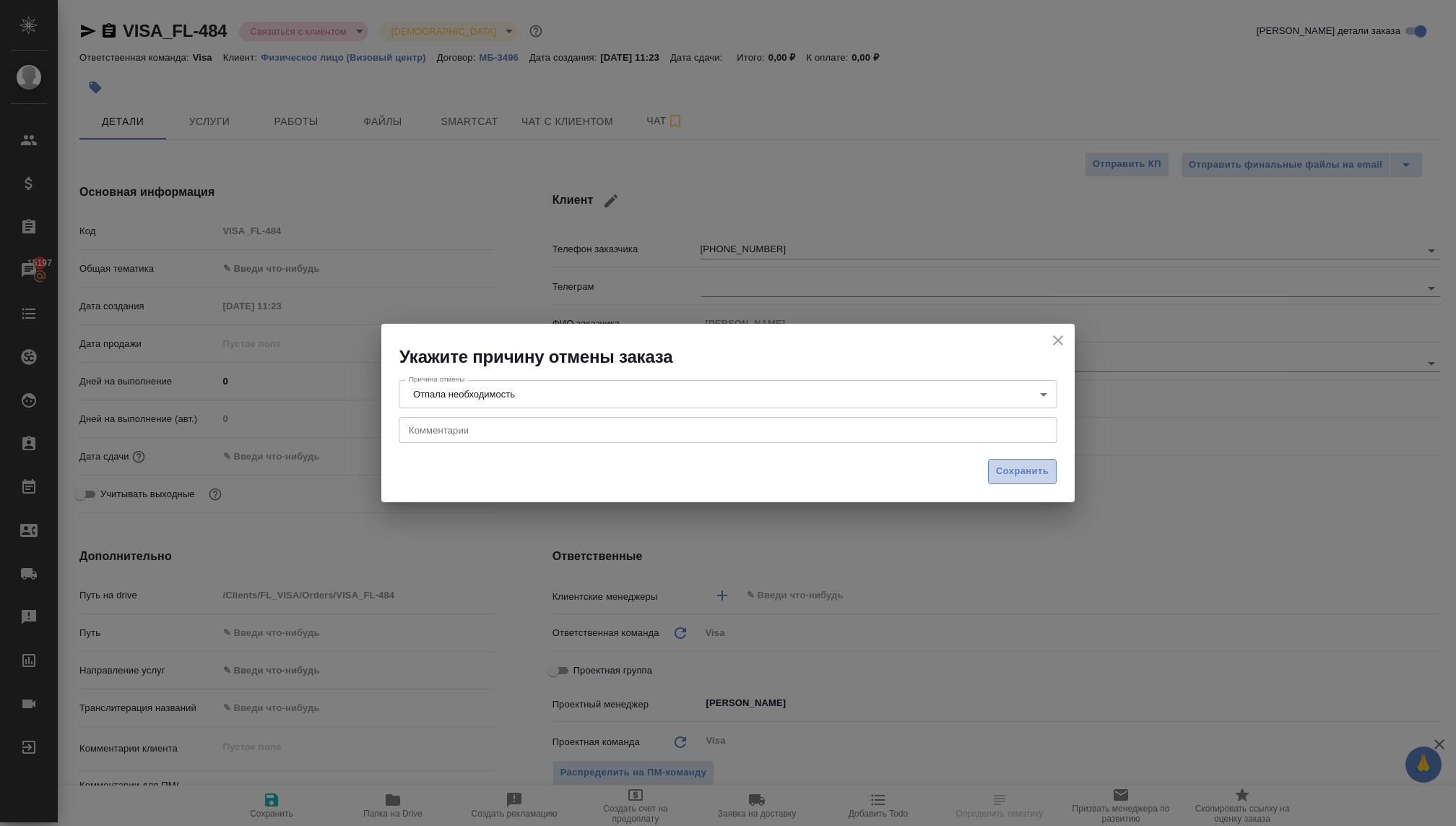
click at [1004, 469] on span "Сохранить" at bounding box center [1022, 471] width 53 height 16
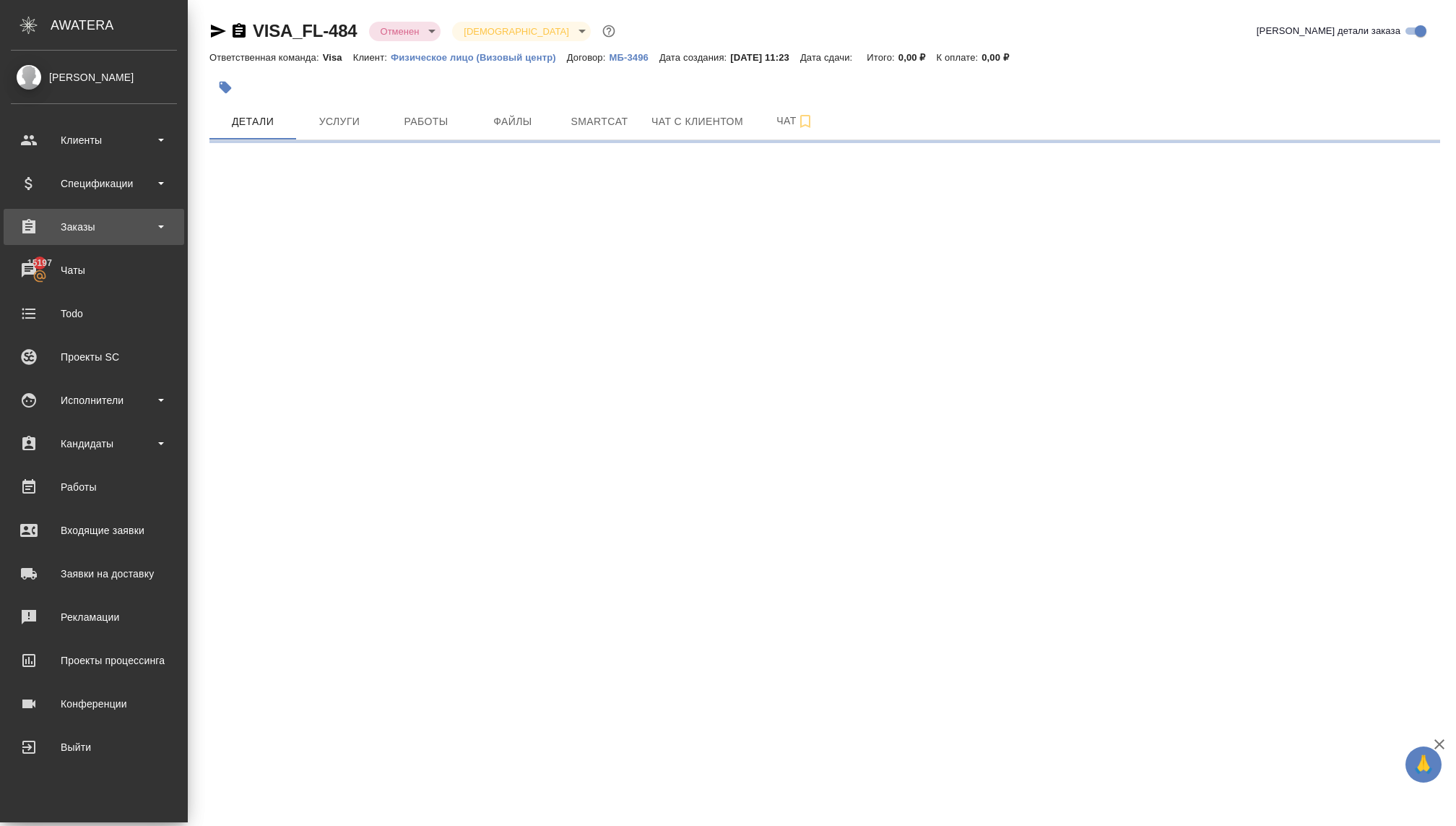
select select "RU"
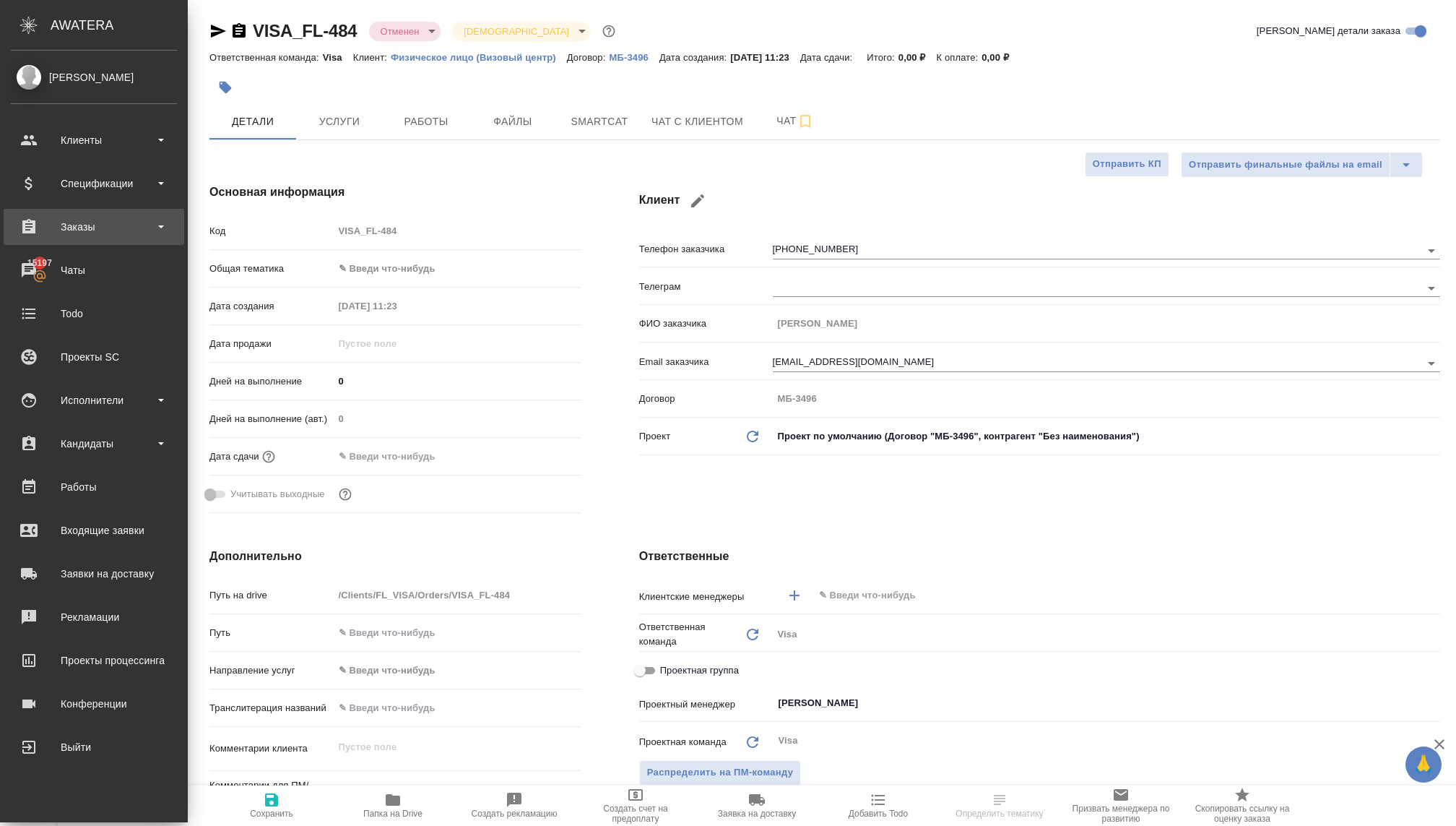
type textarea "x"
click at [67, 243] on div "Заказы" at bounding box center [94, 227] width 181 height 36
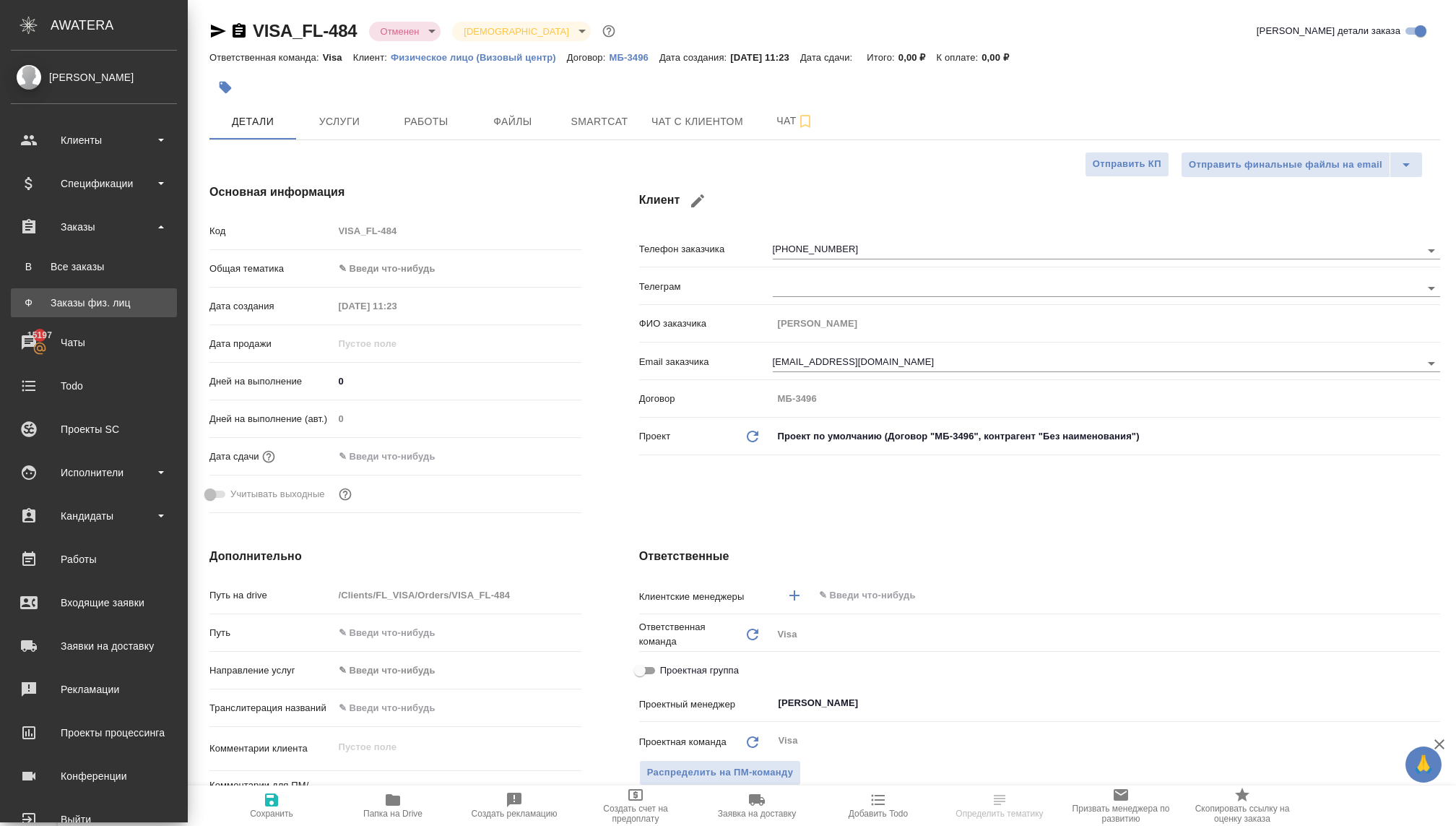
type textarea "x"
click at [64, 313] on link "Ф Заказы физ. лиц" at bounding box center [94, 303] width 166 height 29
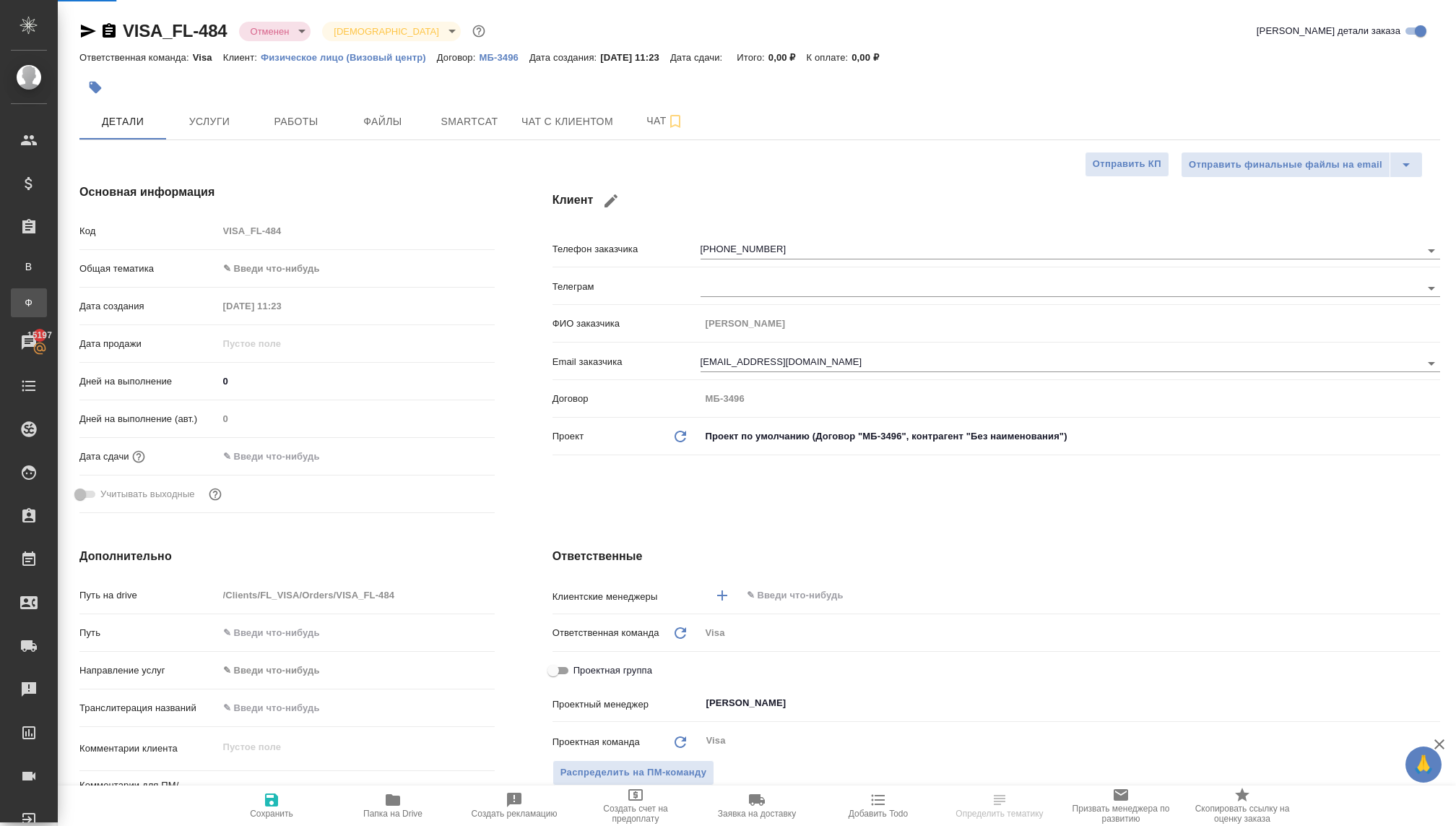
type textarea "x"
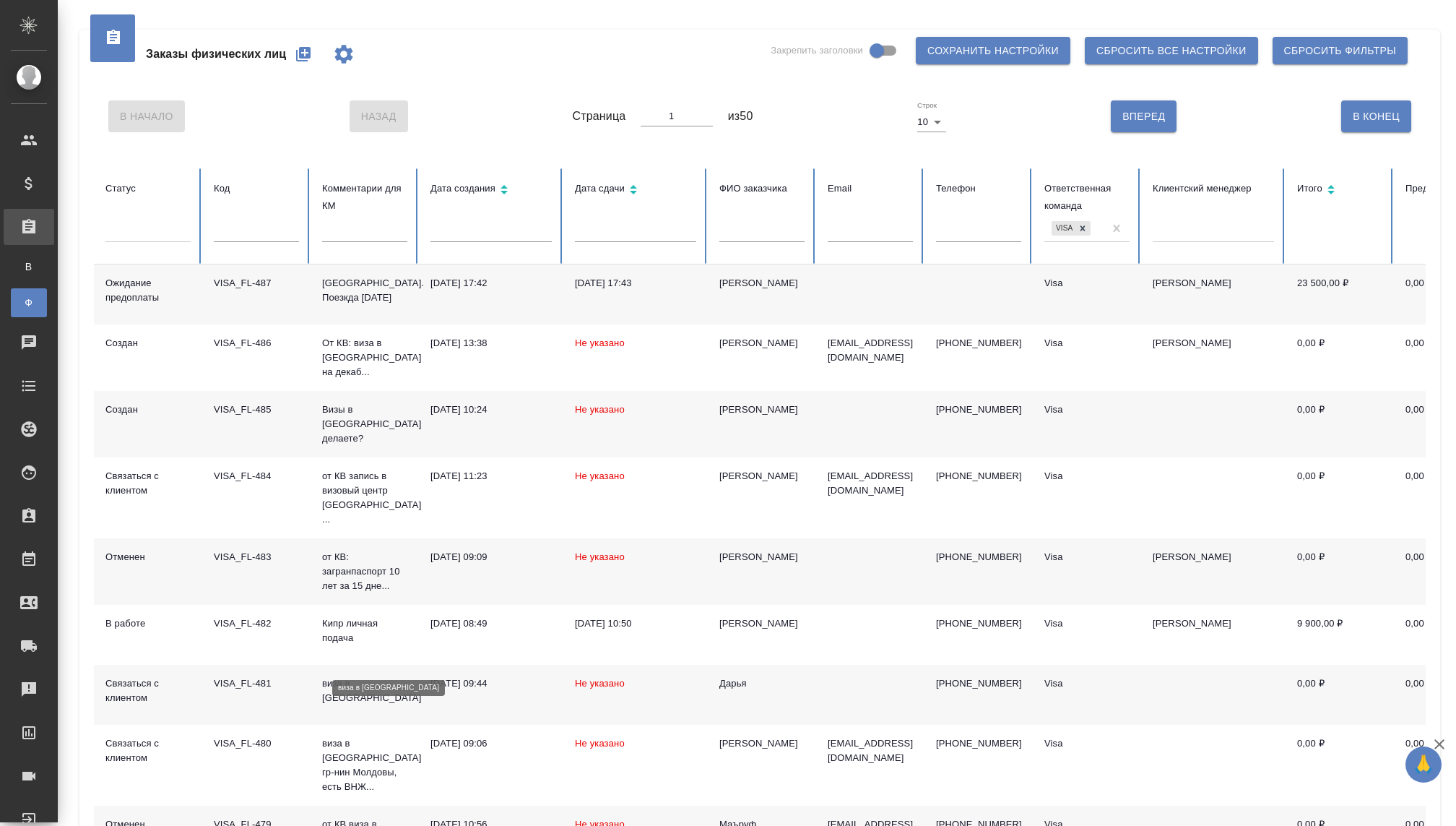
click at [348, 676] on p "виза в [GEOGRAPHIC_DATA]" at bounding box center [365, 690] width 85 height 29
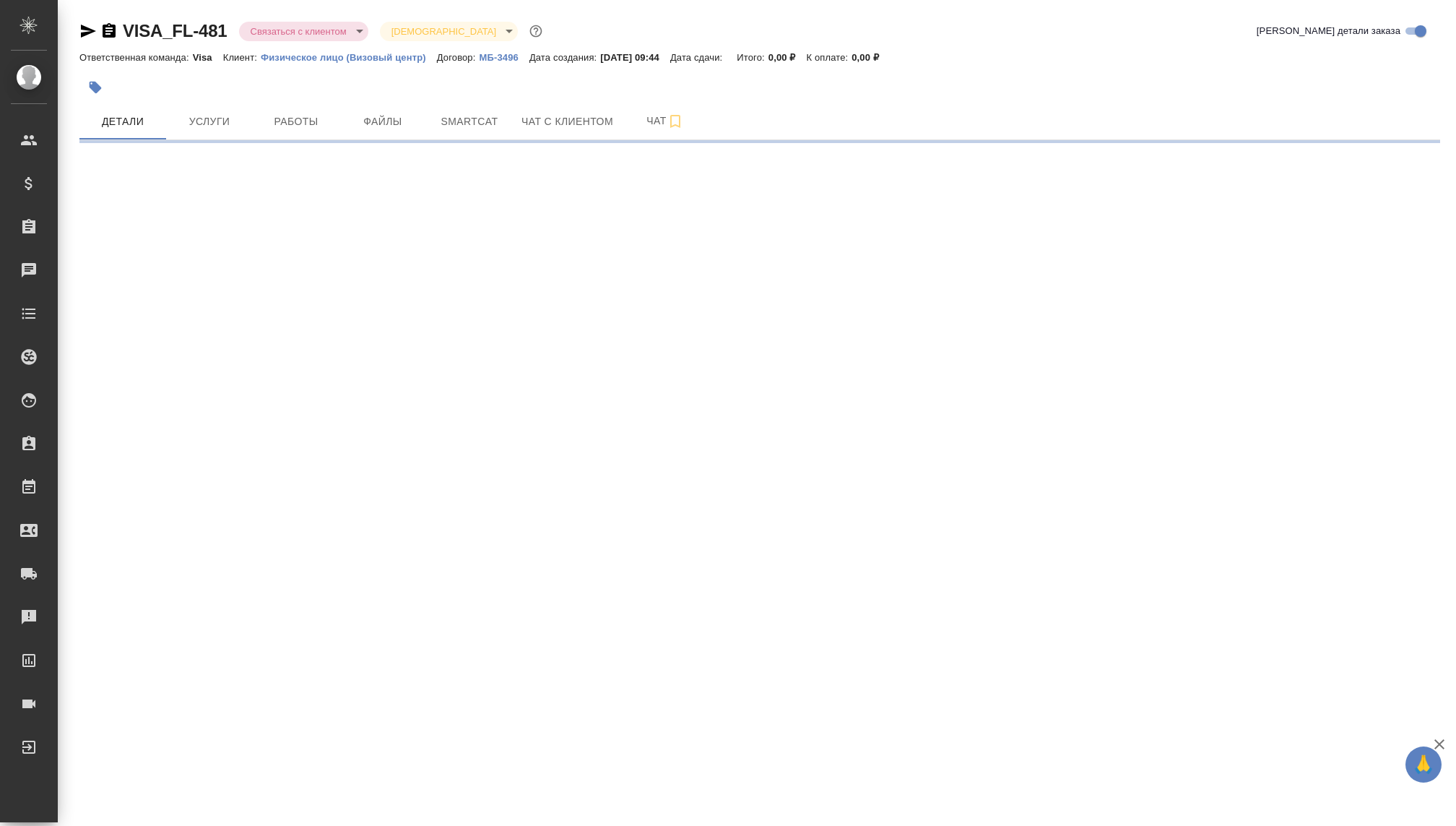
select select "RU"
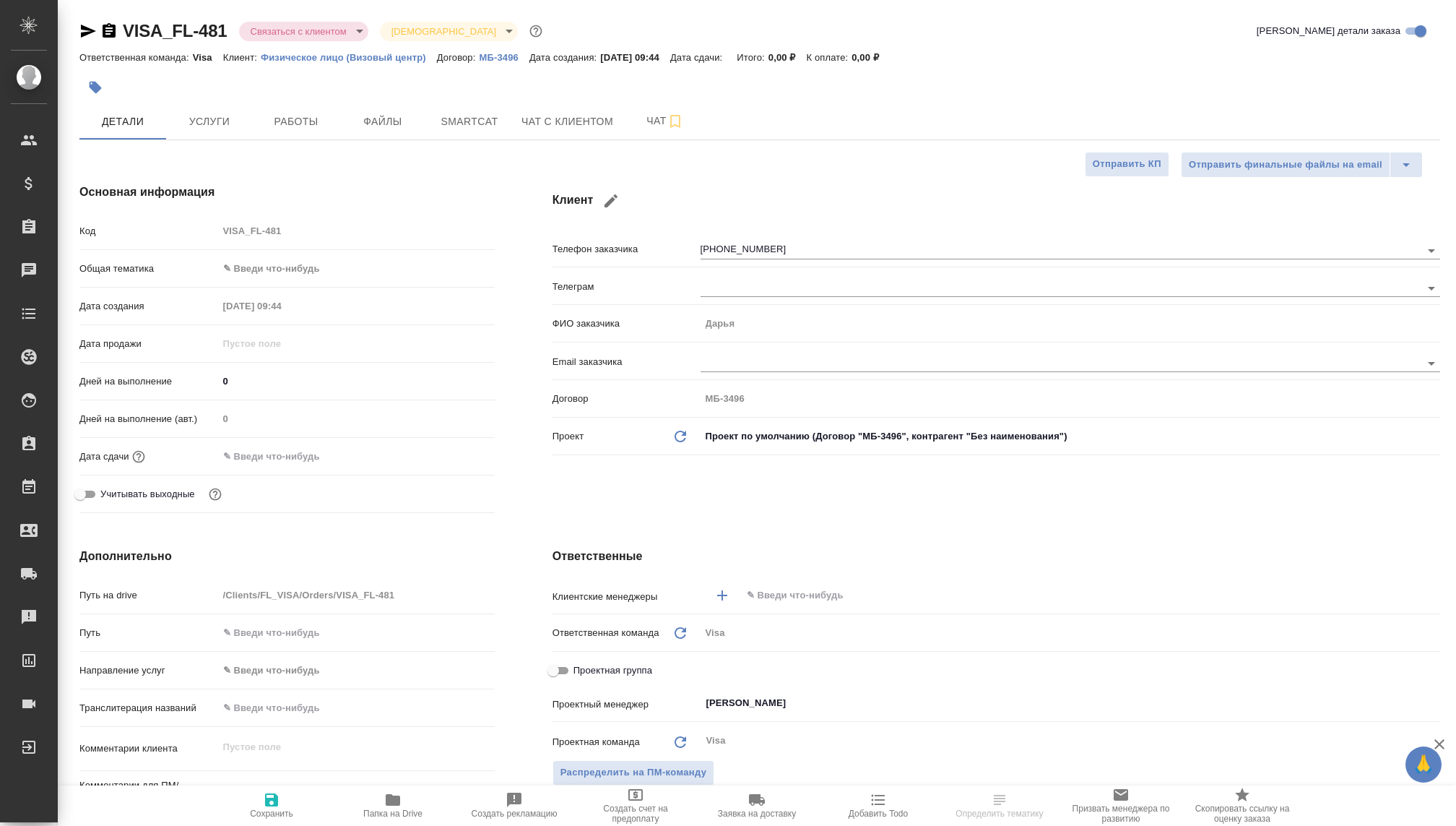
type textarea "x"
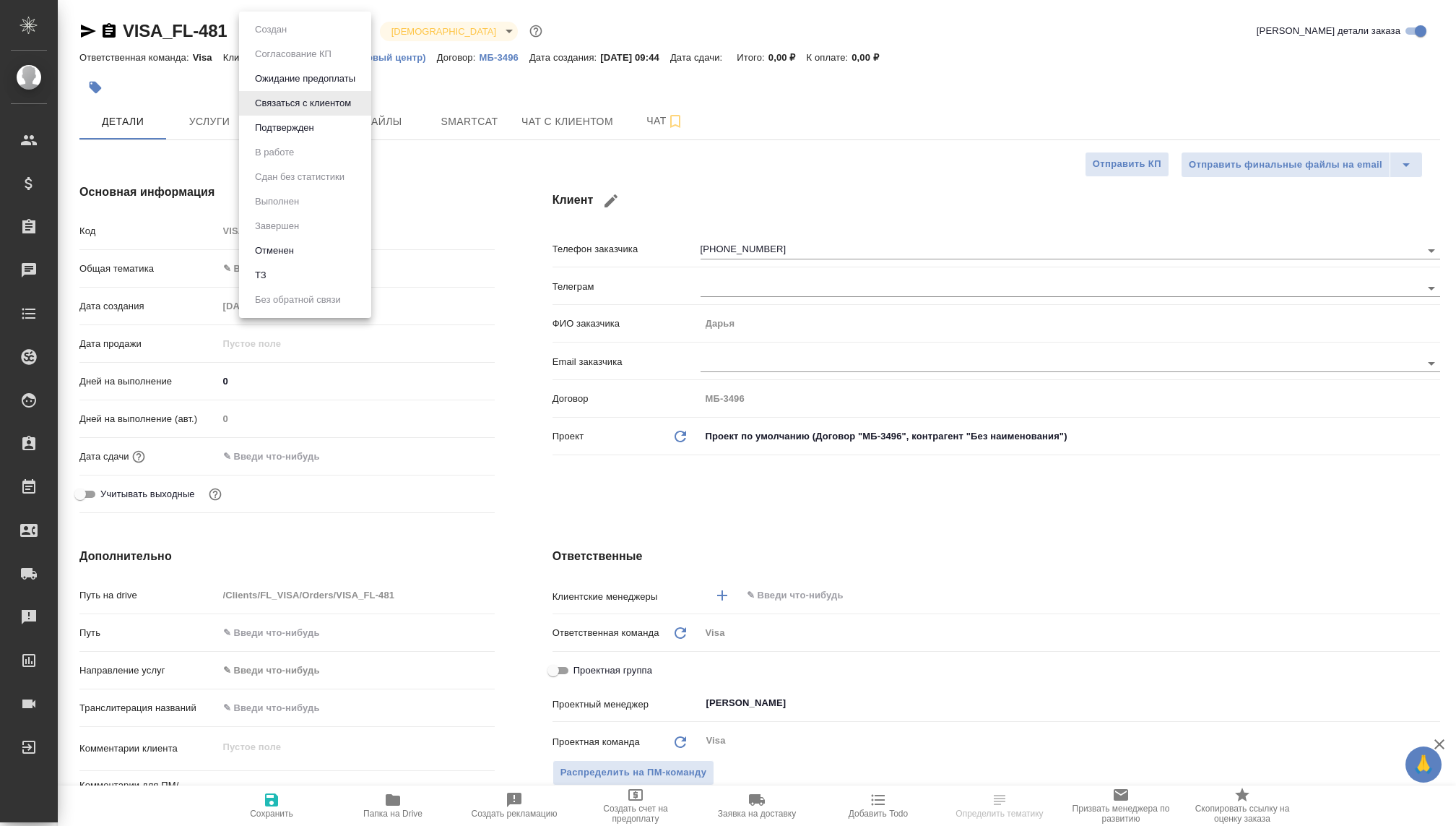
click at [260, 31] on body "🙏 .cls-1 fill:#fff; AWATERA [PERSON_NAME] Спецификации Заказы Чаты Todo Проекты…" at bounding box center [728, 413] width 1456 height 826
type textarea "x"
click at [270, 247] on button "Отменен" at bounding box center [275, 250] width 48 height 16
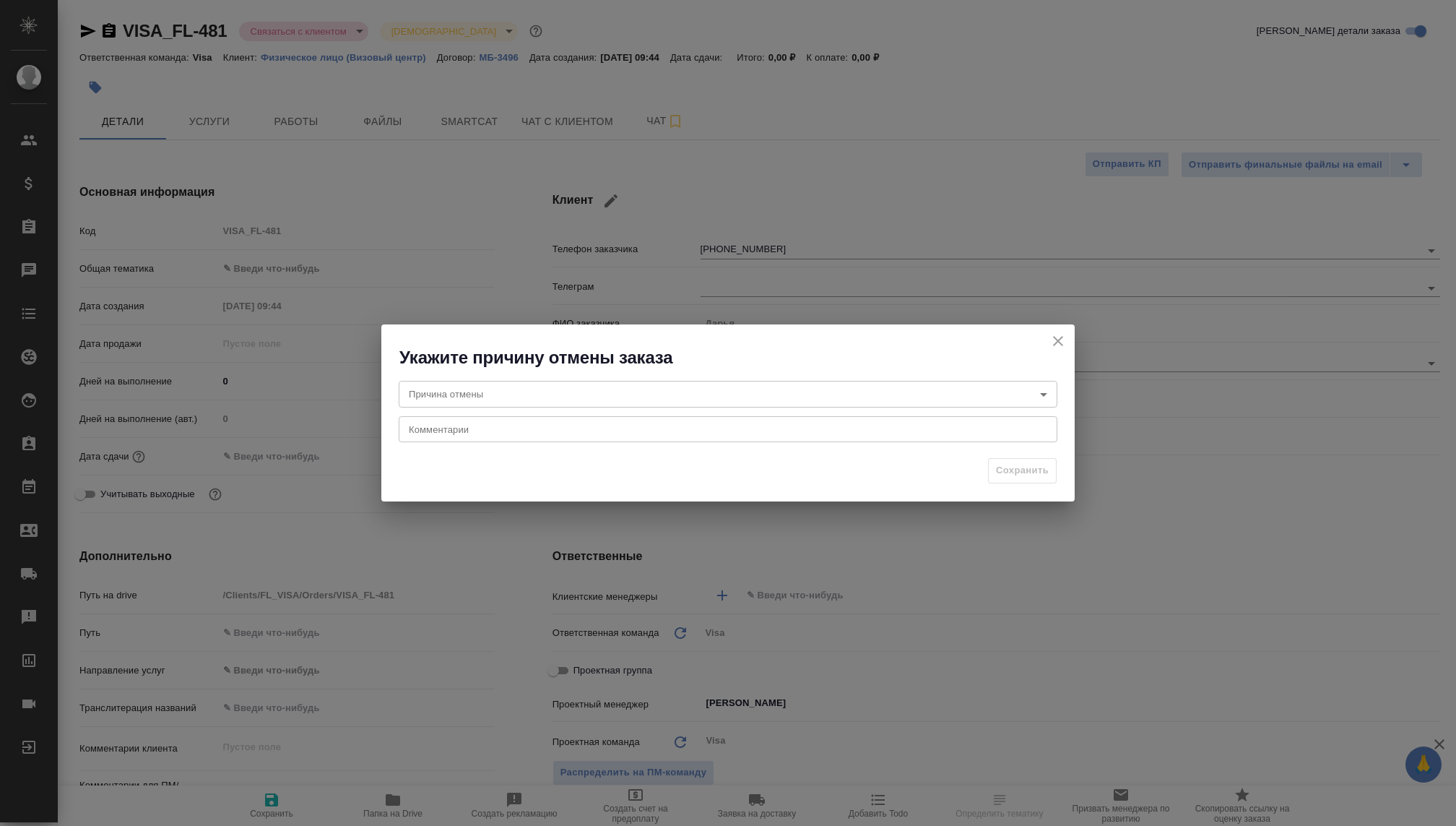
click at [519, 401] on body "🙏 .cls-1 fill:#fff; AWATERA [PERSON_NAME] Спецификации Заказы Чаты Todo Проекты…" at bounding box center [728, 413] width 1456 height 826
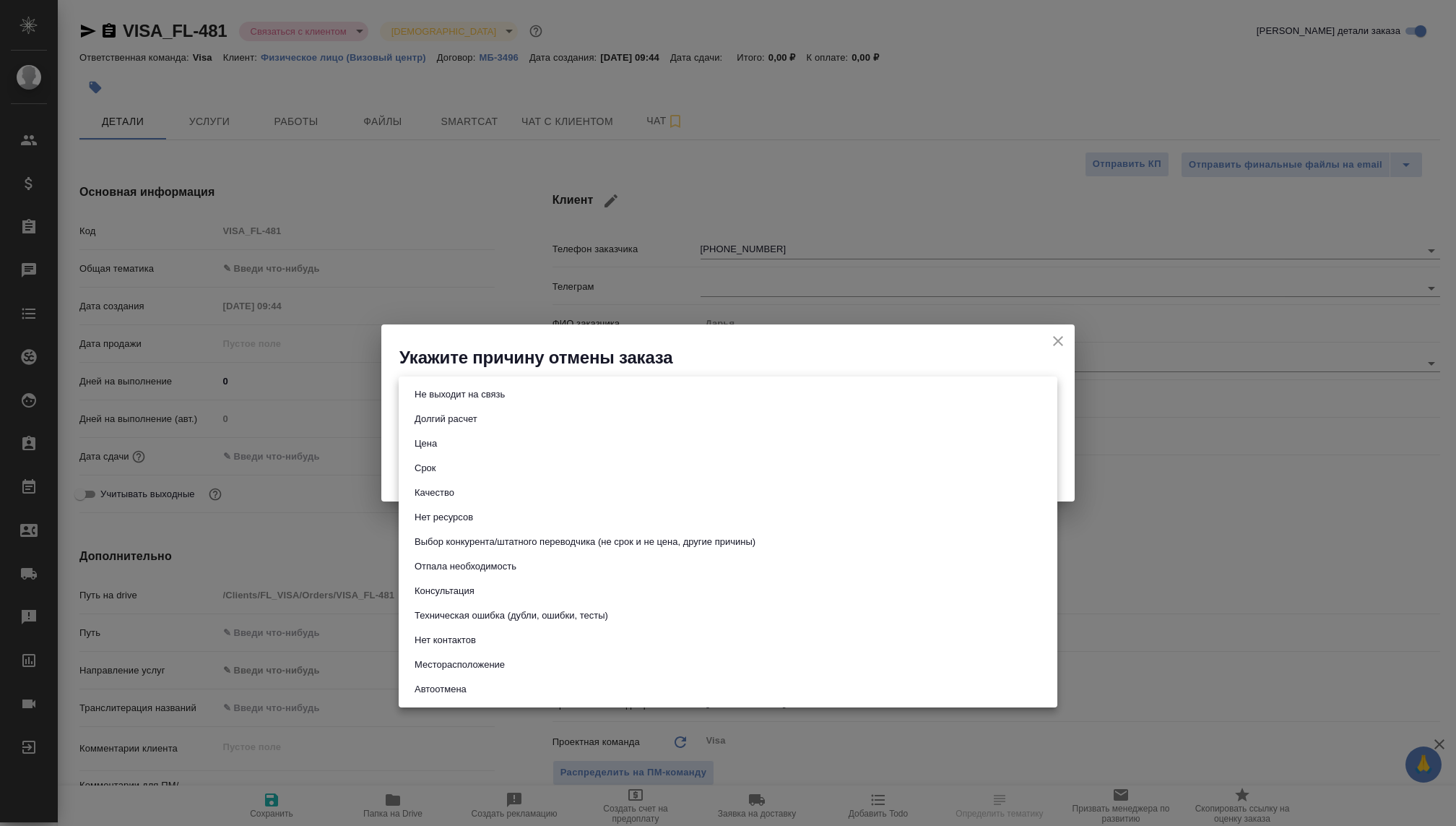
click at [471, 396] on button "Не выходит на связь" at bounding box center [460, 394] width 99 height 16
type input "stopContacting"
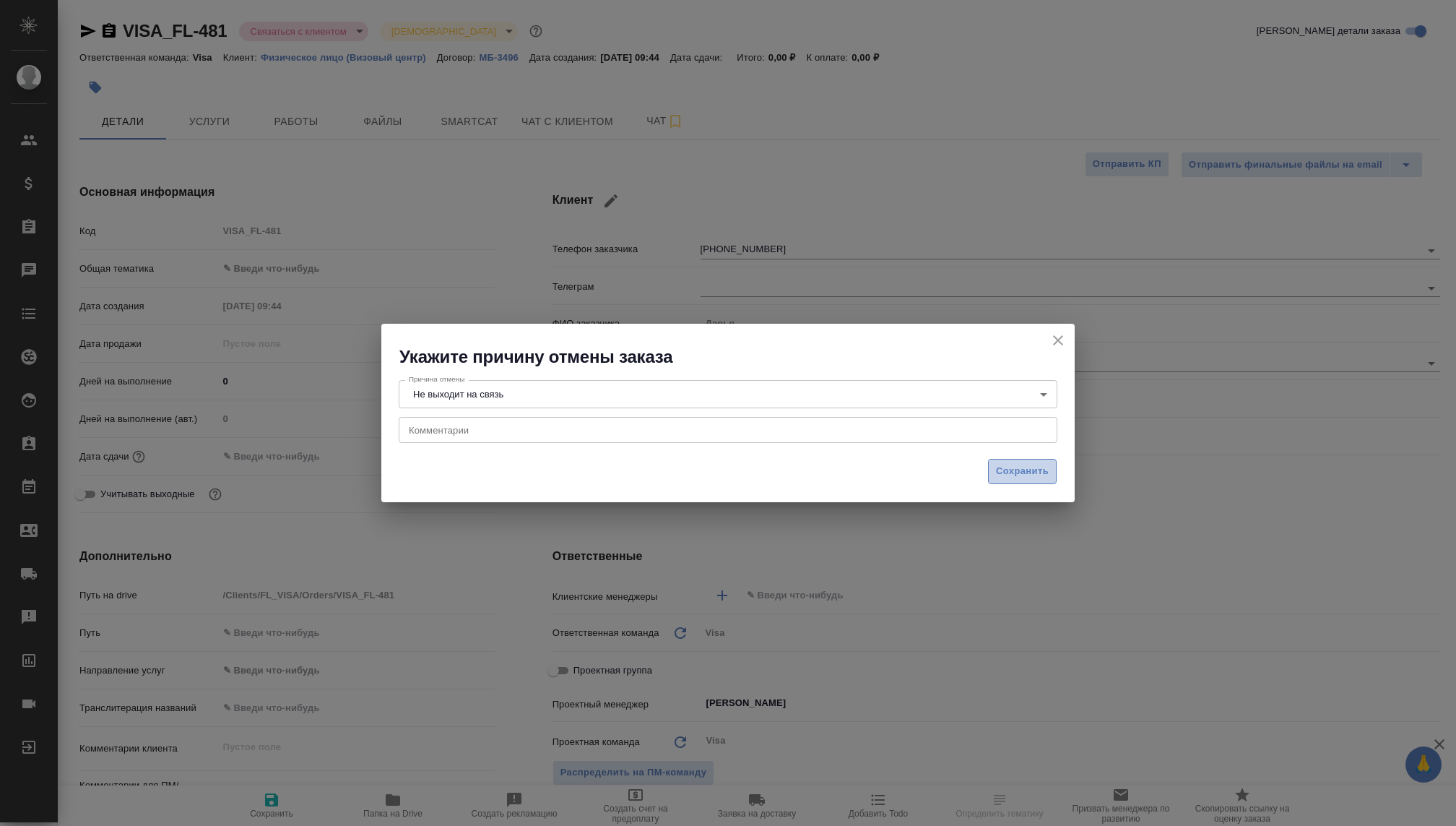
click at [1001, 474] on span "Сохранить" at bounding box center [1022, 471] width 53 height 16
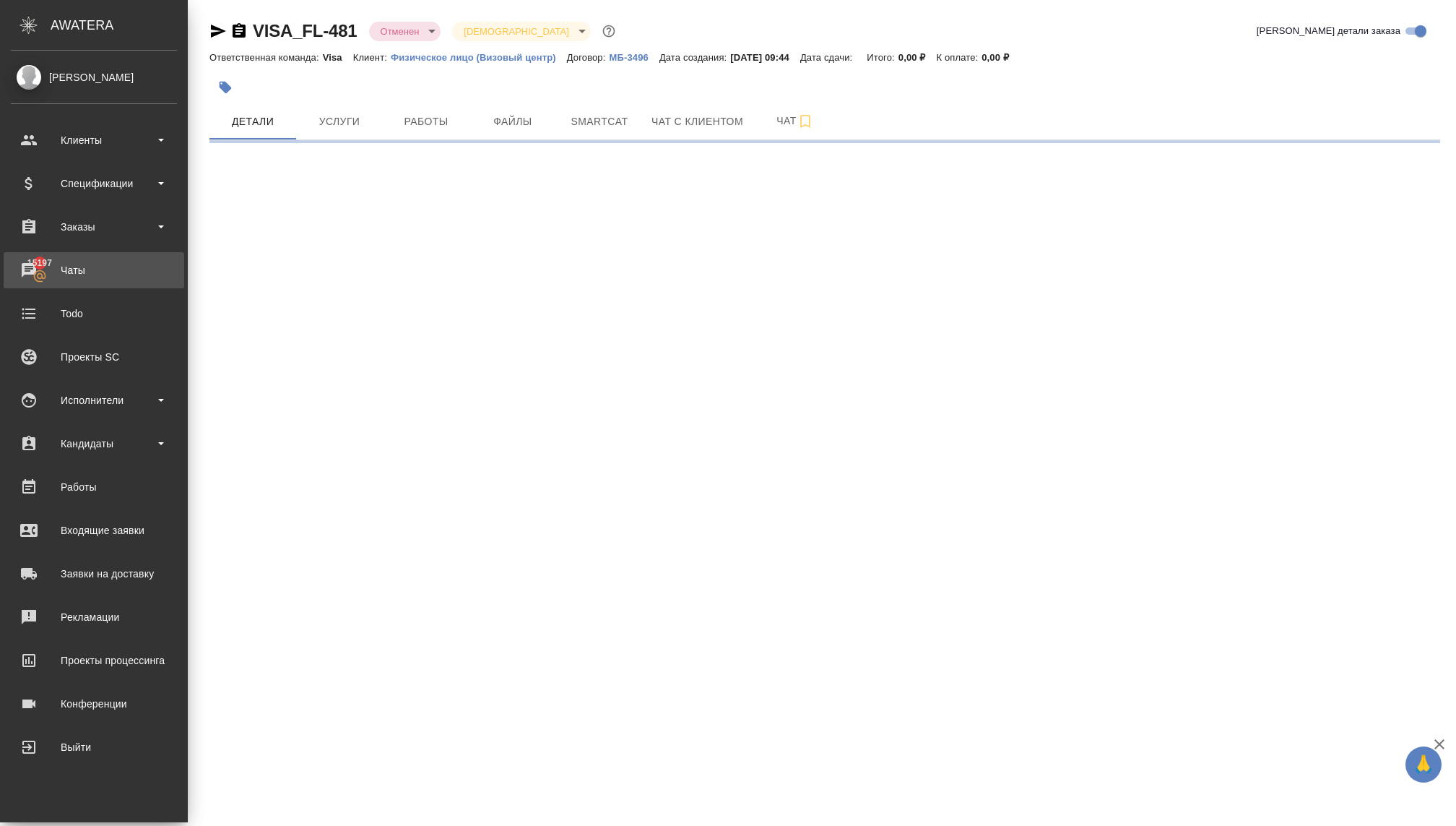
select select "RU"
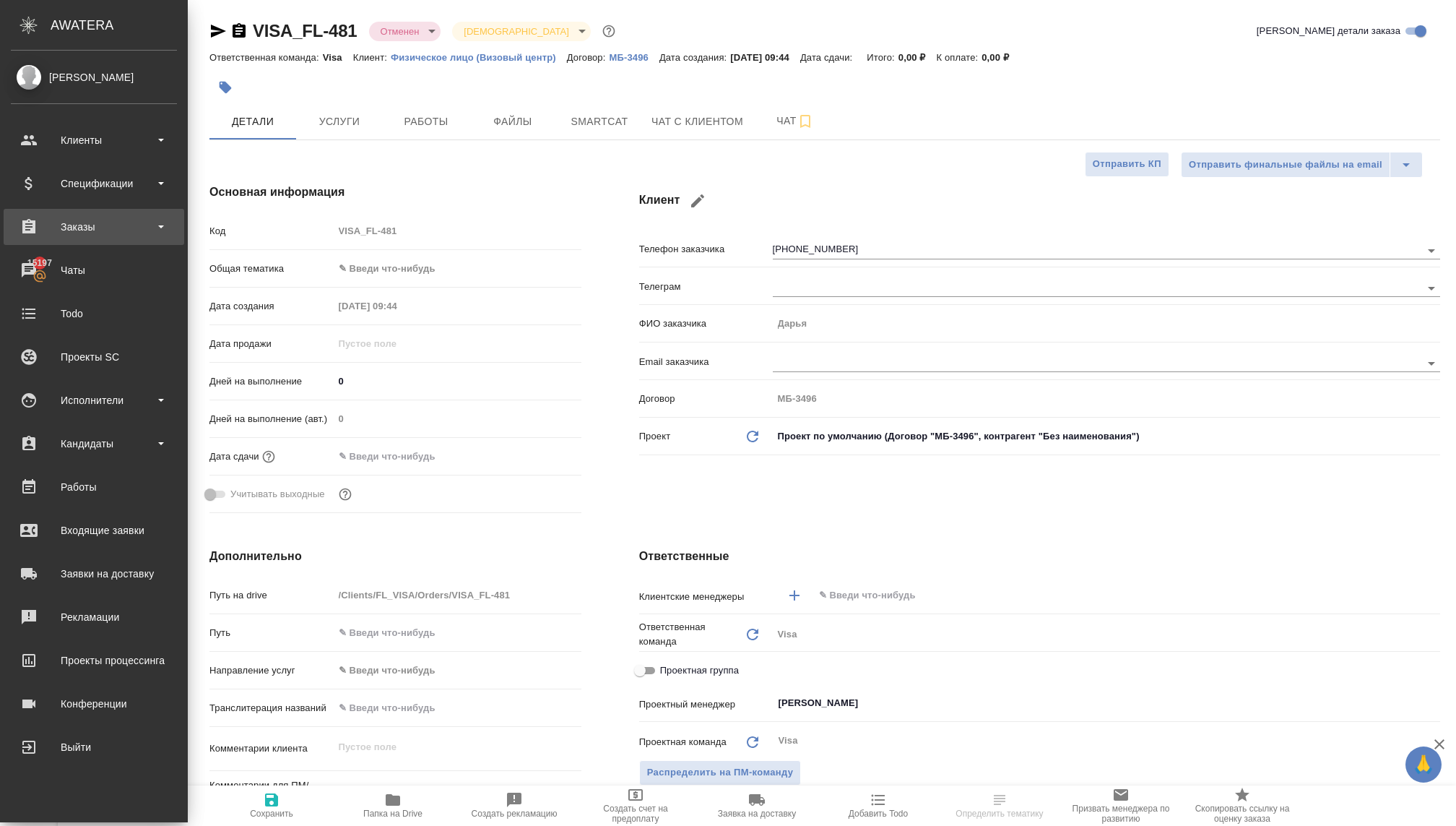
click at [82, 237] on div "Заказы" at bounding box center [94, 226] width 166 height 21
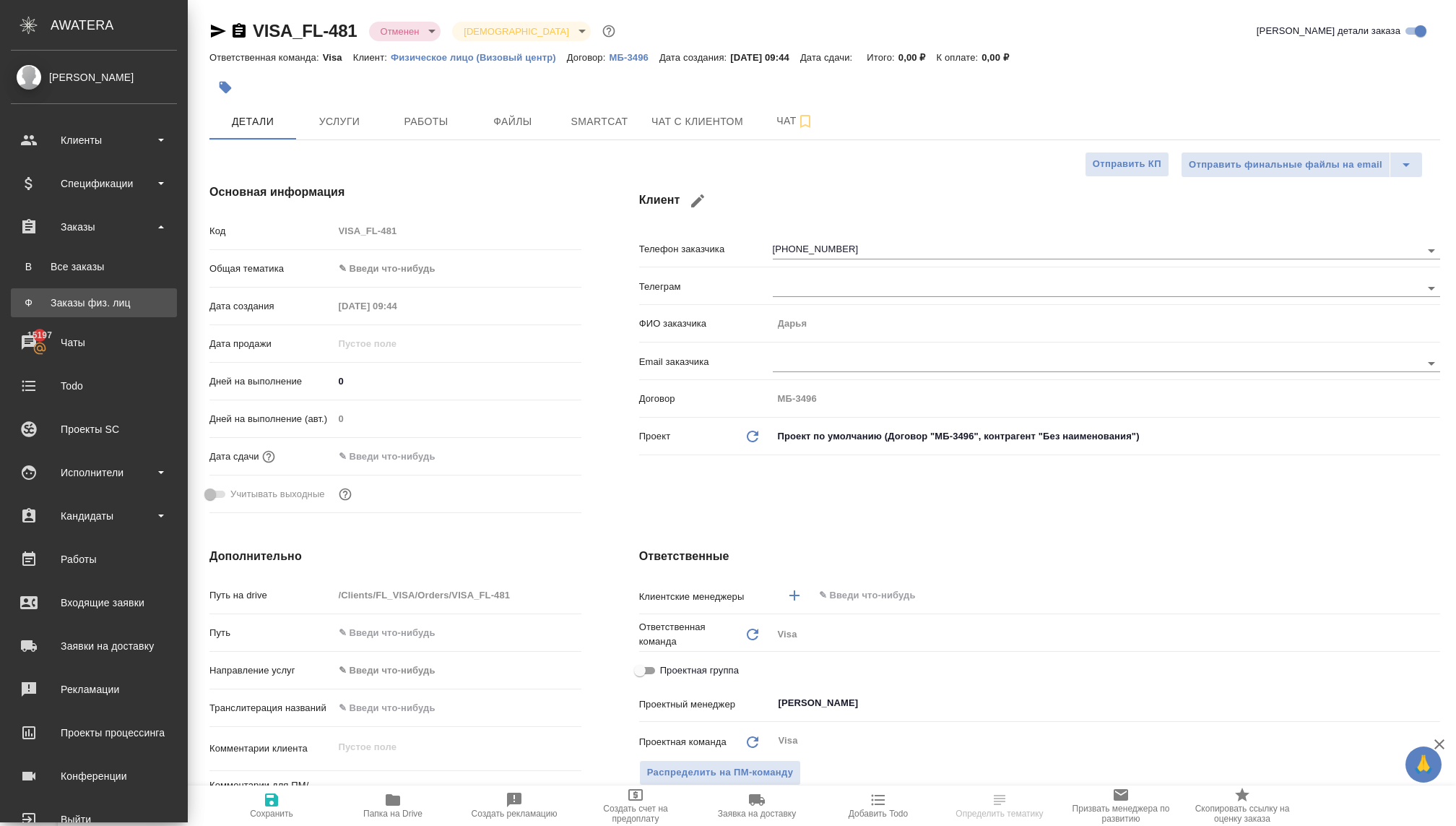
type textarea "x"
click at [83, 294] on link "Ф Заказы физ. лиц" at bounding box center [94, 303] width 166 height 29
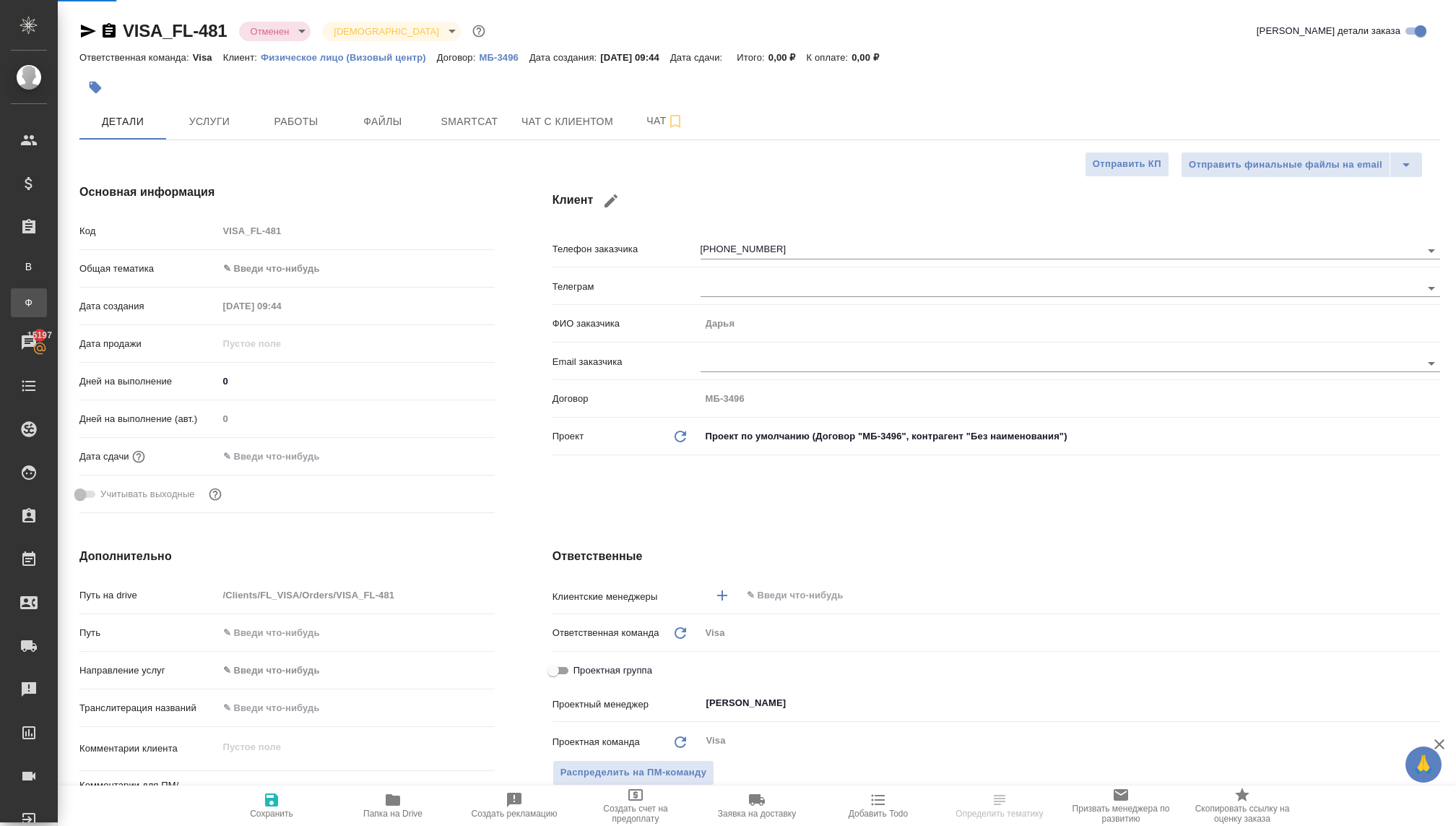
type textarea "x"
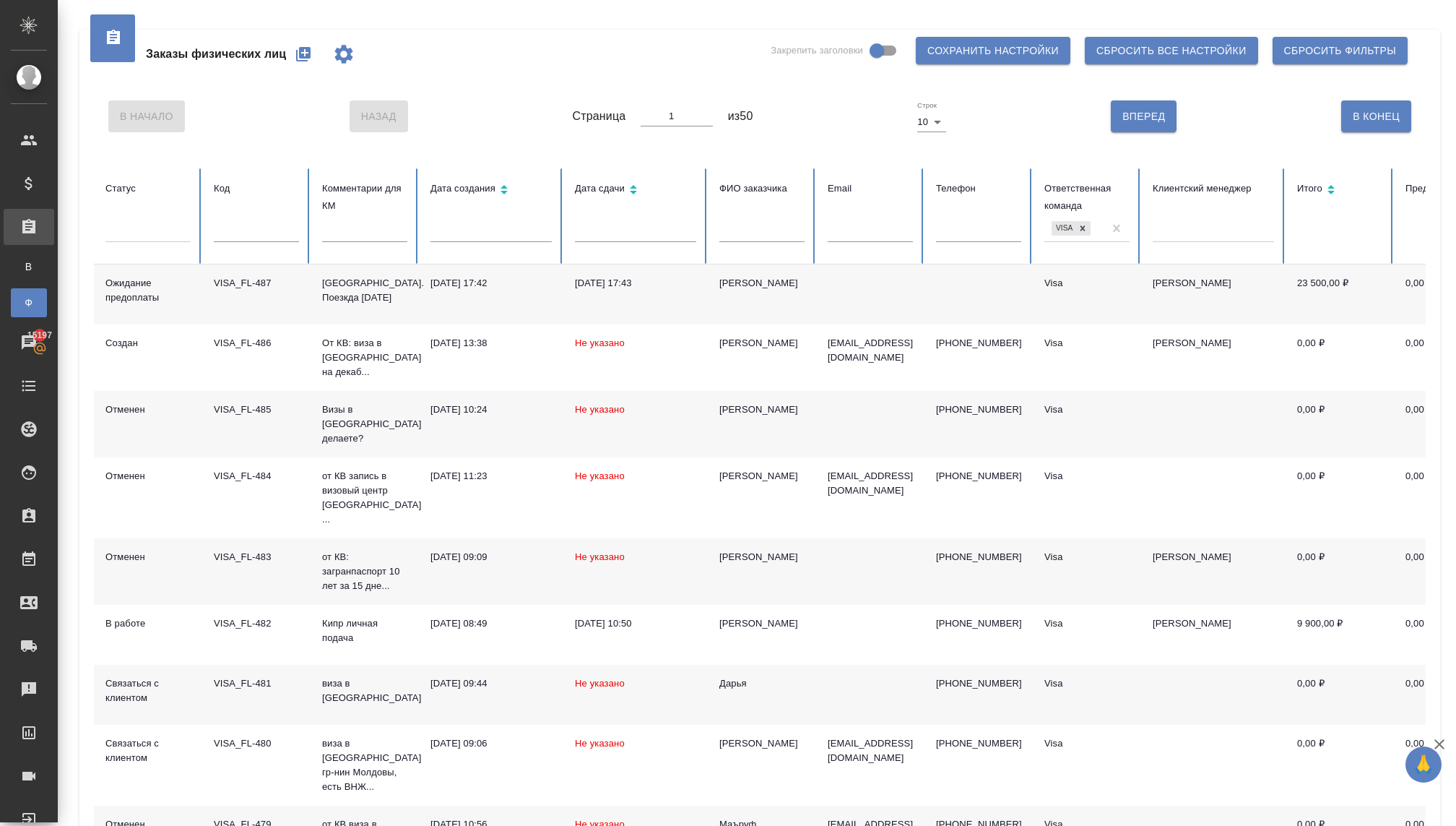
click at [353, 304] on p "[GEOGRAPHIC_DATA]. Поезкда [DATE]" at bounding box center [365, 290] width 85 height 29
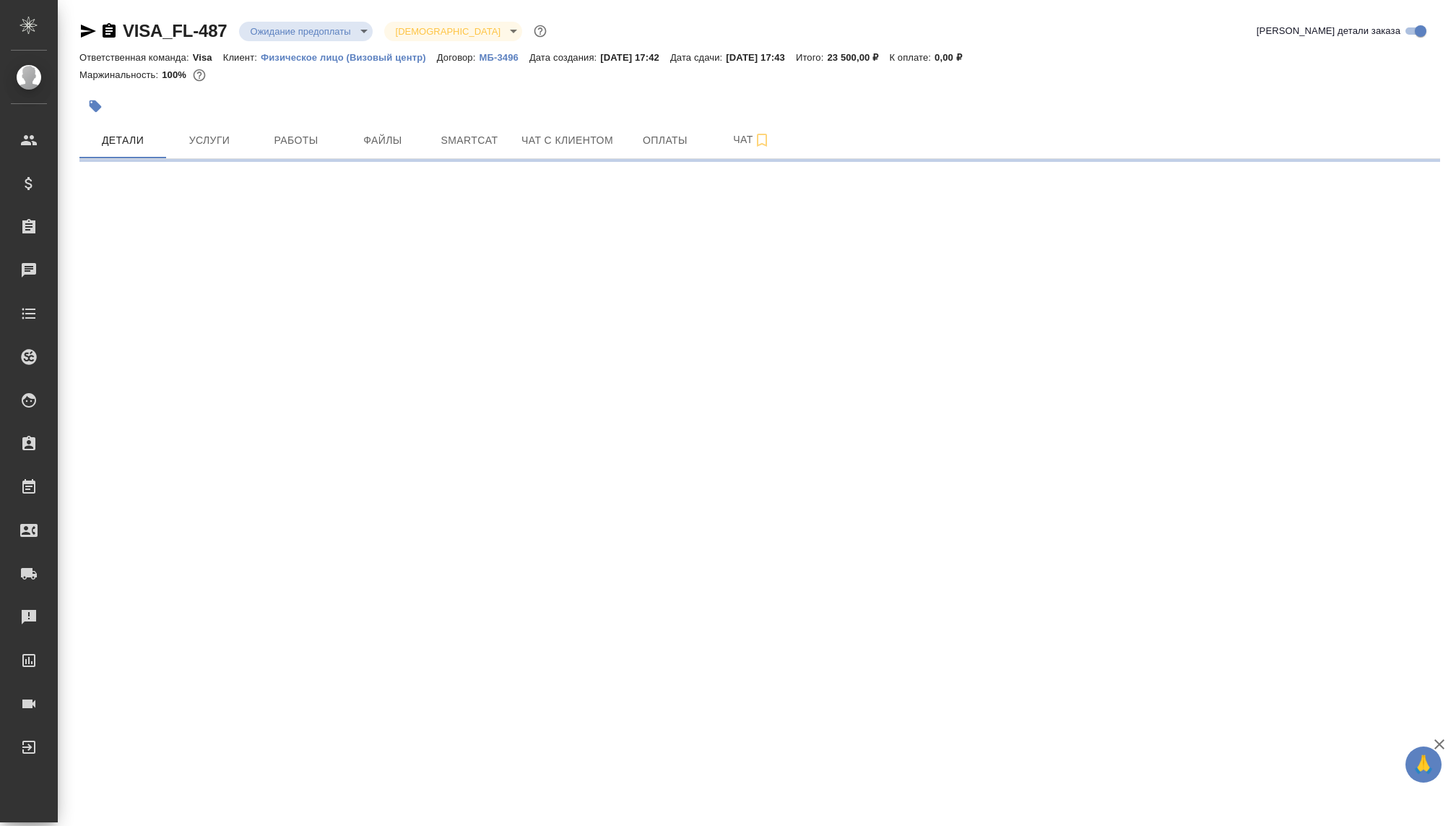
select select "RU"
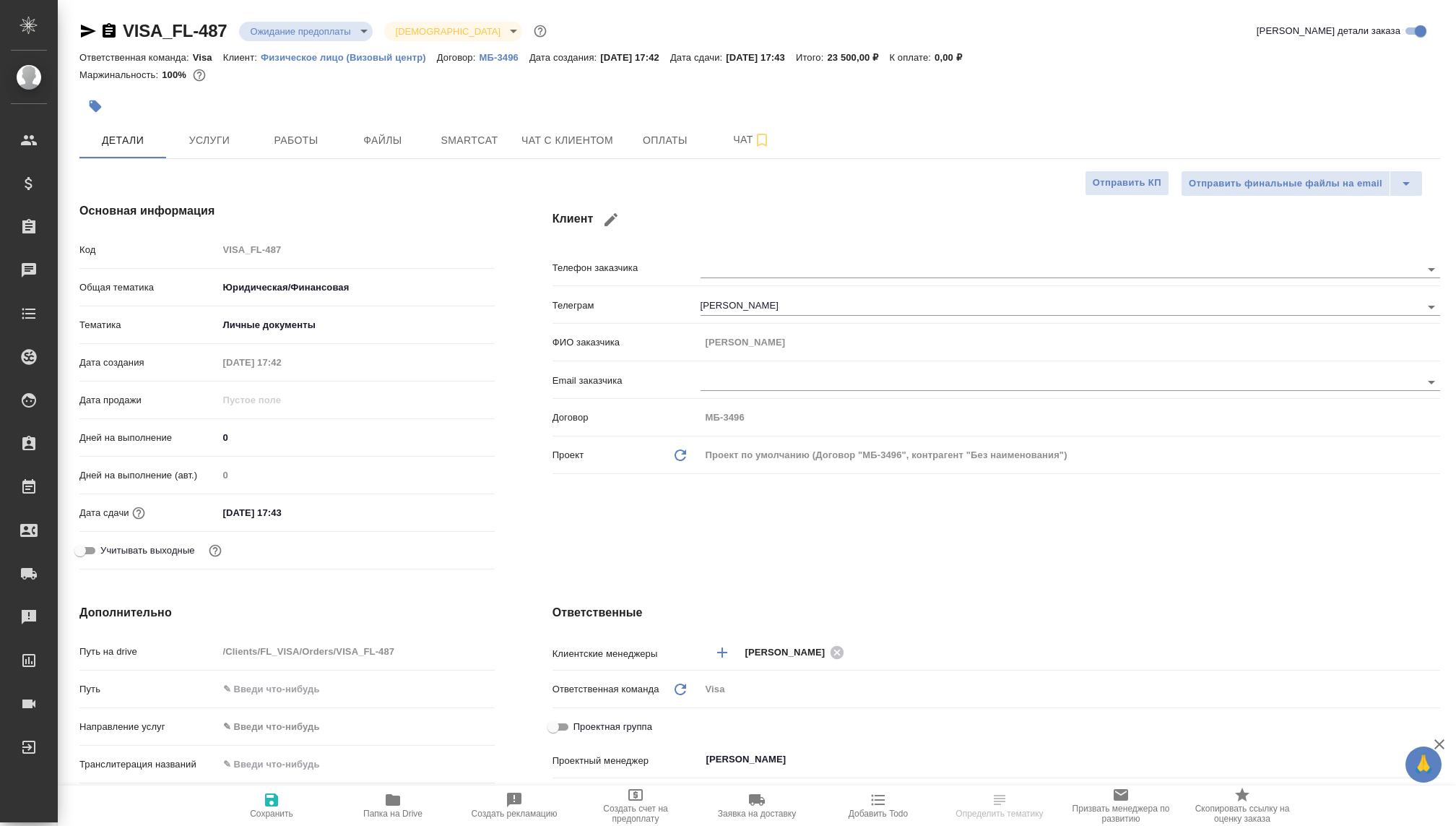
type textarea "x"
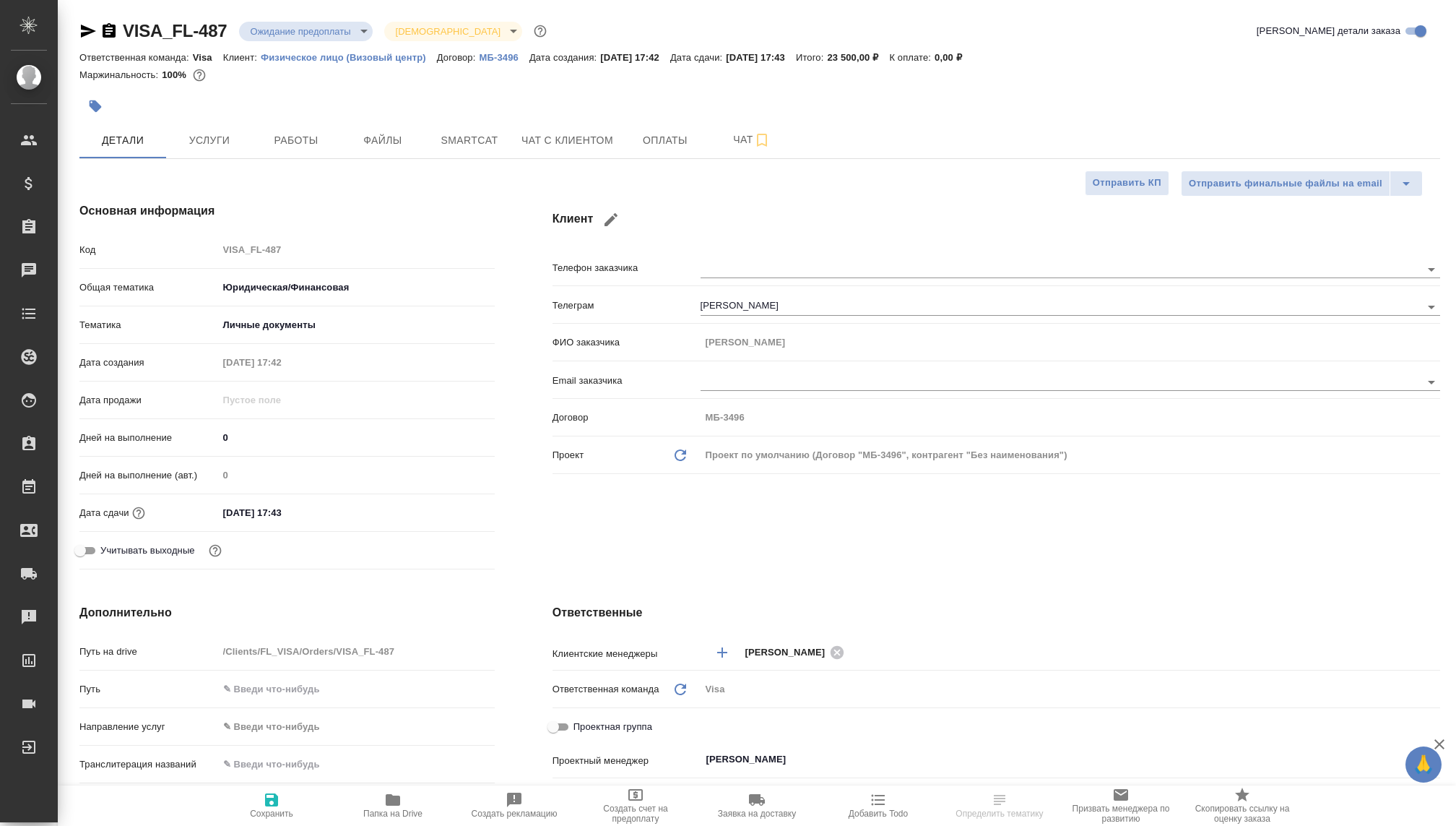
type textarea "x"
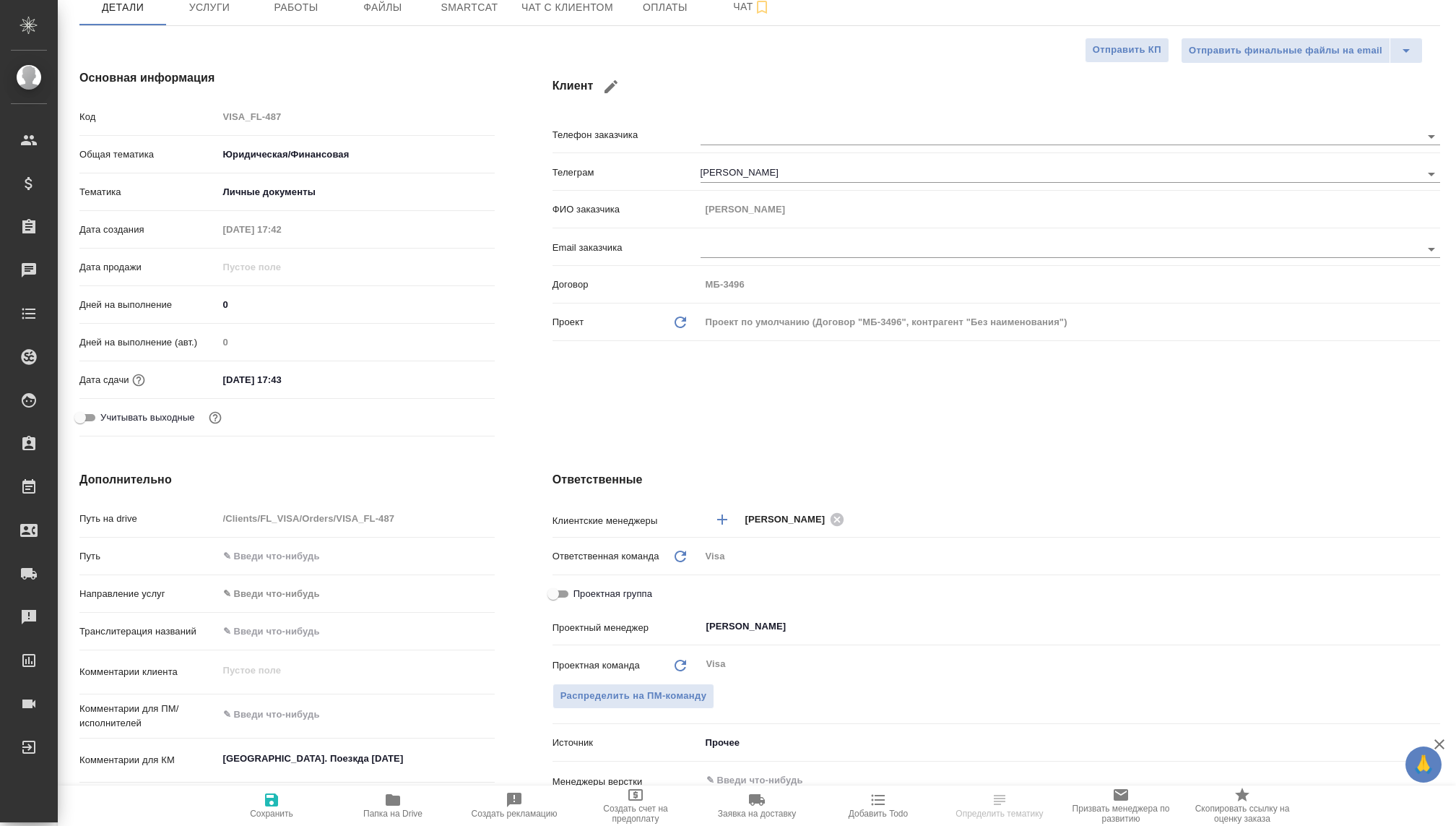
type textarea "x"
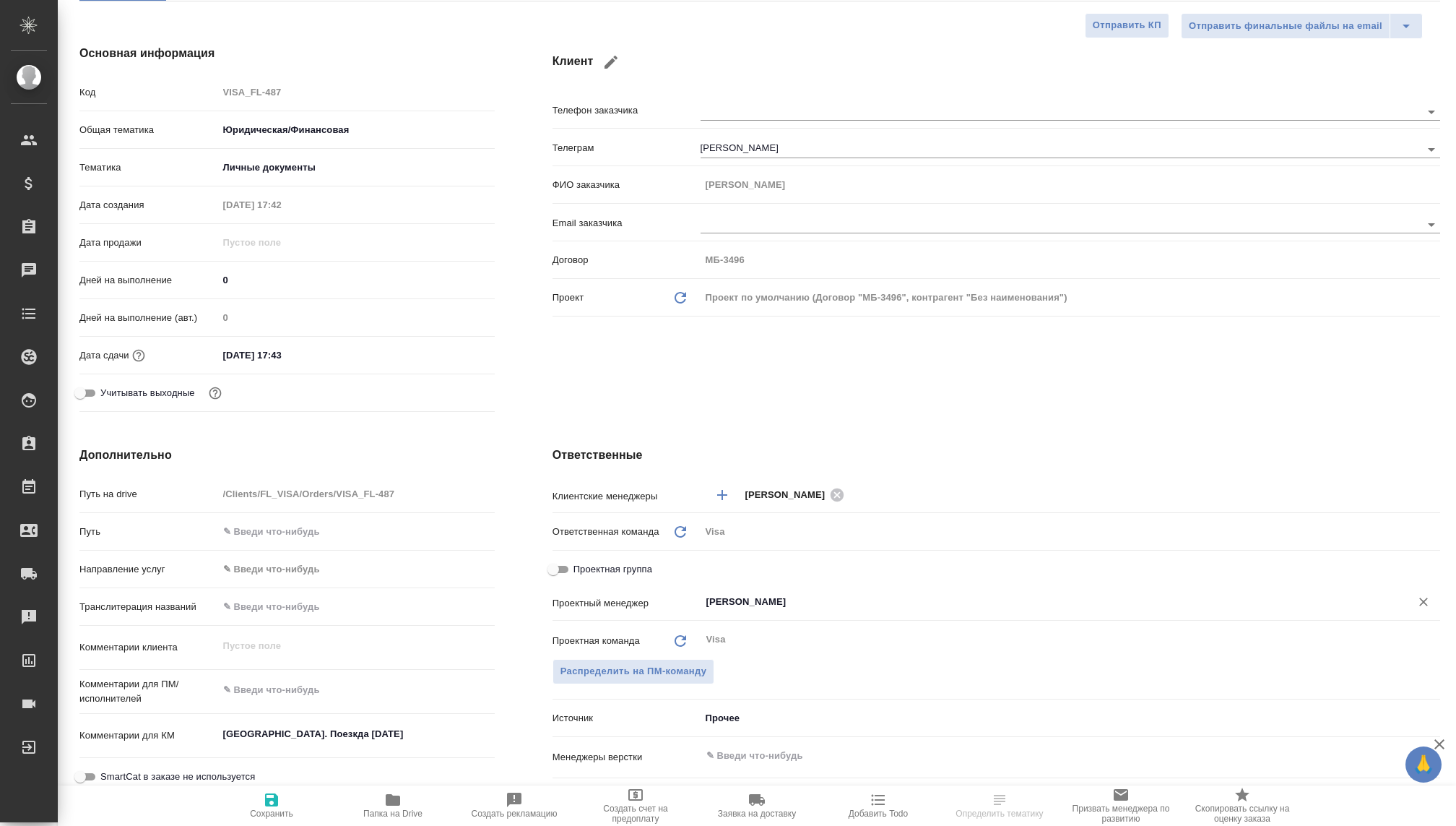
click at [748, 599] on input "Волкова Кристина" at bounding box center [1046, 602] width 682 height 17
click at [768, 663] on div "Распределить на ПМ-команду" at bounding box center [996, 672] width 887 height 26
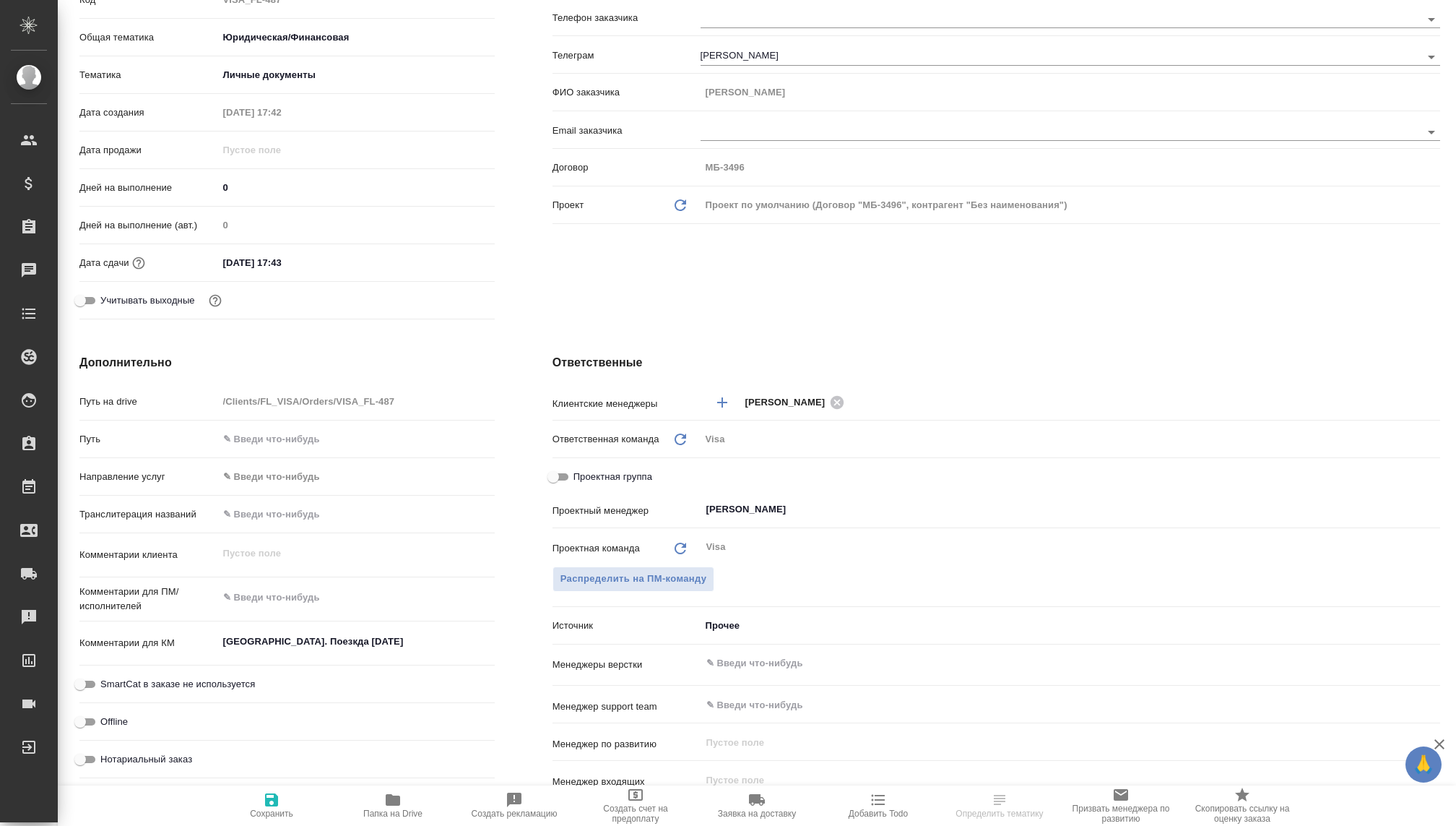
scroll to position [253, 0]
click at [718, 616] on body "🙏 .cls-1 fill:#fff; AWATERA Kovaleva Ekaterina Клиенты Спецификации Заказы Чаты…" at bounding box center [728, 413] width 1456 height 826
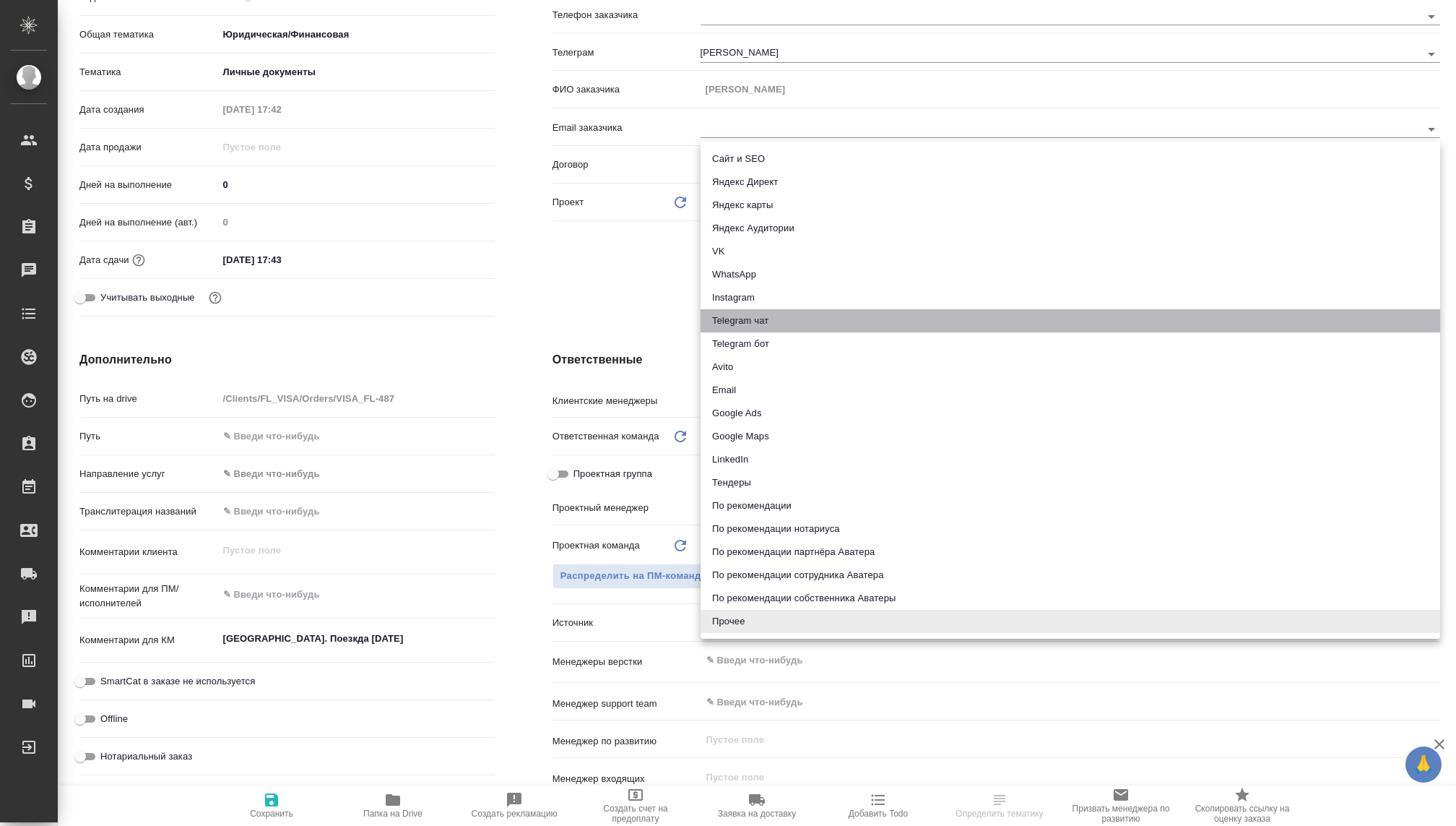
click at [732, 318] on li "Telegram чат" at bounding box center [1070, 320] width 740 height 23
type textarea "x"
type input "telegram"
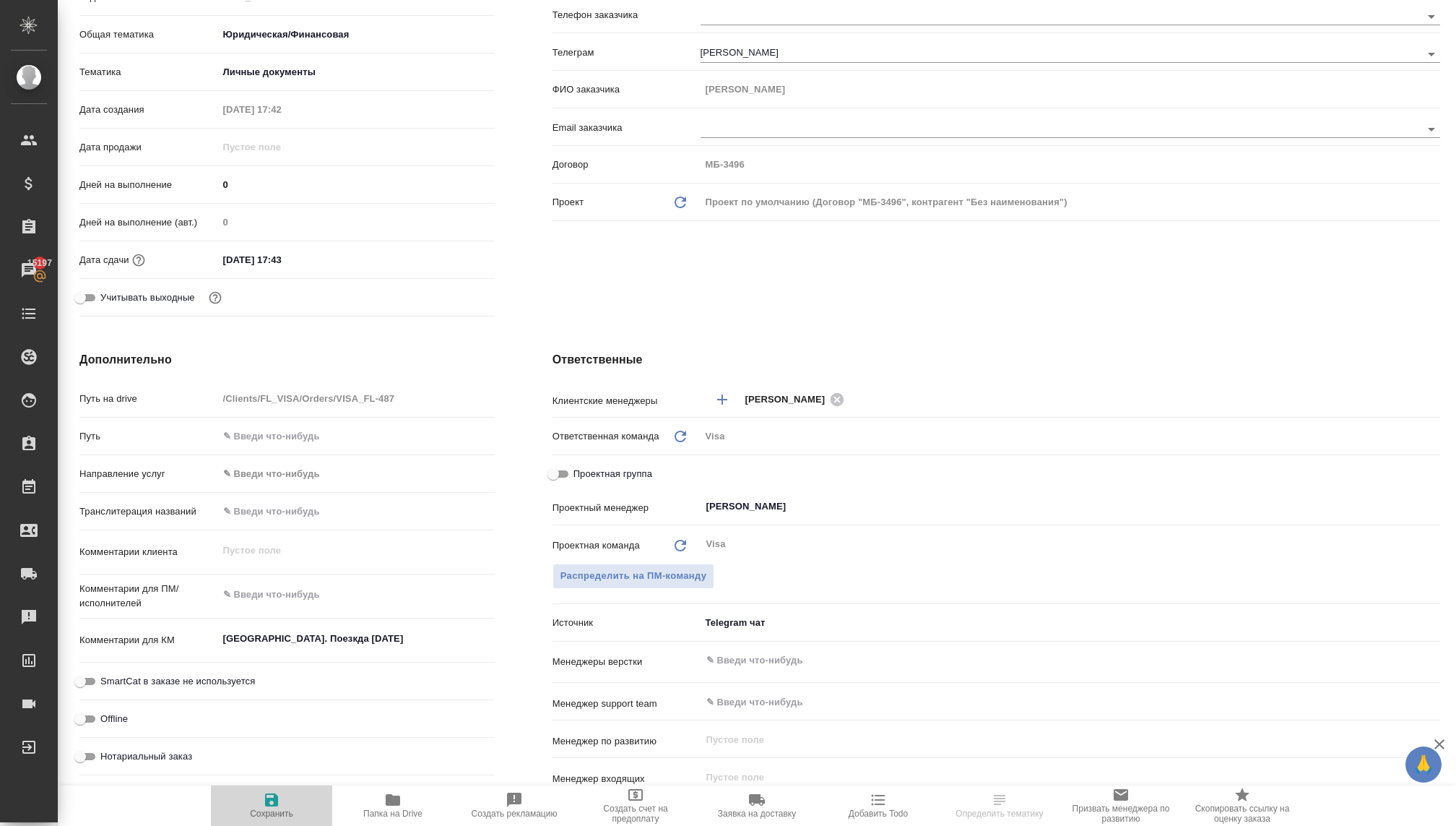
click at [289, 806] on span "Сохранить" at bounding box center [271, 805] width 104 height 27
type textarea "x"
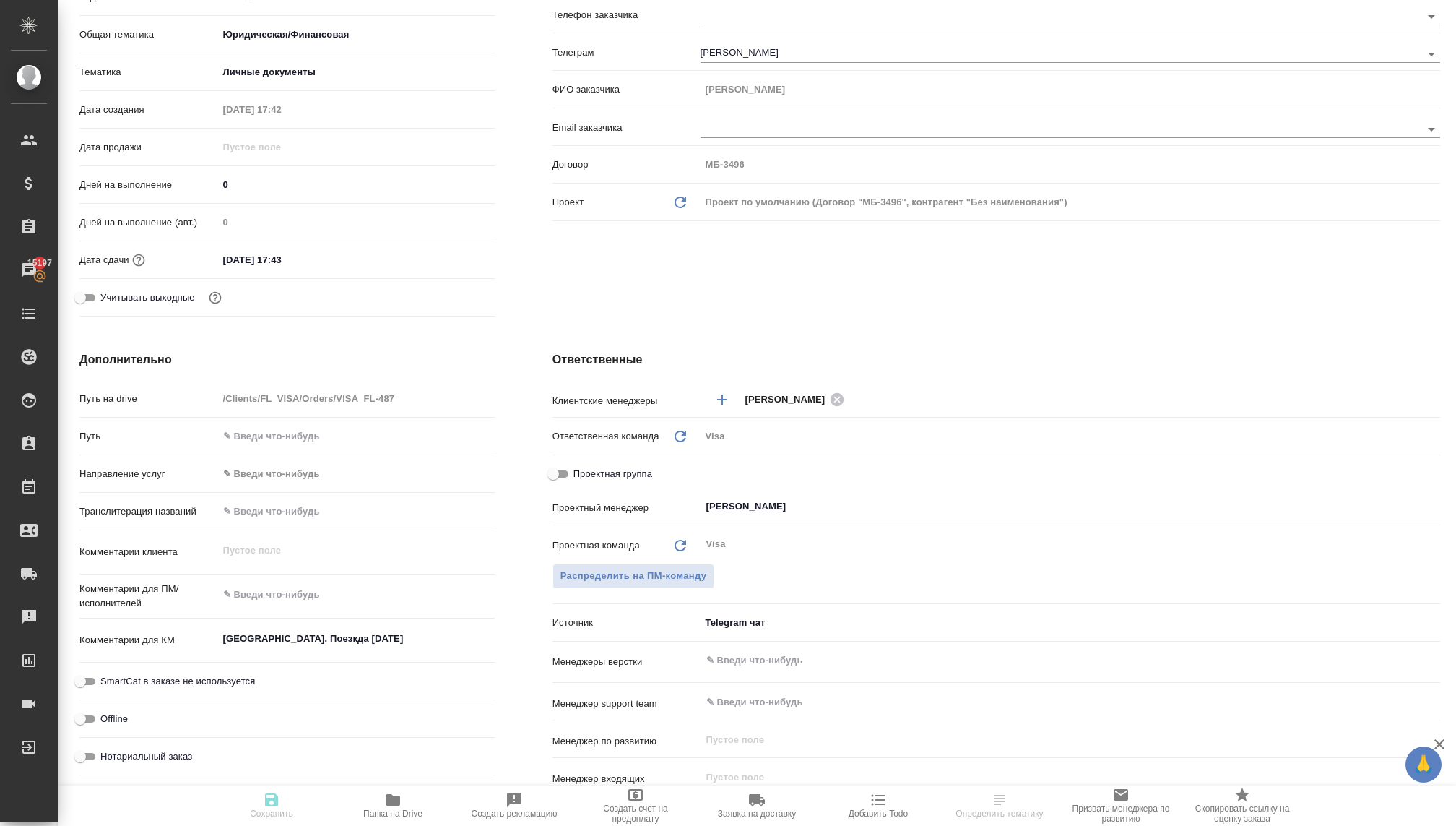
type textarea "x"
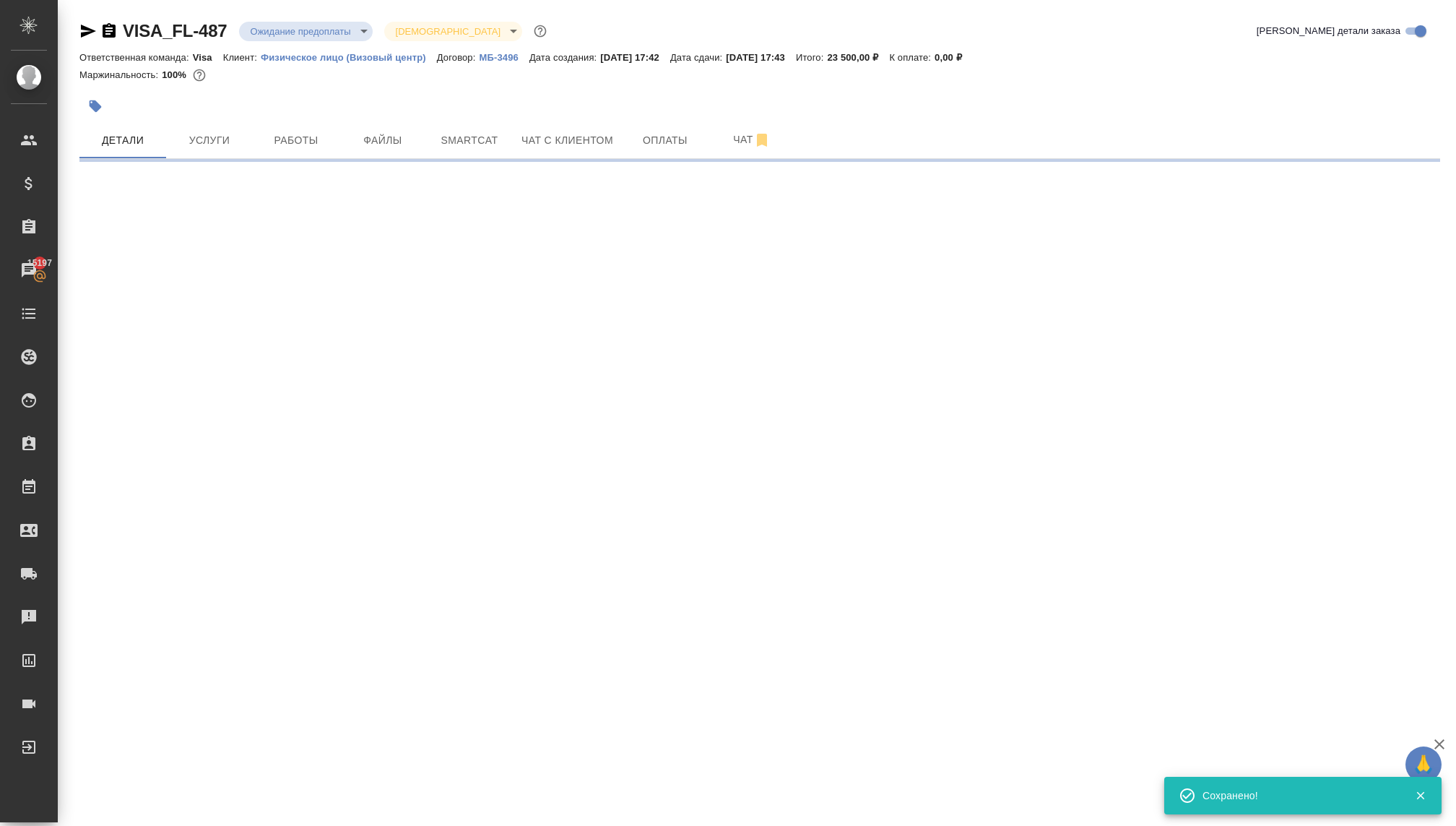
scroll to position [0, 0]
select select "RU"
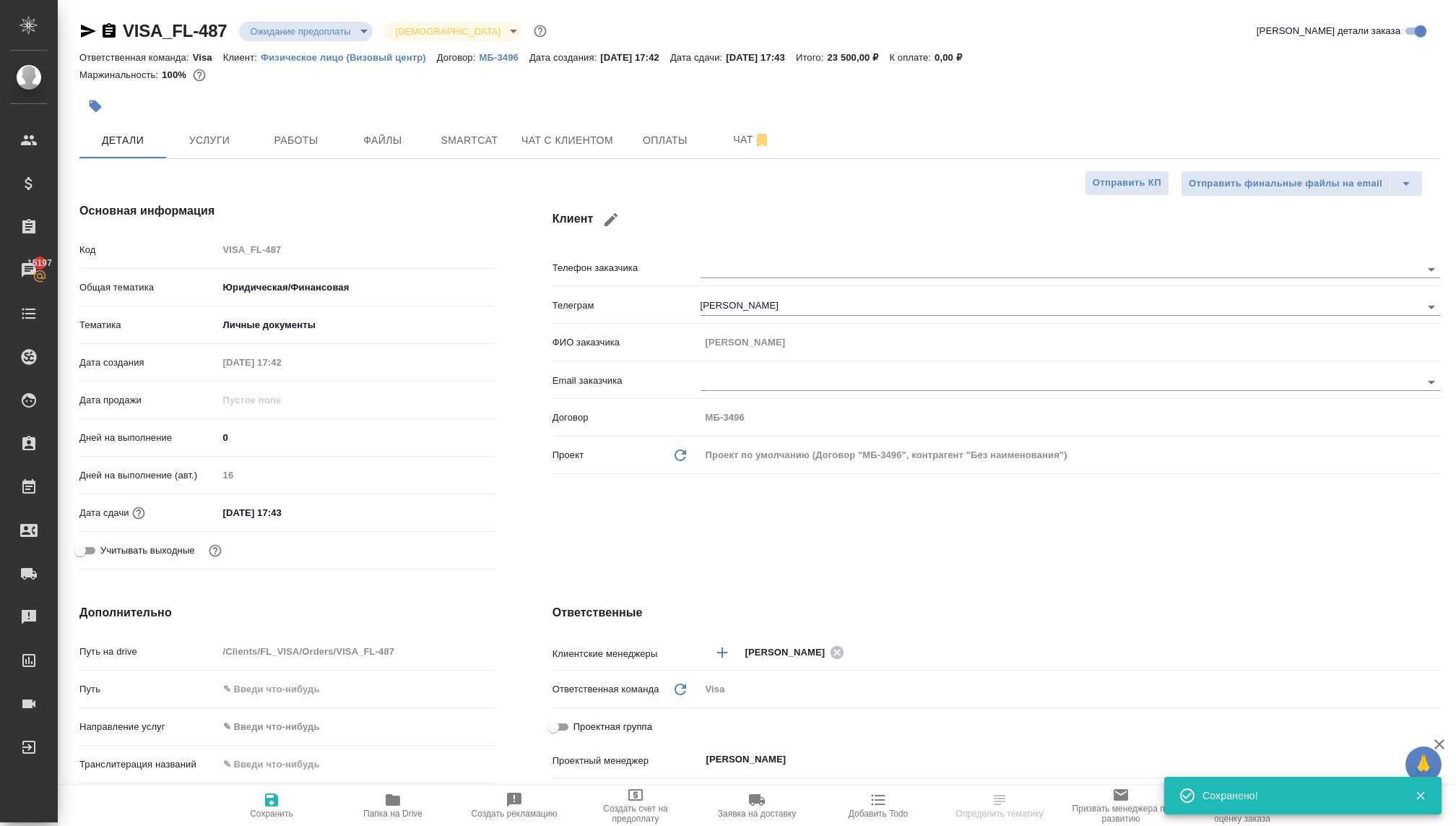
type textarea "x"
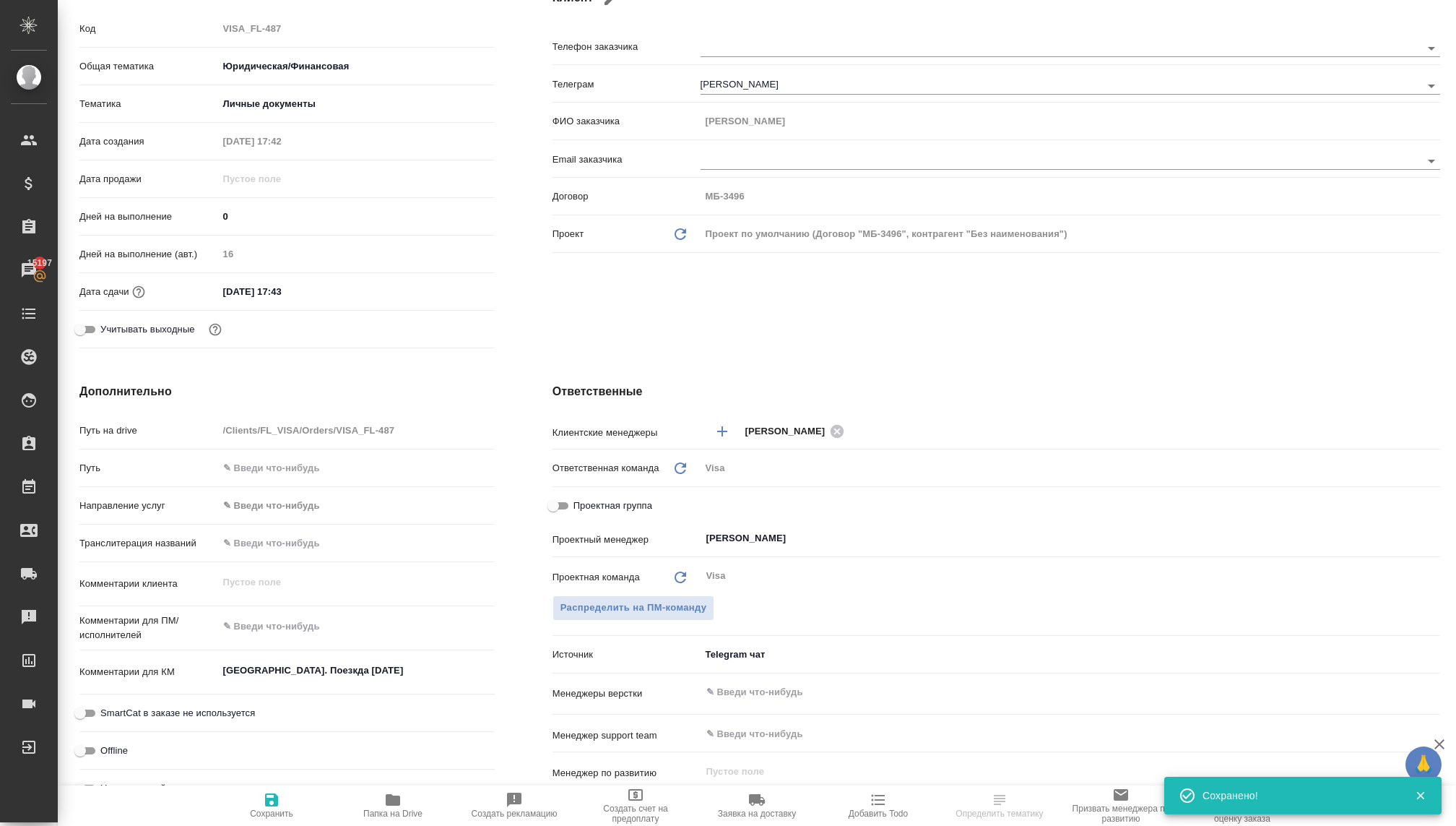
scroll to position [233, 0]
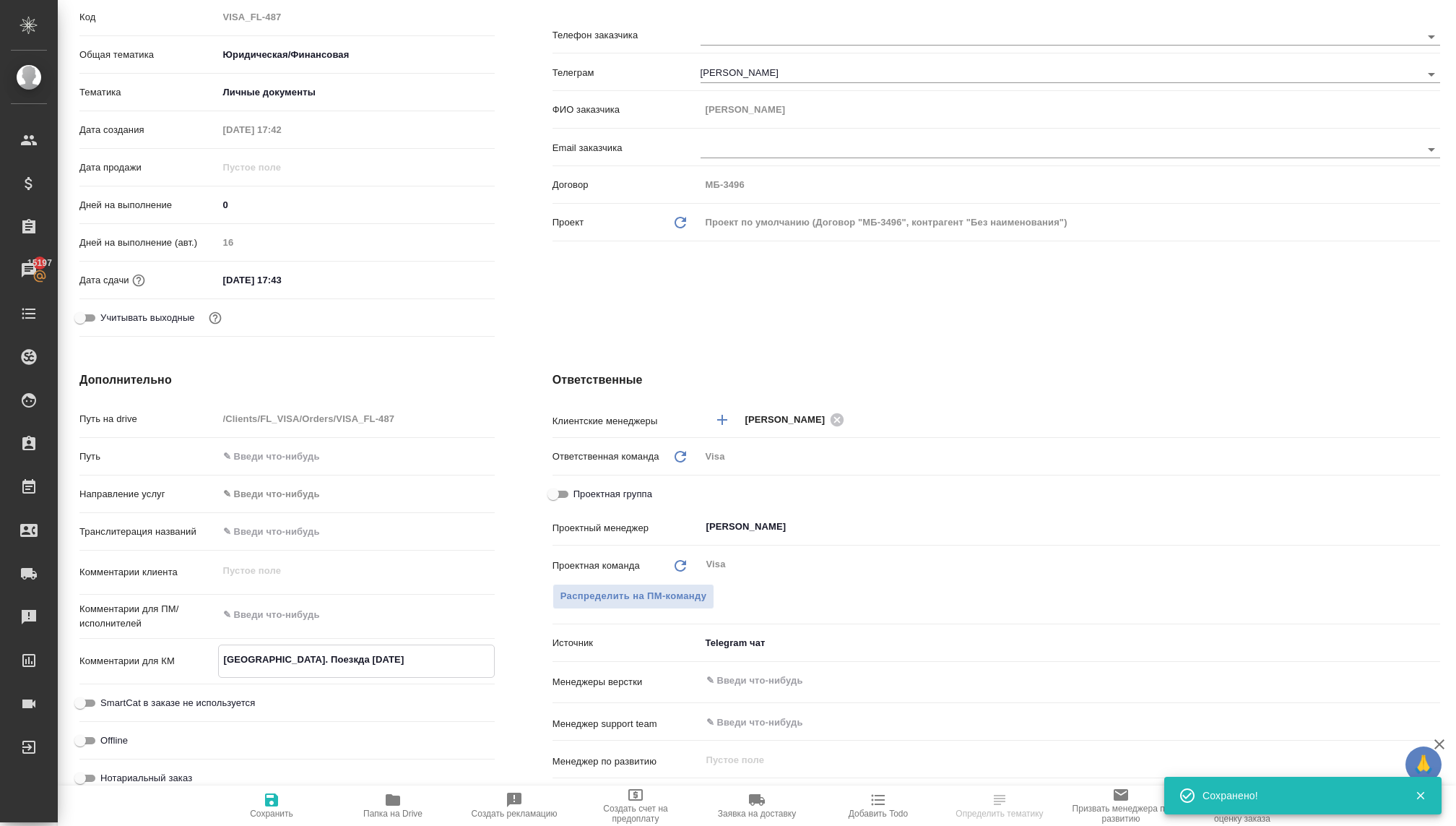
type textarea "x"
click at [357, 654] on textarea "Франция. Поезкда 2 января" at bounding box center [356, 659] width 276 height 25
type textarea "x"
type textarea "Франция. Поезкда 2 января."
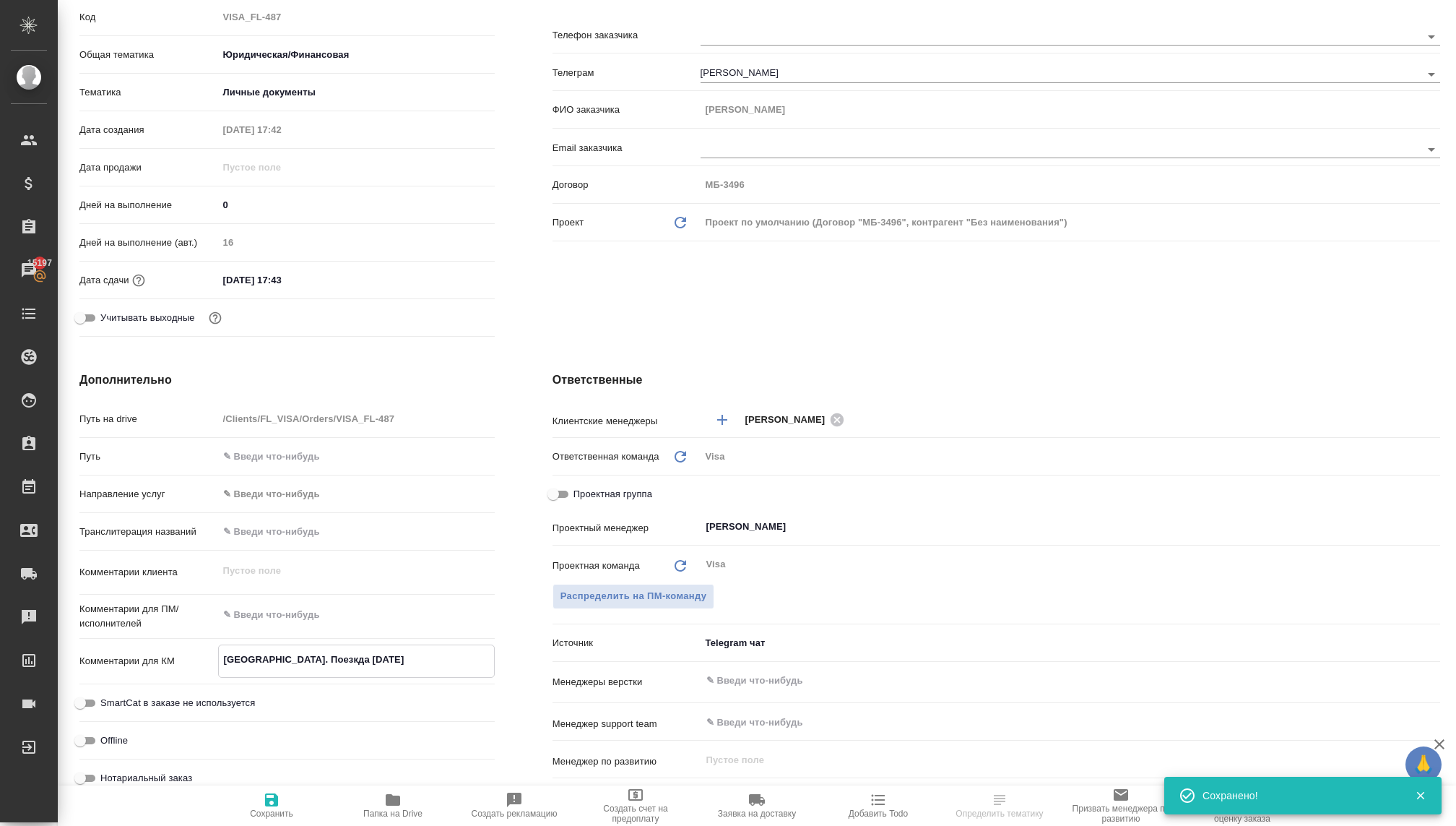
type textarea "x"
type textarea "Франция. Поезкда 2 января."
type textarea "x"
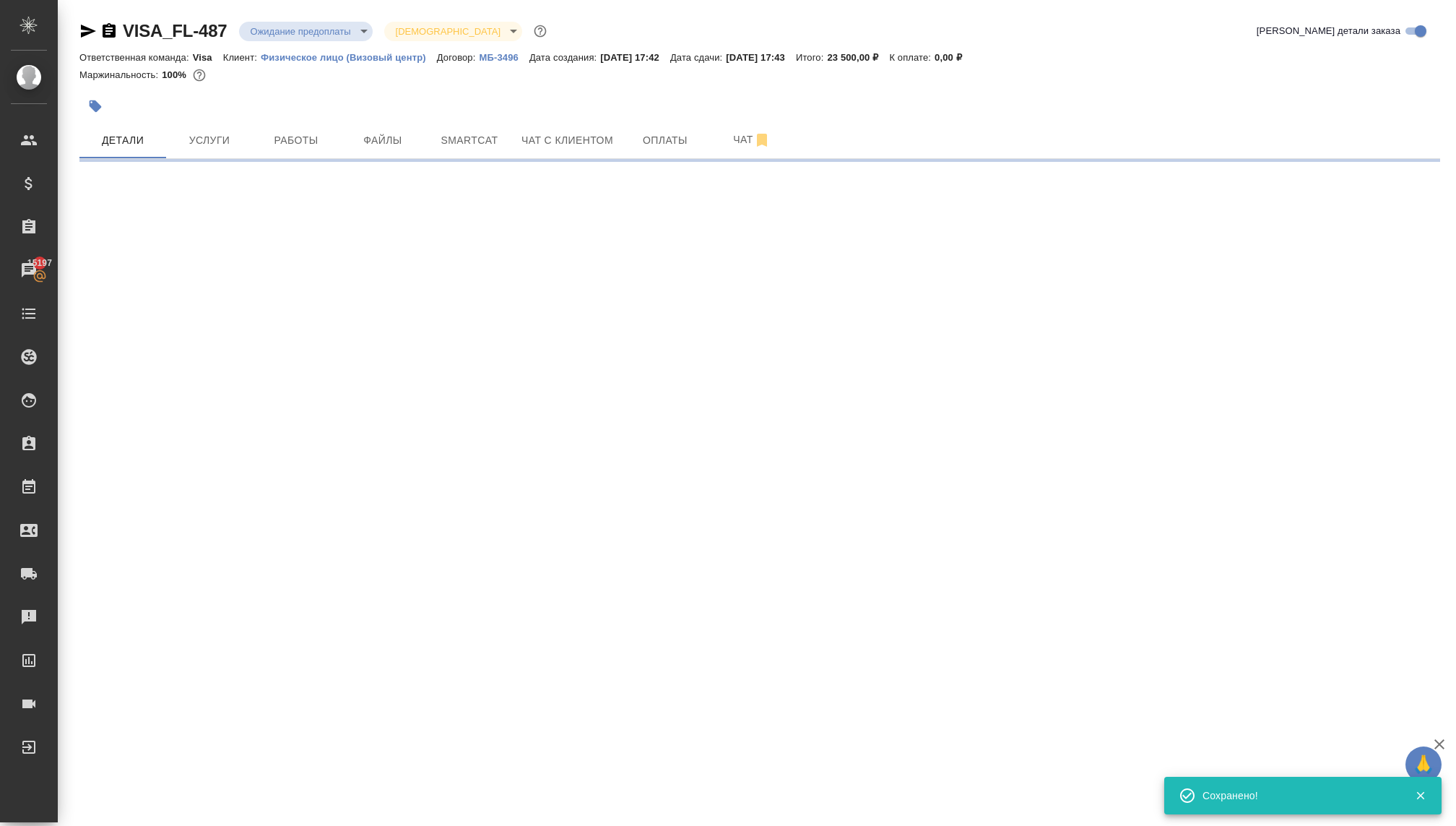
scroll to position [0, 0]
select select "RU"
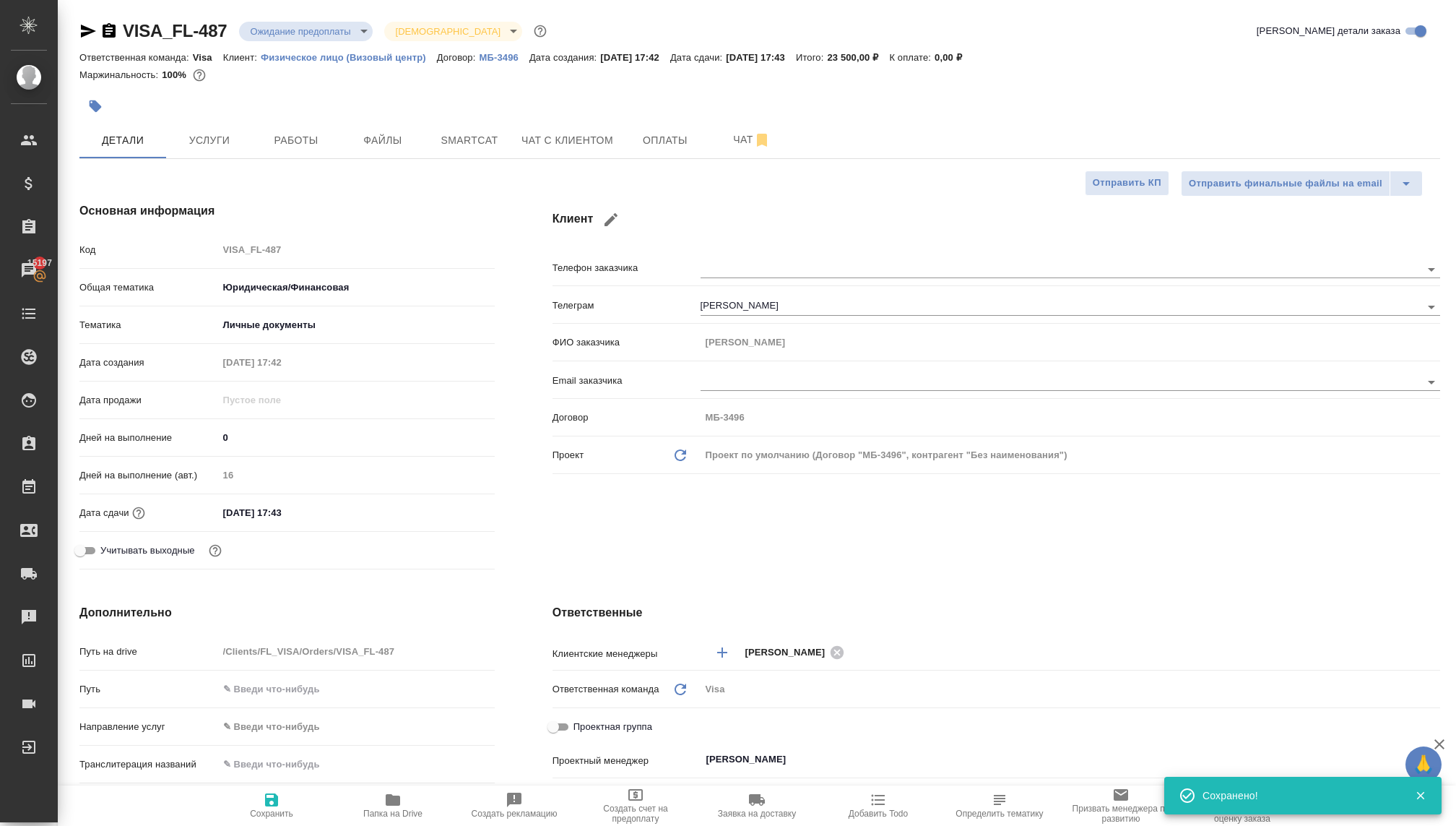
type textarea "x"
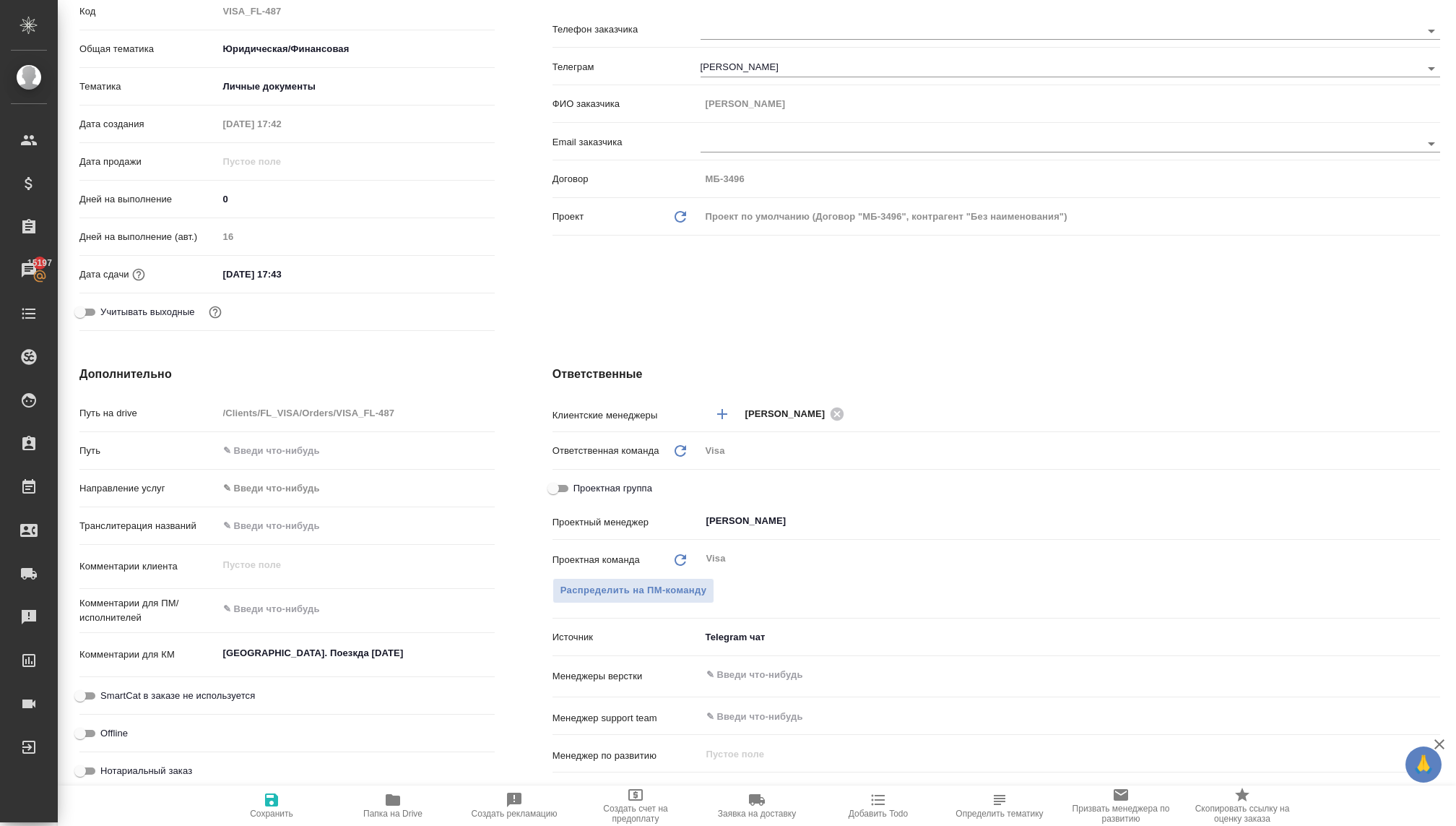
scroll to position [256, 0]
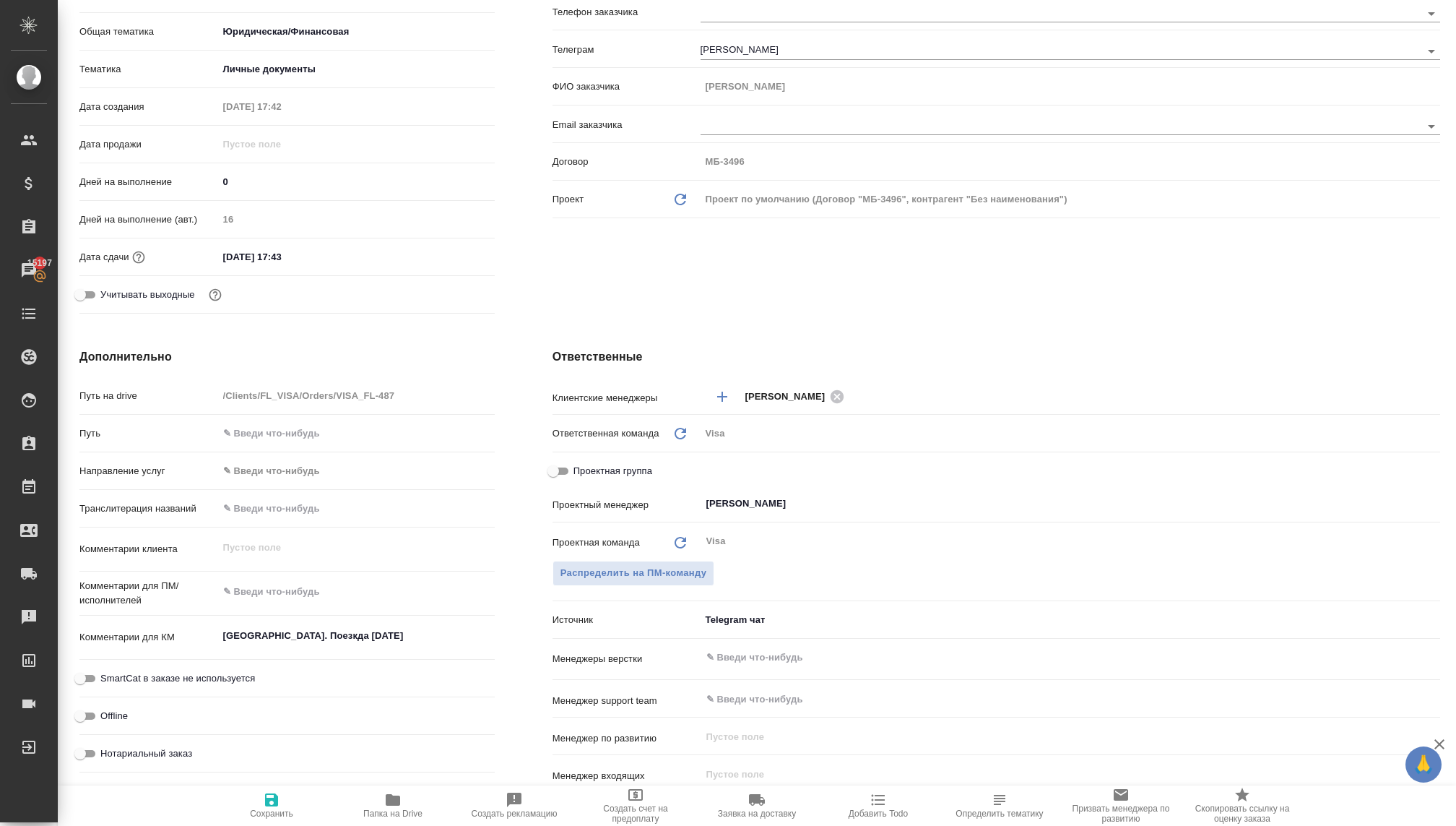
type textarea "x"
click at [373, 632] on textarea "Франция. Поезкда 2 января" at bounding box center [356, 636] width 276 height 25
type textarea "x"
type textarea "Франция. Поезкда 2 января."
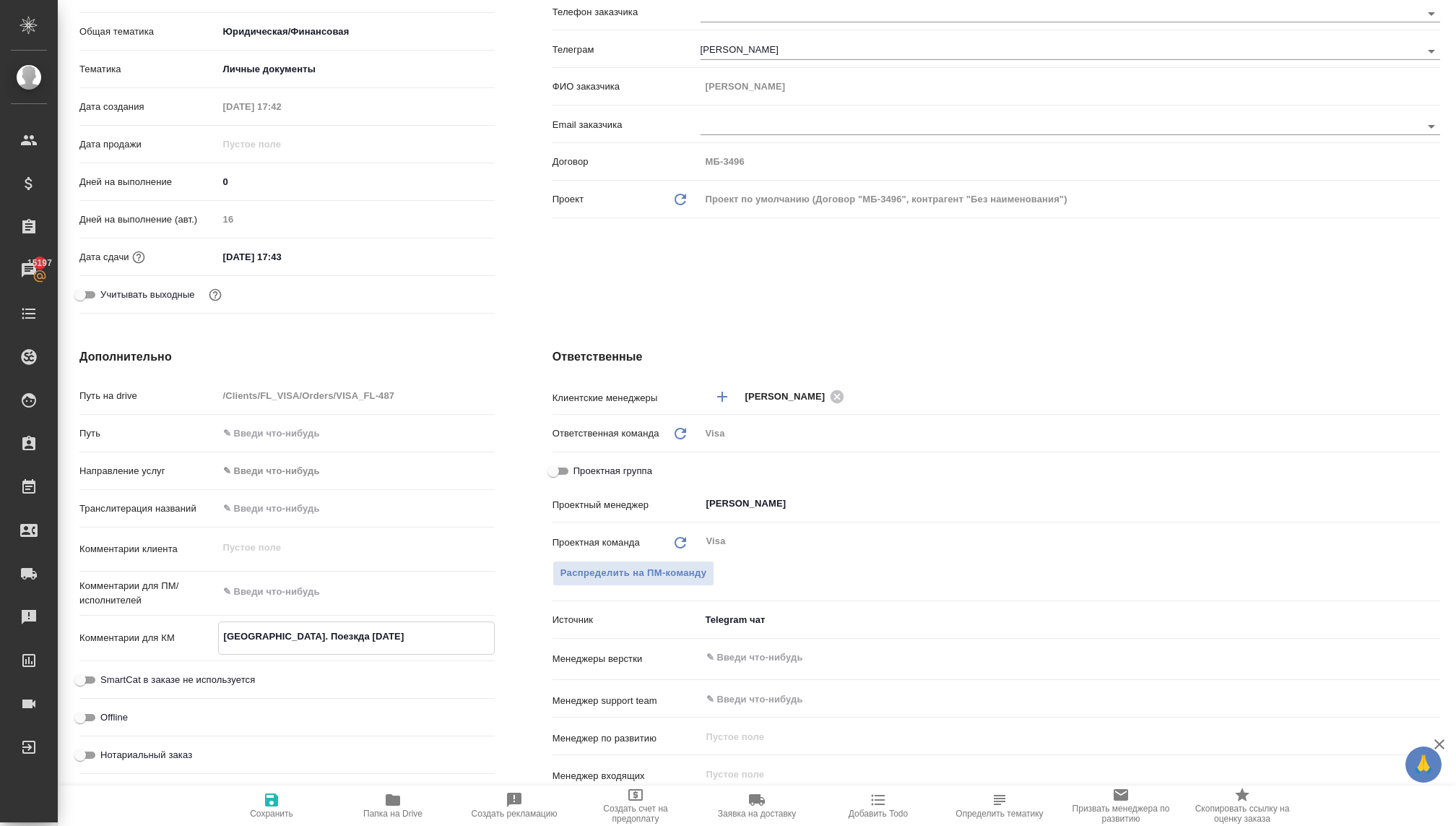
type textarea "x"
type textarea "Франция. Поезкда 2 января."
type textarea "x"
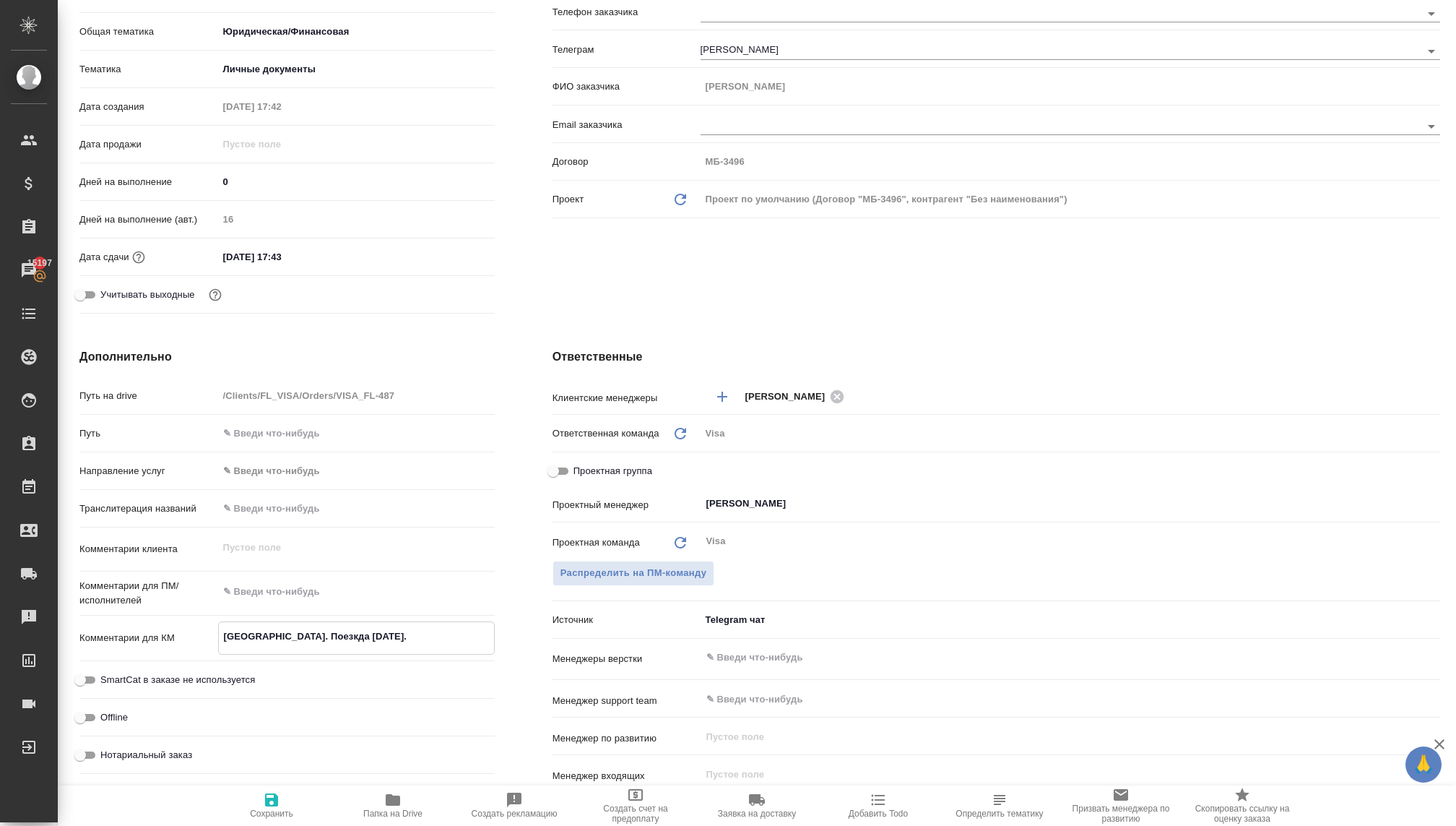
type textarea "x"
type textarea "Франция. Поезкда 2 января. Г"
type textarea "x"
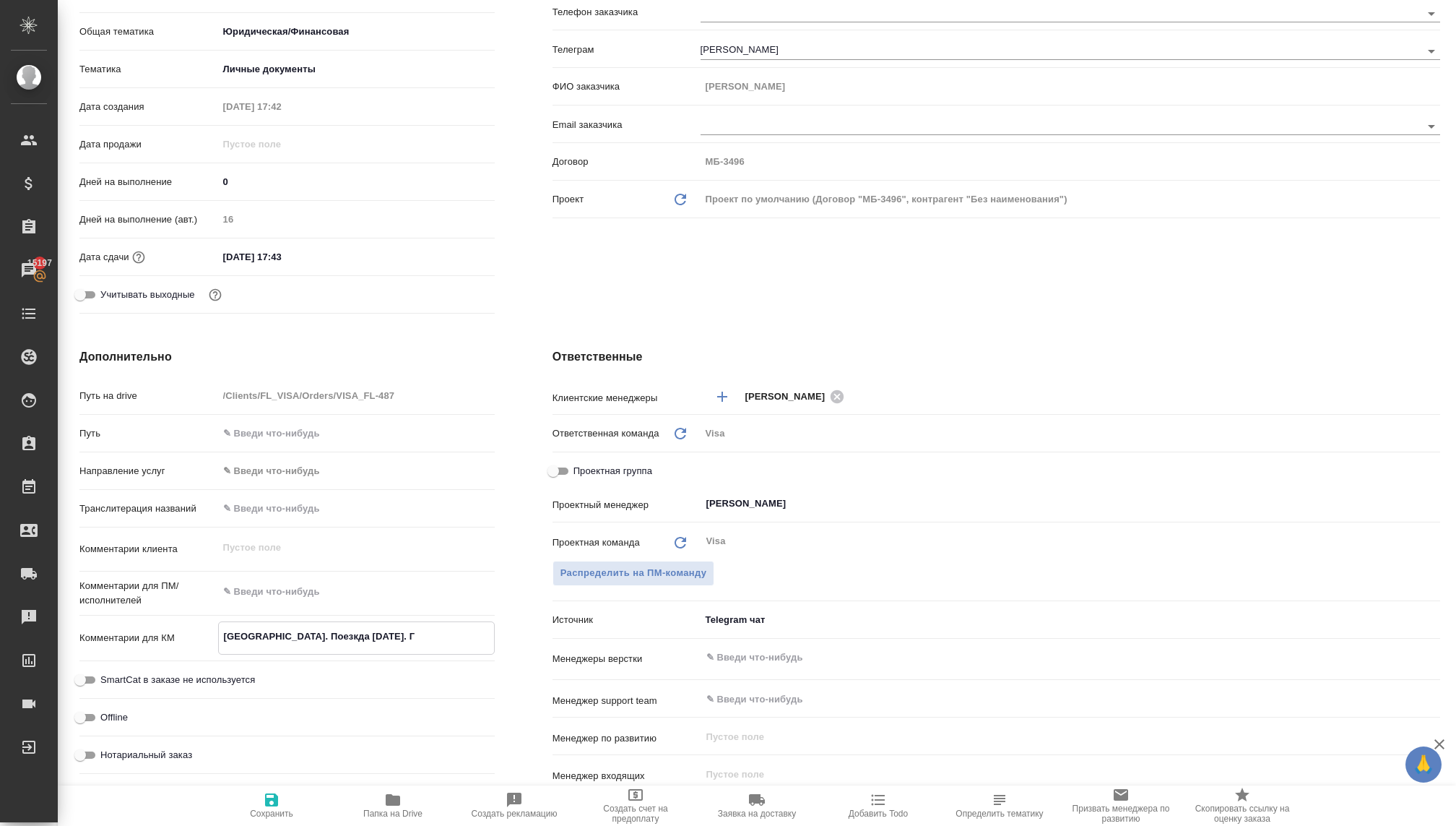
type textarea "x"
type textarea "Франция. Поезкда 2 января. Гр"
type textarea "x"
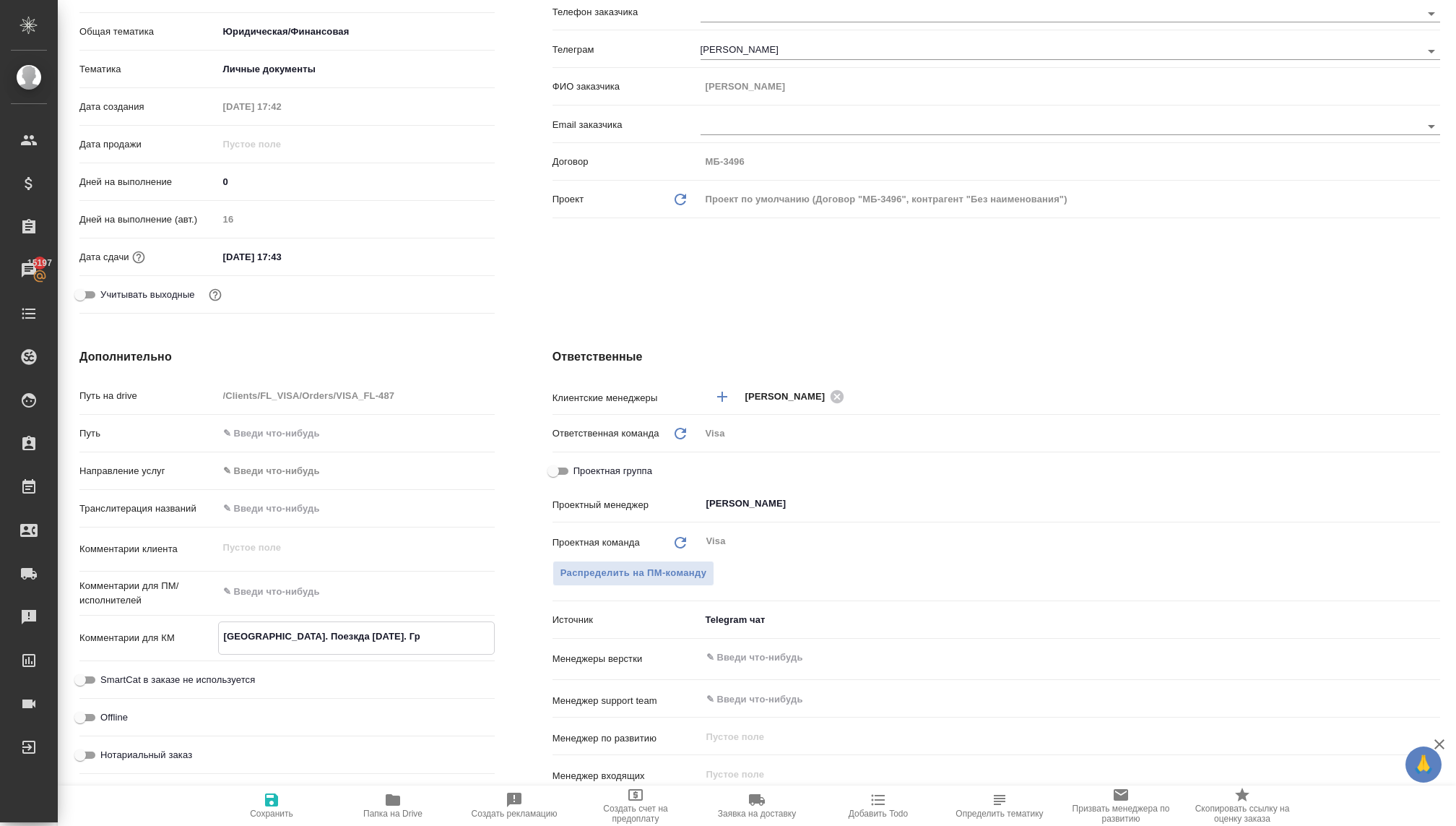
type textarea "Франция. Поезкда 2 января. Гра"
type textarea "x"
type textarea "Франция. Поезкда 2 января. Граж"
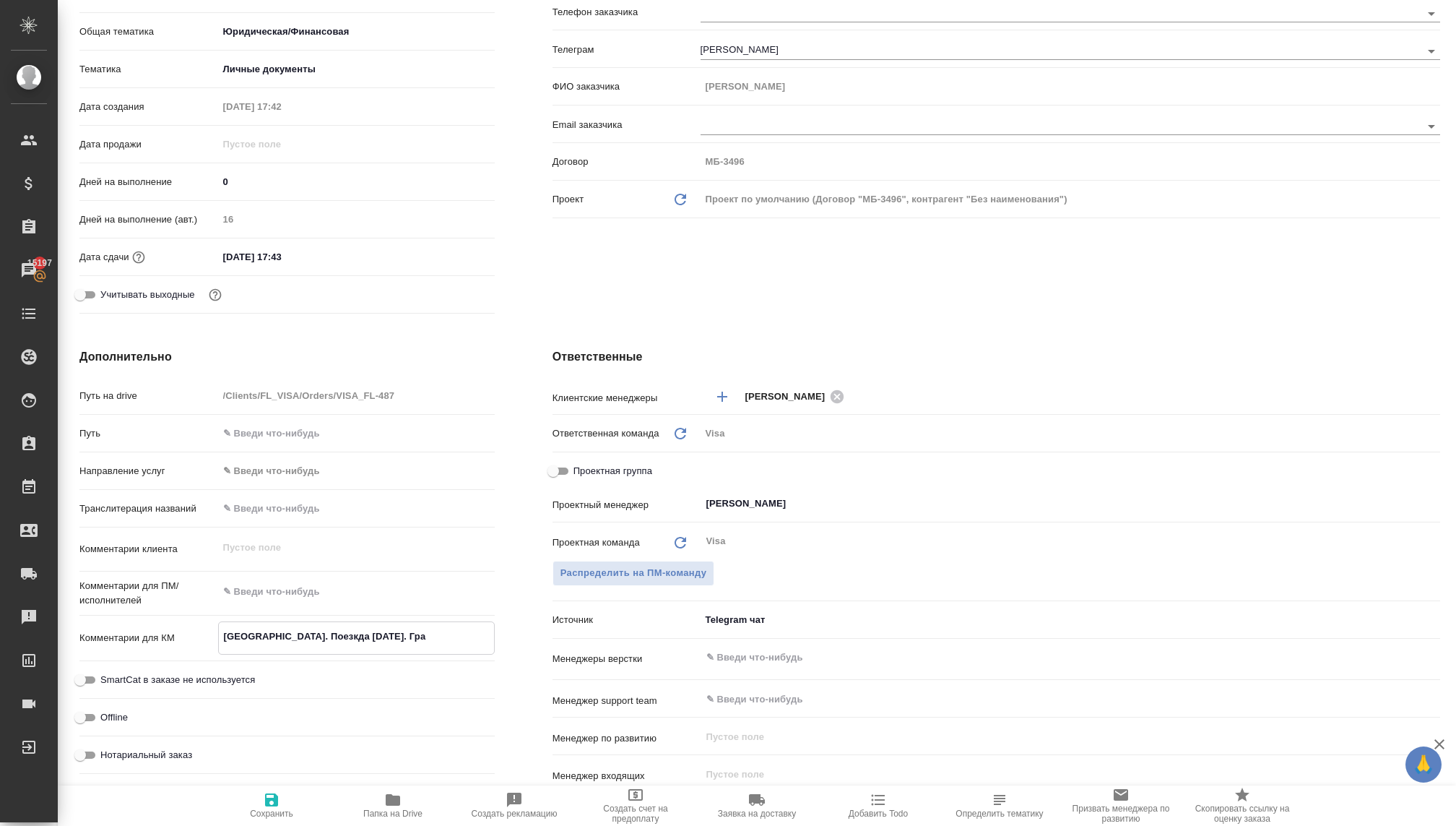
type textarea "x"
type textarea "Франция. Поезкда 2 января. Гражд"
type textarea "x"
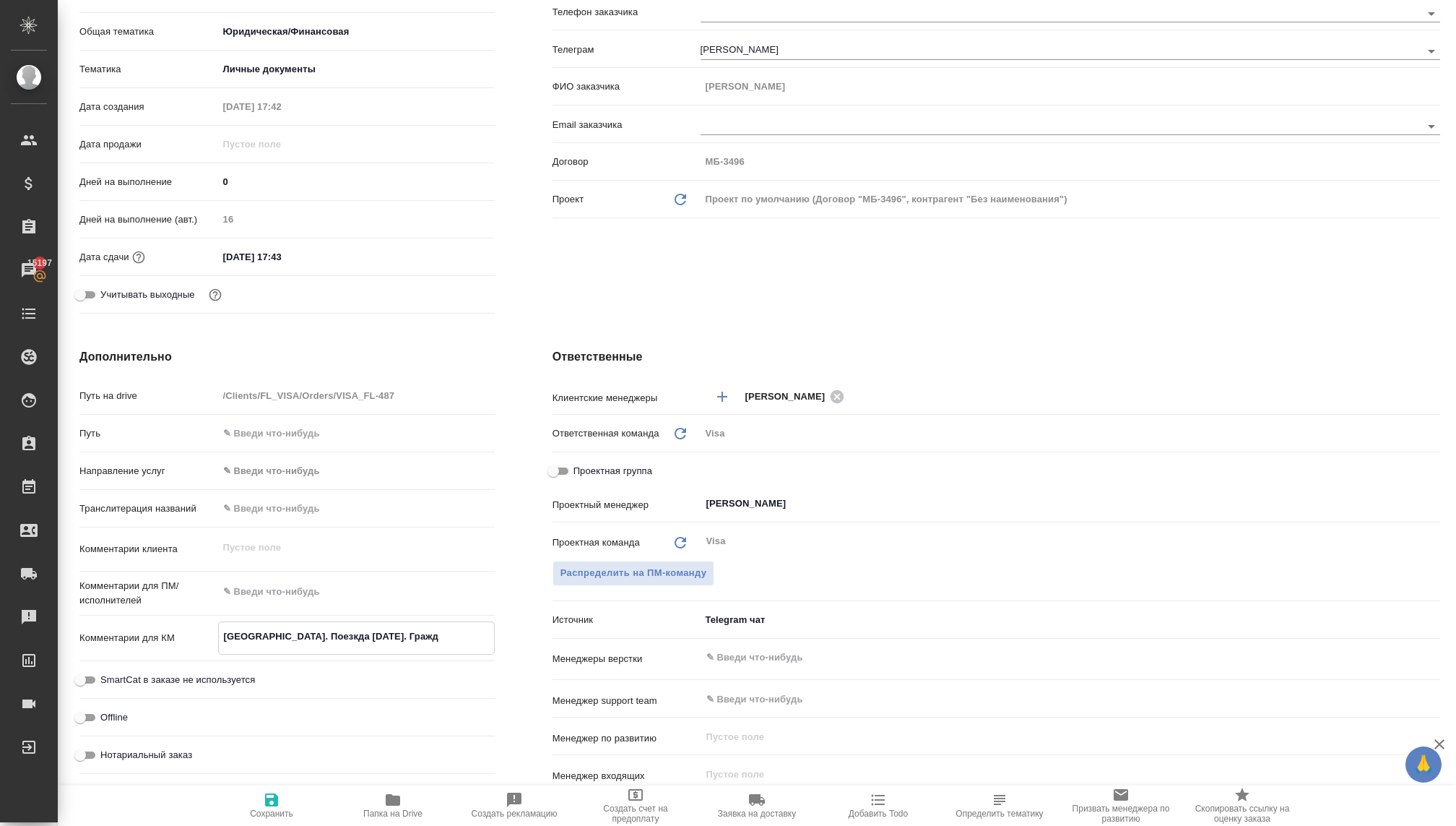
type textarea "x"
type textarea "Франция. Поезкда 2 января. Гражда"
type textarea "x"
type textarea "Франция. Поезкда 2 января. Граждан"
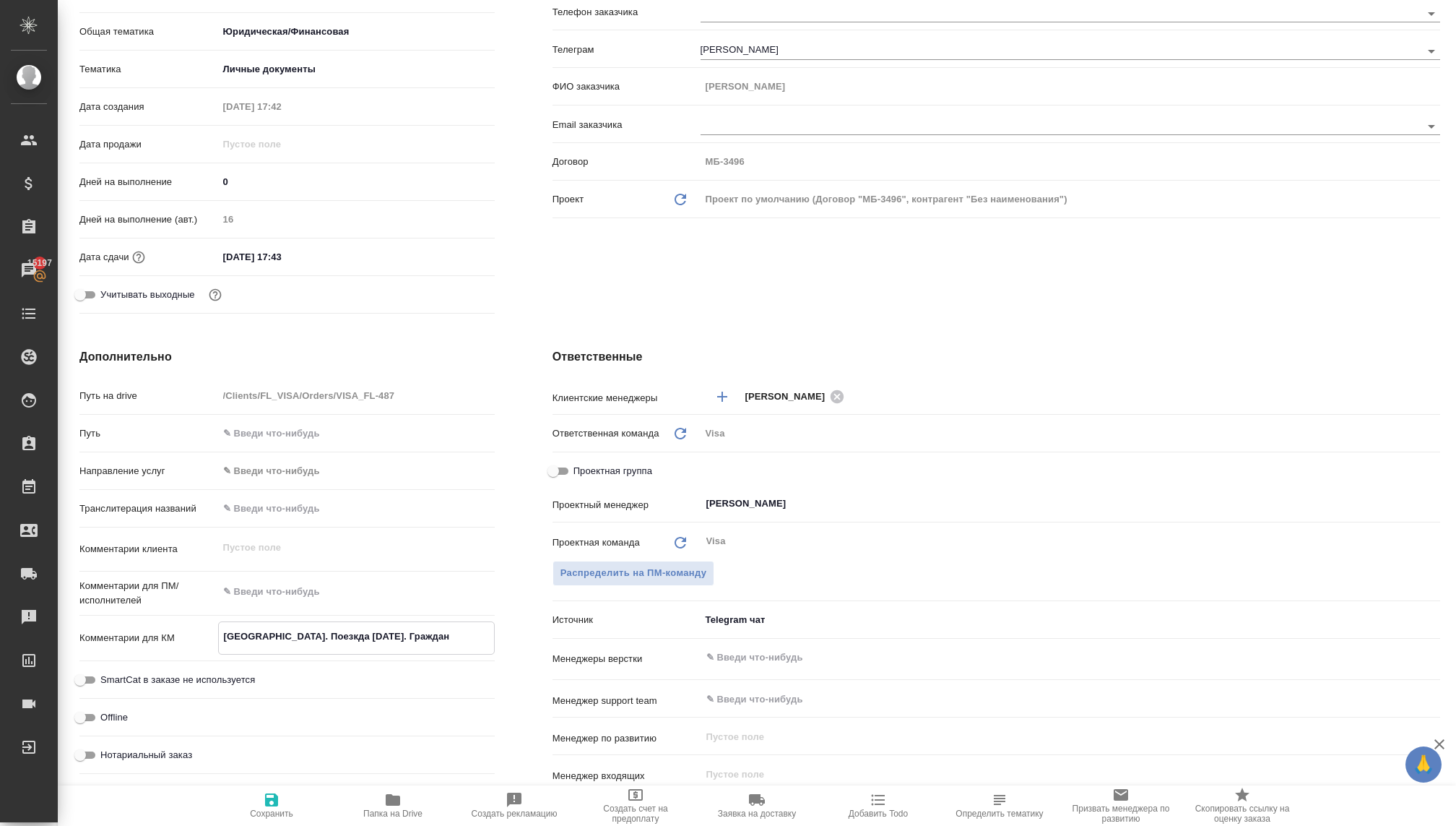
type textarea "x"
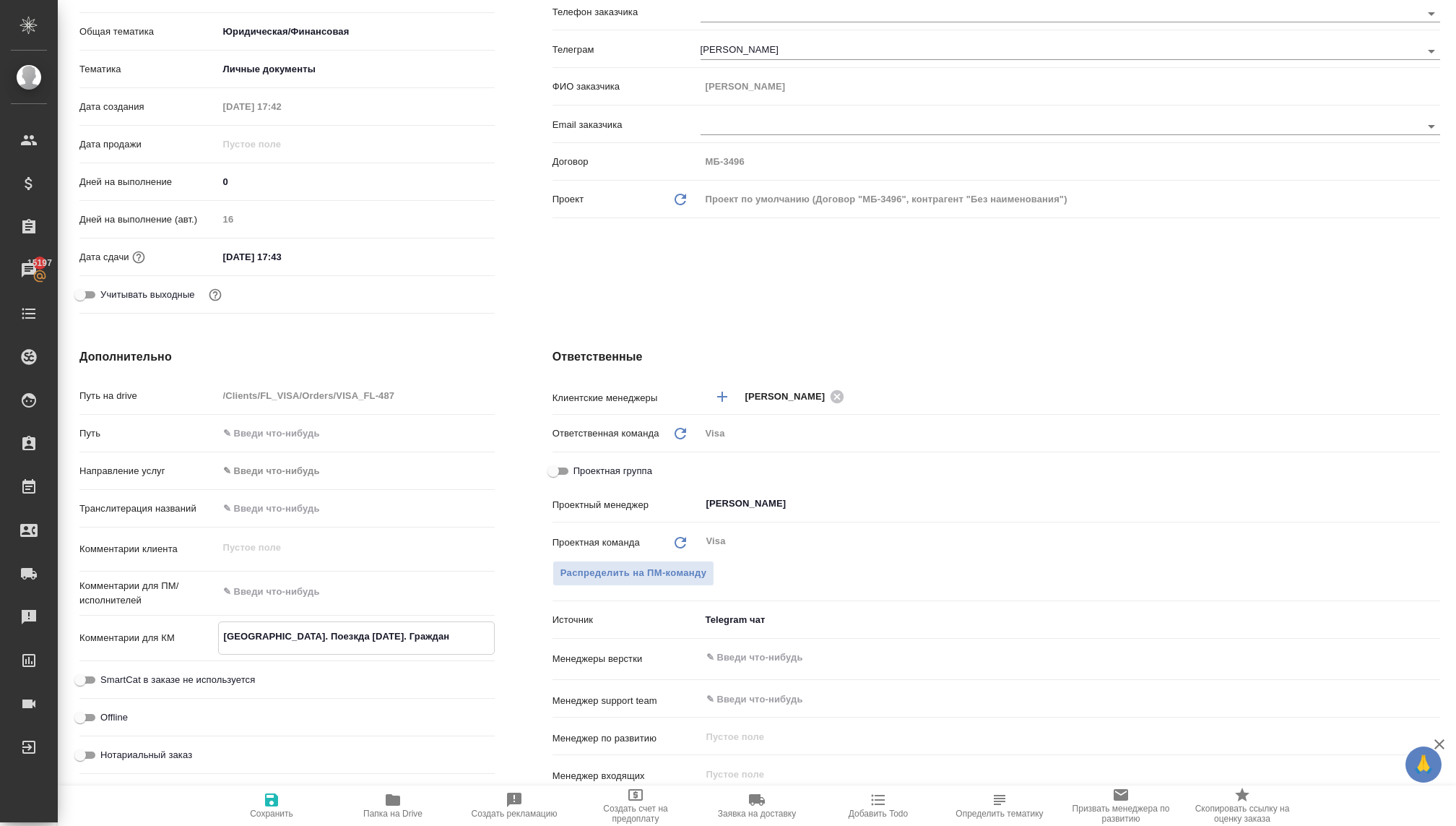
type textarea "Франция. Поезкда 2 января. Гражданс"
type textarea "x"
type textarea "Франция. Поезкда 2 января. Гражданст"
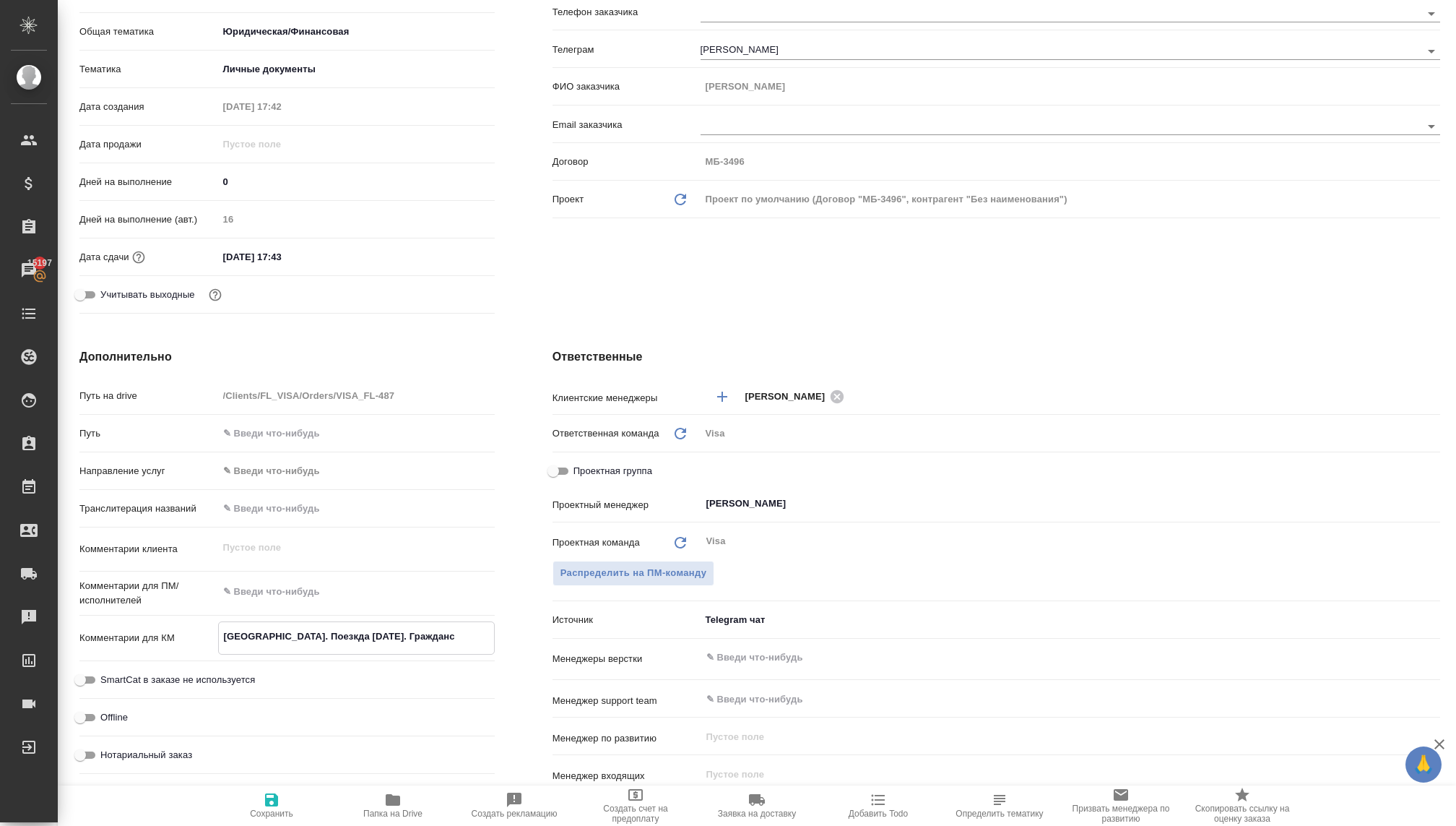
type textarea "x"
type textarea "Франция. Поезкда 2 января. Гражданств"
type textarea "x"
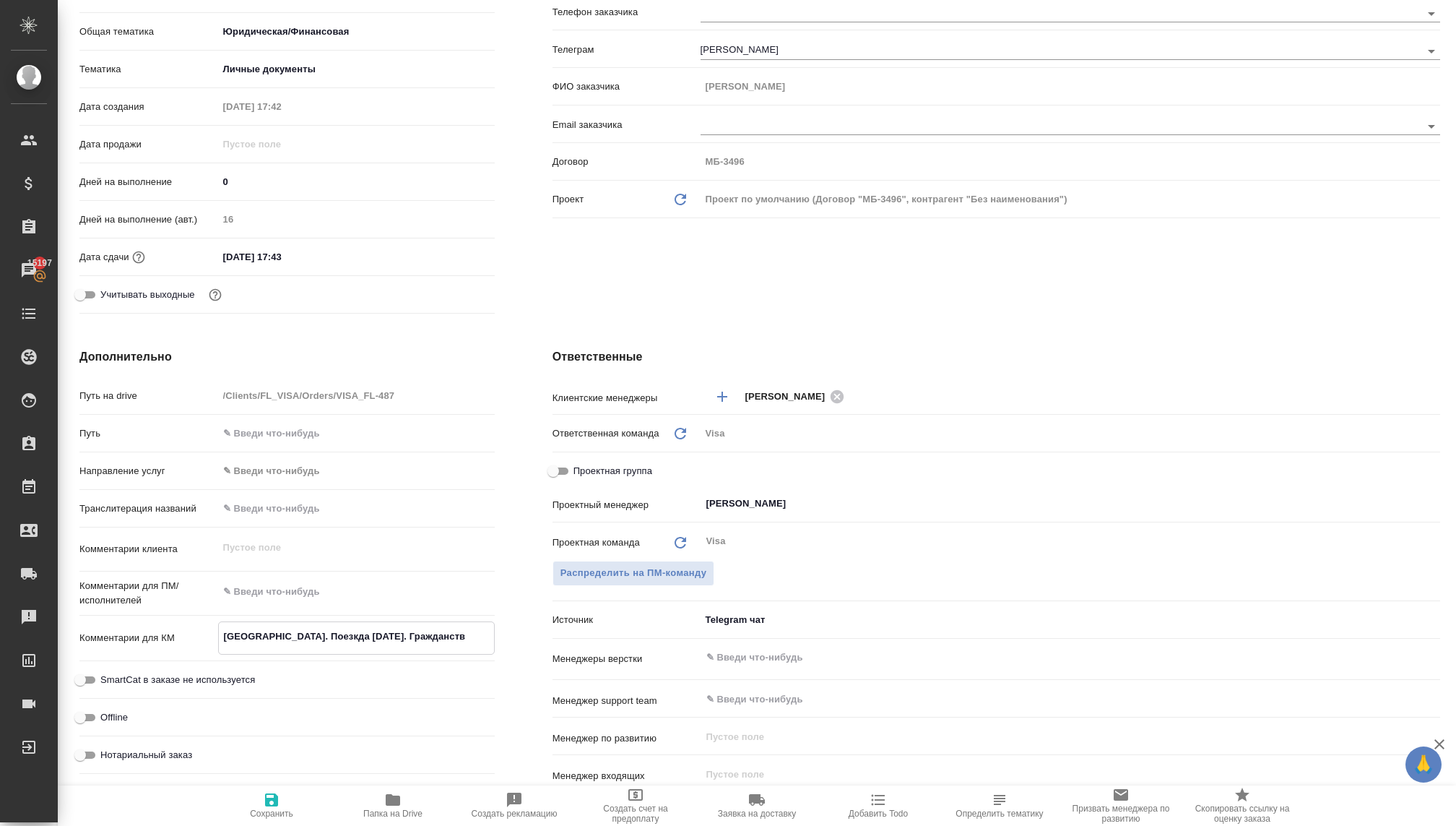
type textarea "x"
type textarea "Франция. Поезкда 2 января. Гражданство"
type textarea "x"
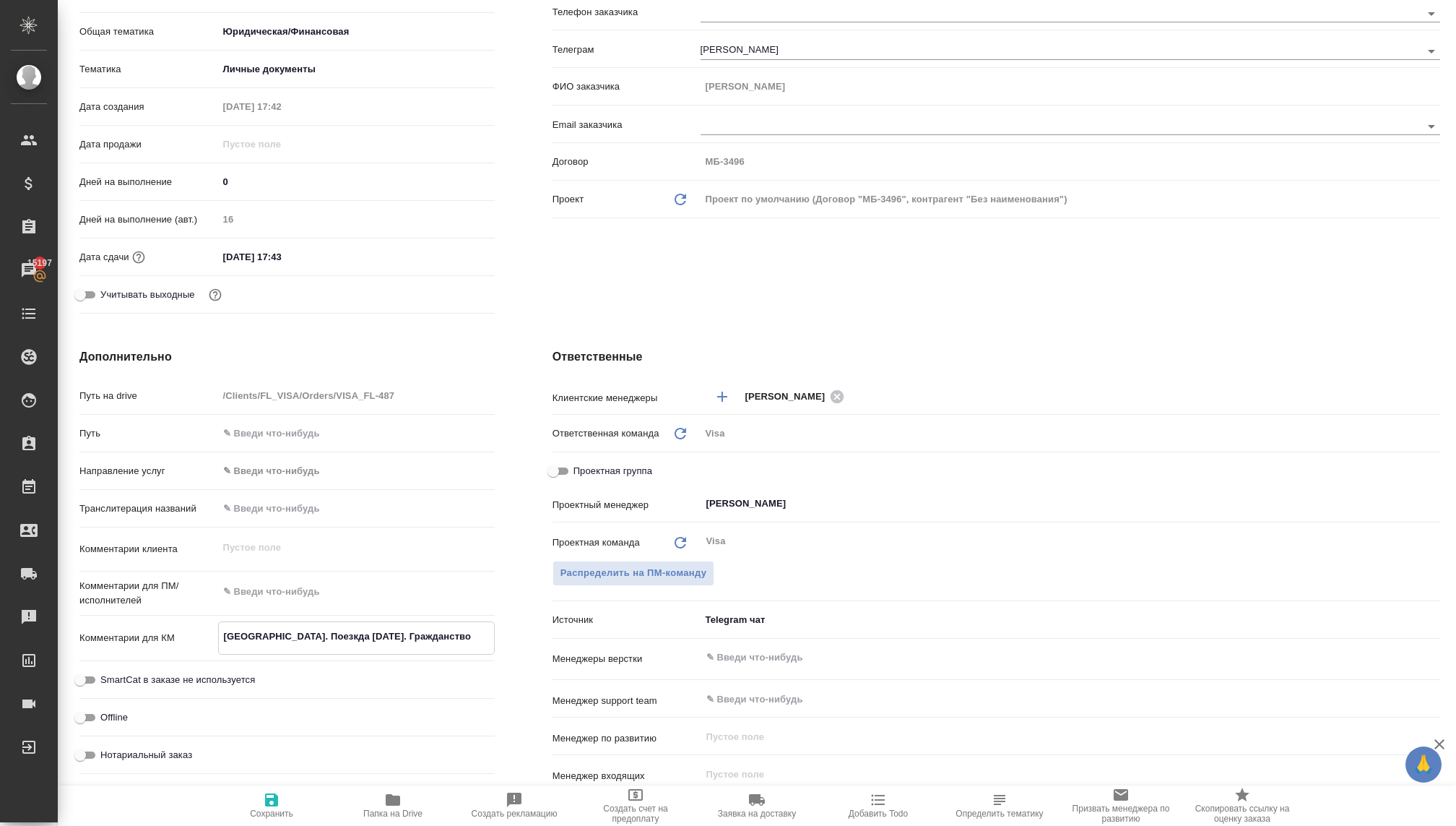
type textarea "x"
type textarea "Франция. Поезкда 2 января. Гражданство"
type textarea "x"
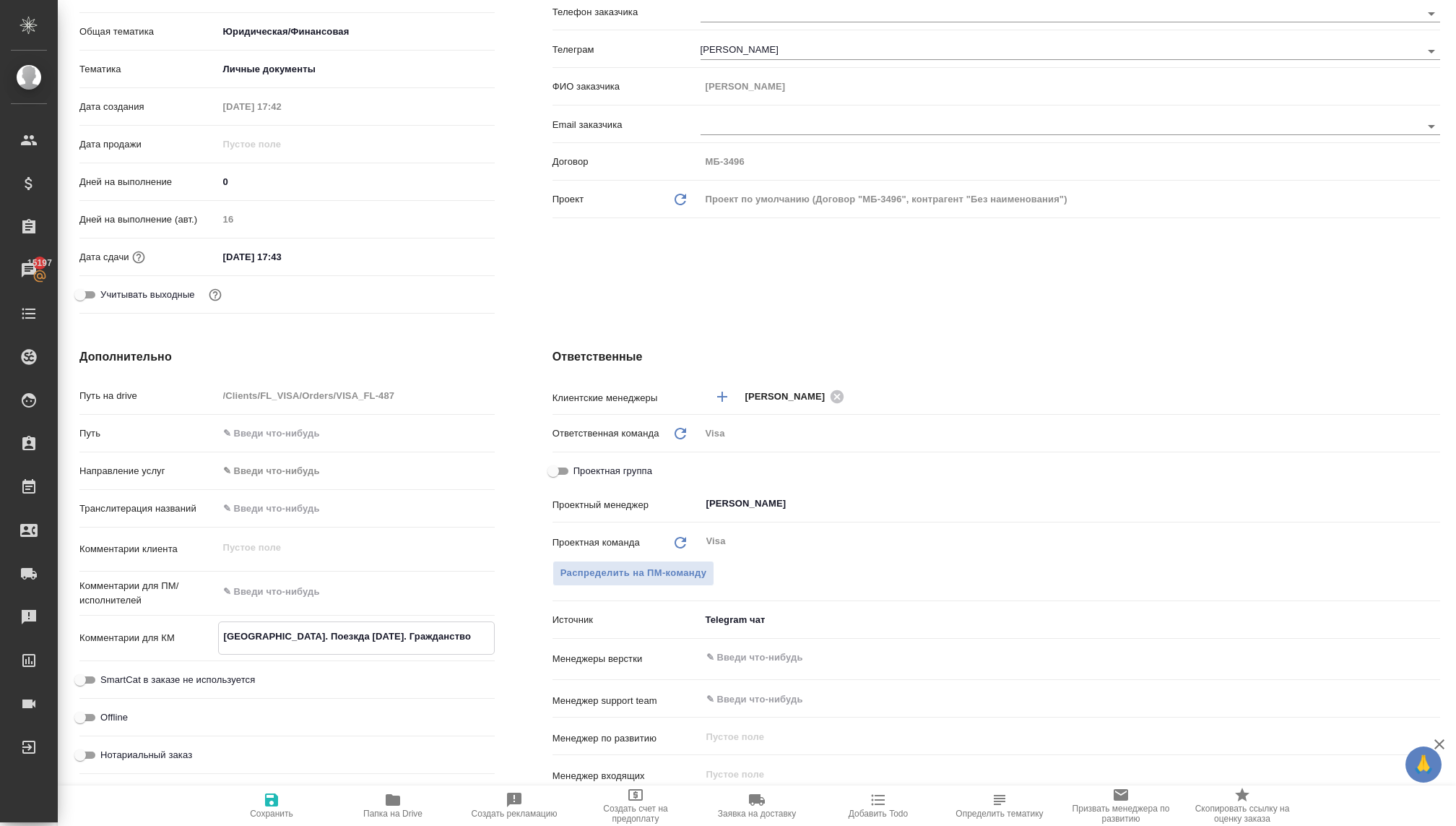
type textarea "Франция. Поезкда 2 января. Гражданство к"
type textarea "x"
type textarea "Франция. Поезкда 2 января. Гражданство ка"
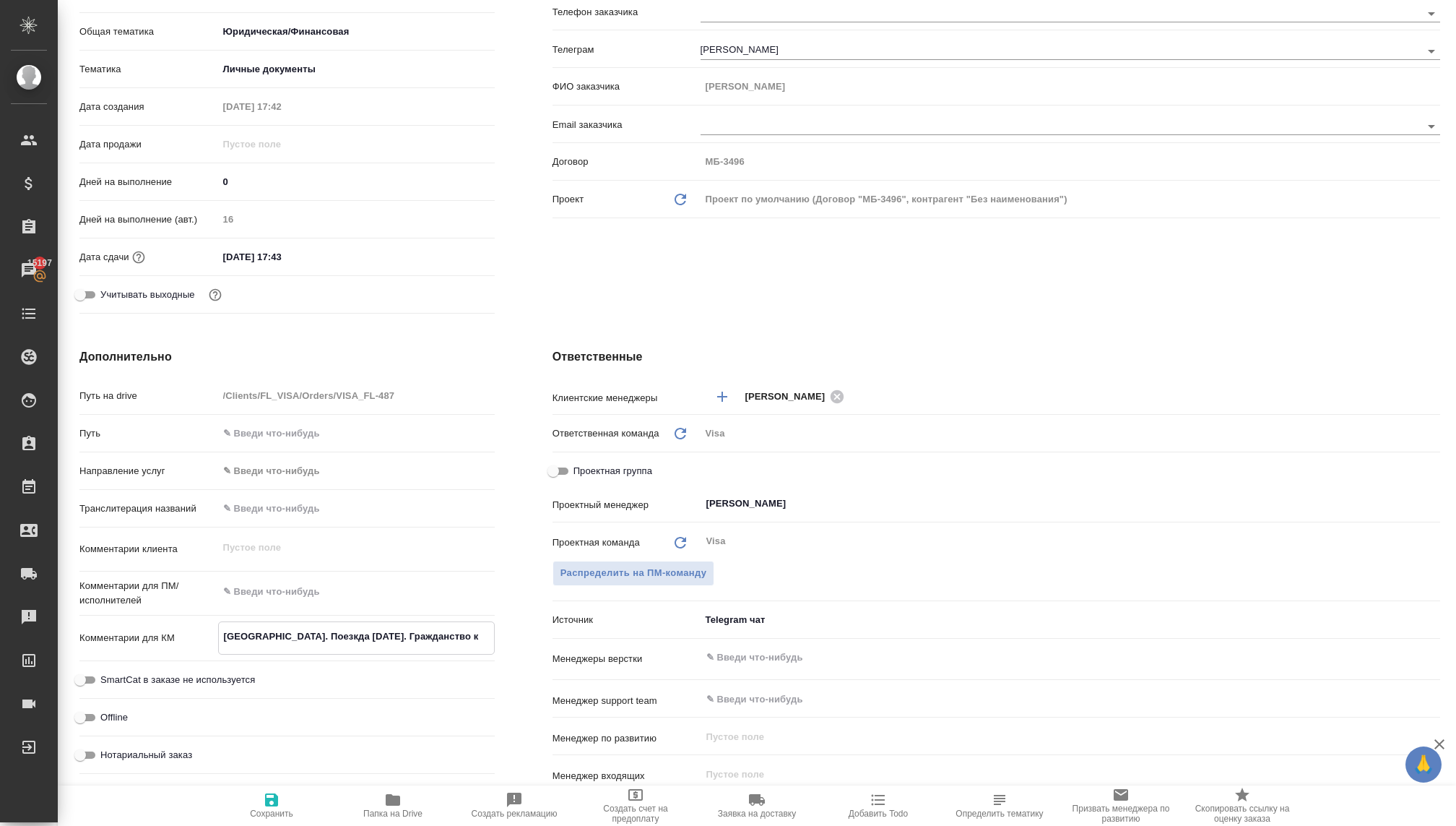
type textarea "x"
type textarea "Франция. Поезкда 2 января. Гражданство каз"
type textarea "x"
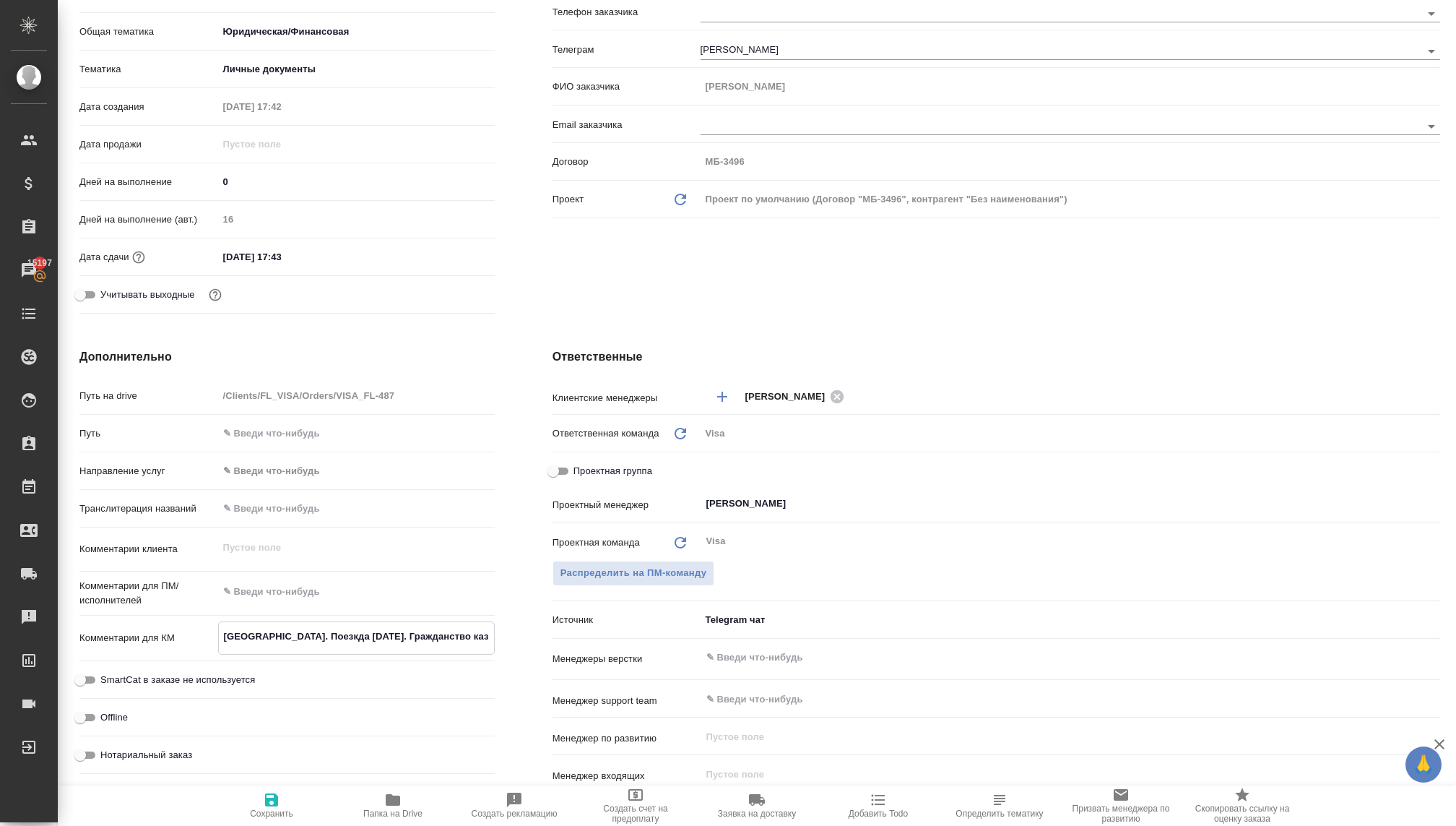
type textarea "x"
type textarea "Франция. Поезкда 2 января. Гражданство каза"
type textarea "x"
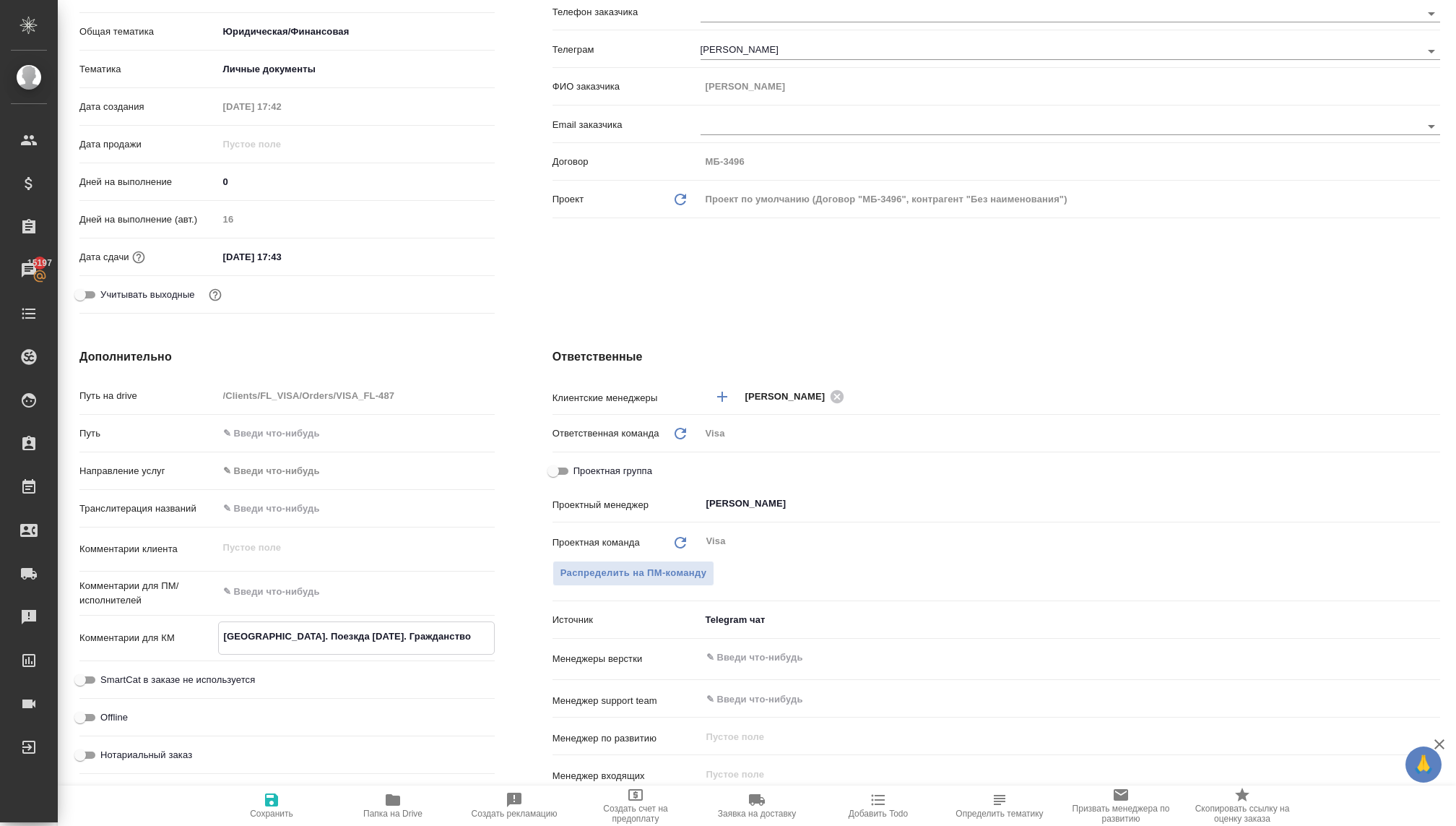
type textarea "x"
type textarea "Франция. Поезкда 2 января. Гражданство казах"
type textarea "x"
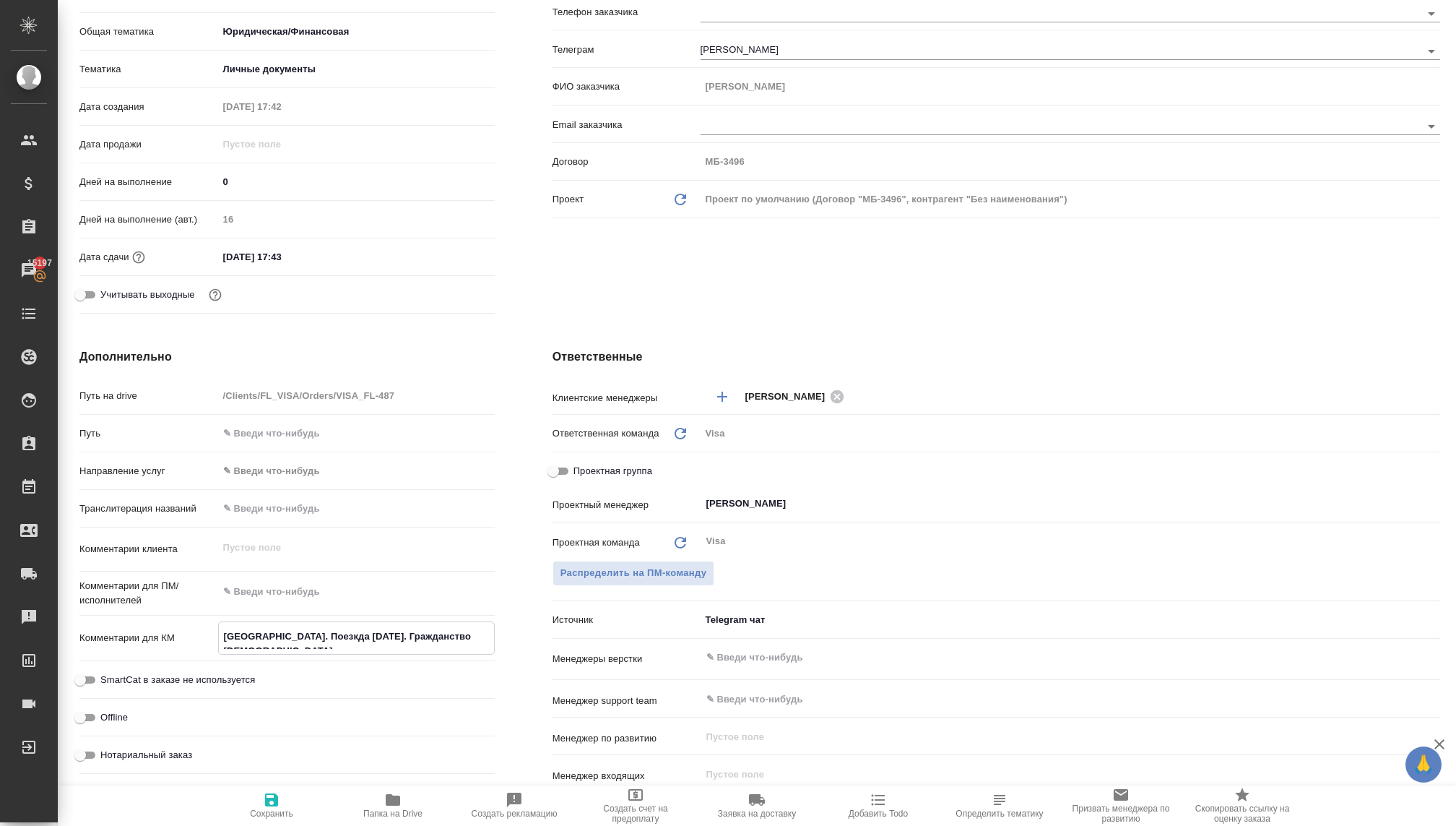
type textarea "Франция. Поезкда 2 января. Гражданство казахс"
type textarea "x"
type textarea "Франция. Поезкда 2 января. Гражданство казахст"
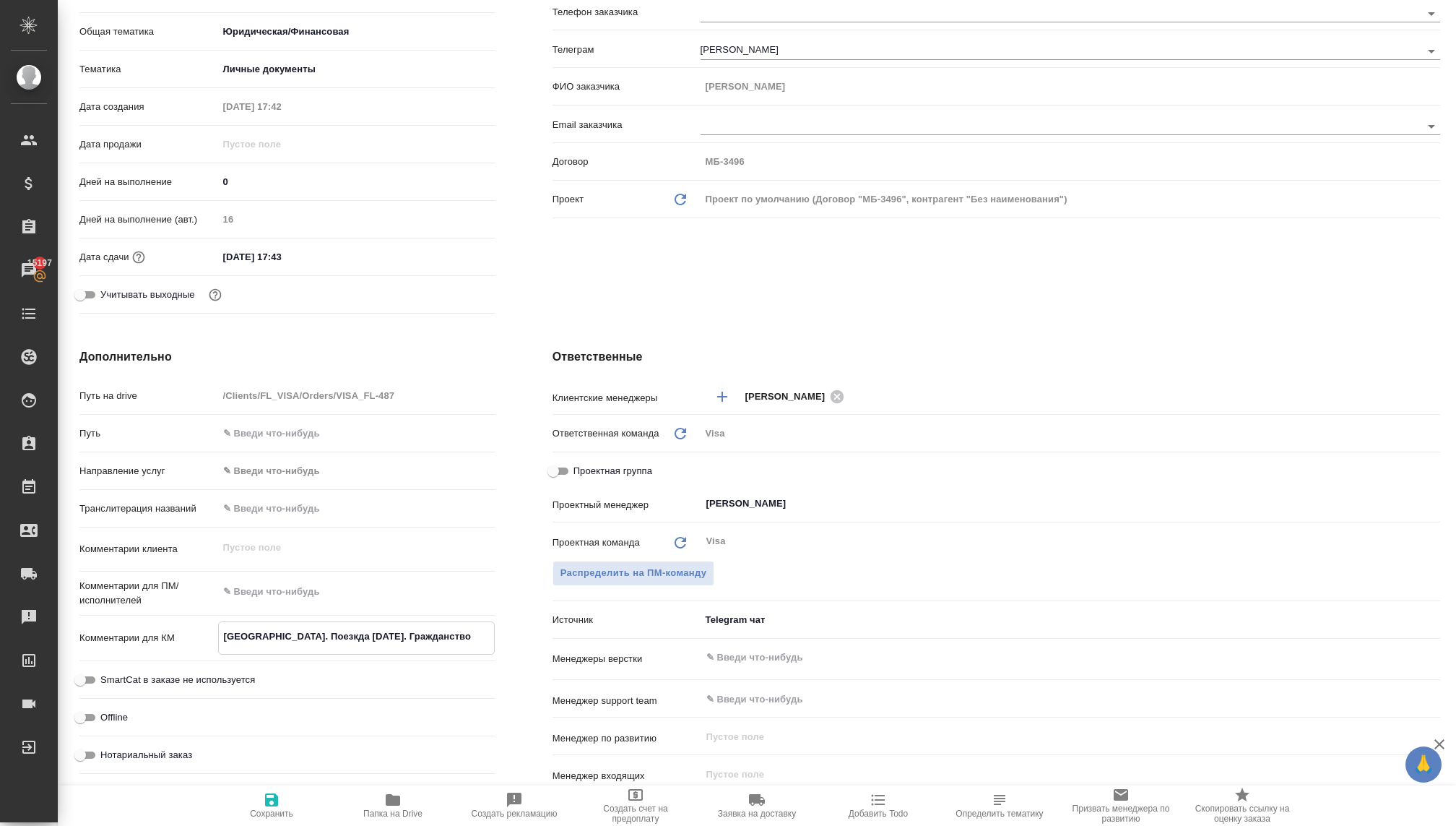
type textarea "x"
type textarea "Франция. Поезкда 2 января. Гражданство казахста"
type textarea "x"
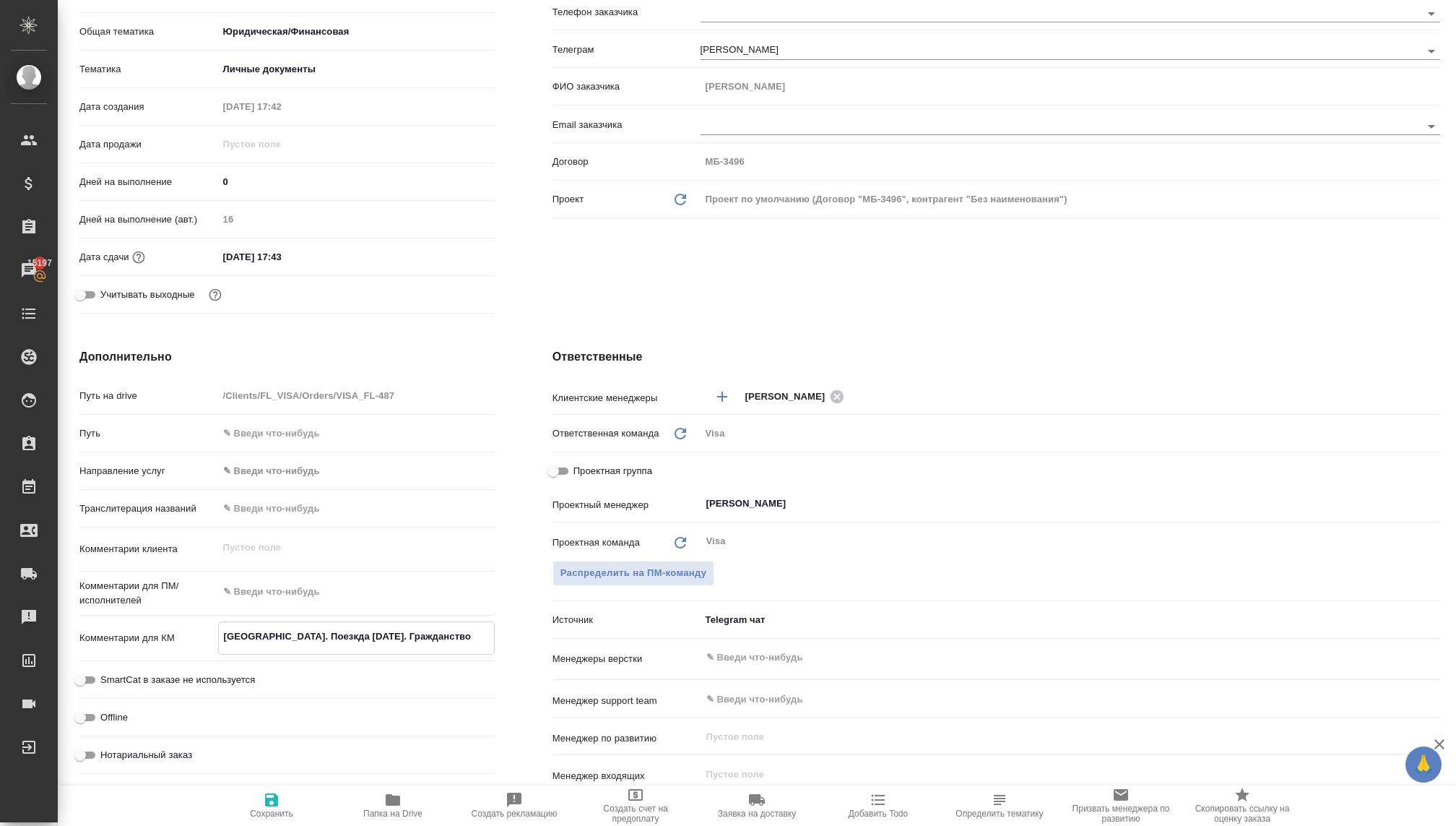
type textarea "x"
type textarea "Франция. Поезкда 2 января. Гражданство казахстан"
type textarea "x"
type textarea "Франция. Поезкда 2 января. Гражданство казахстан,"
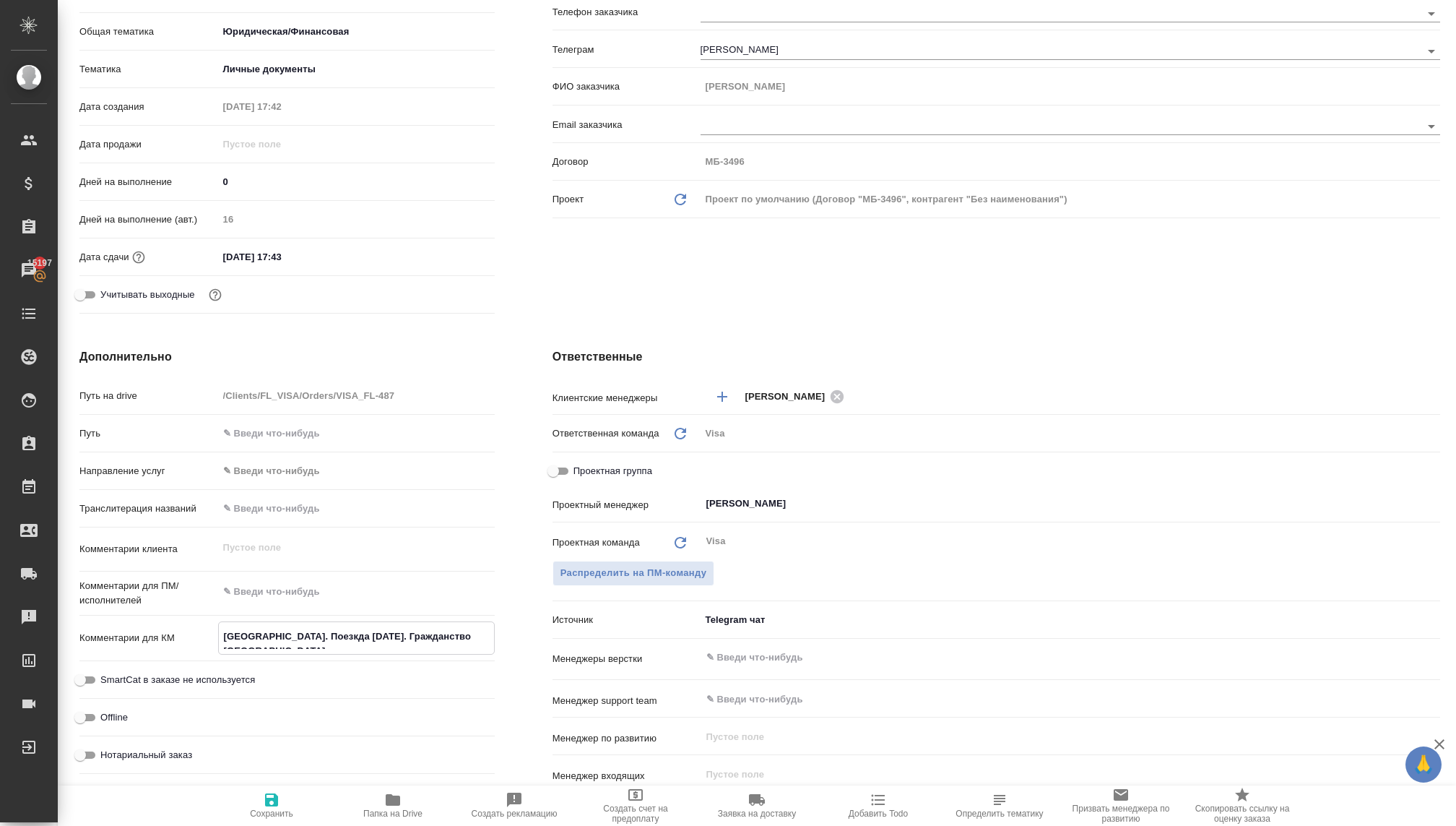
type textarea "x"
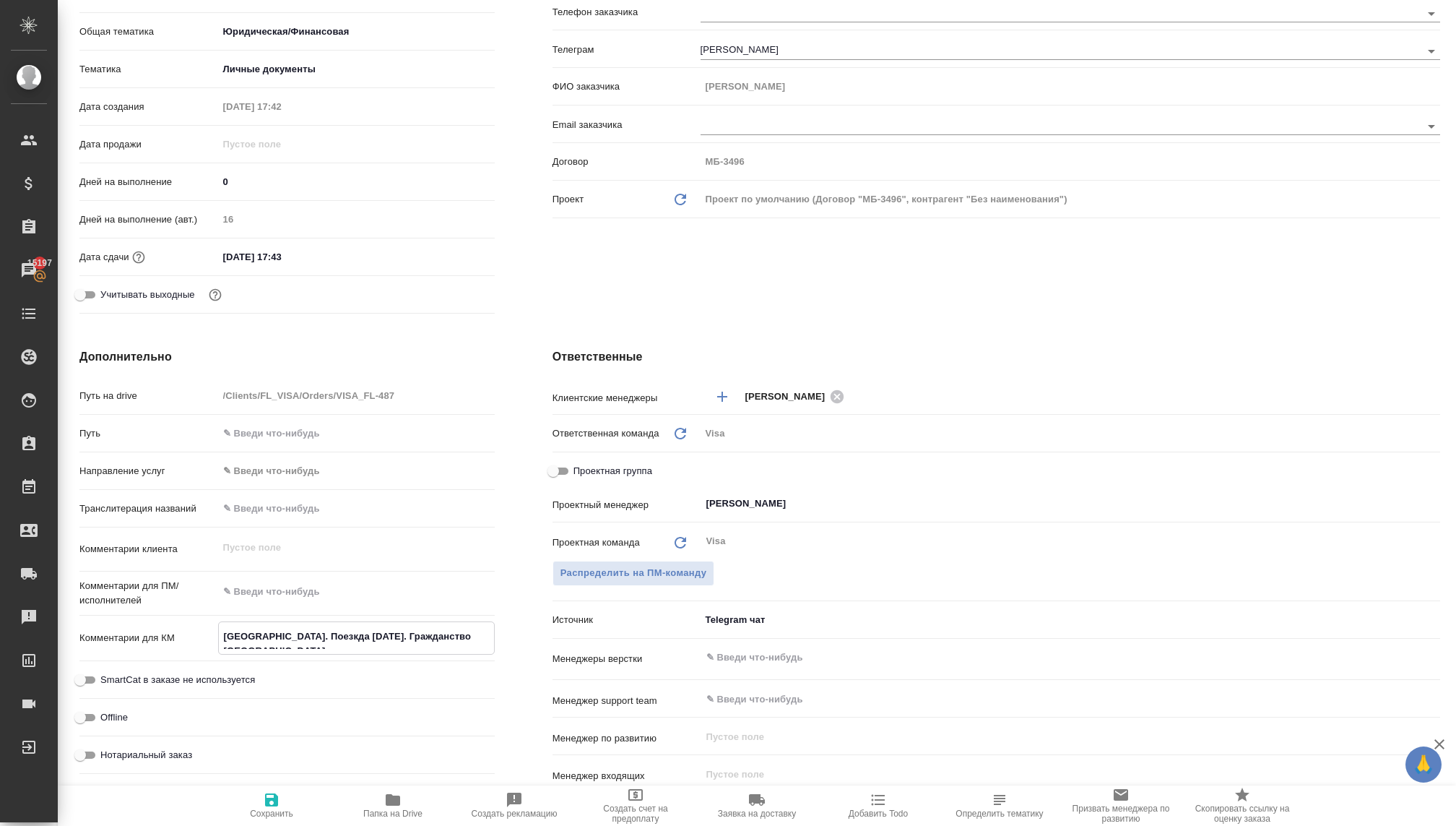
type textarea "Франция. Поезкда 2 января. Гражданство казахстан,"
type textarea "x"
type textarea "Франция. Поезкда 2 января. Гражданство казахстан, В"
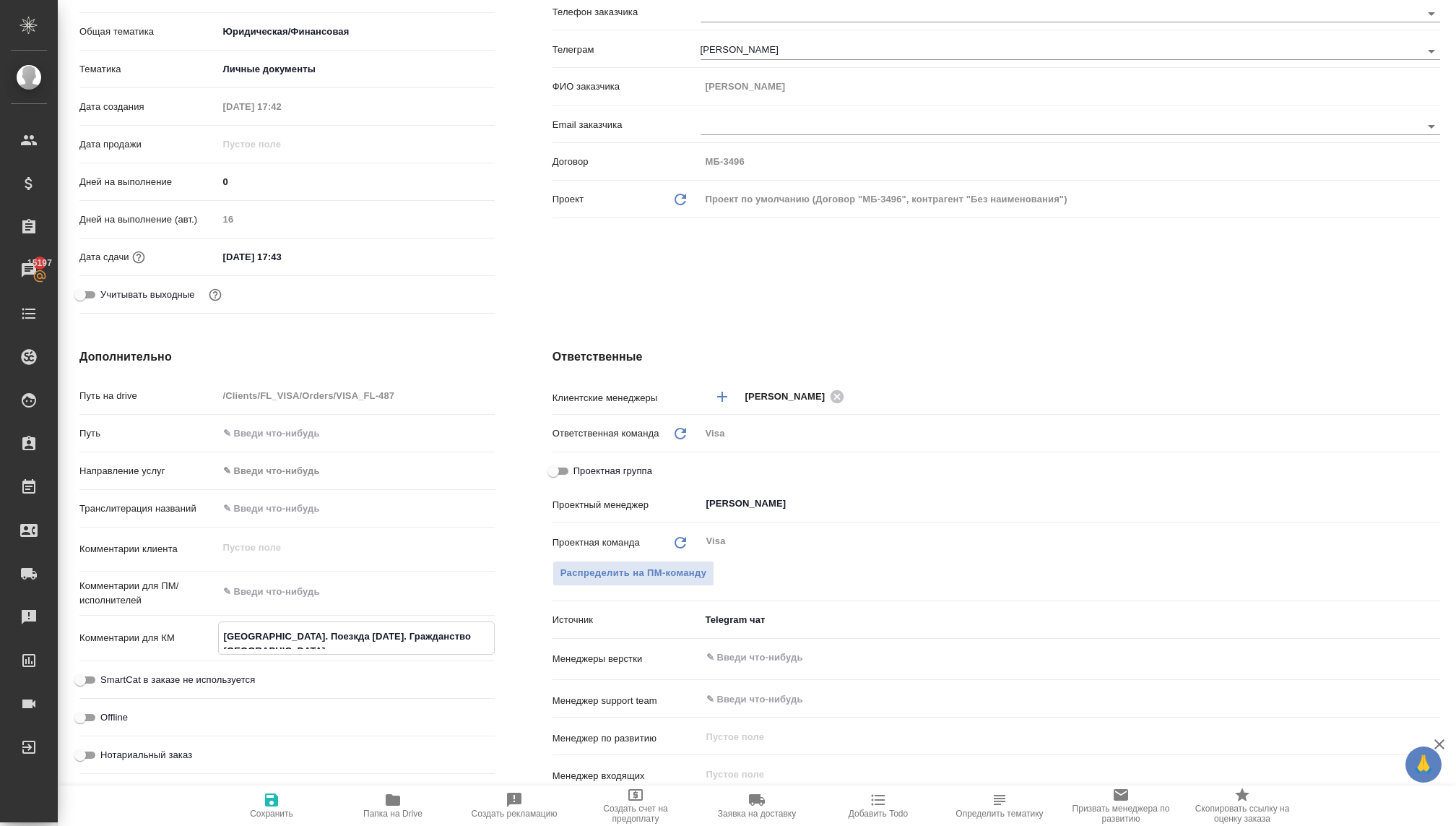
type textarea "x"
type textarea "Франция. Поезкда 2 января. Гражданство казахстан, ВН"
type textarea "x"
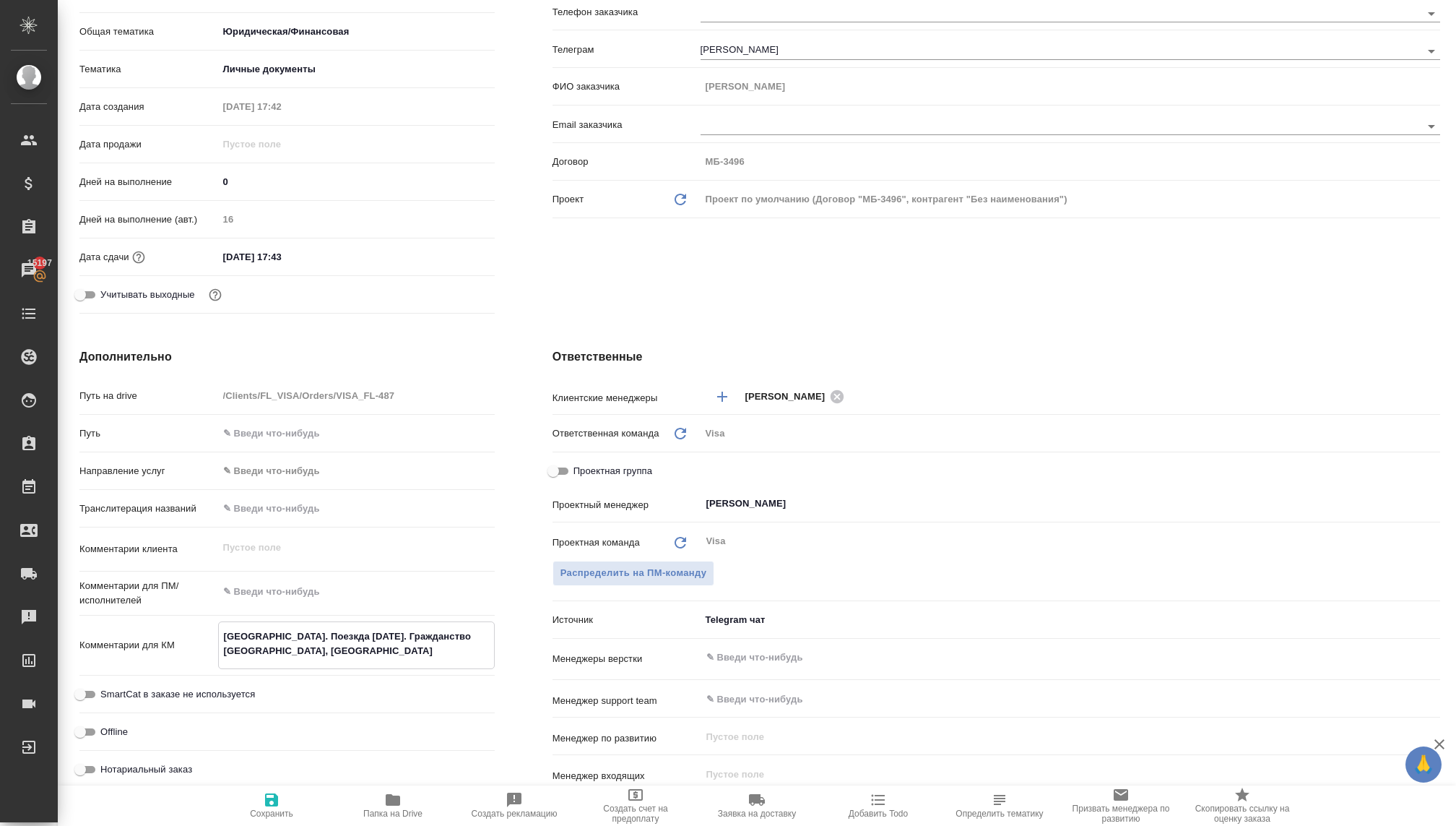
type textarea "x"
type textarea "Франция. Поезкда 2 января. Гражданство казахстан, ВНЖ"
type textarea "x"
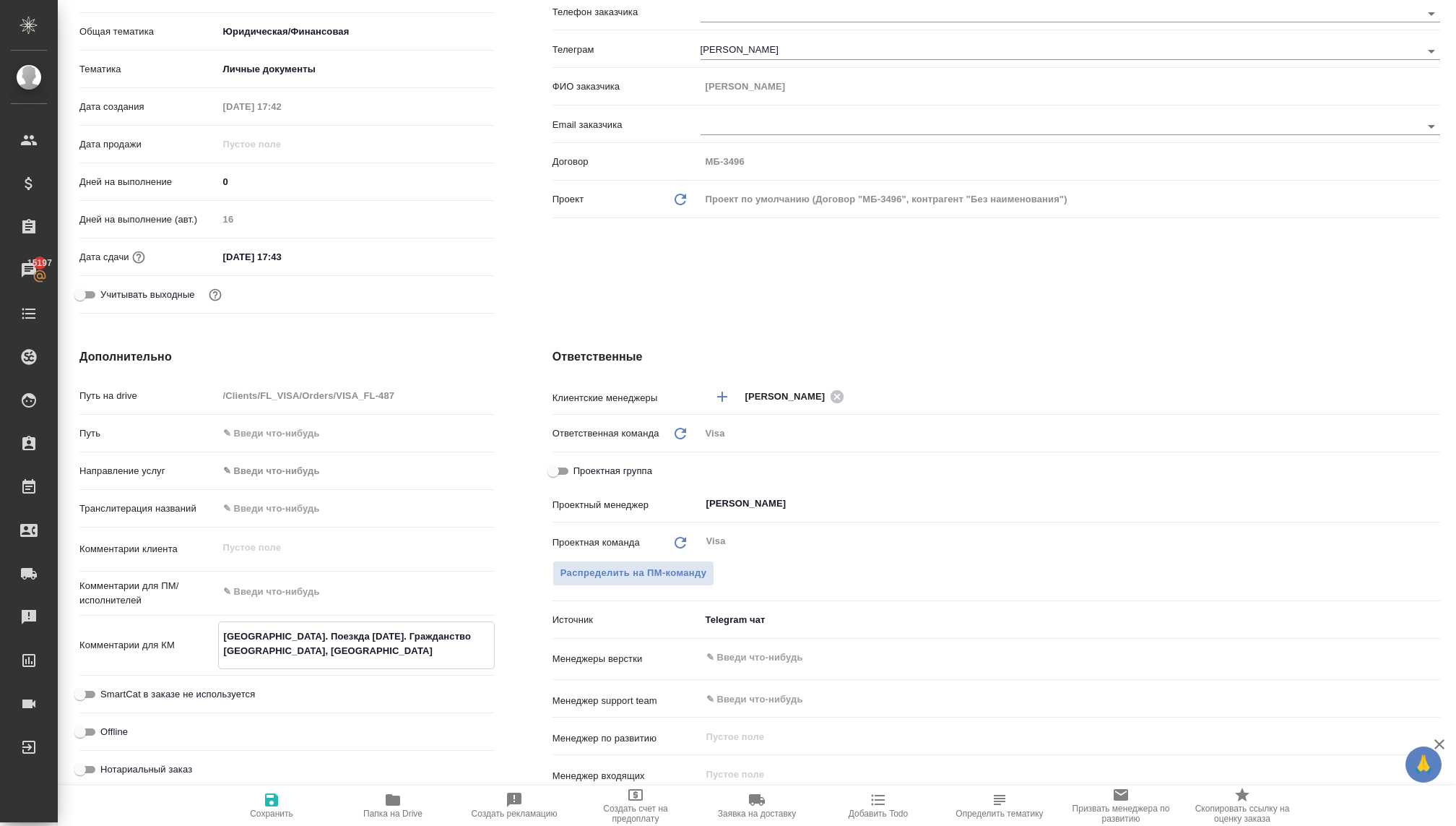
type textarea "x"
type textarea "Франция. Поезкда 2 января. Гражданство казахстан, ВНЖ"
type textarea "x"
type textarea "Франция. Поезкда 2 января. Гражданство казахстан, ВНЖ Р"
type textarea "x"
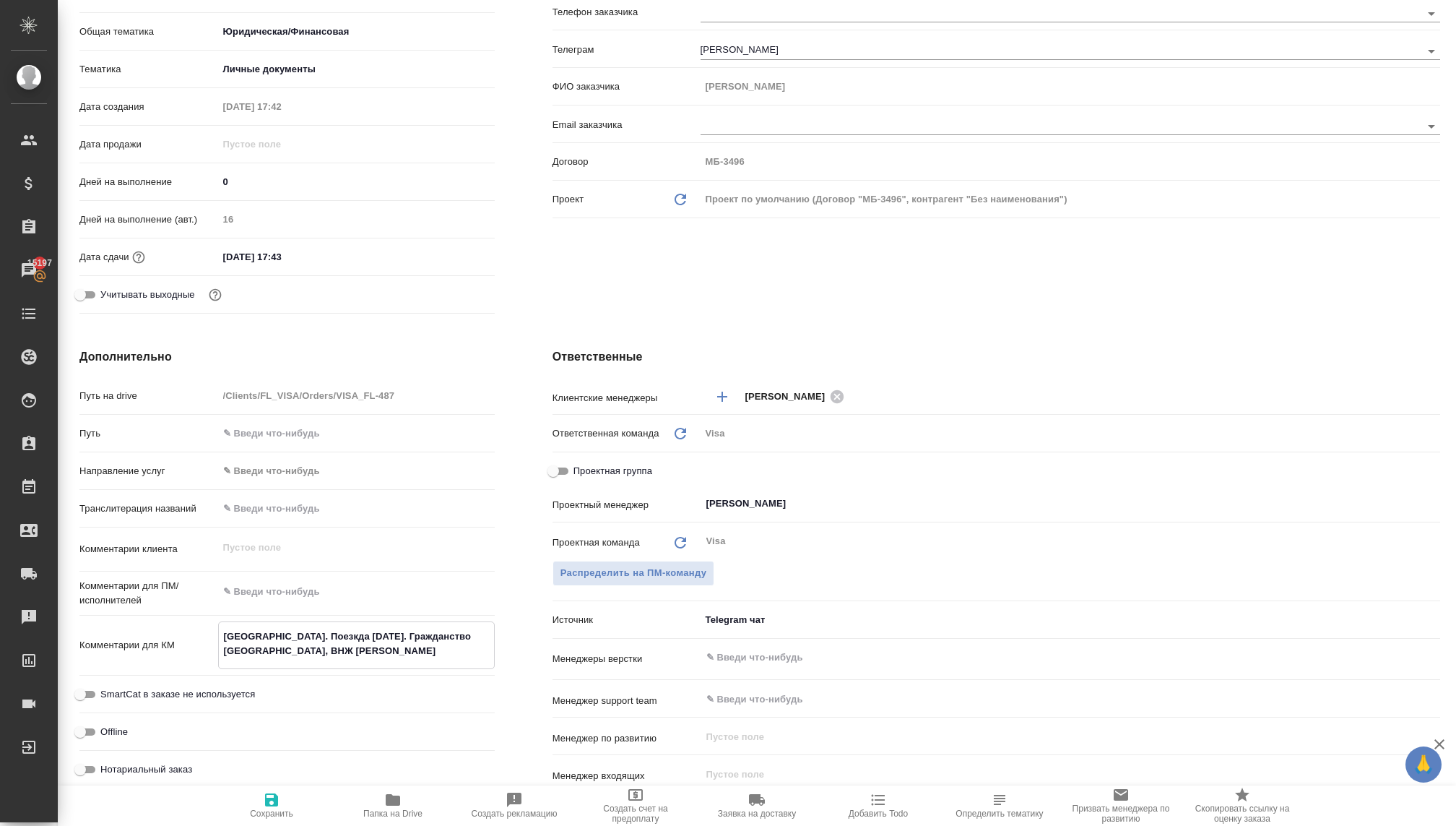
type textarea "x"
type textarea "Франция. Поезкда 2 января. Гражданство казахстан, ВНЖ РО"
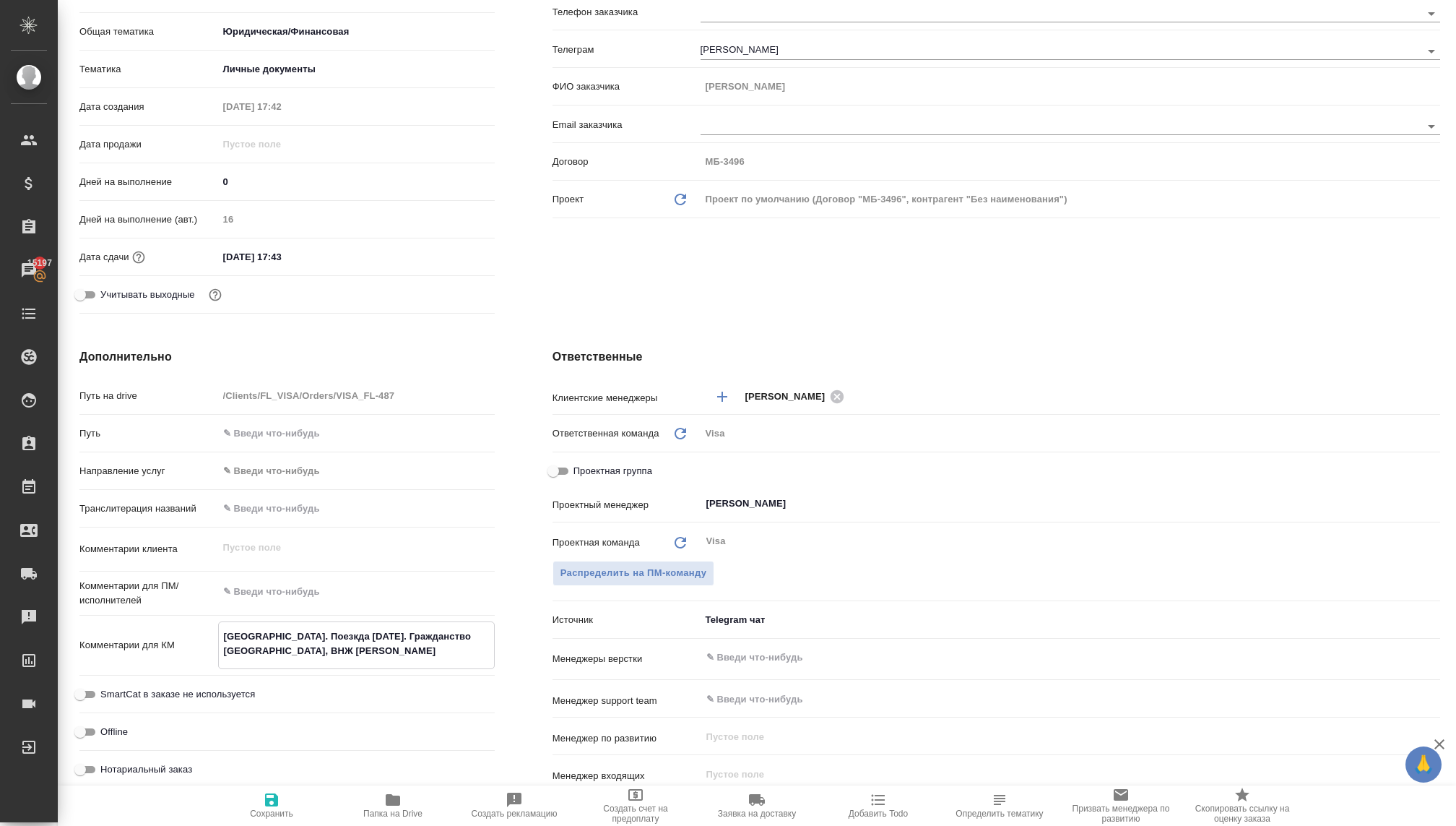
type textarea "x"
type textarea "Франция. Поезкда 2 января. Гражданство казахстан, ВНЖ РОс"
type textarea "x"
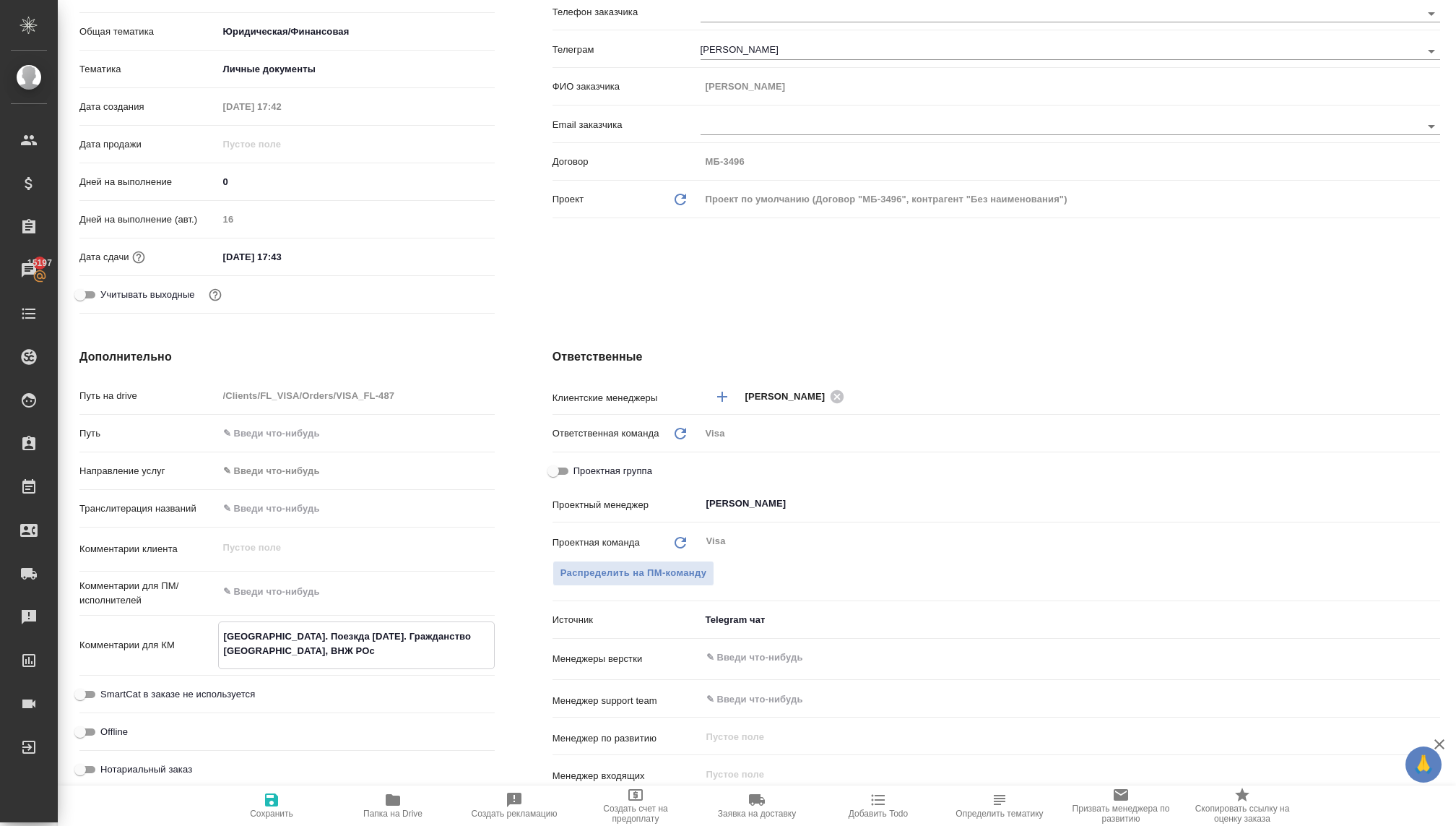
type textarea "x"
type textarea "Франция. Поезкда 2 января. Гражданство казахстан, ВНЖ РОсс"
type textarea "x"
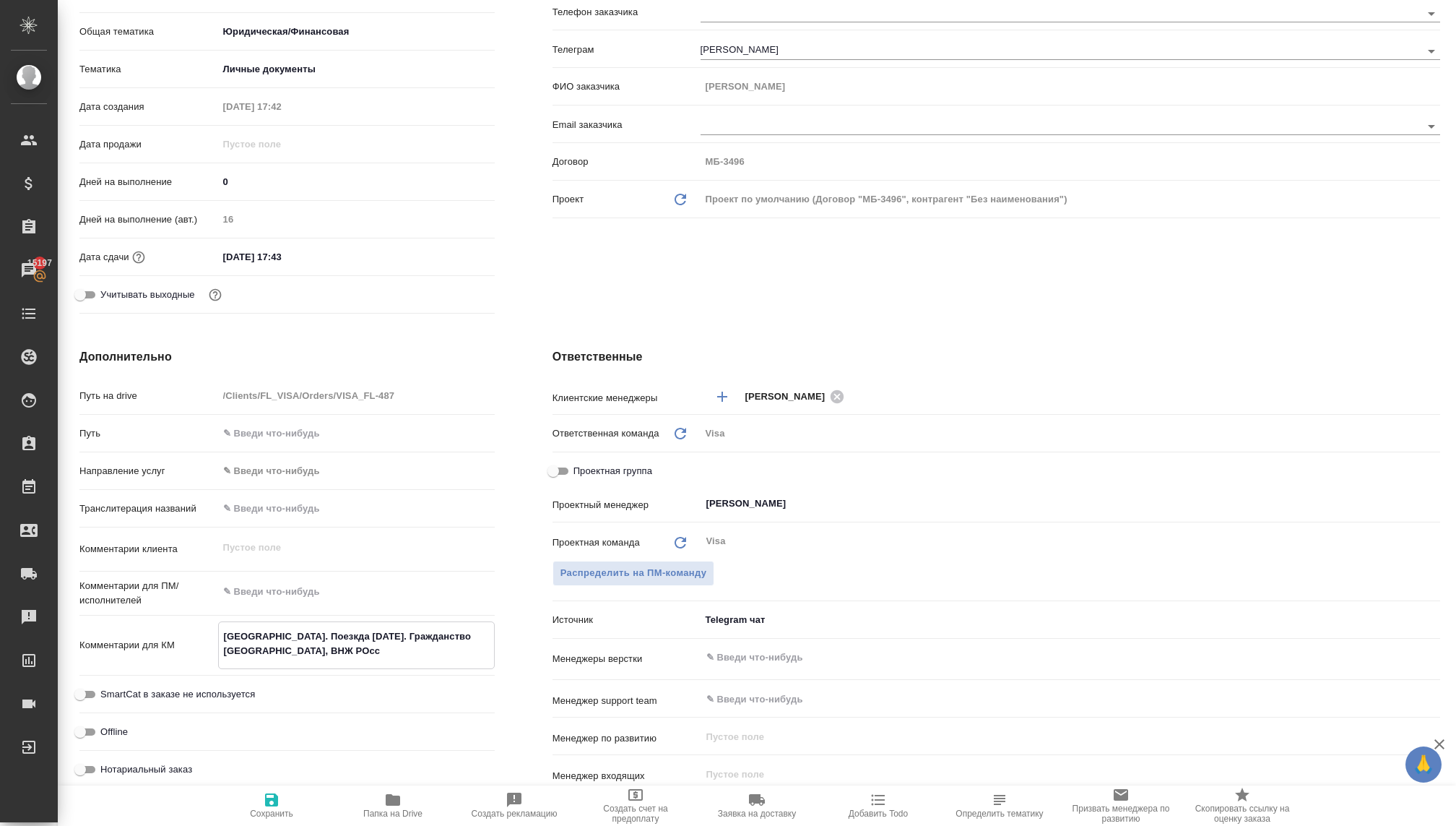
type textarea "x"
type textarea "Франция. Поезкда 2 января. Гражданство казахстан, ВНЖ РОсси"
type textarea "x"
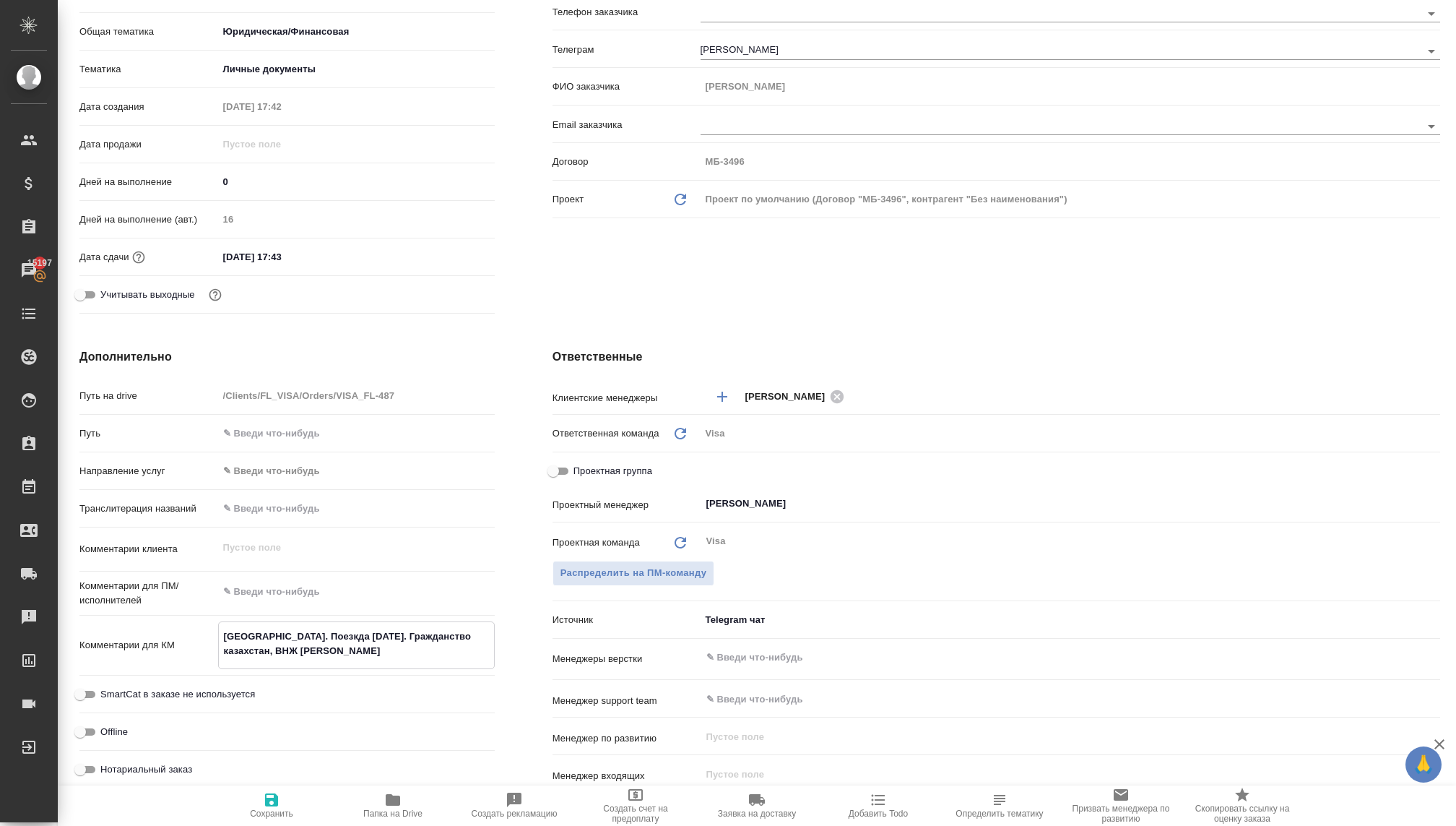
type textarea "[GEOGRAPHIC_DATA]. Поезкда [DATE]. Гражданство казахстан, ВНЖ РОссии"
type textarea "x"
type textarea "[GEOGRAPHIC_DATA]. Поезкда [DATE]. Гражданство казахстан, ВНЖ РОссии"
type textarea "x"
click at [270, 813] on span "Сохранить" at bounding box center [271, 813] width 44 height 10
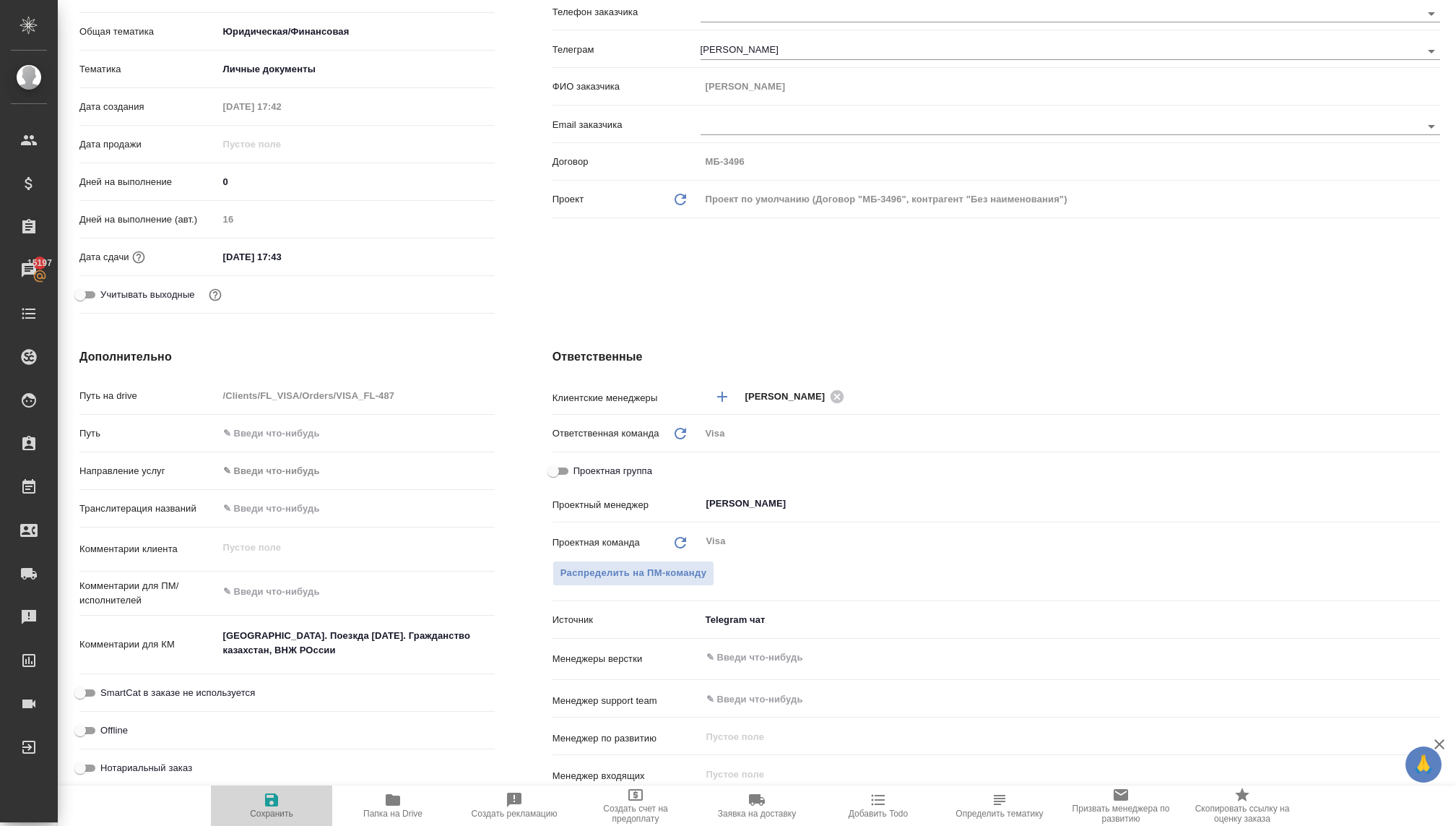
type textarea "x"
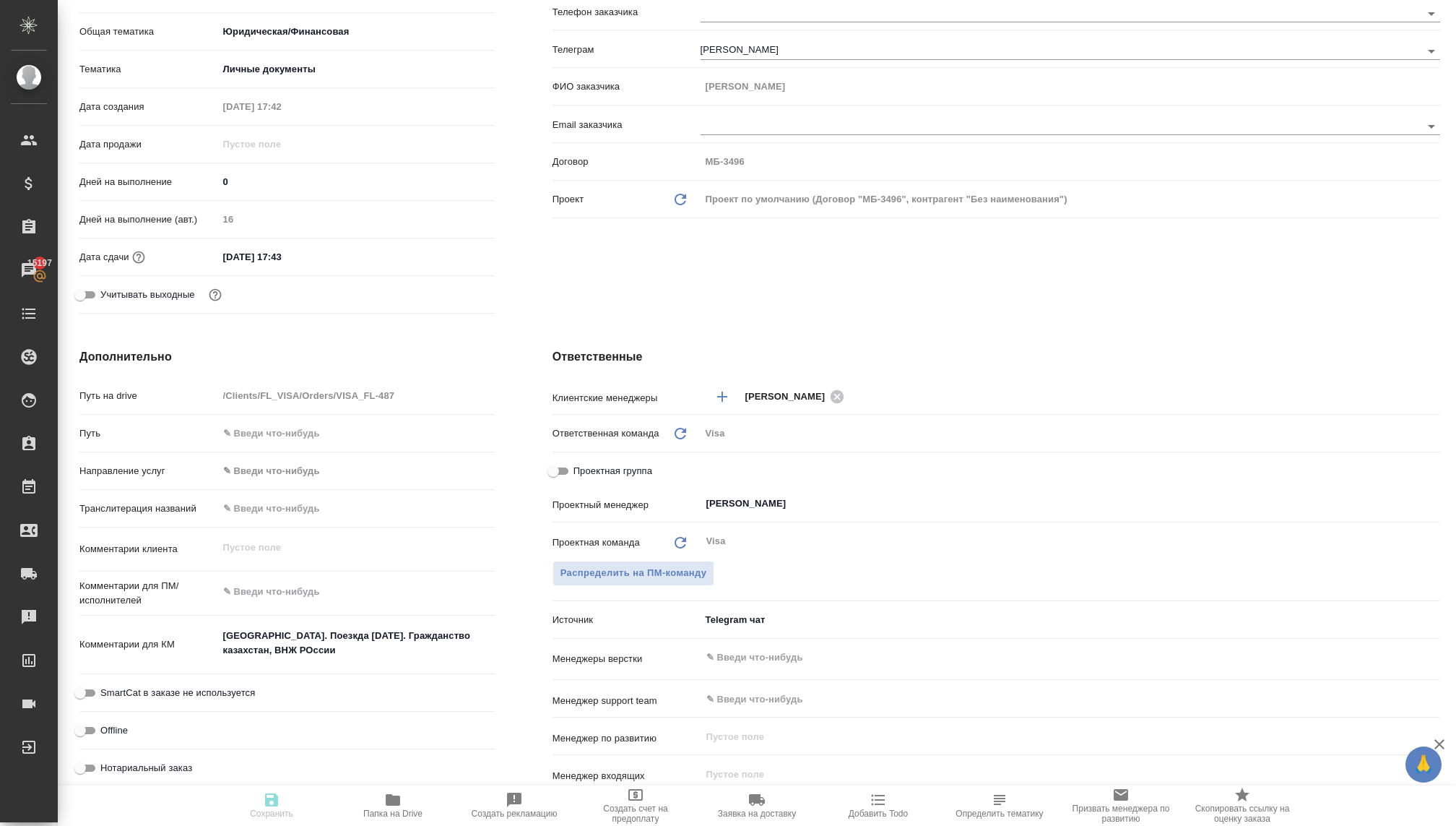
type textarea "x"
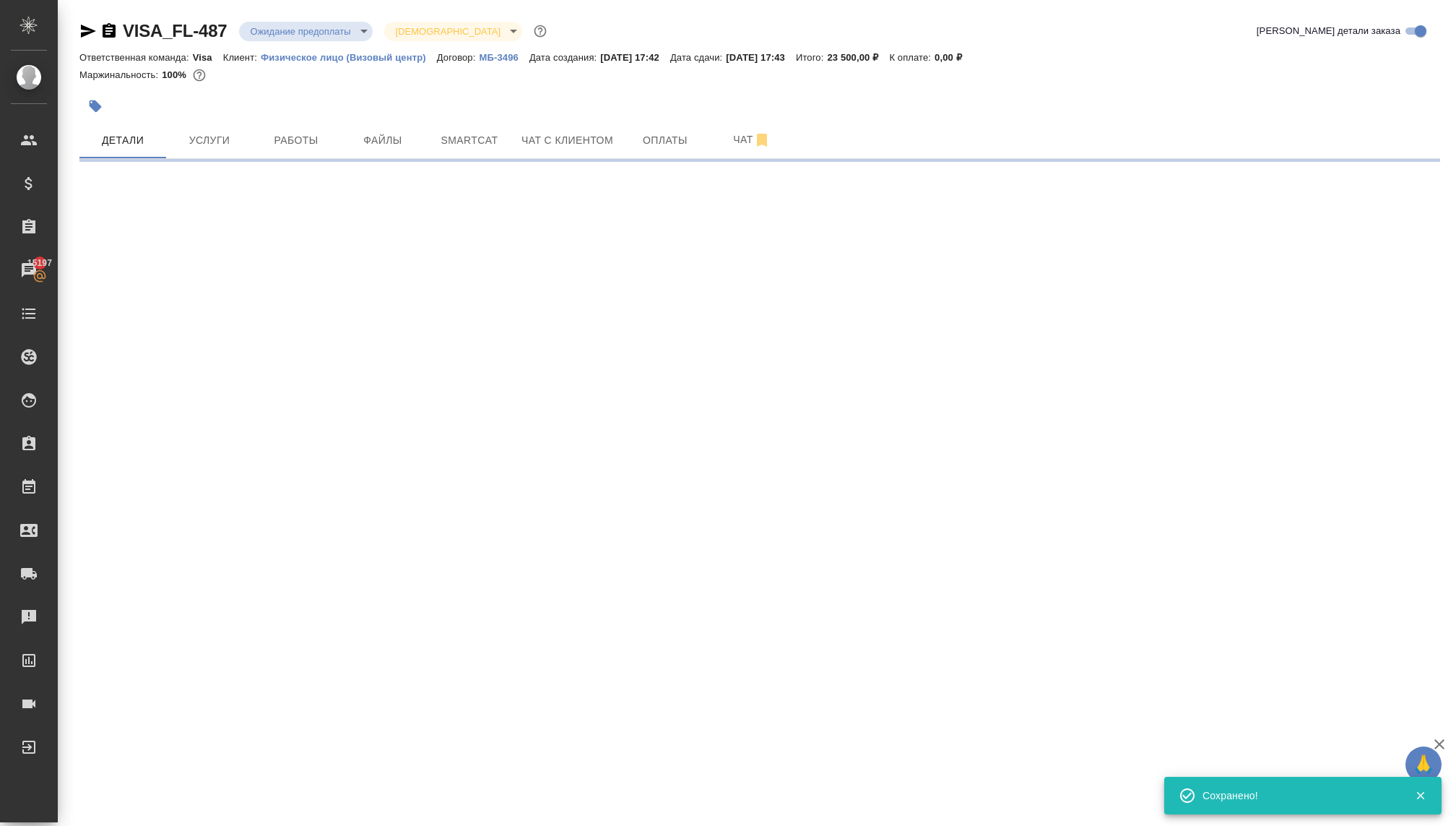
scroll to position [0, 0]
select select "RU"
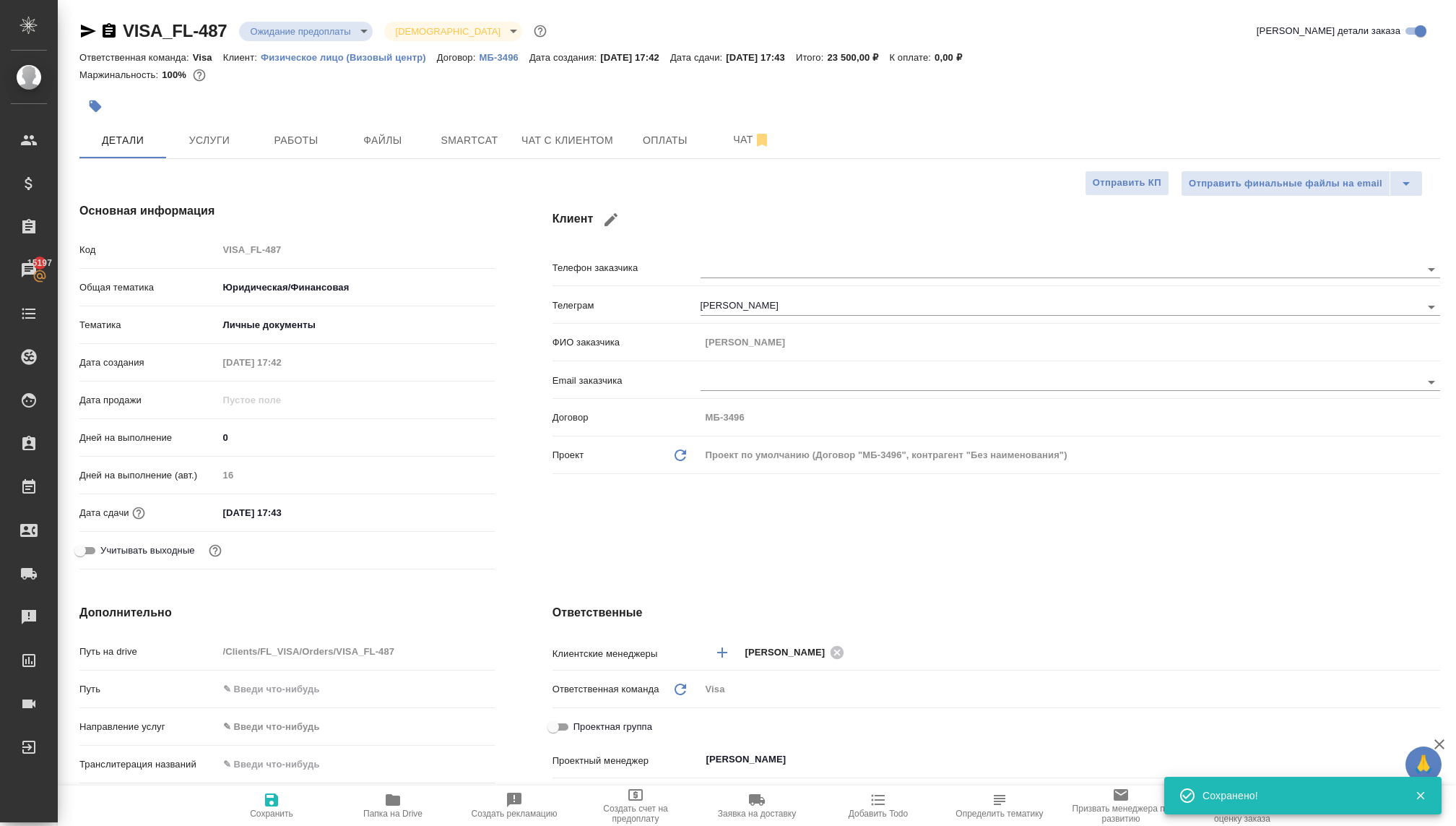
type textarea "x"
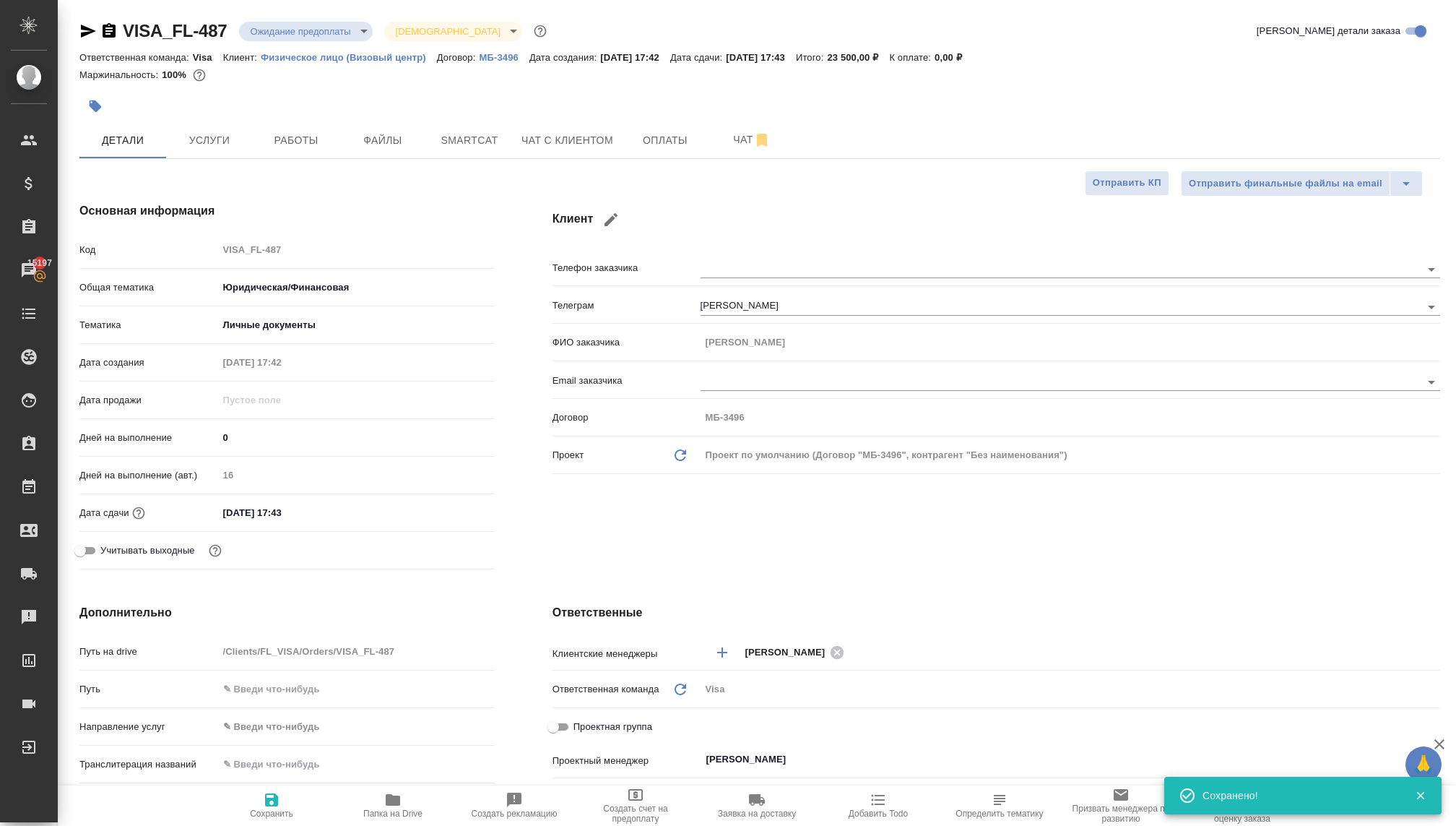
type textarea "x"
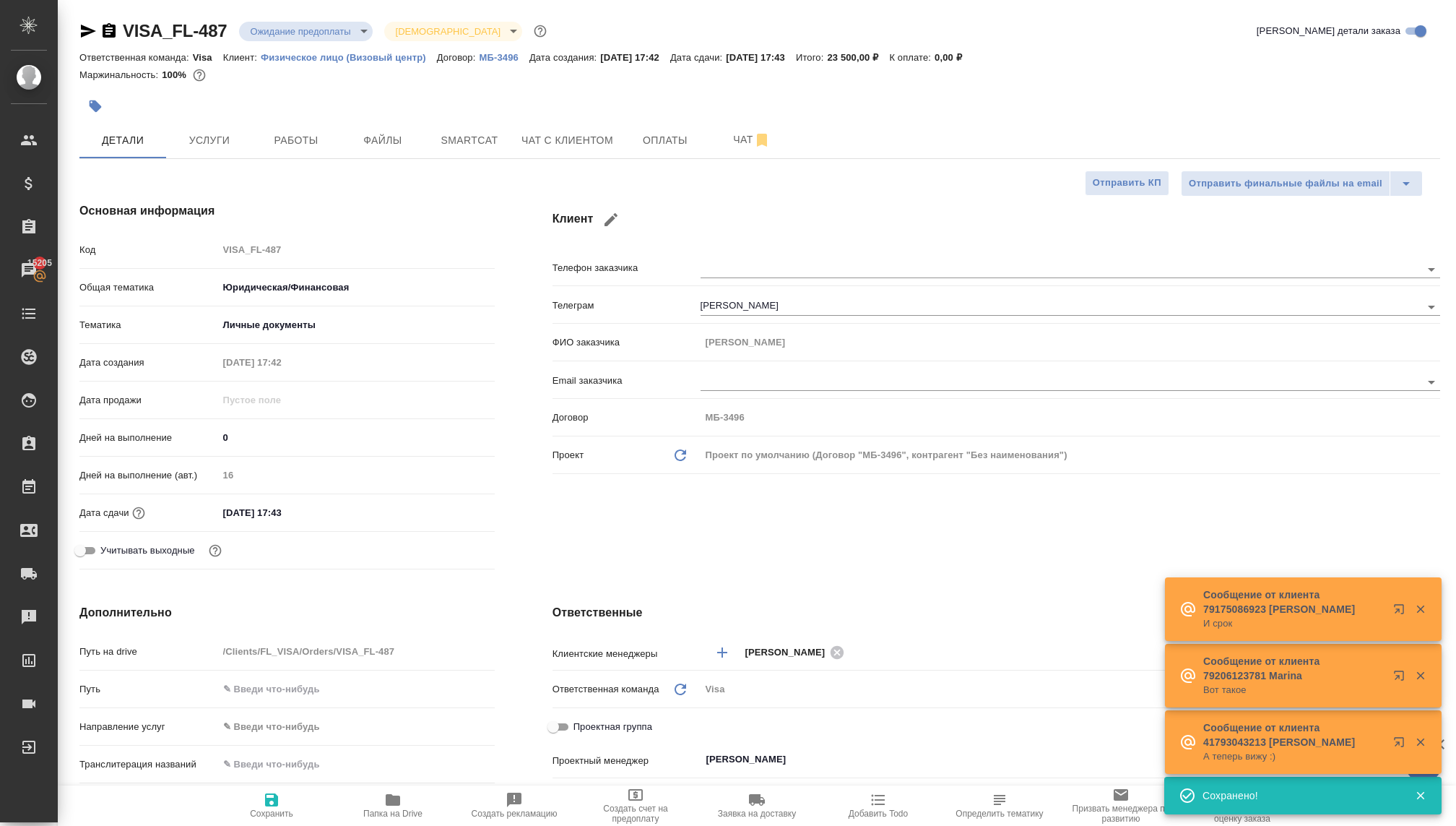
type textarea "x"
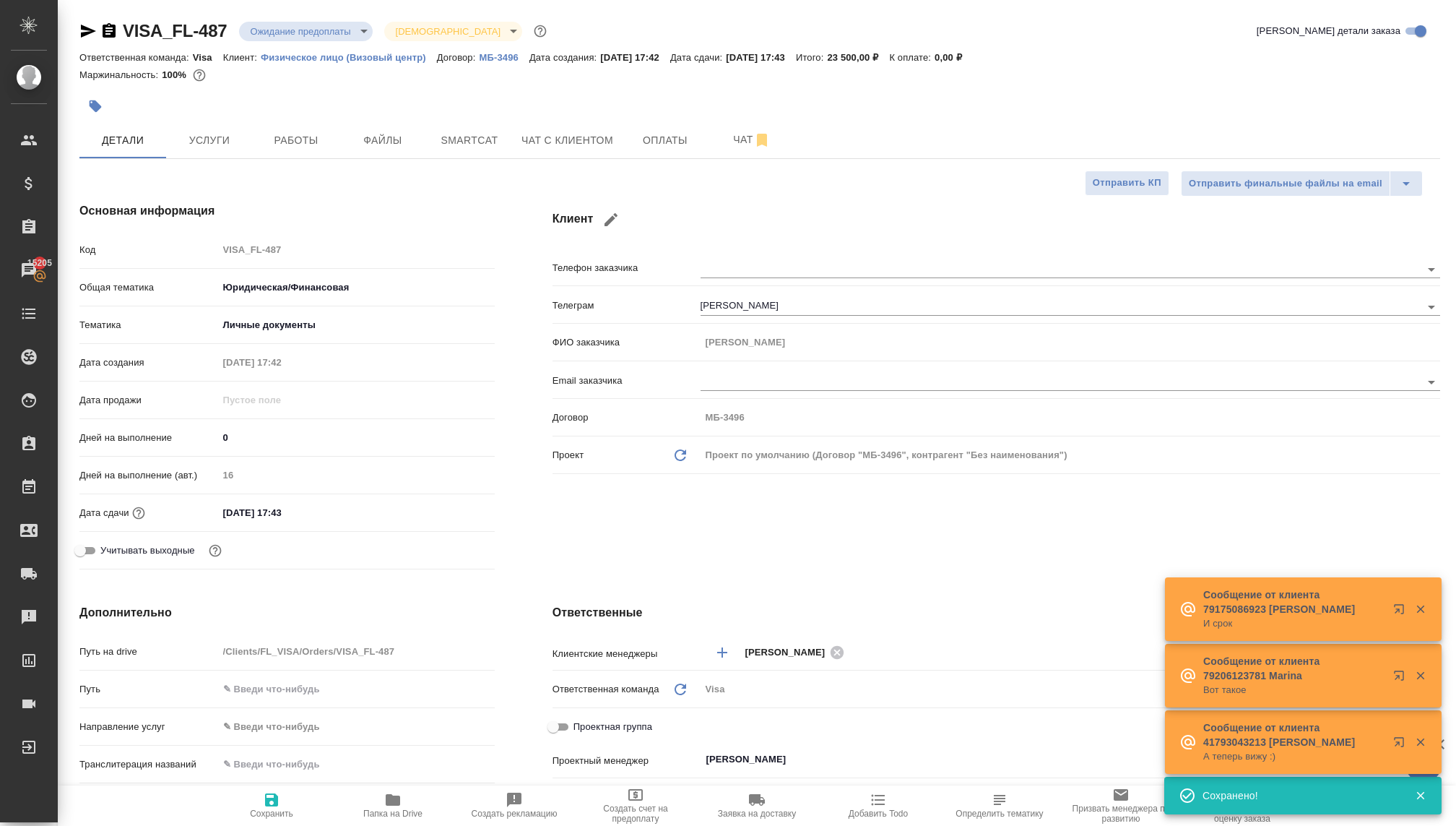
type textarea "x"
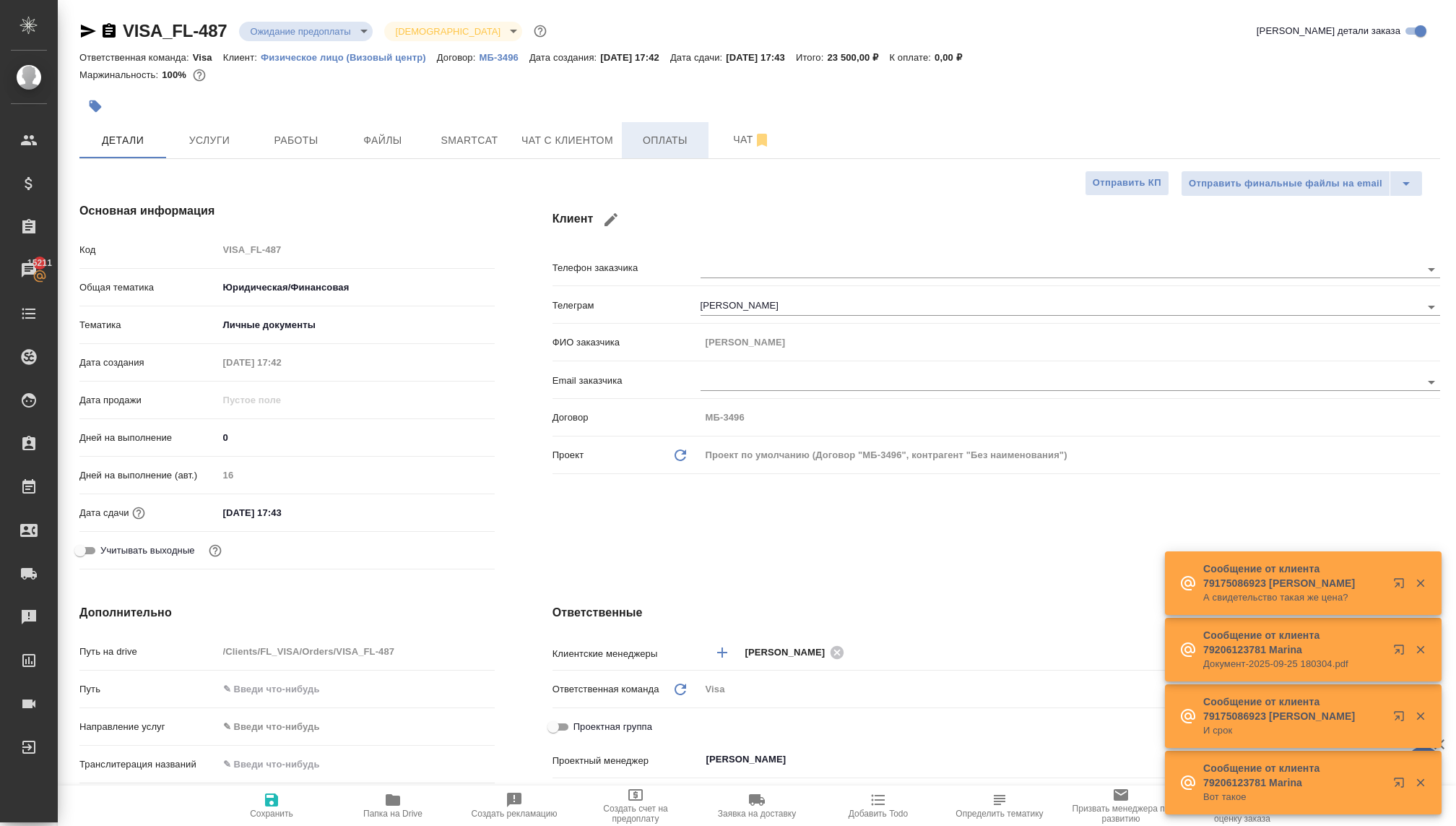
click at [663, 143] on span "Оплаты" at bounding box center [664, 140] width 69 height 18
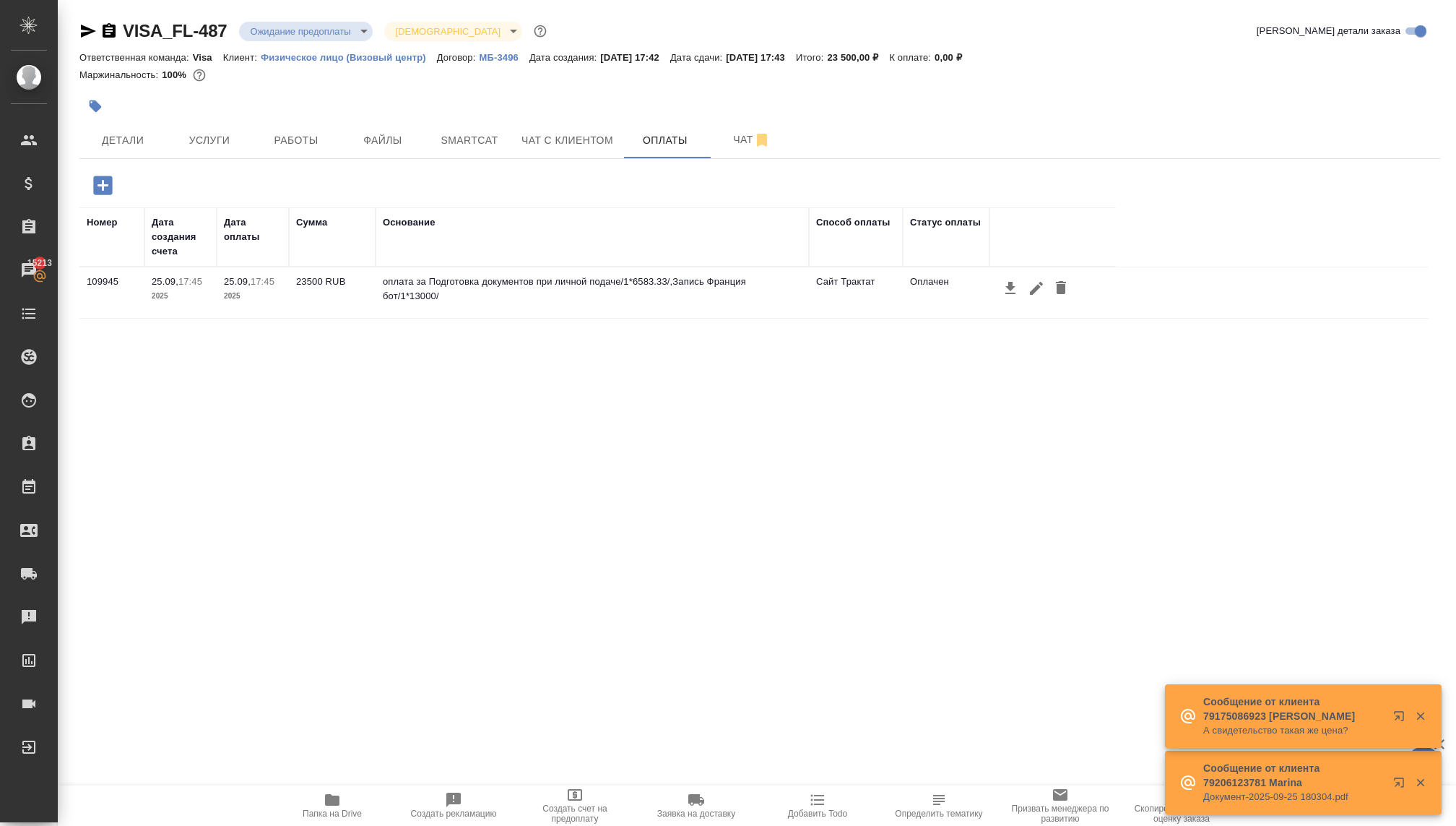
click at [313, 18] on div "VISA_FL-487 Ожидание предоплаты waitingForPrepayment Святая троица holyTrinity …" at bounding box center [759, 339] width 1376 height 678
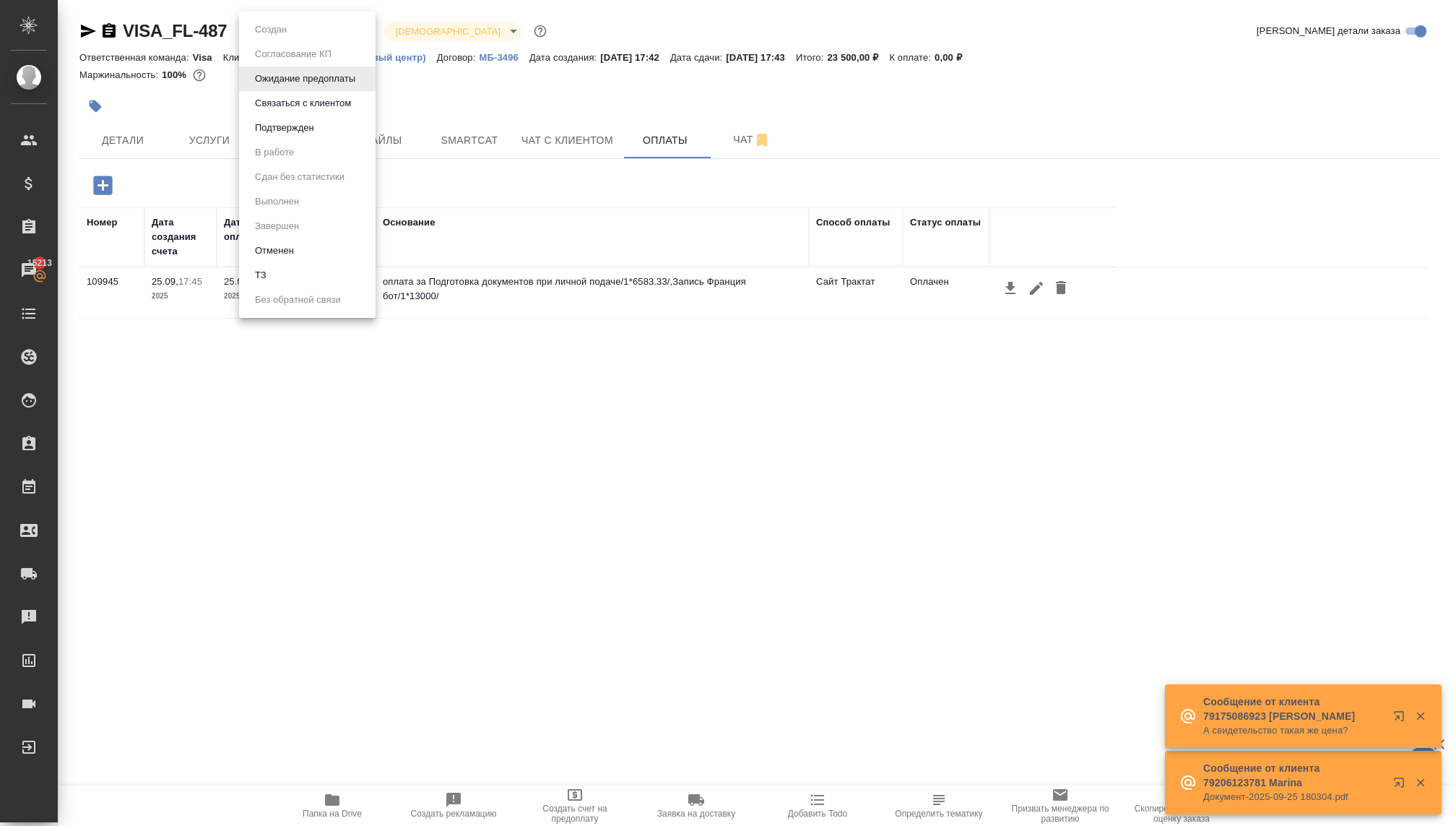
click at [313, 31] on body "🙏 .cls-1 fill:#fff; AWATERA Kovaleva Ekaterina Клиенты Спецификации Заказы 1521…" at bounding box center [728, 413] width 1456 height 826
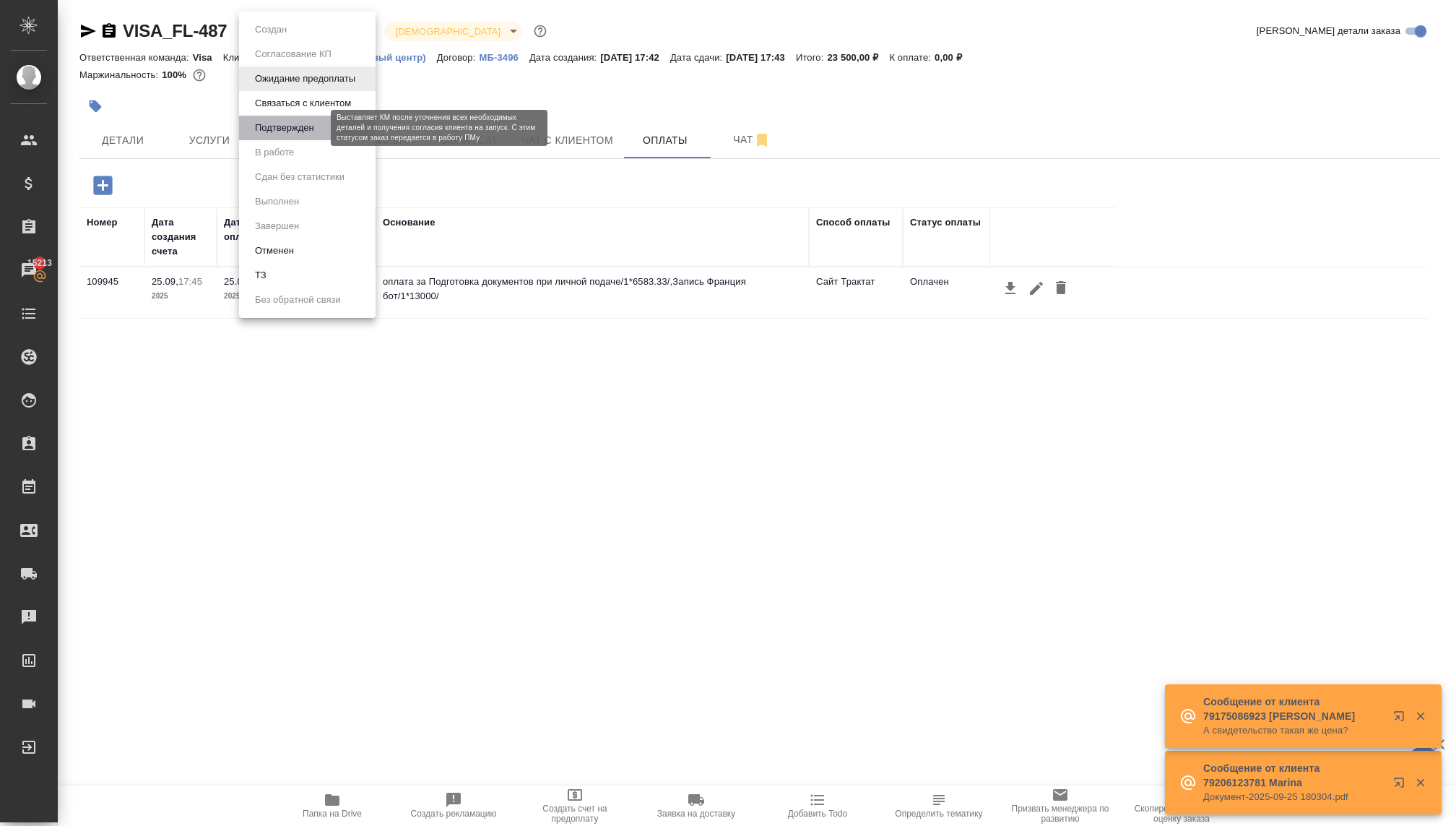
click at [277, 134] on button "Подтвержден" at bounding box center [285, 128] width 68 height 16
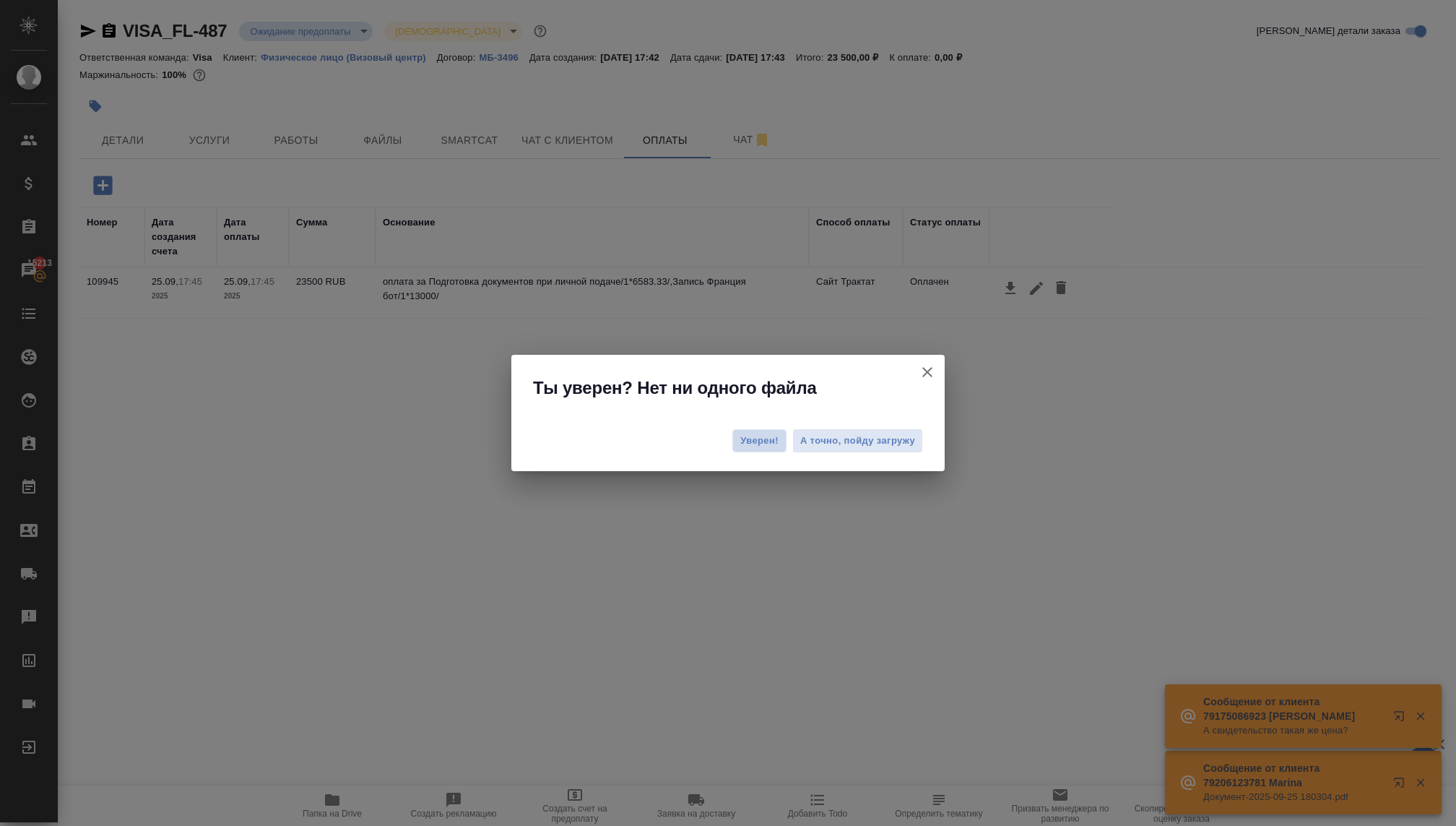
click at [756, 431] on button "Уверен!" at bounding box center [758, 440] width 54 height 23
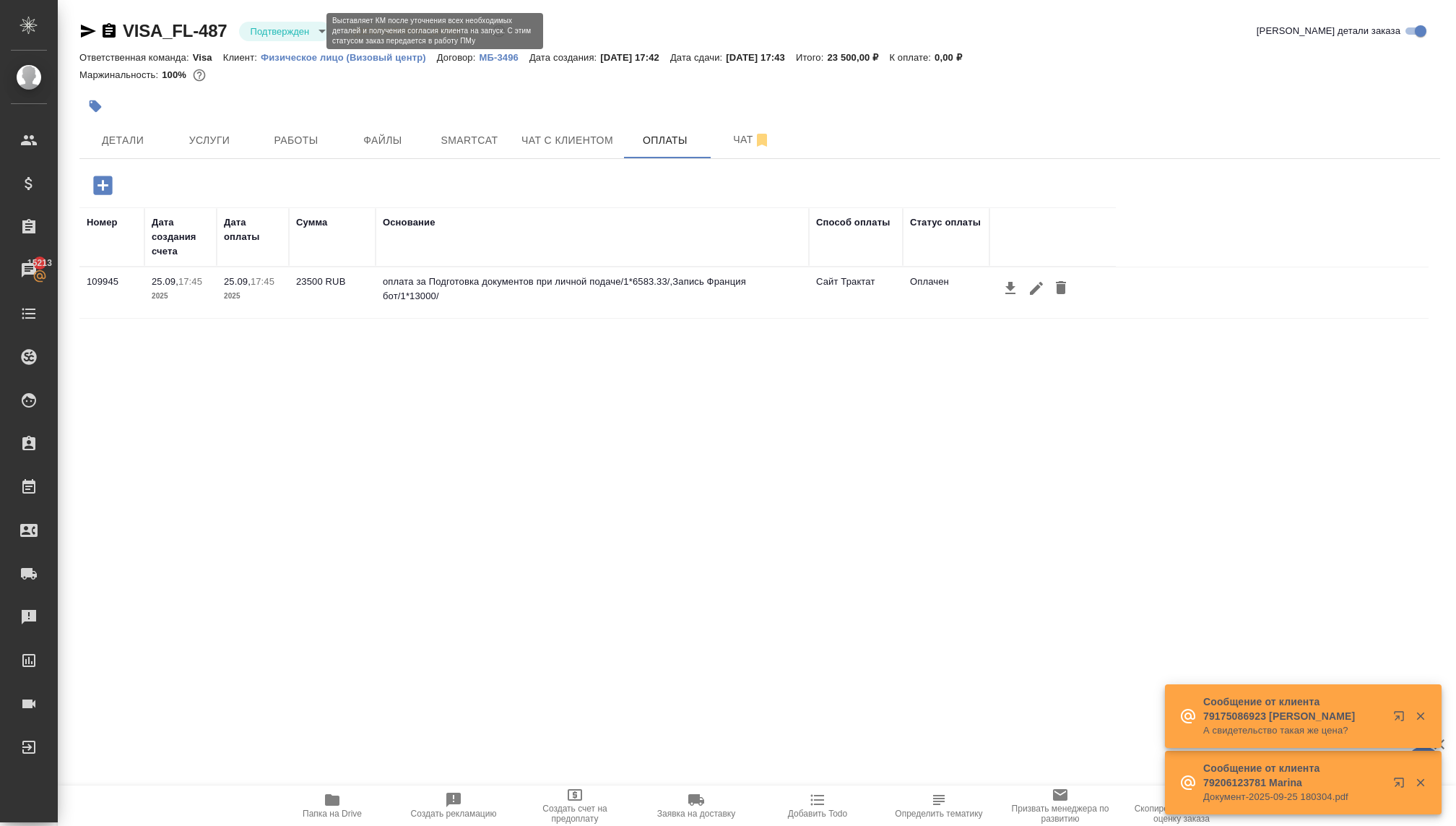
click at [294, 32] on body "🙏 .cls-1 fill:#fff; AWATERA Kovaleva Ekaterina Клиенты Спецификации Заказы 1521…" at bounding box center [728, 413] width 1456 height 826
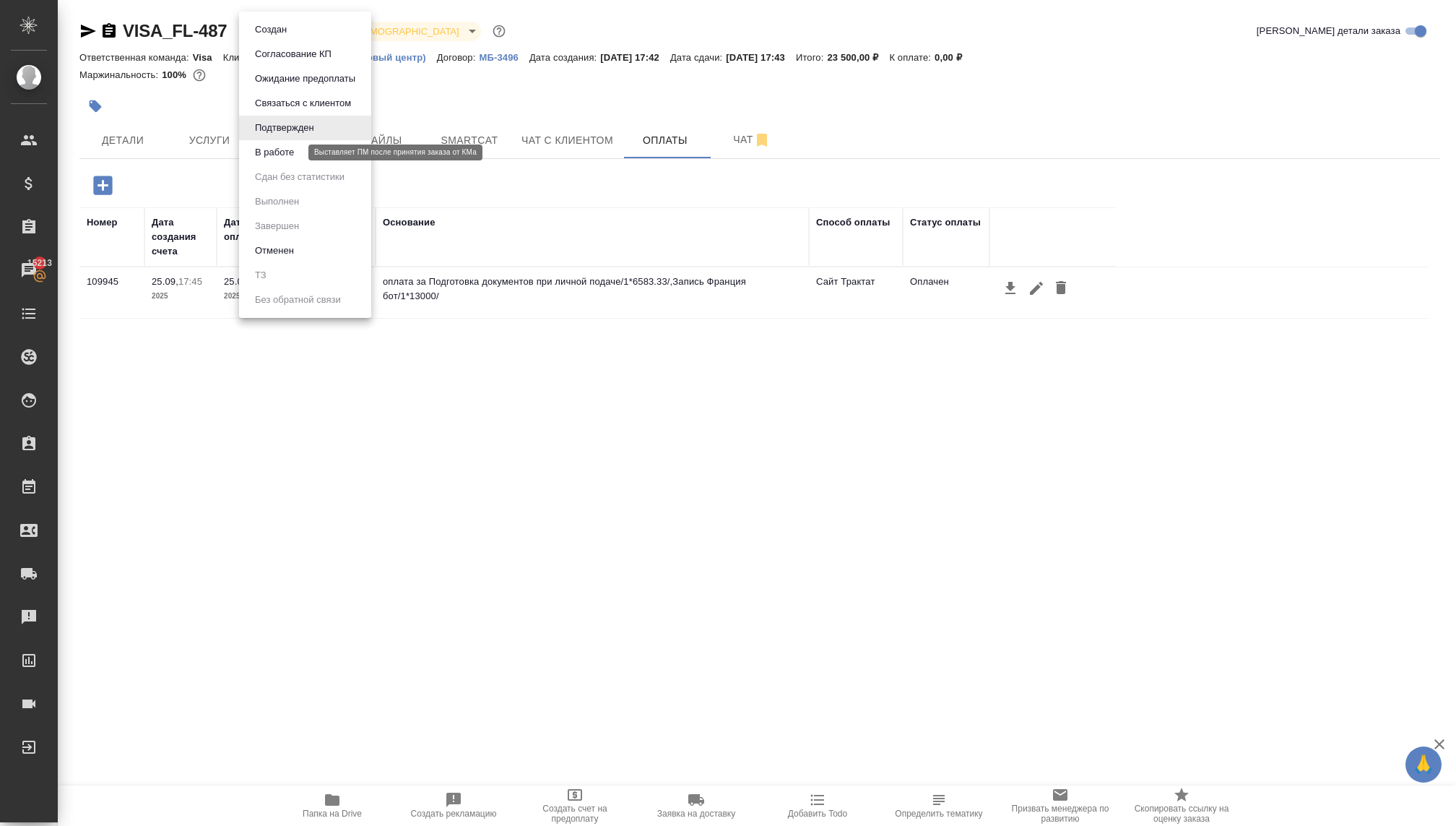
click at [276, 156] on button "В работе" at bounding box center [275, 152] width 48 height 16
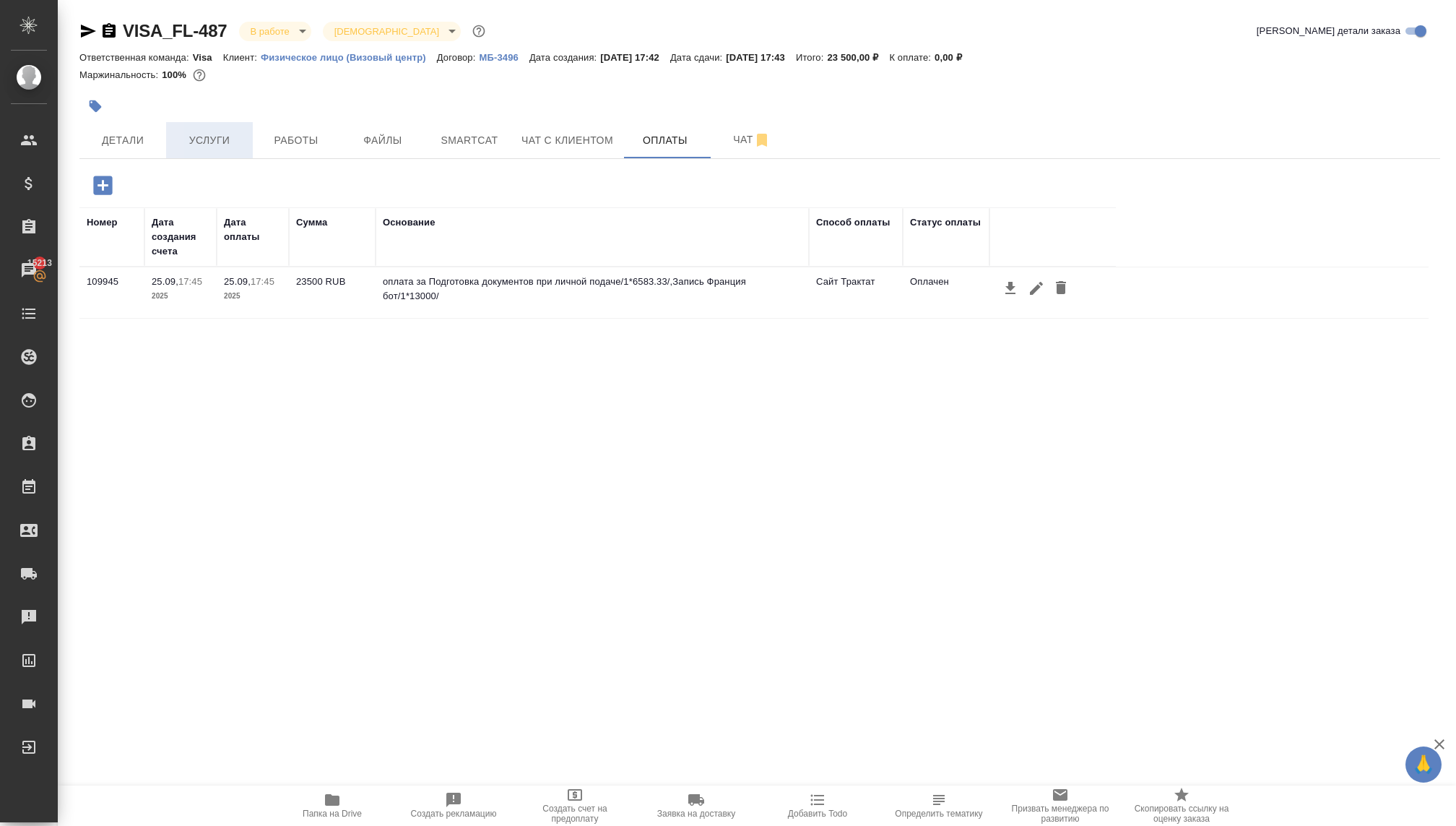
click at [184, 146] on span "Услуги" at bounding box center [209, 140] width 69 height 18
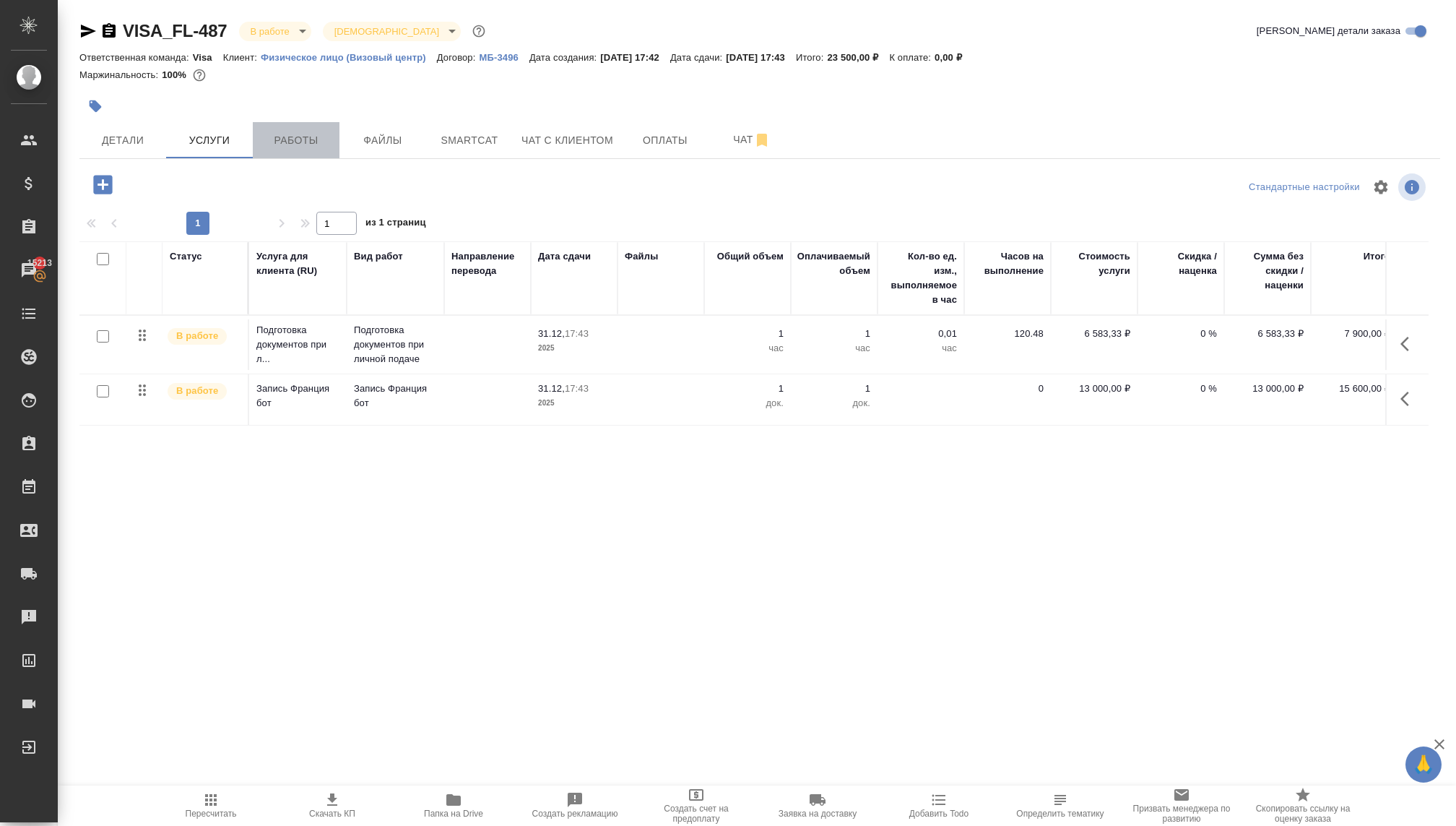
click at [299, 143] on span "Работы" at bounding box center [295, 140] width 69 height 18
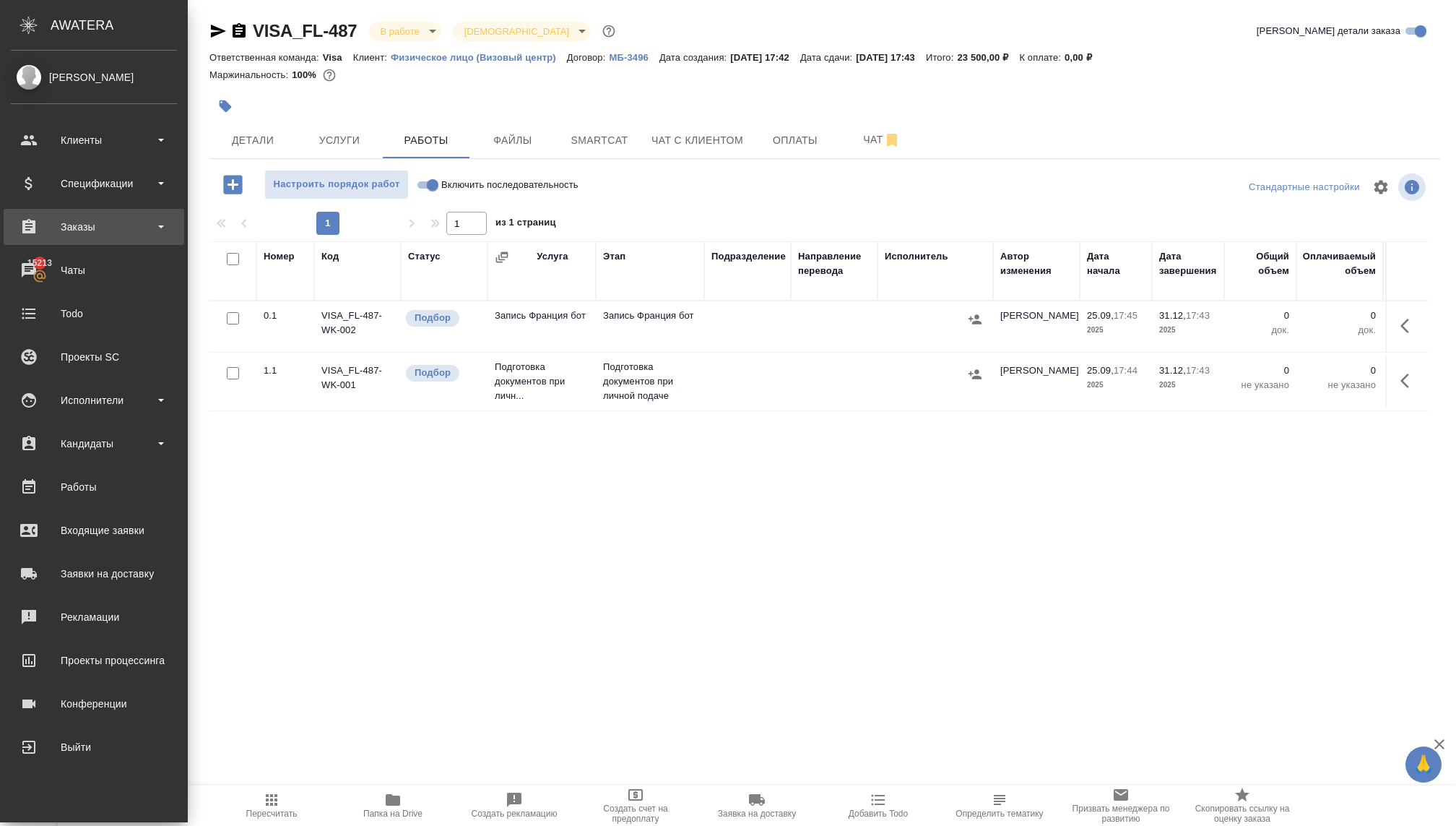
click at [83, 225] on div "Заказы" at bounding box center [94, 226] width 166 height 21
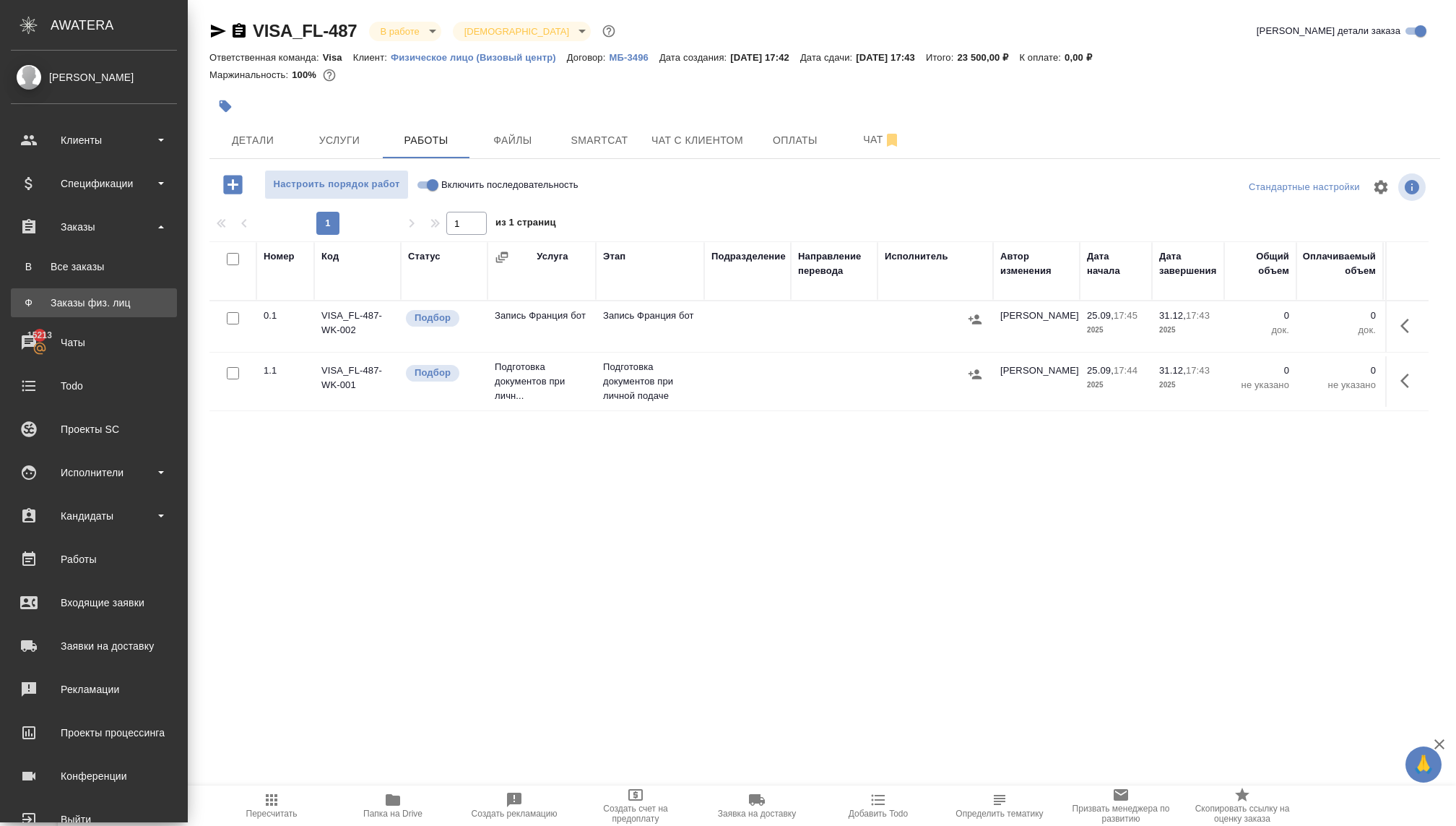
click at [83, 305] on div "Заказы физ. лиц" at bounding box center [94, 302] width 152 height 15
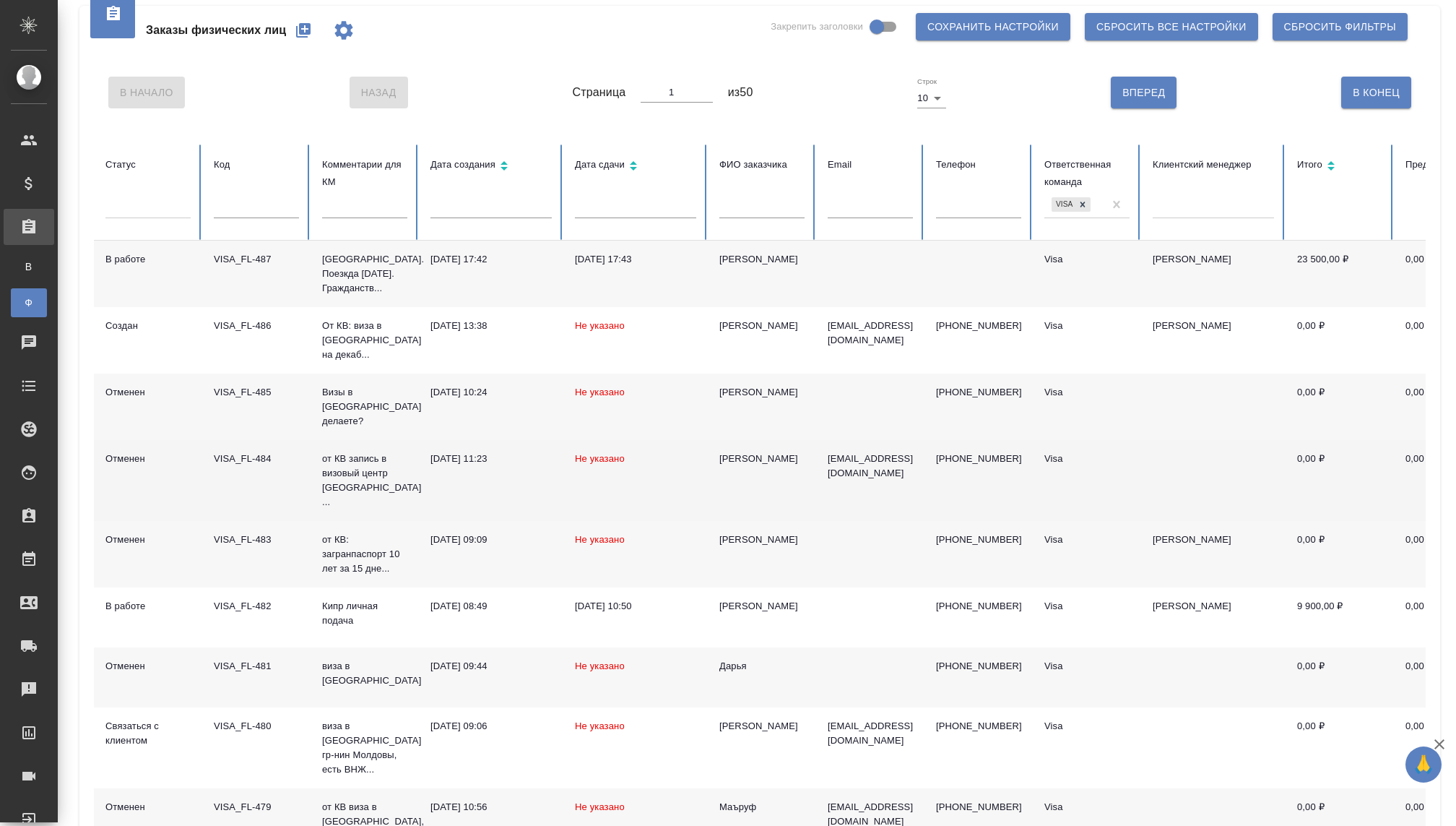
scroll to position [49, 0]
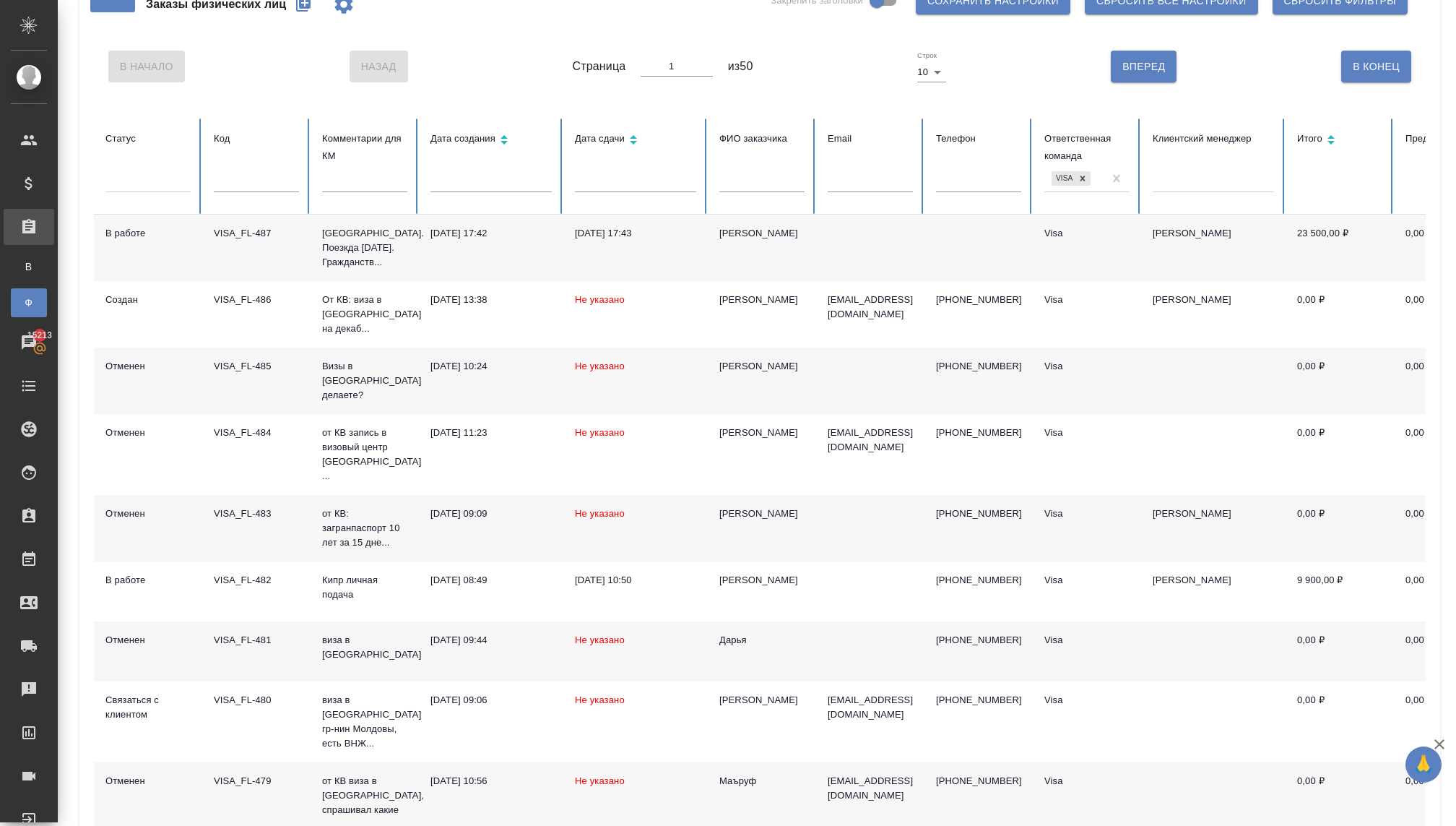
click at [21, 300] on div "Заказы физ. лиц" at bounding box center [10, 302] width 21 height 15
